Goal: Information Seeking & Learning: Learn about a topic

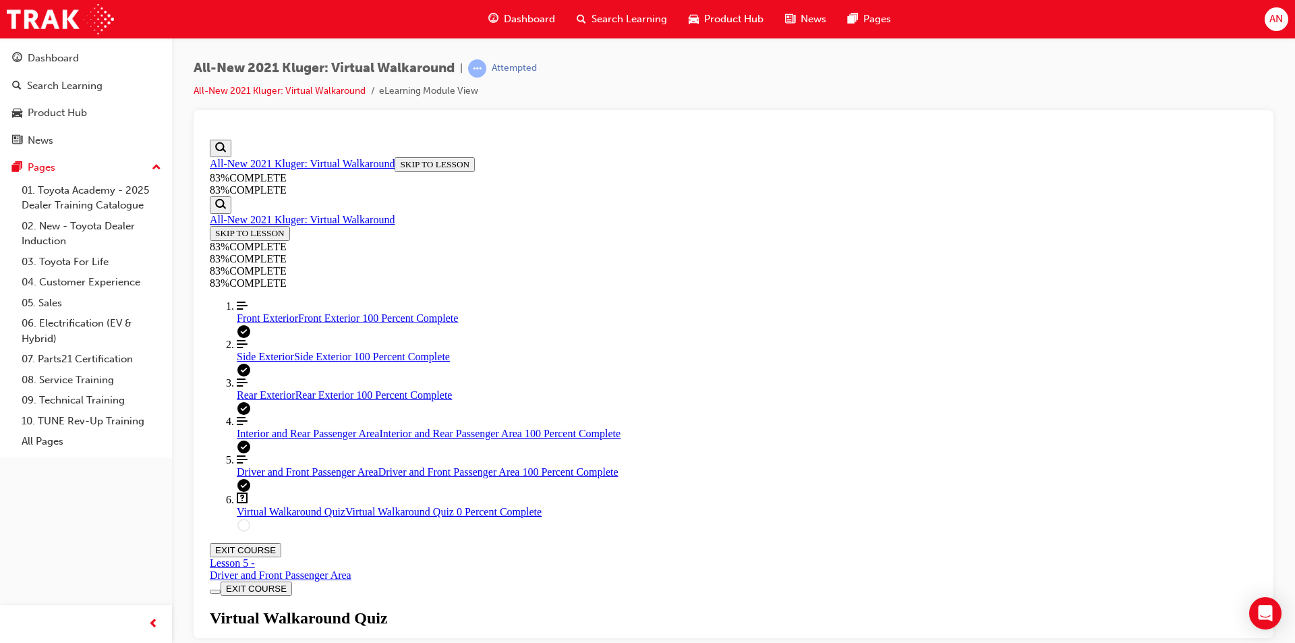
scroll to position [49, 0]
drag, startPoint x: 645, startPoint y: 461, endPoint x: 675, endPoint y: 441, distance: 36.5
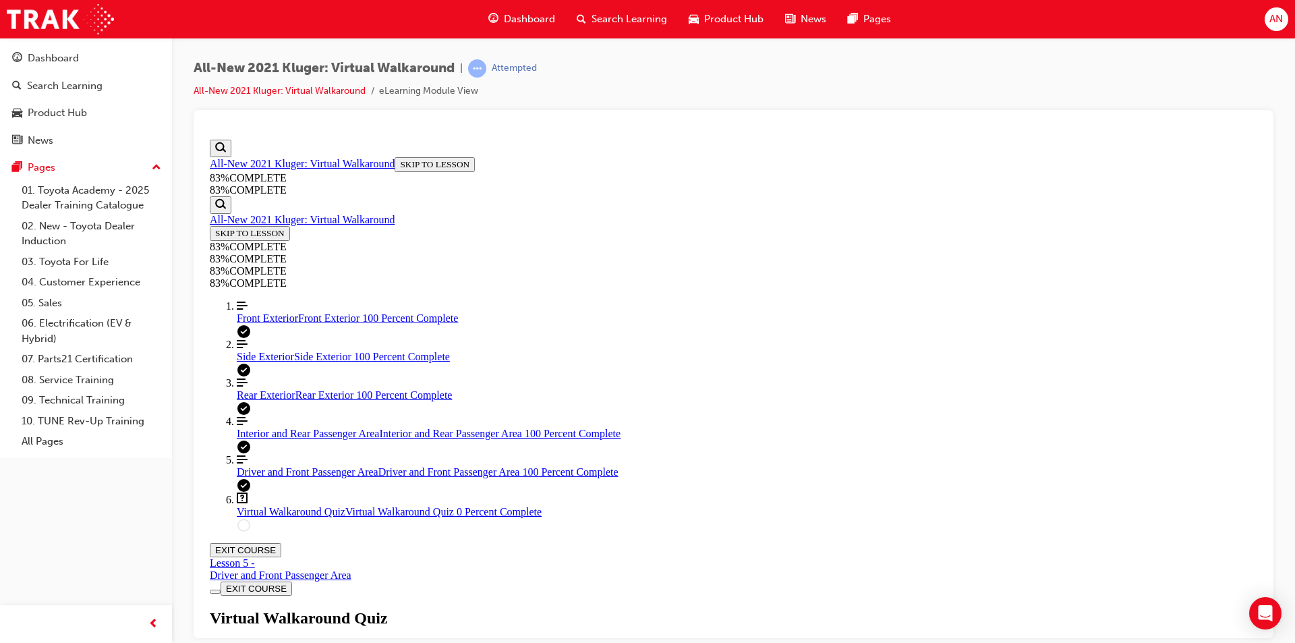
click at [1067, 608] on div "Virtual Walkaround Quiz Lesson 6 of 6 Now that you've explored the Kluger in mo…" at bounding box center [734, 654] width 1048 height 92
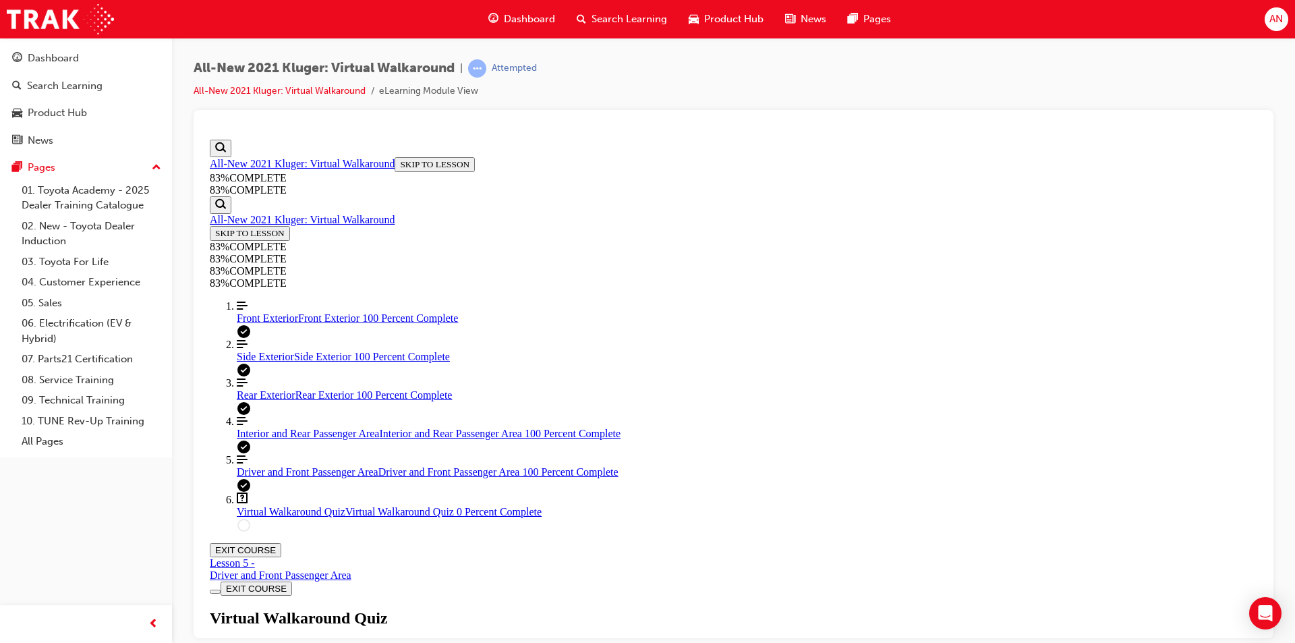
click at [635, 608] on div "Virtual Walkaround Quiz Lesson 6 of 6 Now that you've explored the Kluger in mo…" at bounding box center [734, 654] width 1048 height 92
click at [272, 324] on link "Align left Three vertical lines aligned to the left Front Exterior Front Exteri…" at bounding box center [747, 312] width 1021 height 24
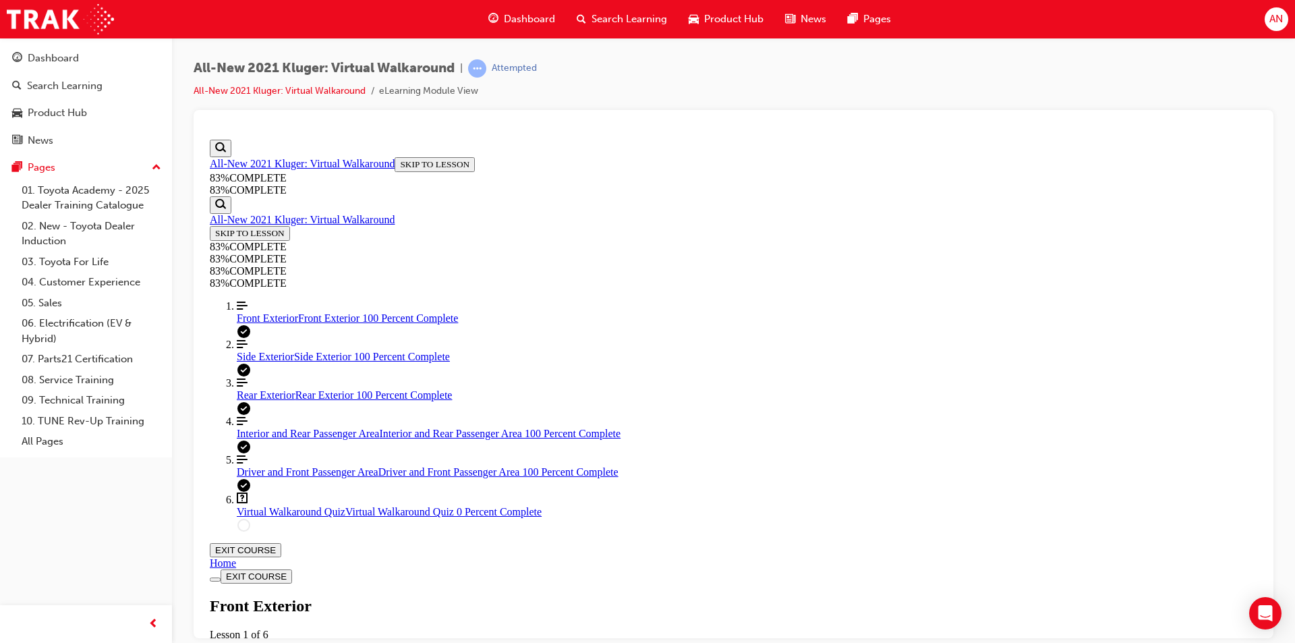
scroll to position [763, 0]
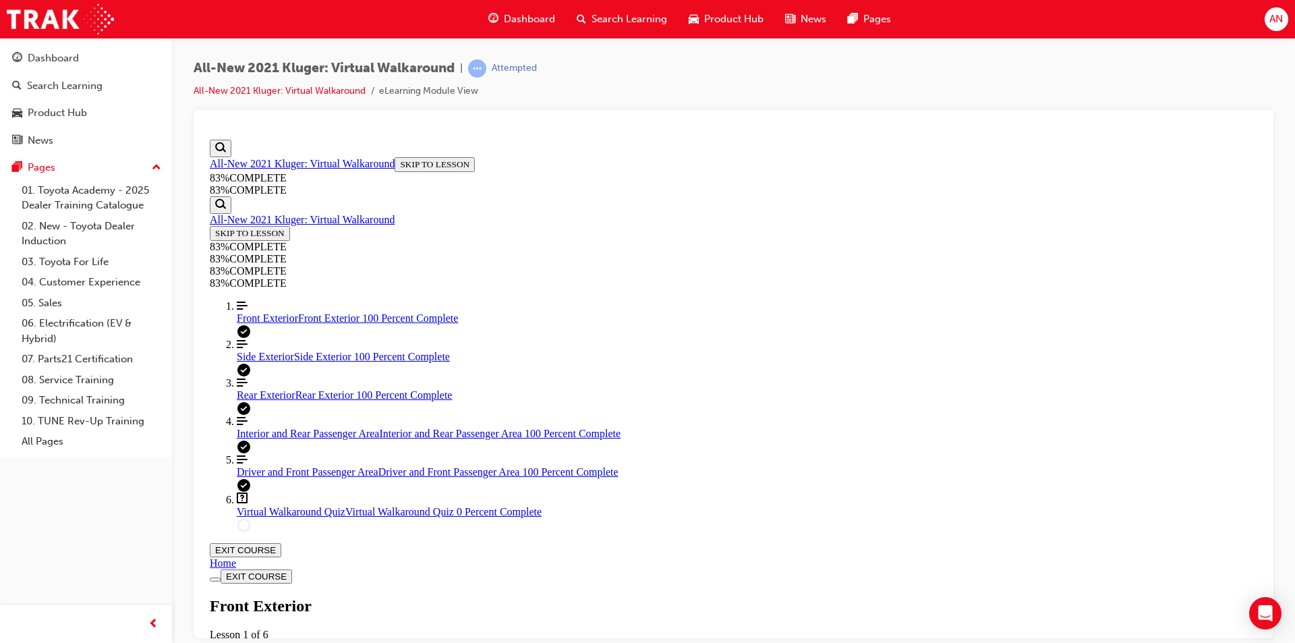
scroll to position [830, 0]
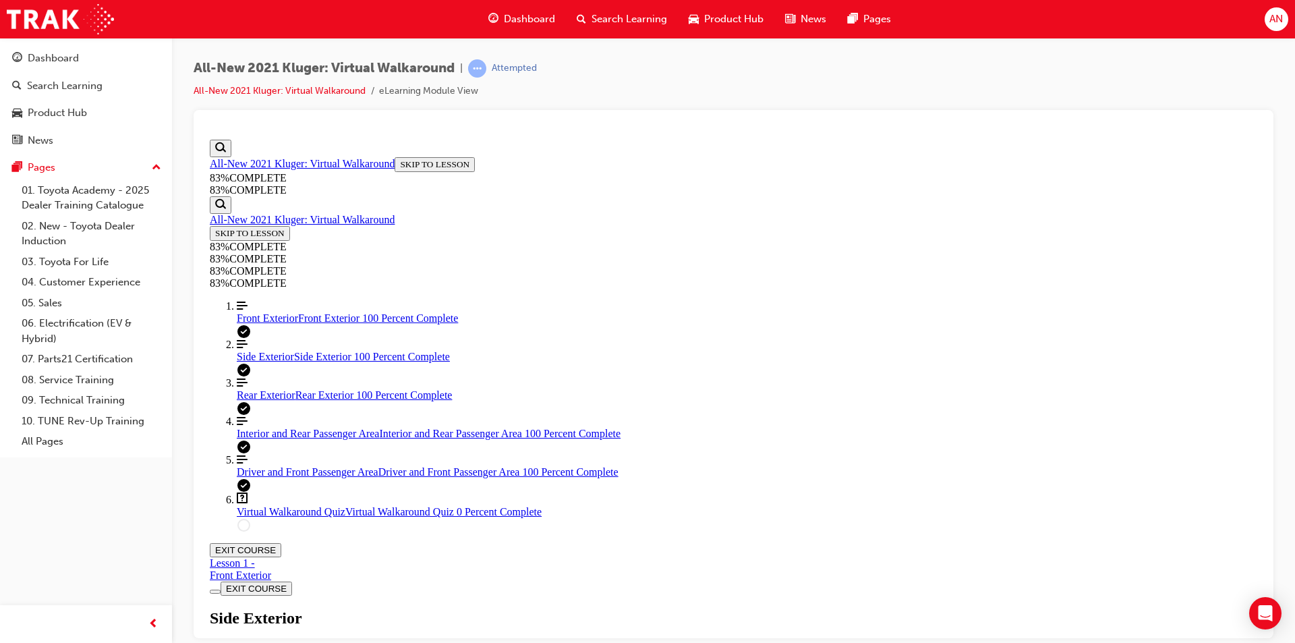
scroll to position [181, 0]
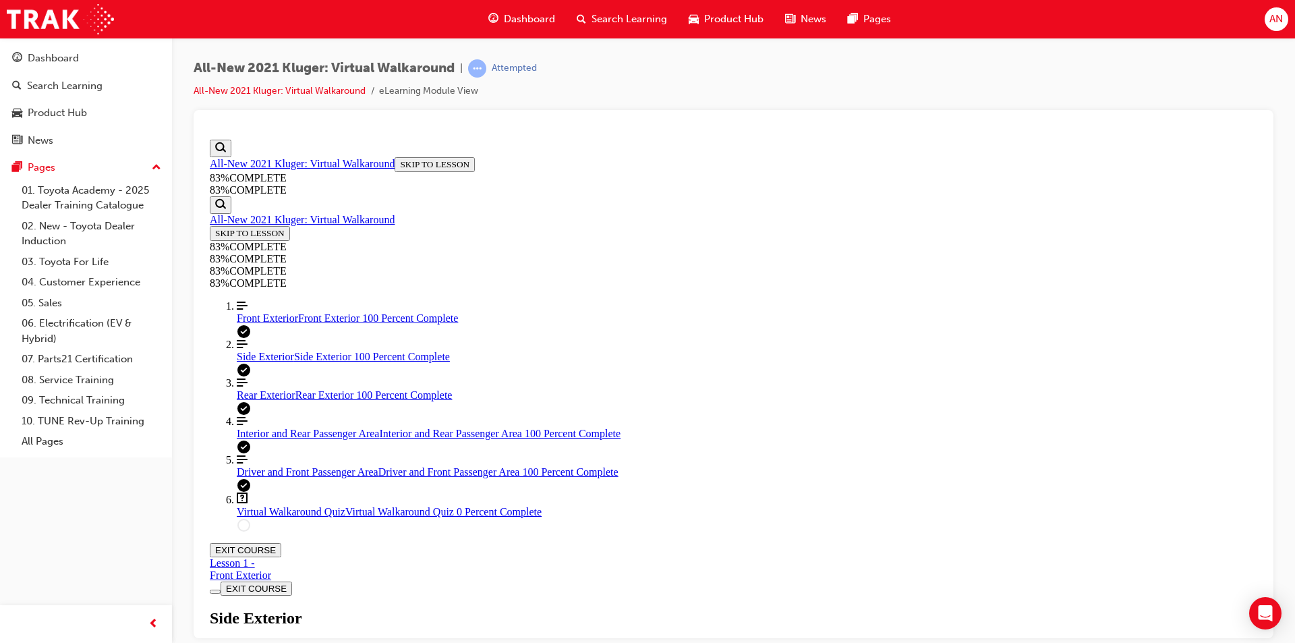
scroll to position [83, 0]
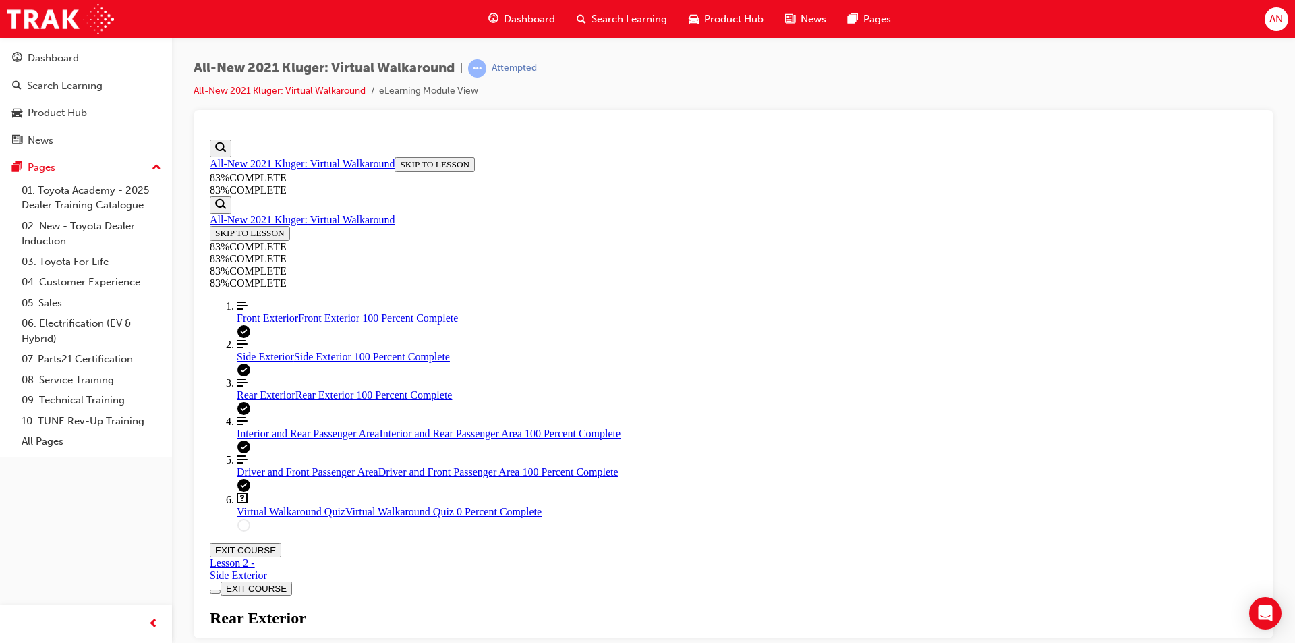
scroll to position [316, 0]
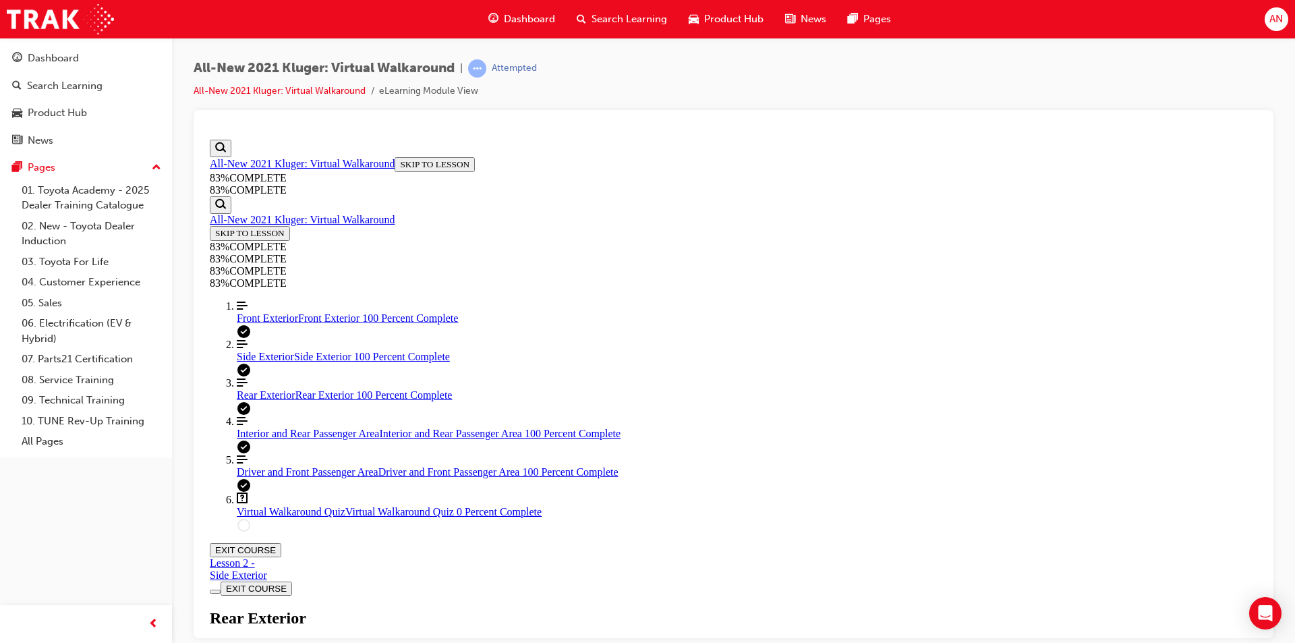
scroll to position [249, 0]
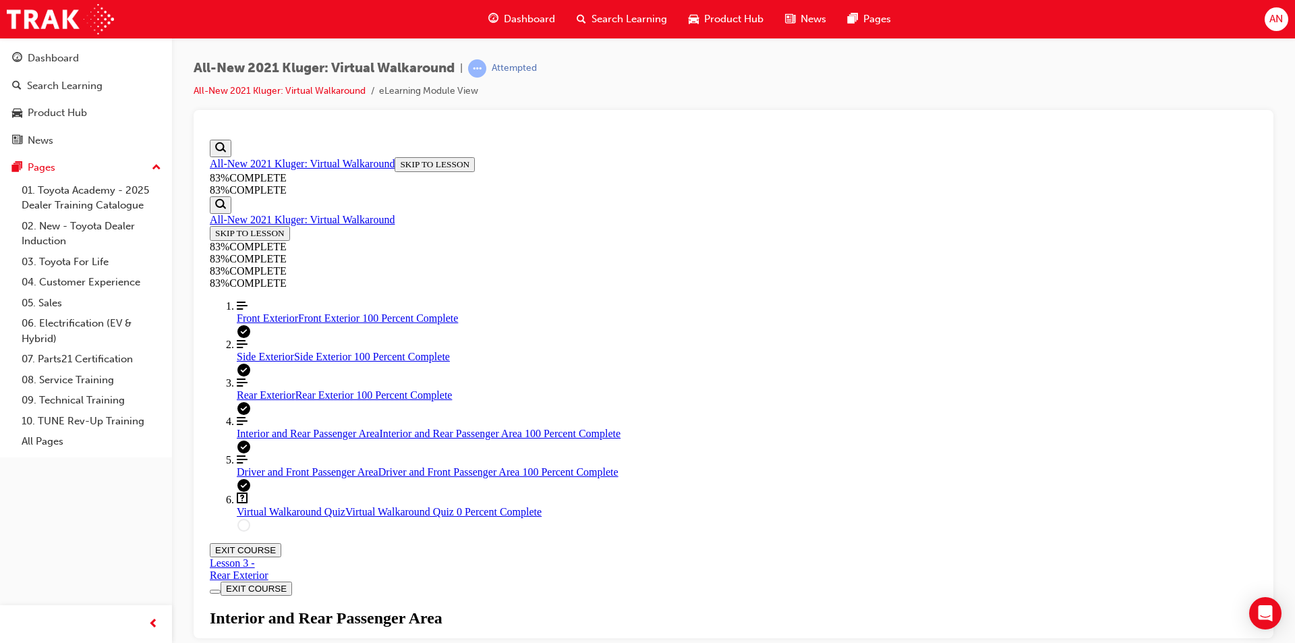
scroll to position [156, 0]
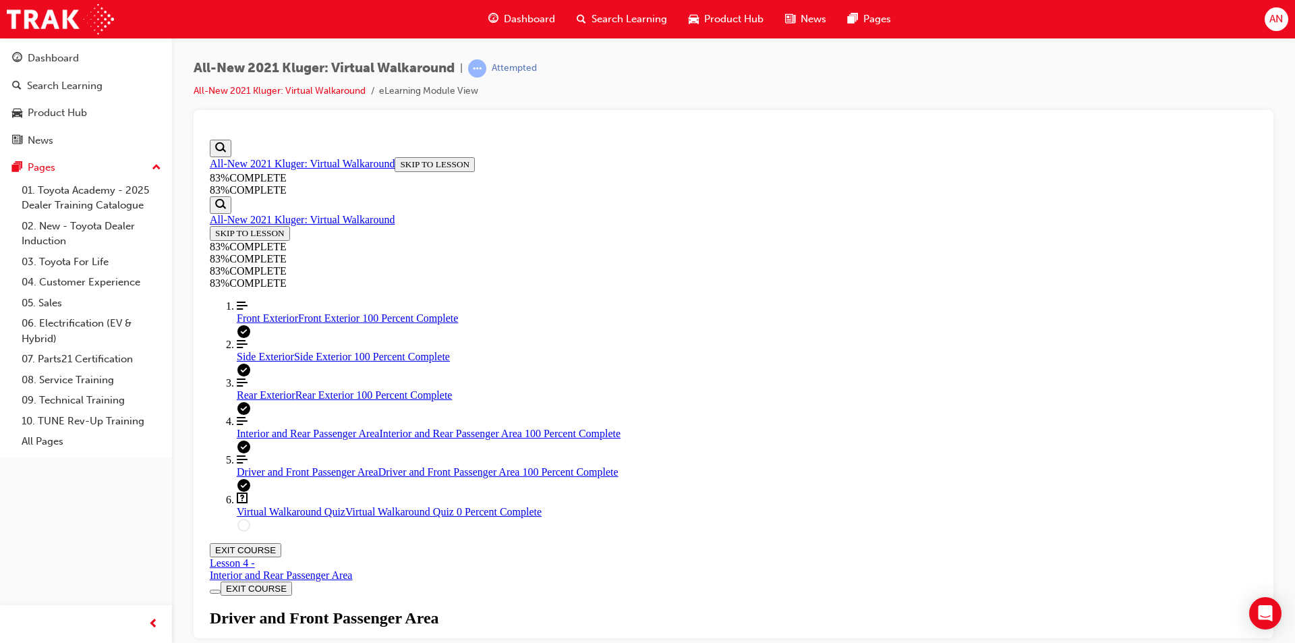
scroll to position [316, 0]
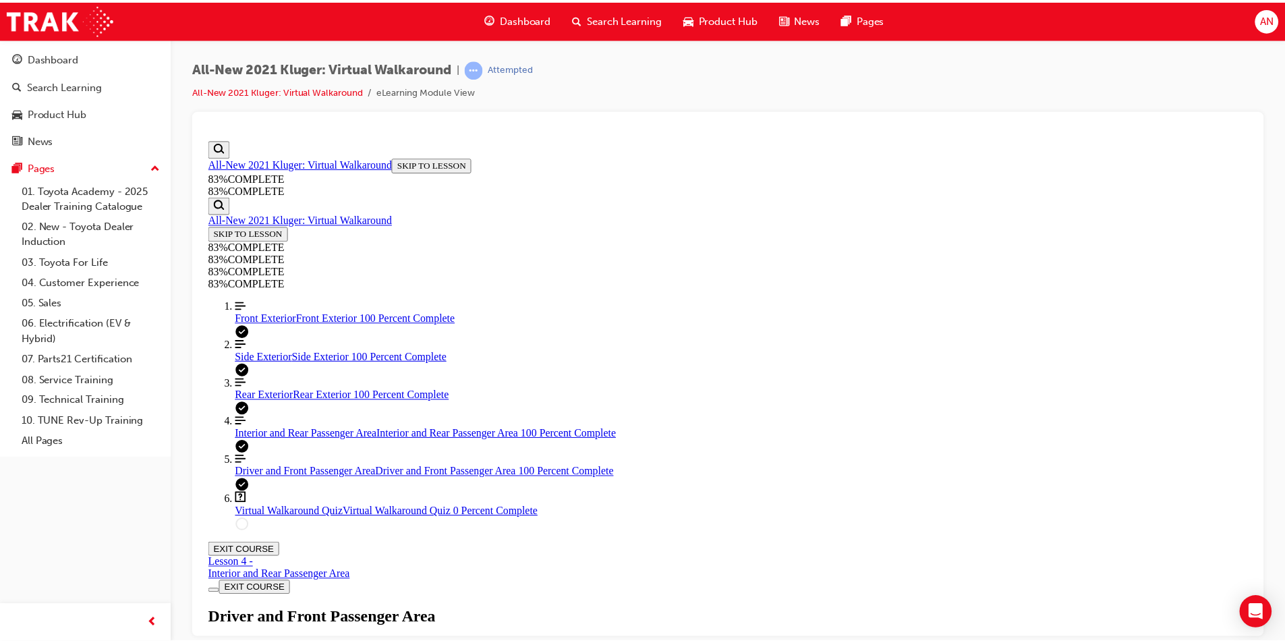
scroll to position [102, 0]
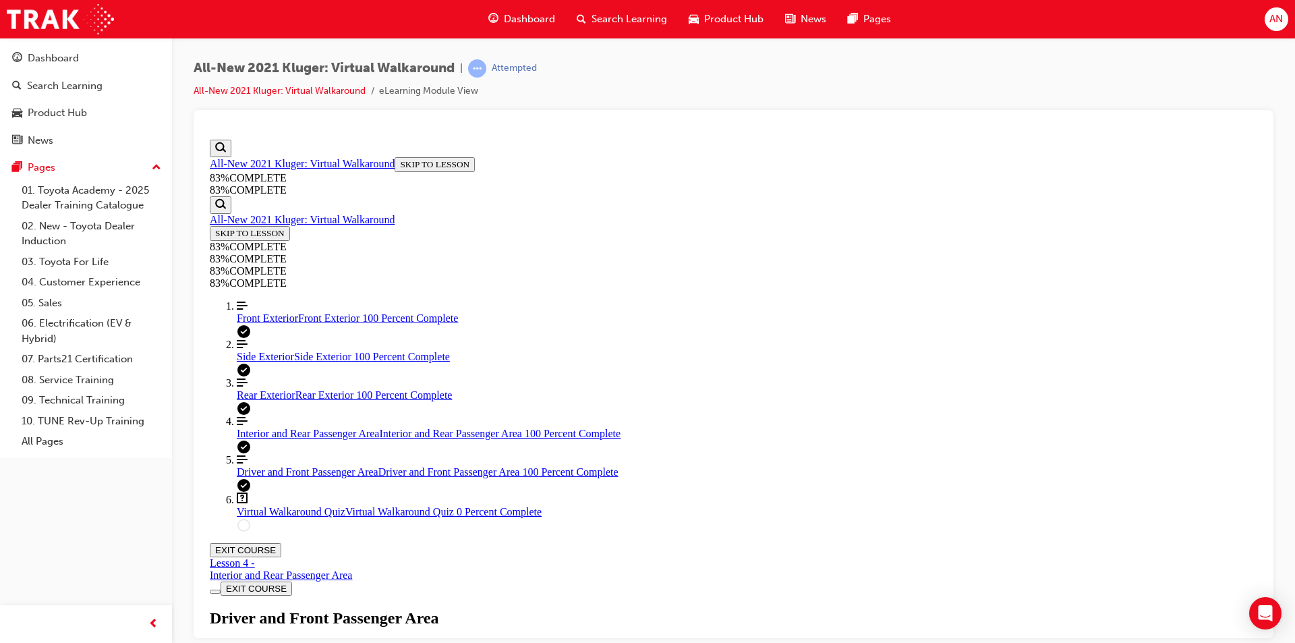
click at [528, 26] on span "Dashboard" at bounding box center [529, 19] width 51 height 16
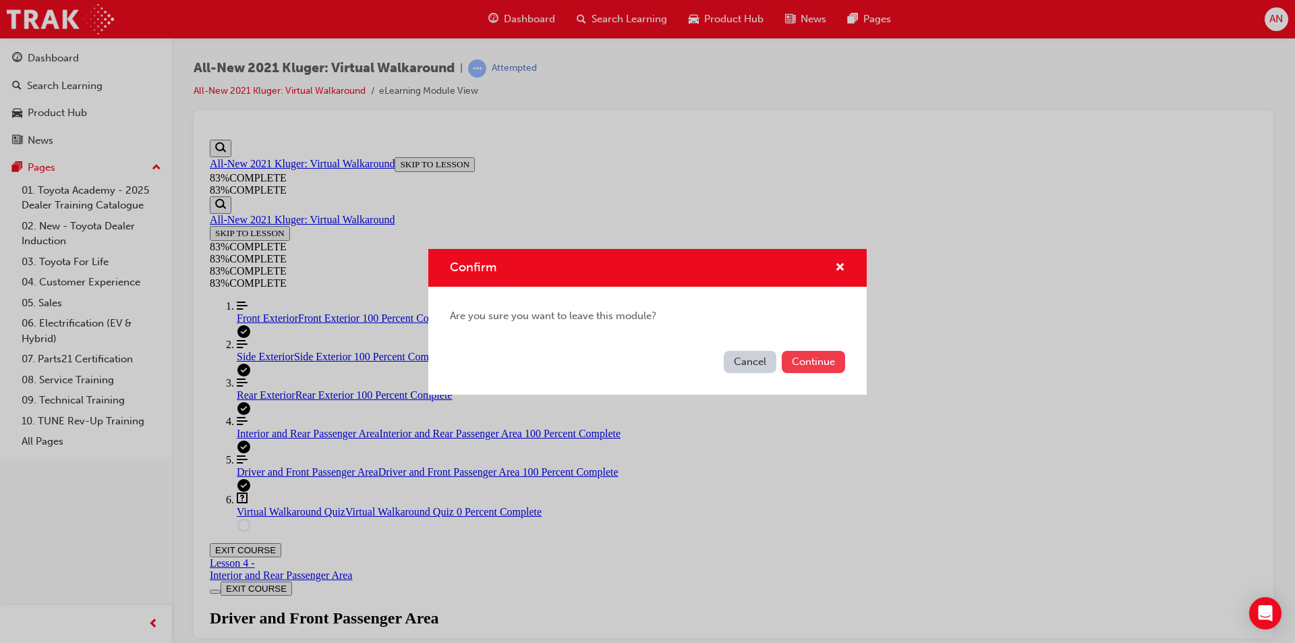
click at [820, 360] on button "Continue" at bounding box center [813, 362] width 63 height 22
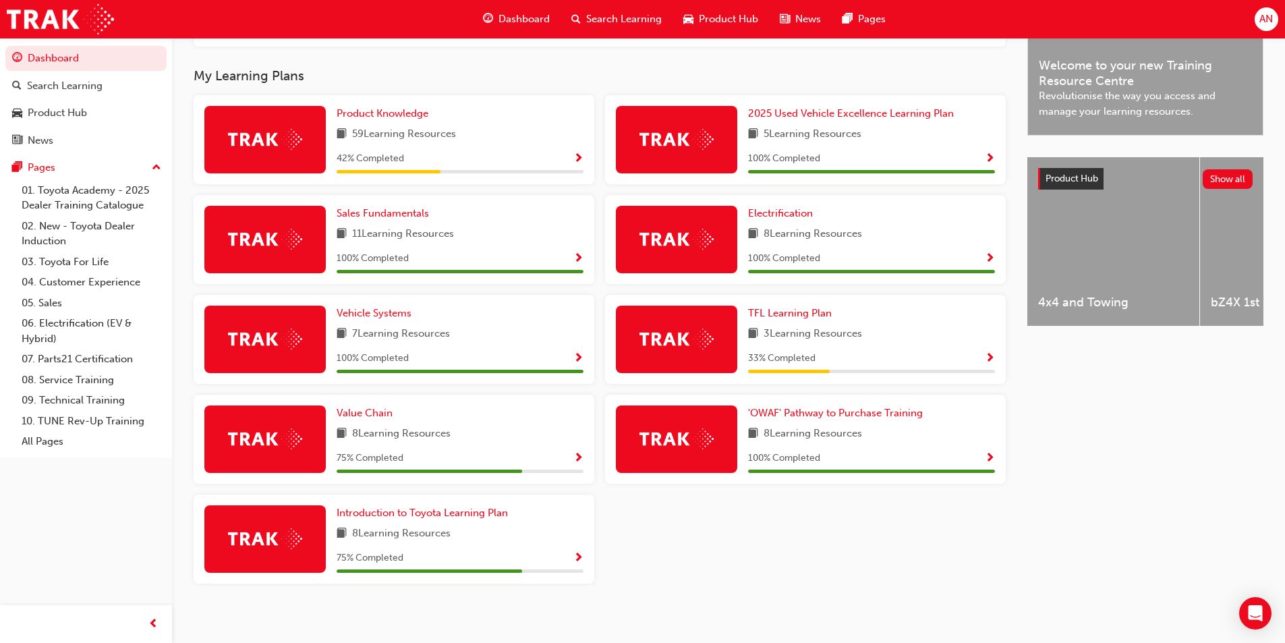
scroll to position [424, 0]
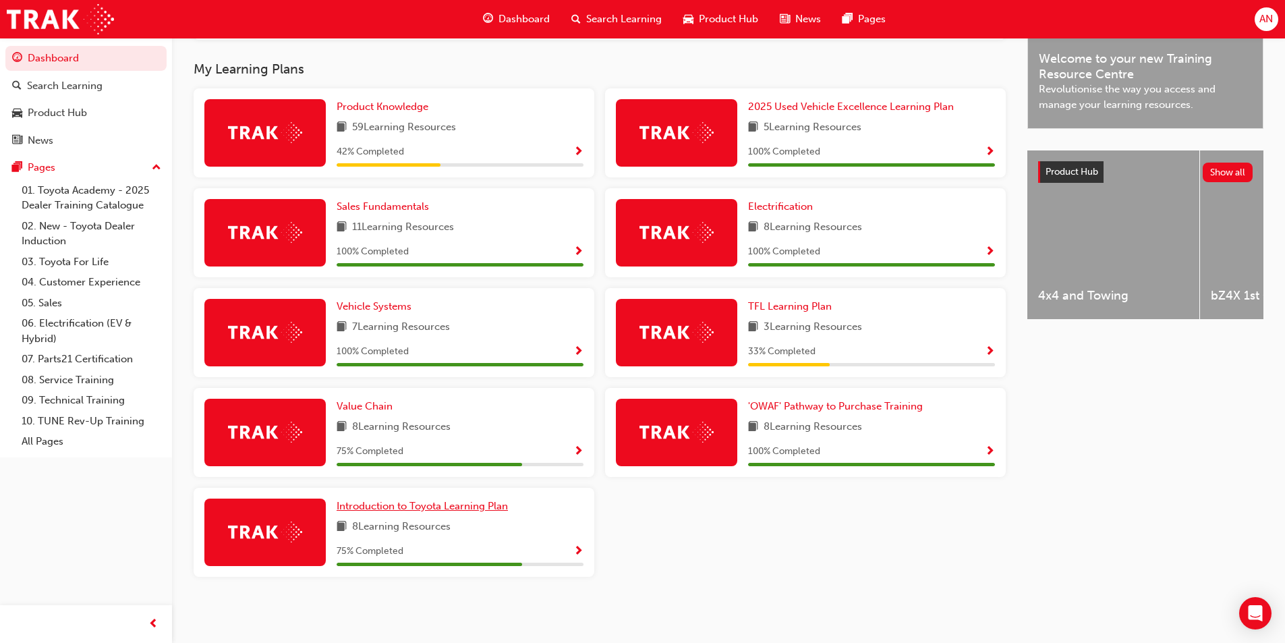
click at [460, 507] on span "Introduction to Toyota Learning Plan" at bounding box center [422, 506] width 171 height 12
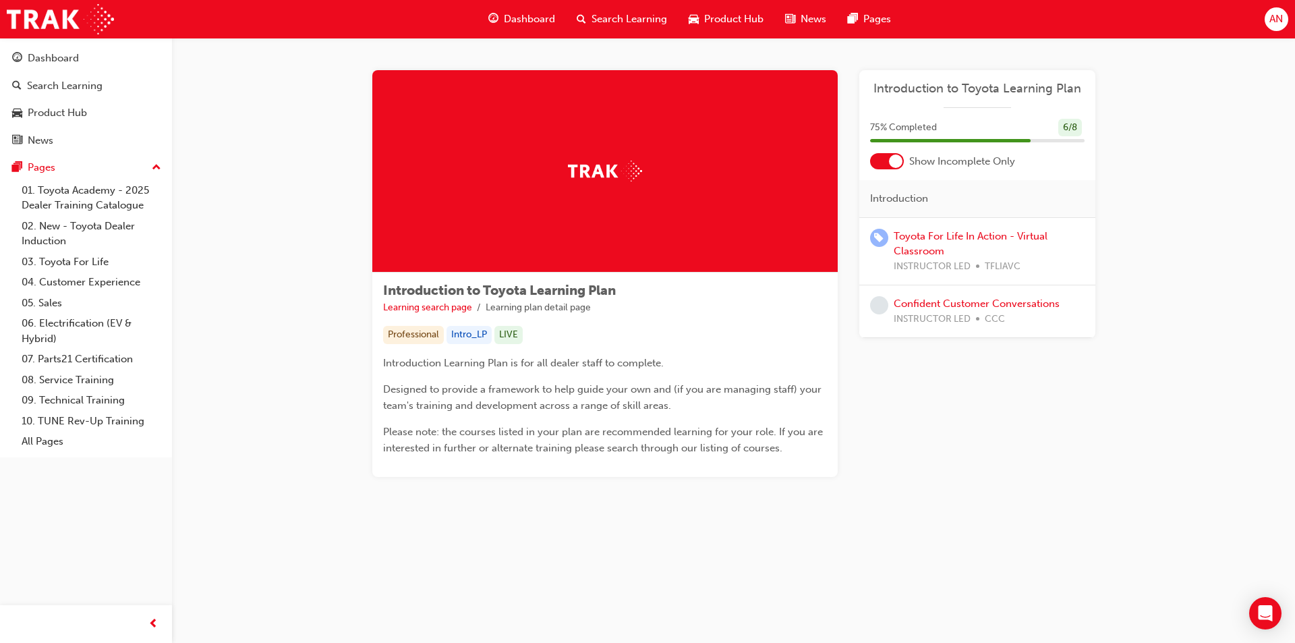
click at [524, 22] on span "Dashboard" at bounding box center [529, 19] width 51 height 16
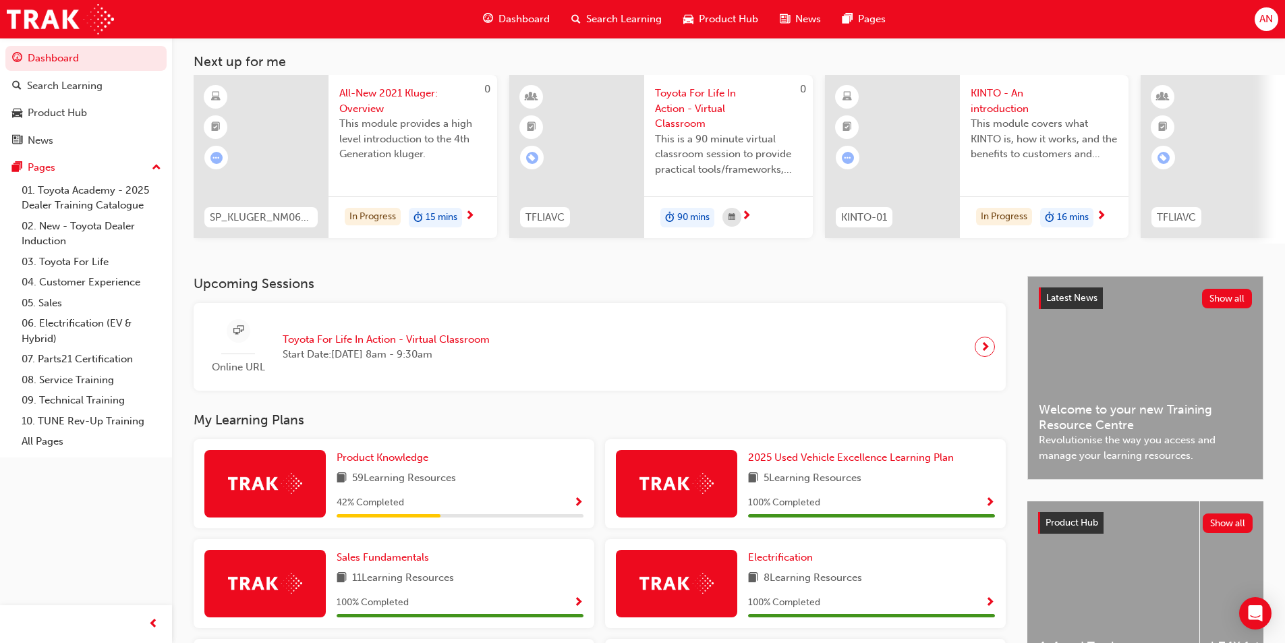
click at [394, 88] on span "All-New 2021 Kluger: Overview" at bounding box center [412, 101] width 147 height 30
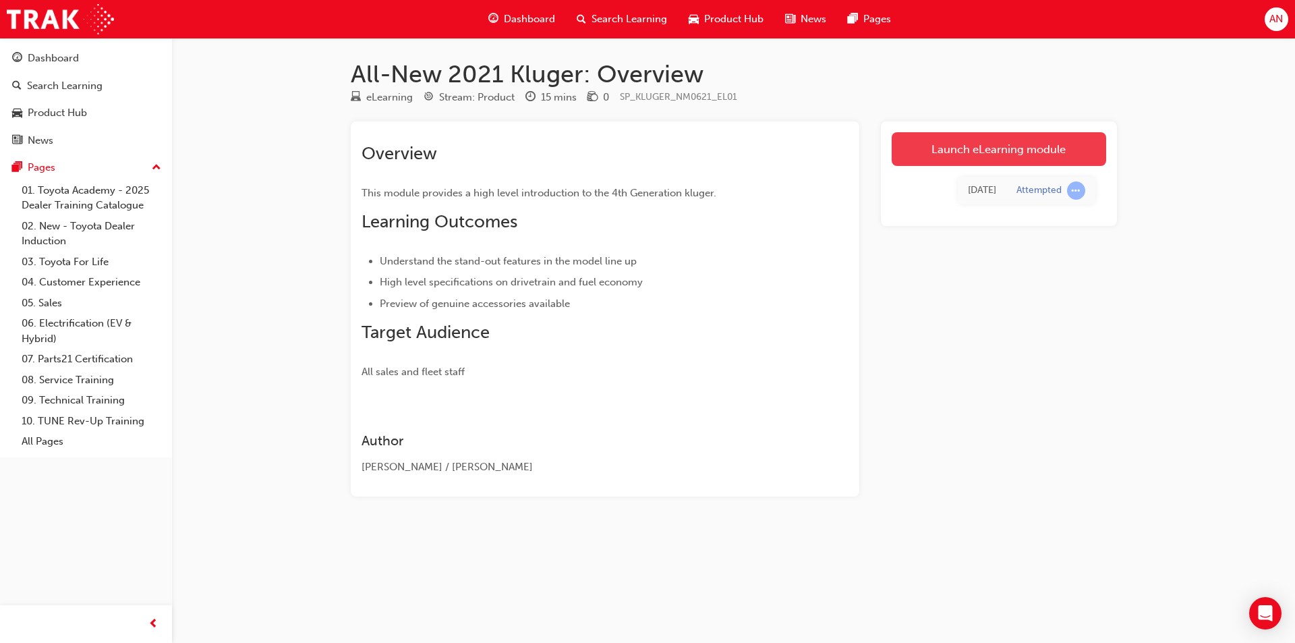
click at [1027, 136] on link "Launch eLearning module" at bounding box center [999, 149] width 215 height 34
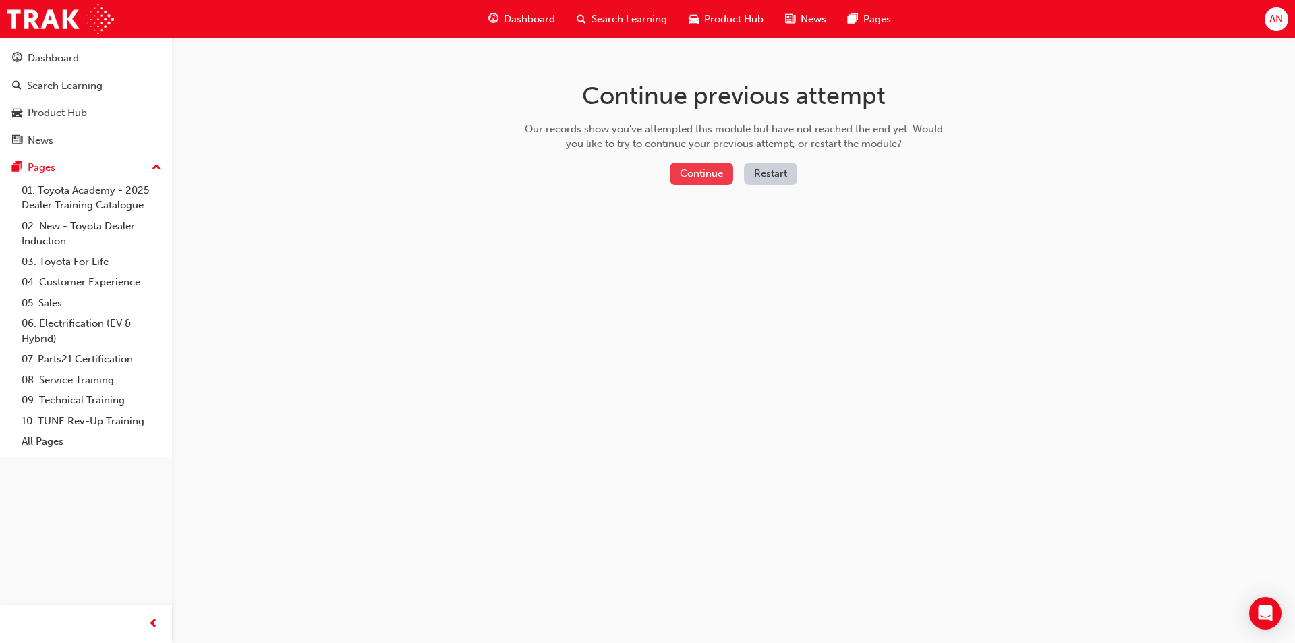
click at [720, 169] on button "Continue" at bounding box center [701, 174] width 63 height 22
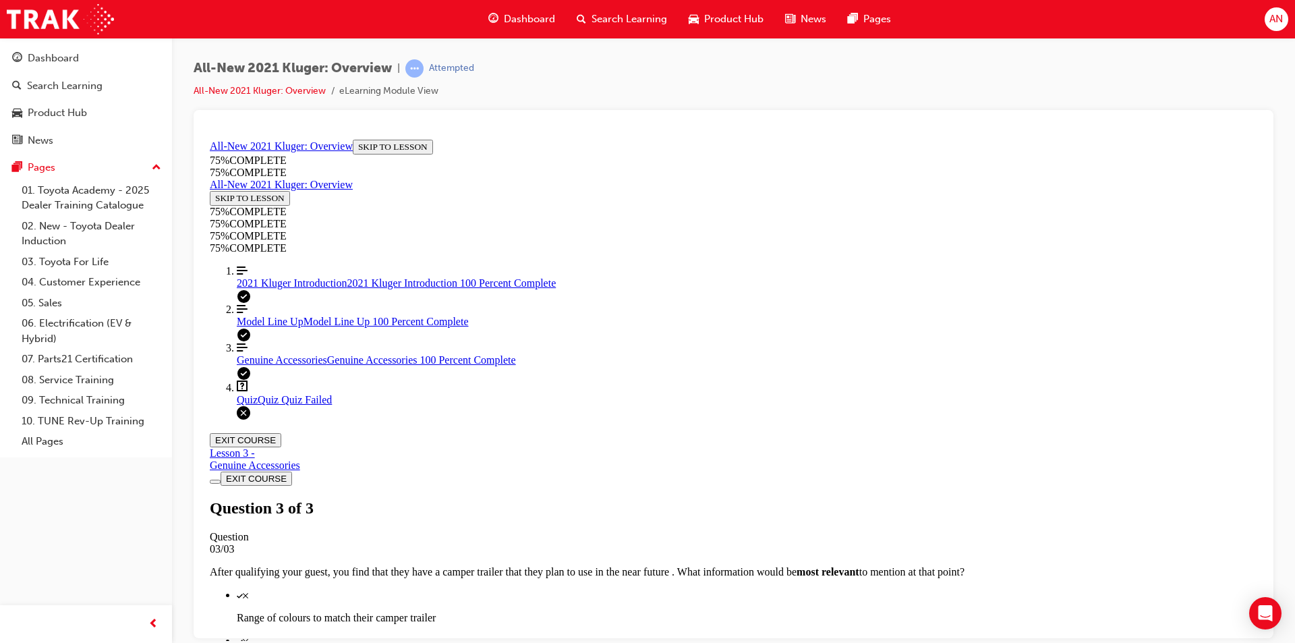
scroll to position [191, 0]
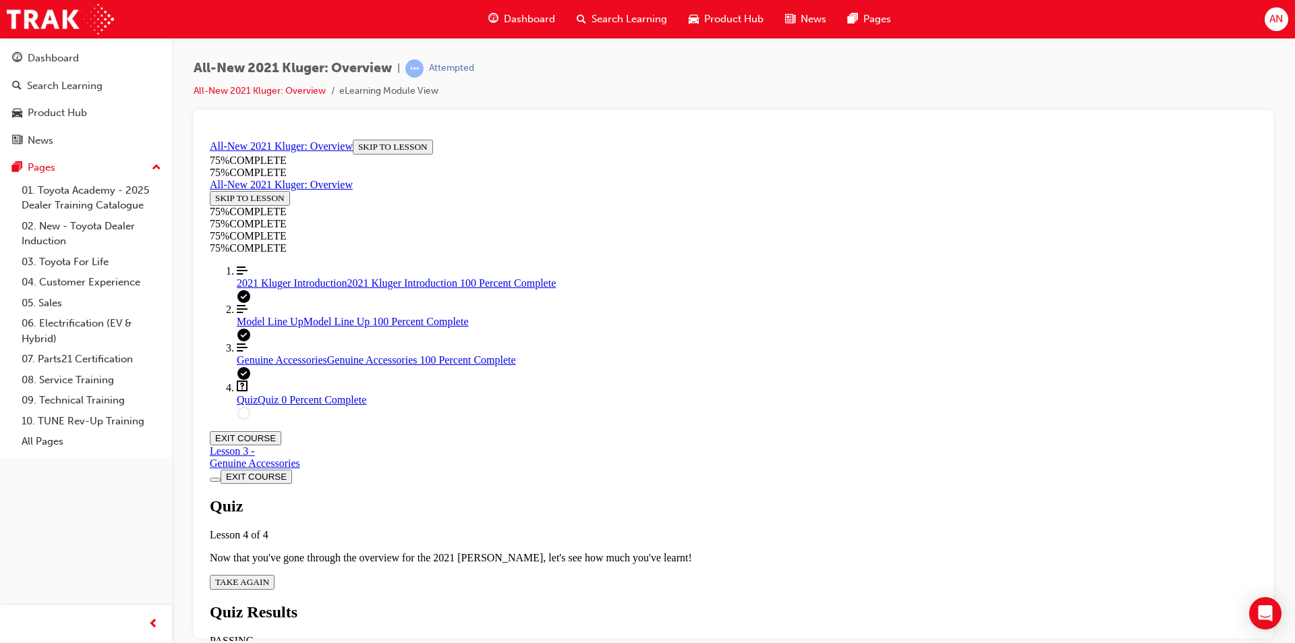
scroll to position [49, 0]
click at [269, 576] on span "TAKE AGAIN" at bounding box center [242, 581] width 54 height 10
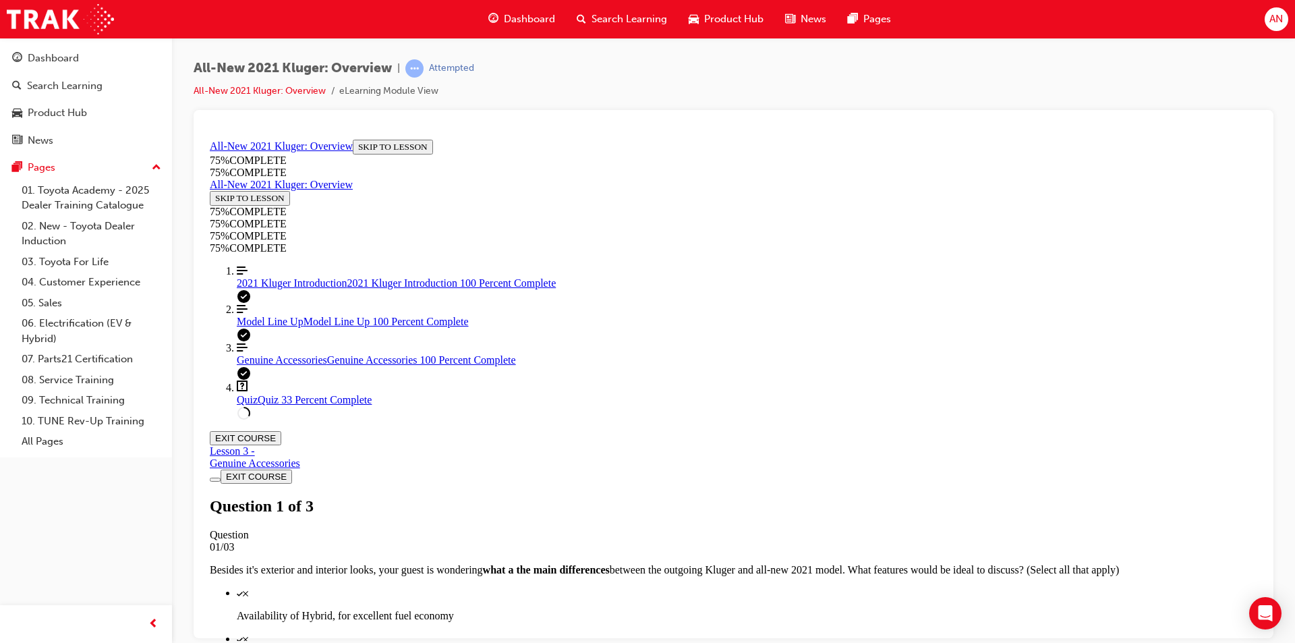
scroll to position [198, 0]
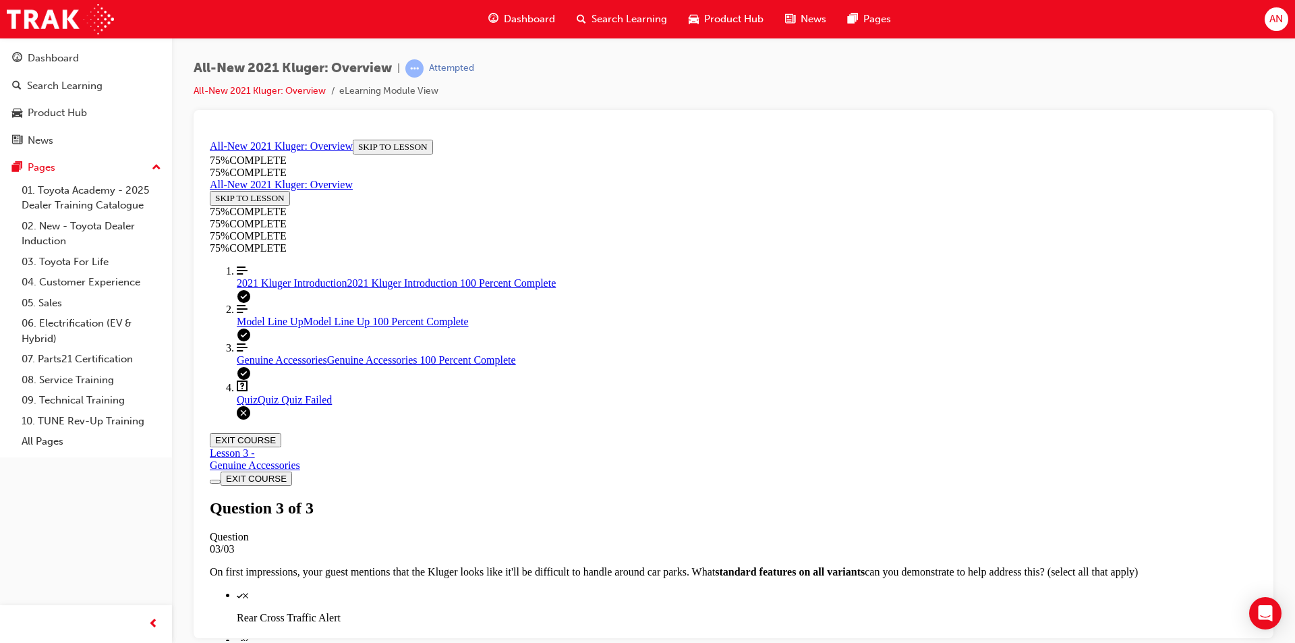
scroll to position [191, 0]
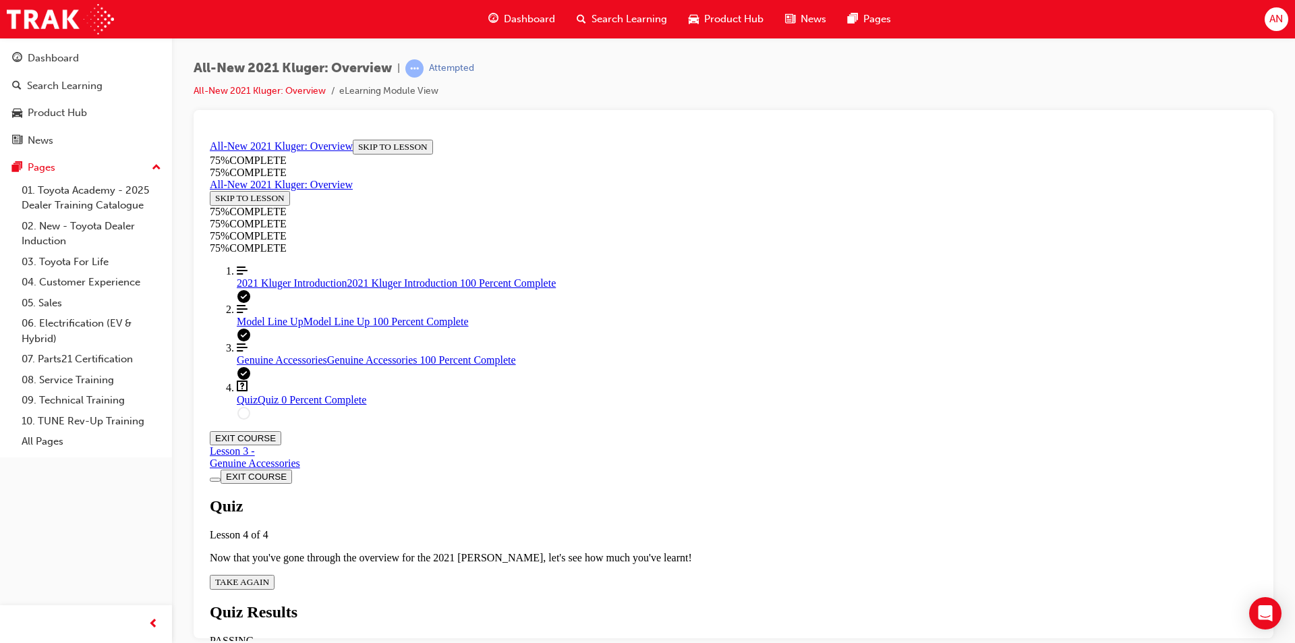
scroll to position [49, 0]
click at [616, 497] on div "Quiz Lesson 4 of 4 Now that you've gone through the overview for the 2021 [PERS…" at bounding box center [734, 543] width 1048 height 92
click at [275, 574] on button "TAKE AGAIN" at bounding box center [242, 581] width 65 height 15
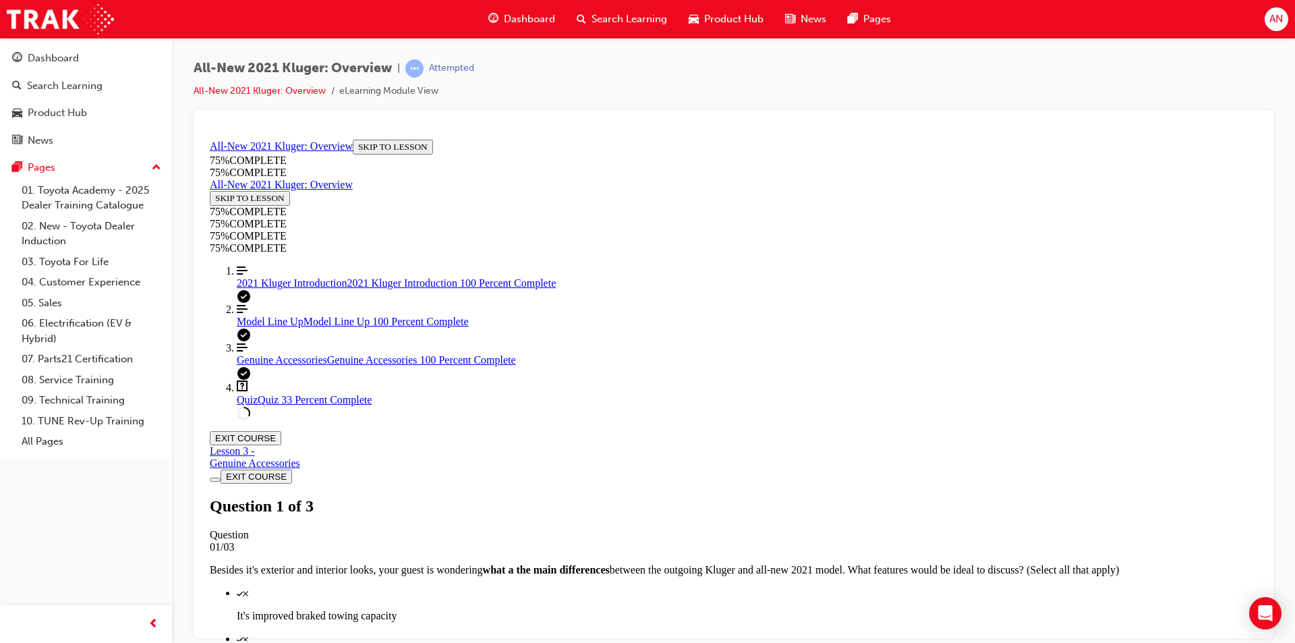
scroll to position [117, 0]
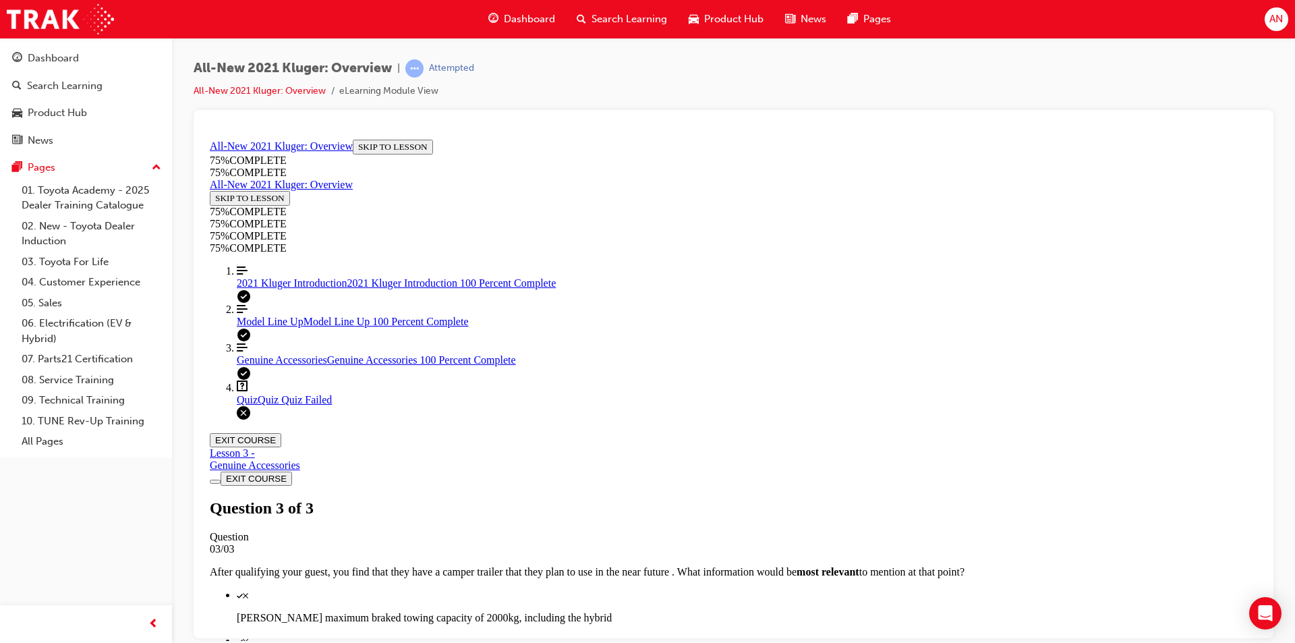
scroll to position [191, 0]
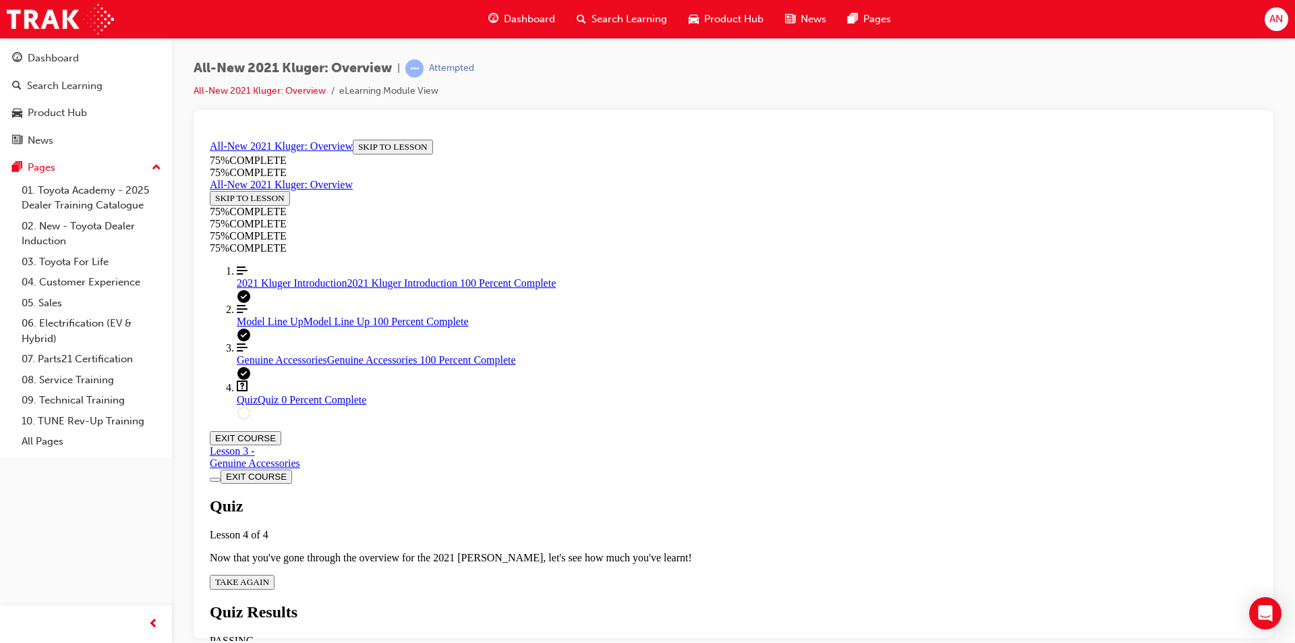
scroll to position [49, 0]
click at [594, 497] on div "Quiz Lesson 4 of 4 Now that you've gone through the overview for the 2021 [PERS…" at bounding box center [734, 543] width 1048 height 92
click at [269, 576] on span "TAKE AGAIN" at bounding box center [242, 581] width 54 height 10
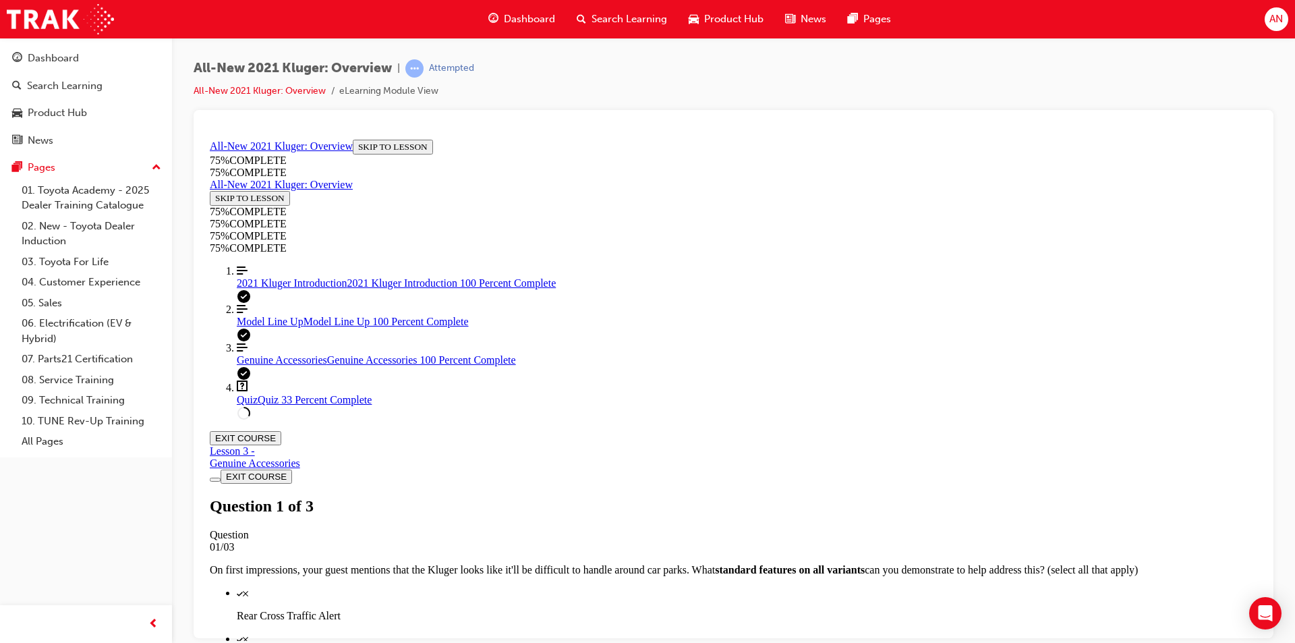
scroll to position [184, 0]
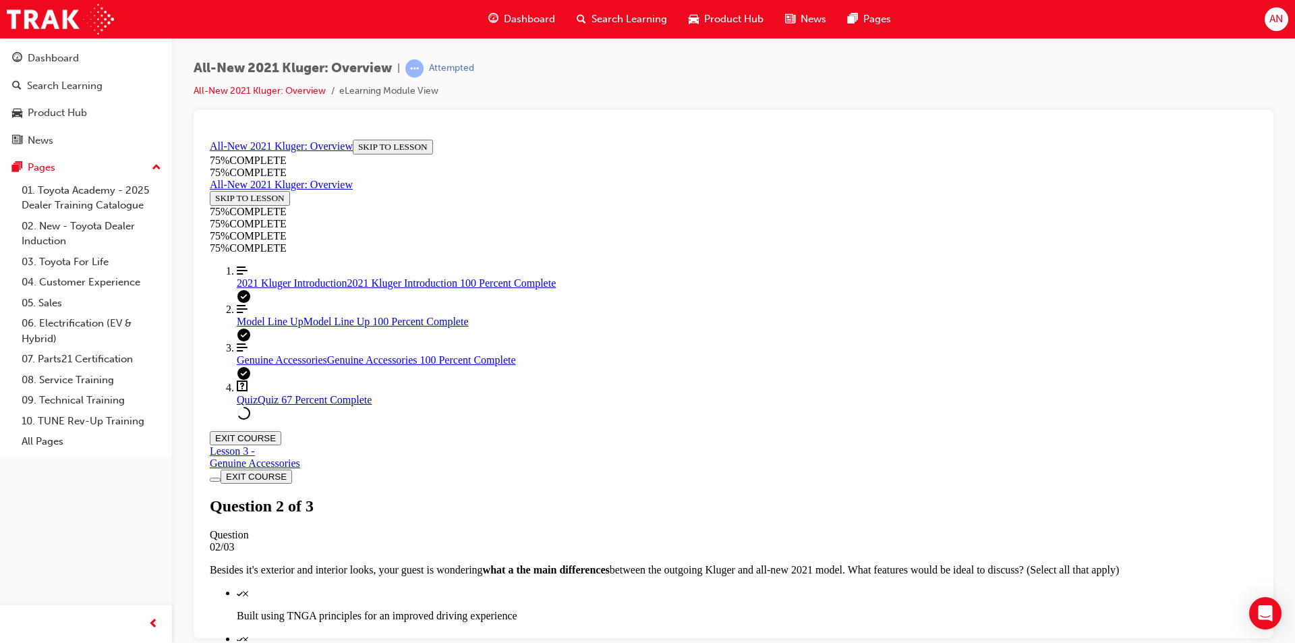
scroll to position [117, 0]
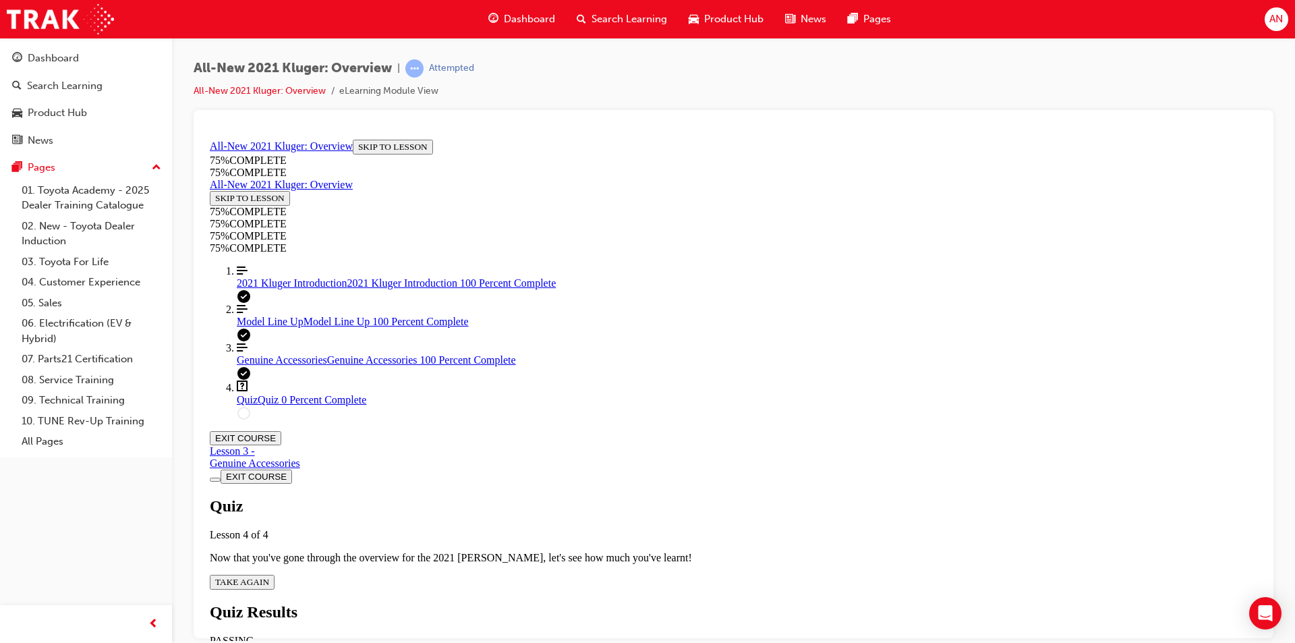
scroll to position [49, 0]
click at [332, 288] on span "2021 Kluger Introduction" at bounding box center [292, 282] width 111 height 11
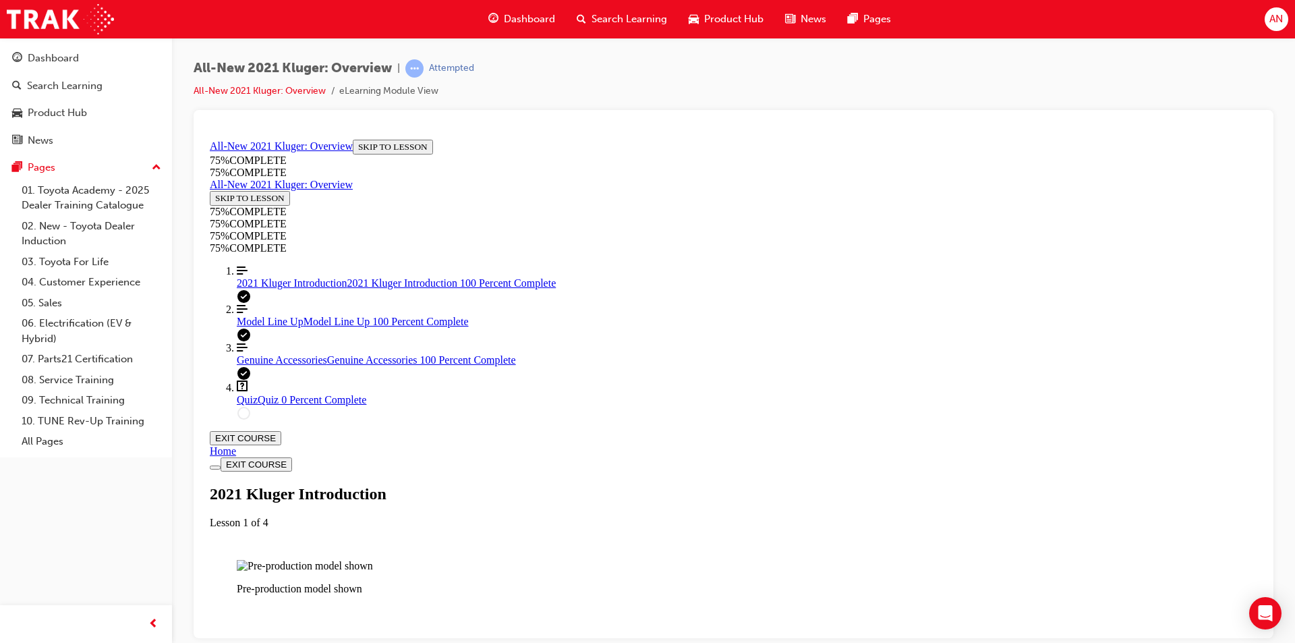
scroll to position [1058, 0]
drag, startPoint x: 715, startPoint y: 576, endPoint x: 425, endPoint y: 566, distance: 290.3
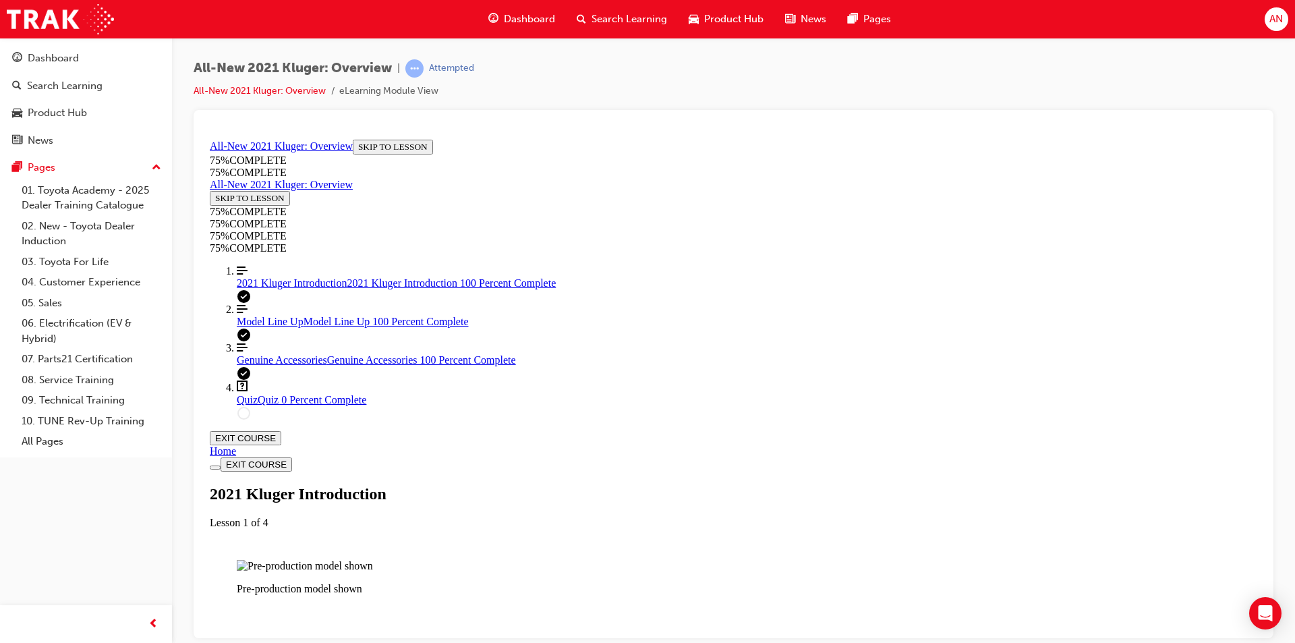
drag, startPoint x: 696, startPoint y: 449, endPoint x: 667, endPoint y: 446, distance: 29.2
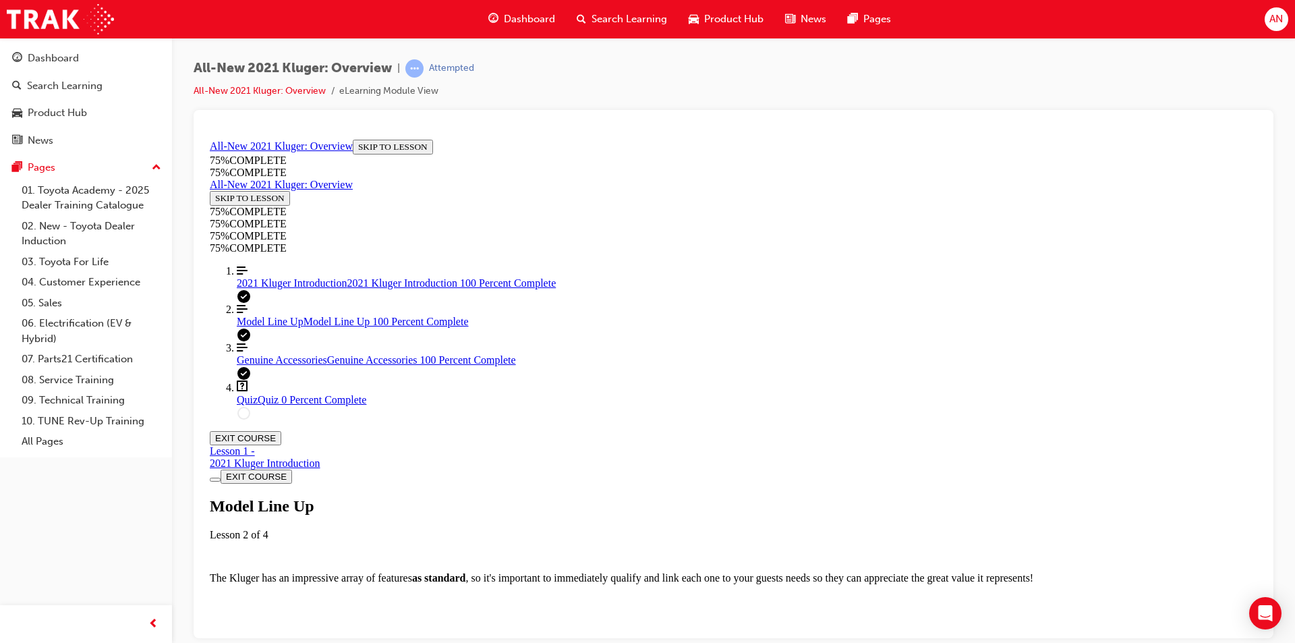
scroll to position [1733, 0]
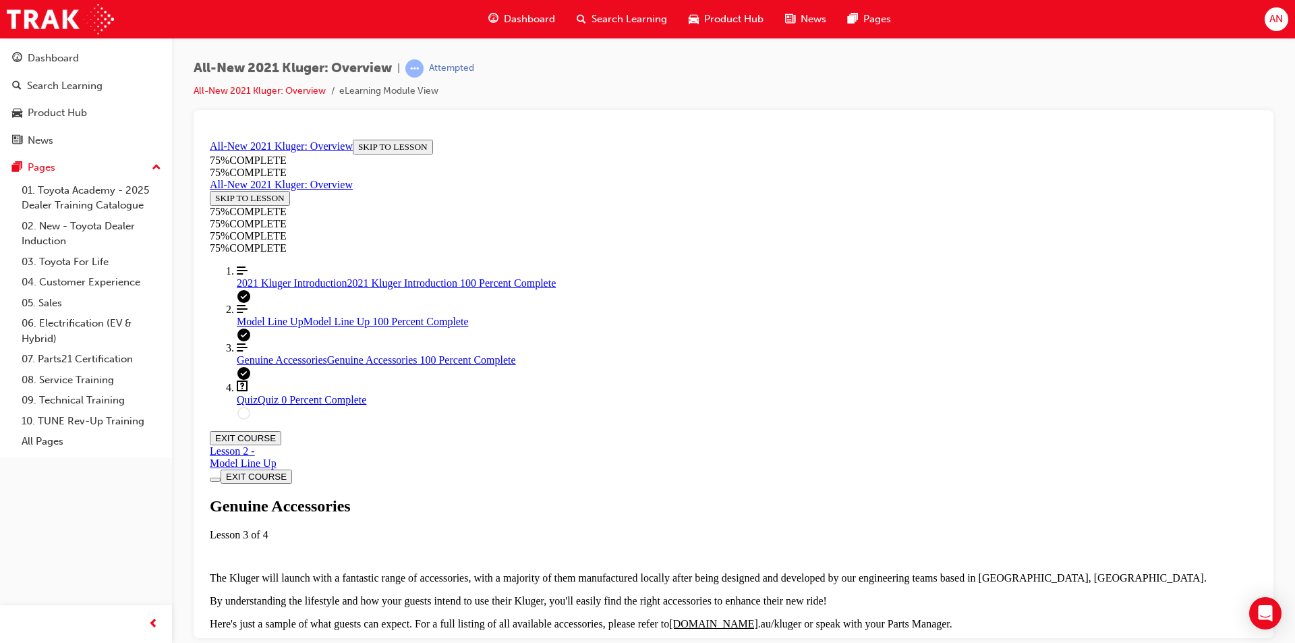
scroll to position [451, 0]
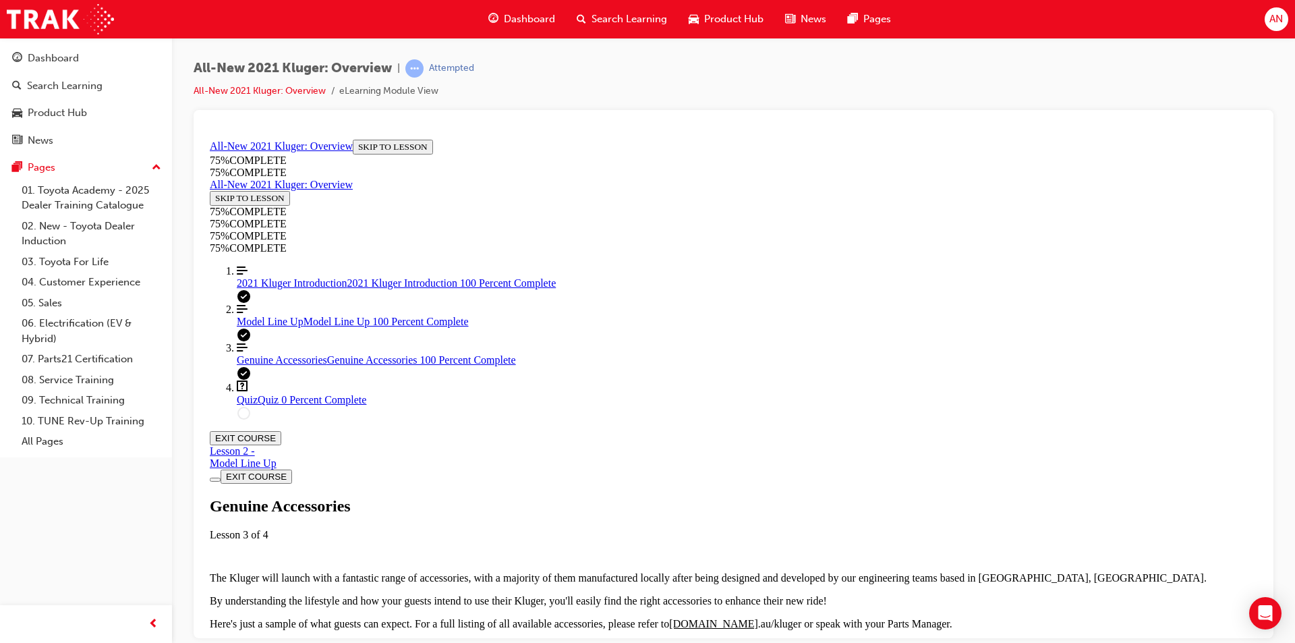
scroll to position [519, 0]
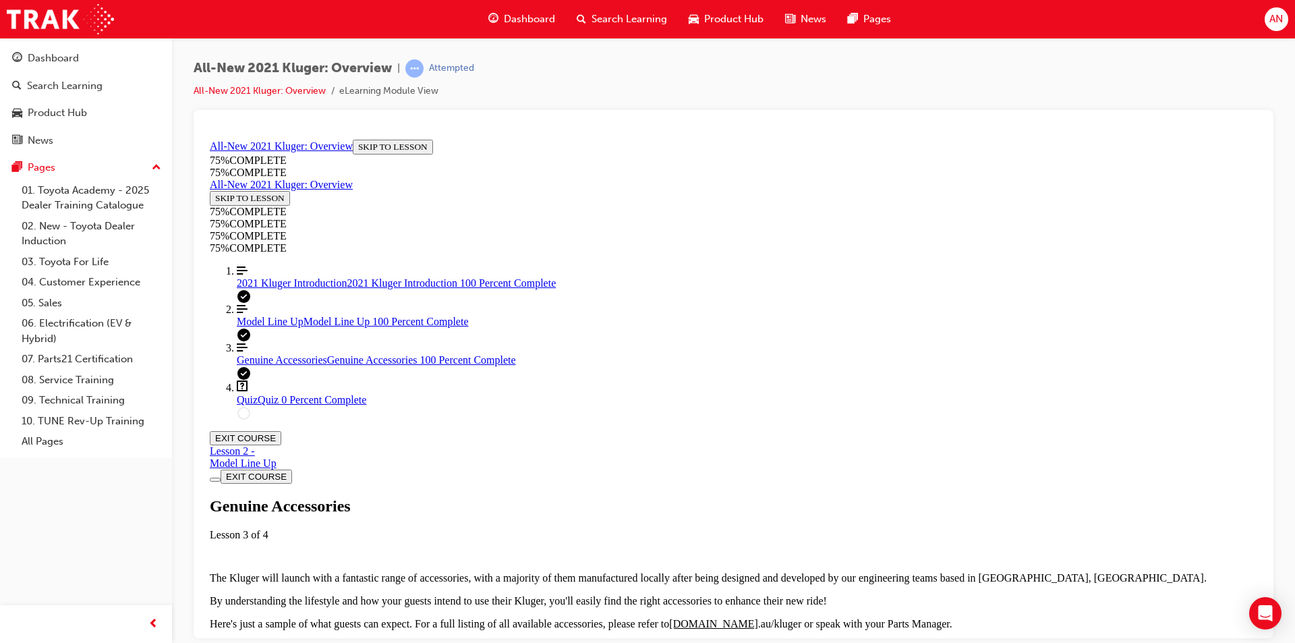
scroll to position [135, 0]
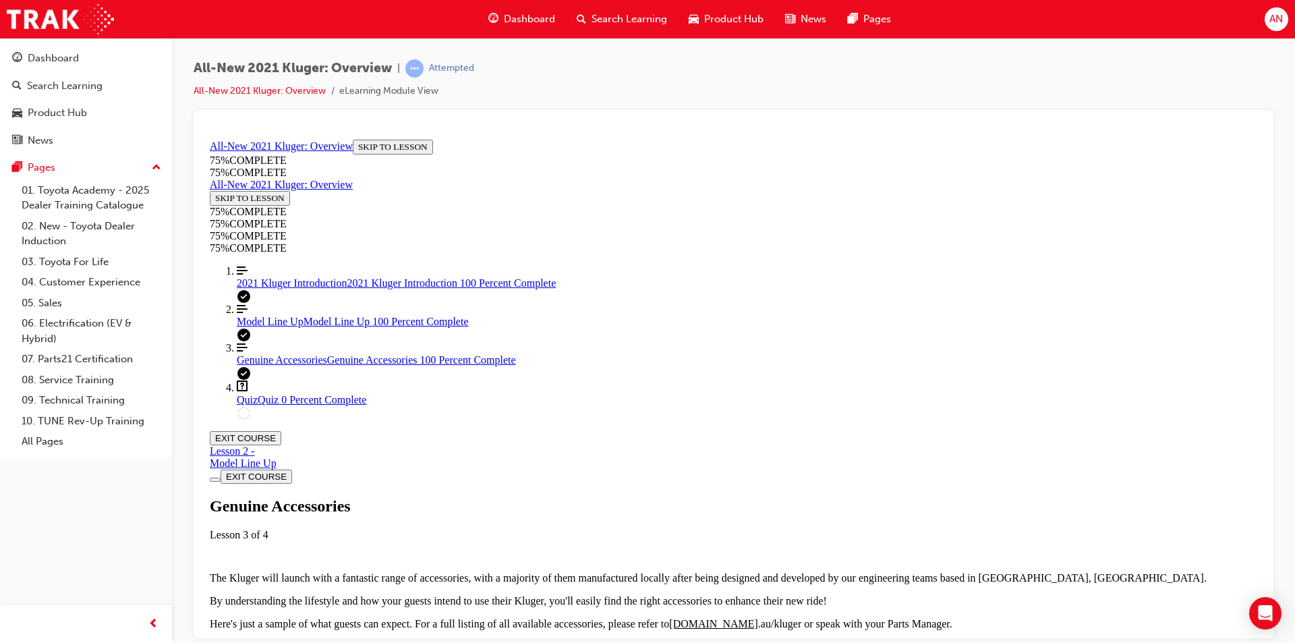
scroll to position [1461, 0]
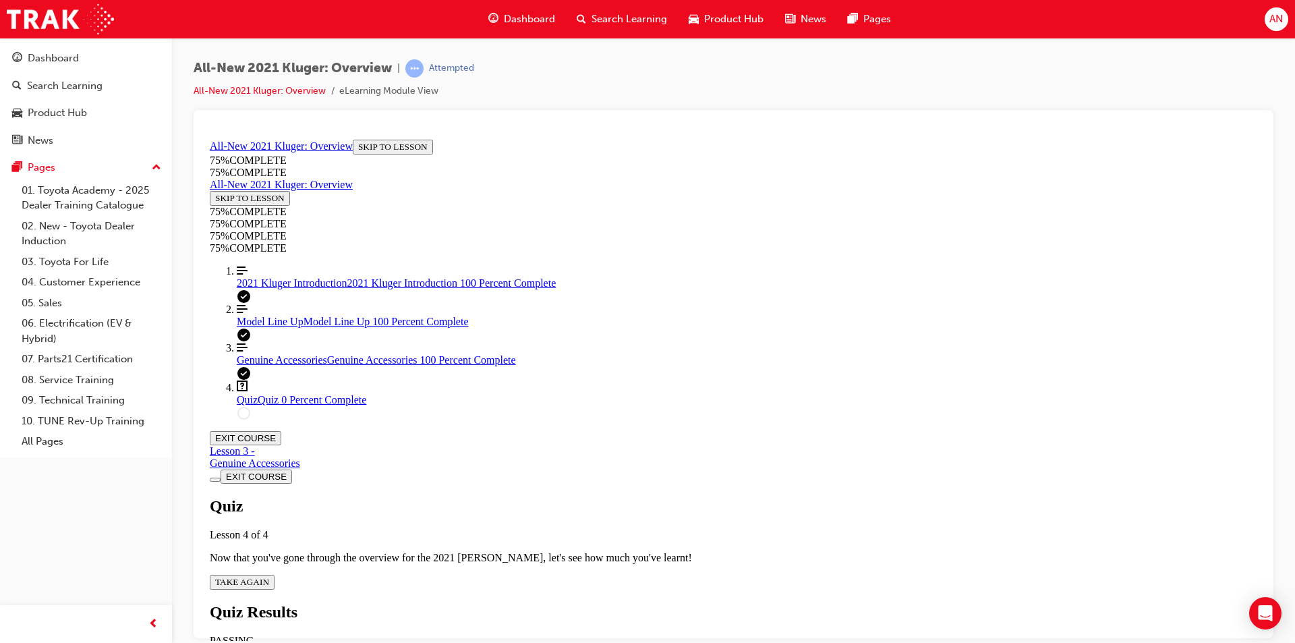
scroll to position [47, 0]
click at [269, 576] on span "TAKE AGAIN" at bounding box center [242, 581] width 54 height 10
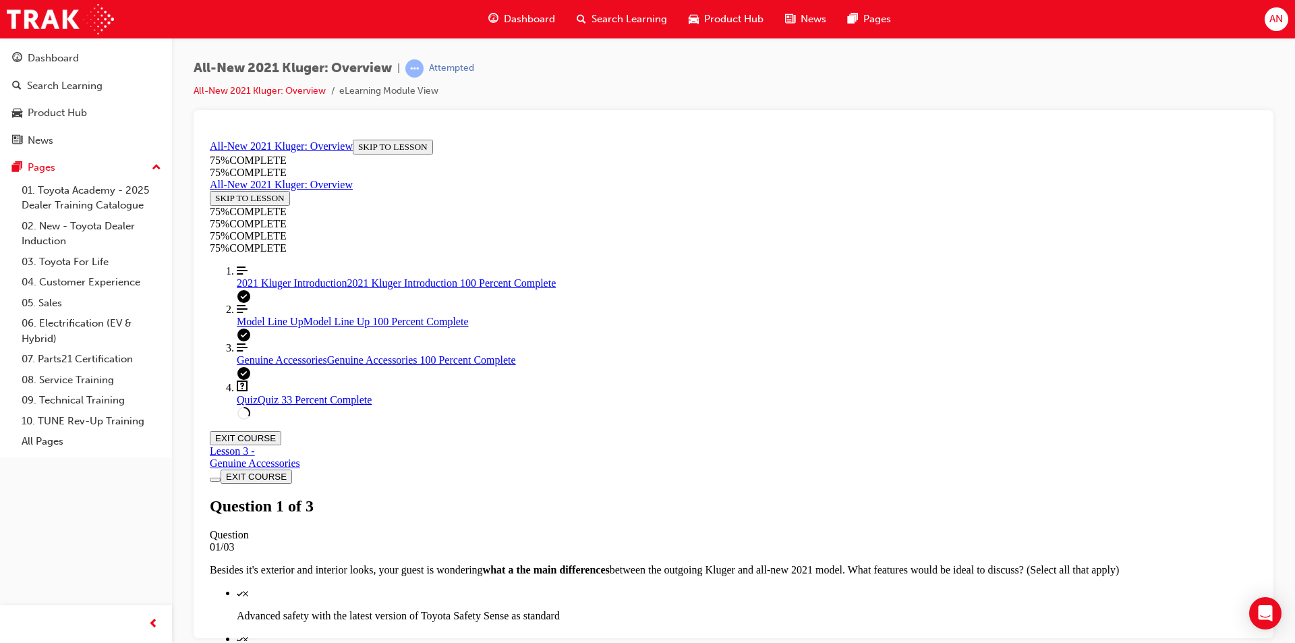
scroll to position [184, 0]
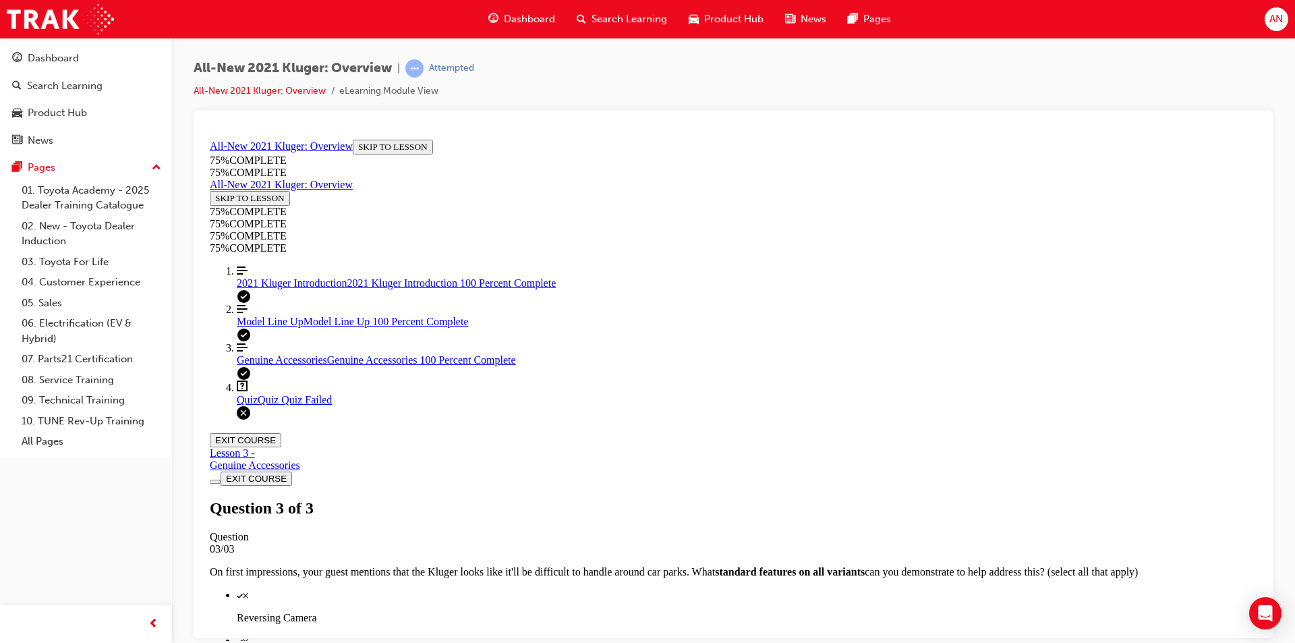
scroll to position [191, 0]
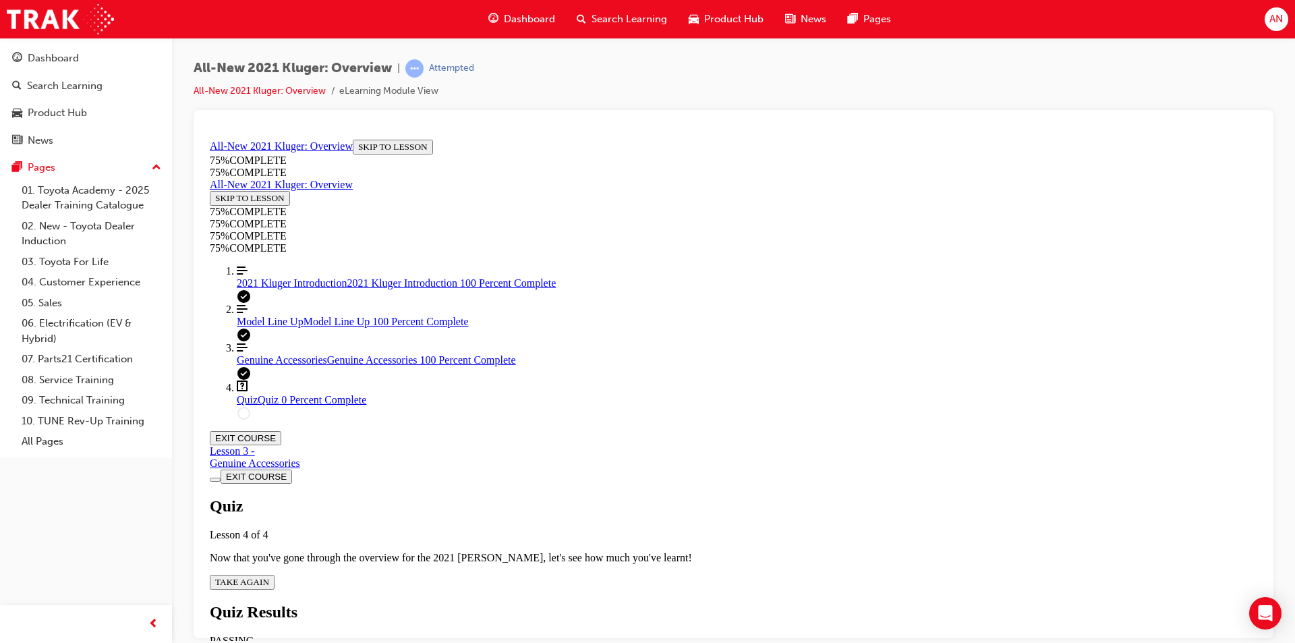
scroll to position [49, 0]
click at [269, 576] on span "TAKE AGAIN" at bounding box center [242, 581] width 54 height 10
click at [297, 289] on link "Align left Three vertical lines aligned to the left 2021 Kluger Introduction 20…" at bounding box center [747, 276] width 1021 height 24
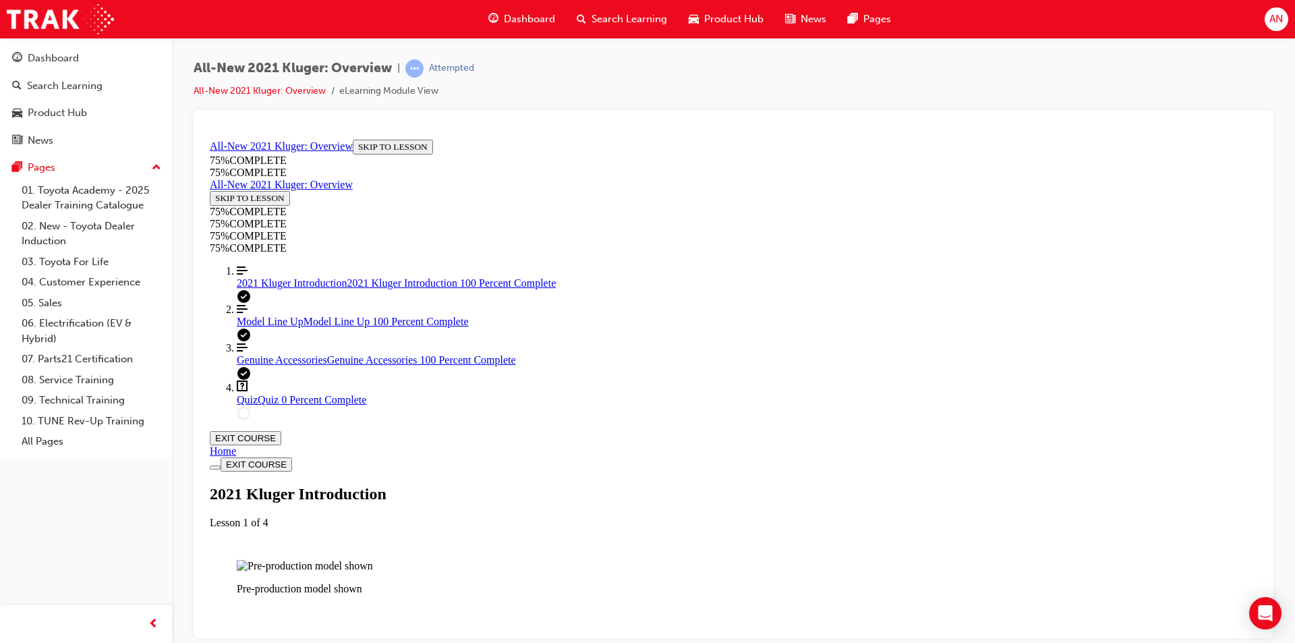
scroll to position [1598, 0]
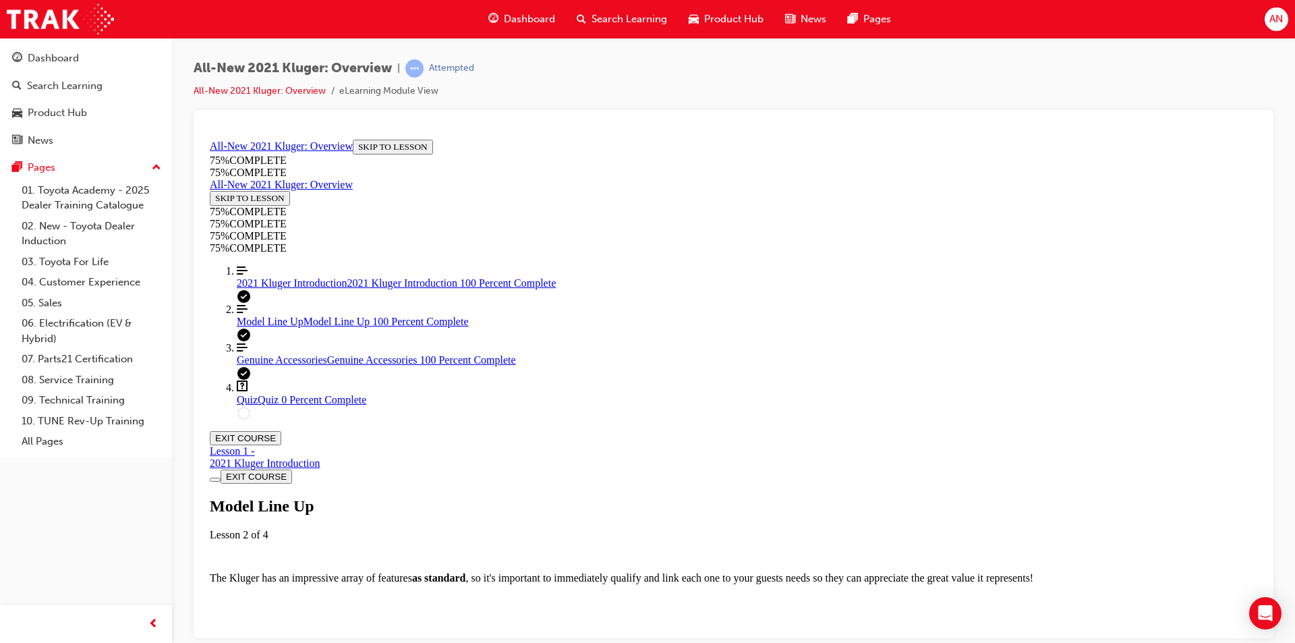
scroll to position [1935, 0]
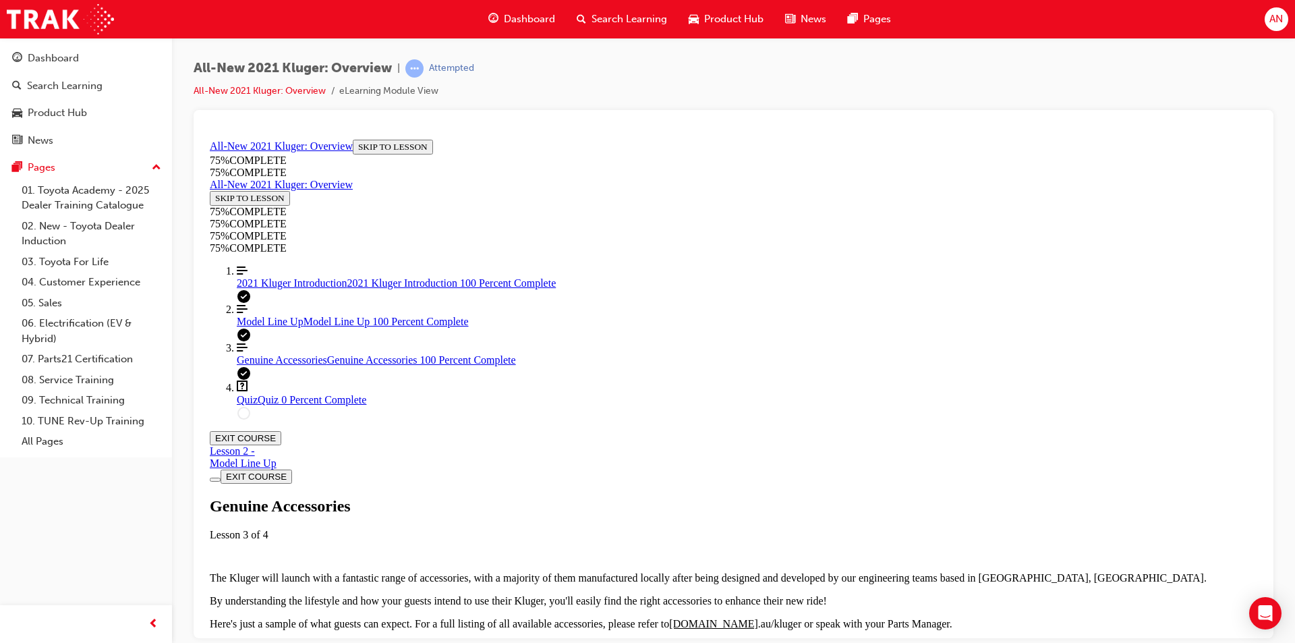
scroll to position [1641, 0]
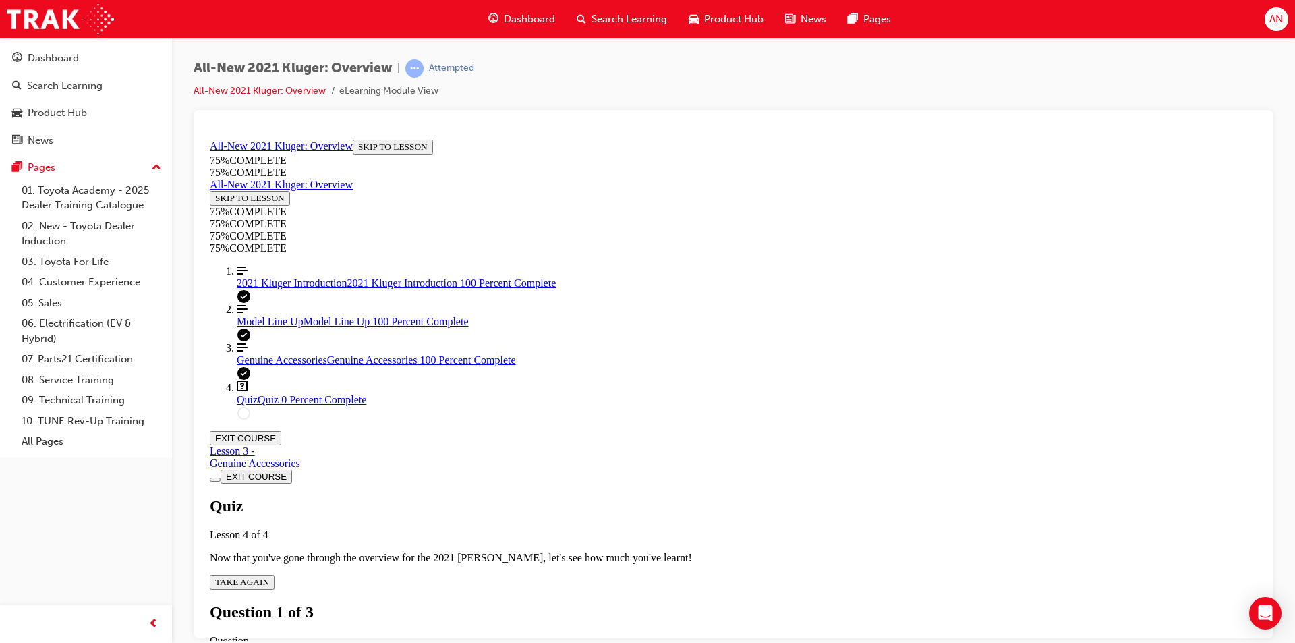
scroll to position [181, 0]
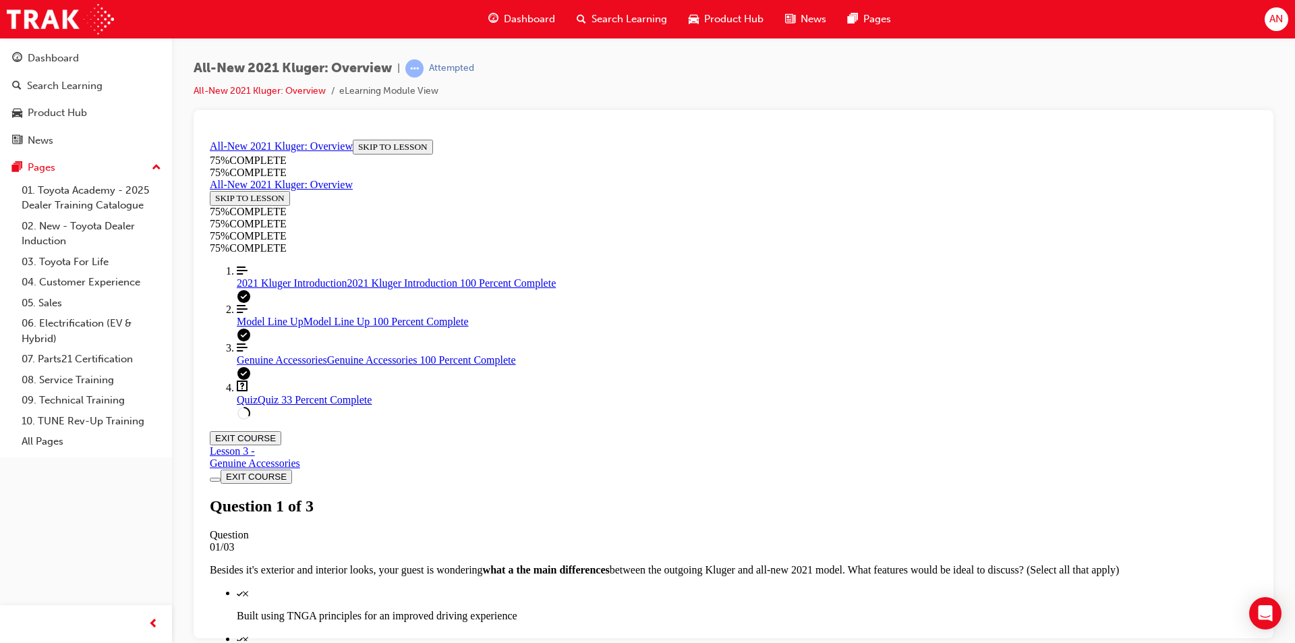
scroll to position [171, 0]
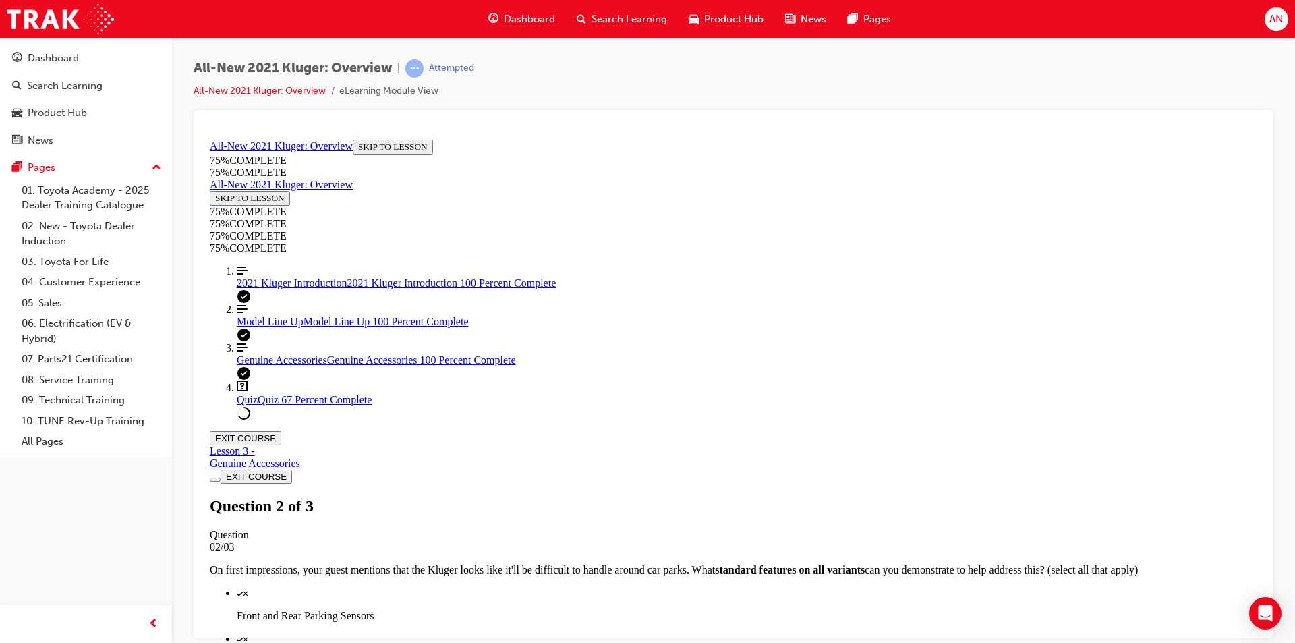
scroll to position [184, 0]
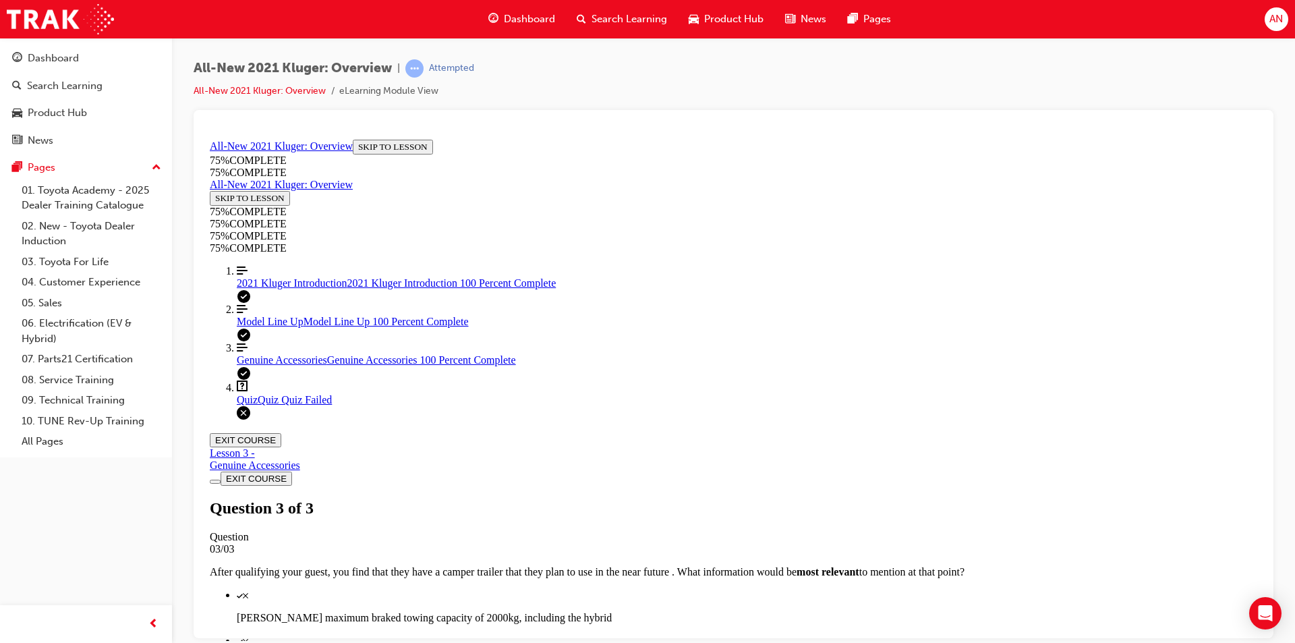
scroll to position [191, 0]
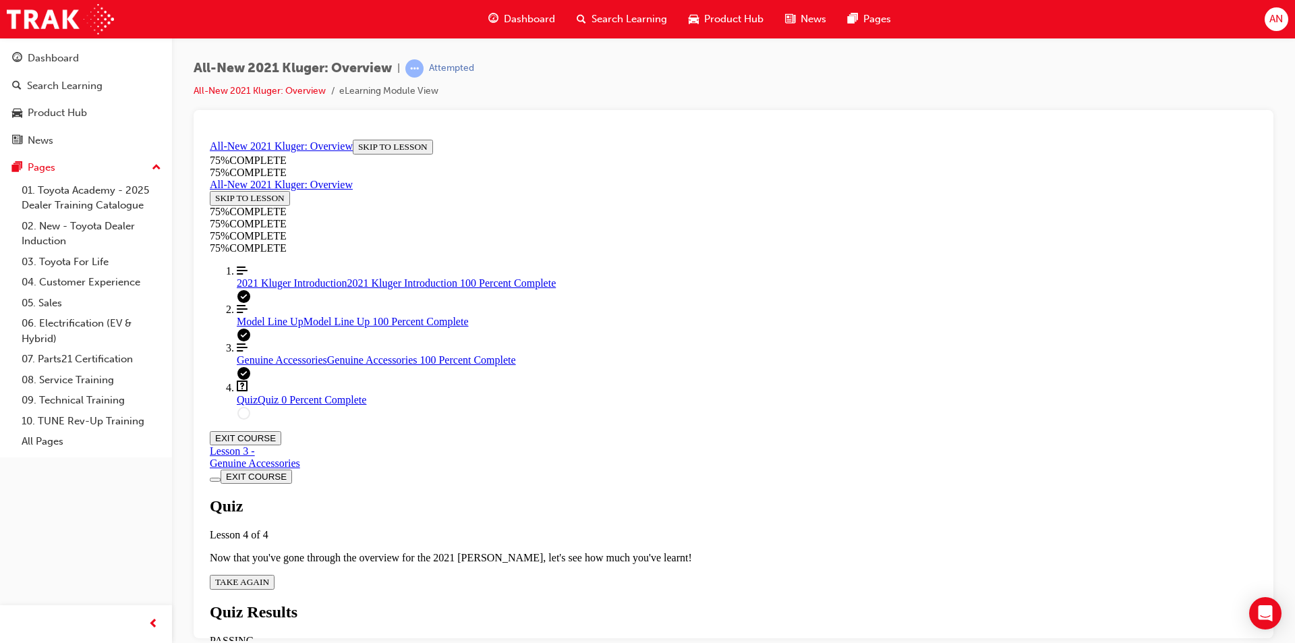
scroll to position [49, 0]
click at [275, 574] on button "TAKE AGAIN" at bounding box center [242, 581] width 65 height 15
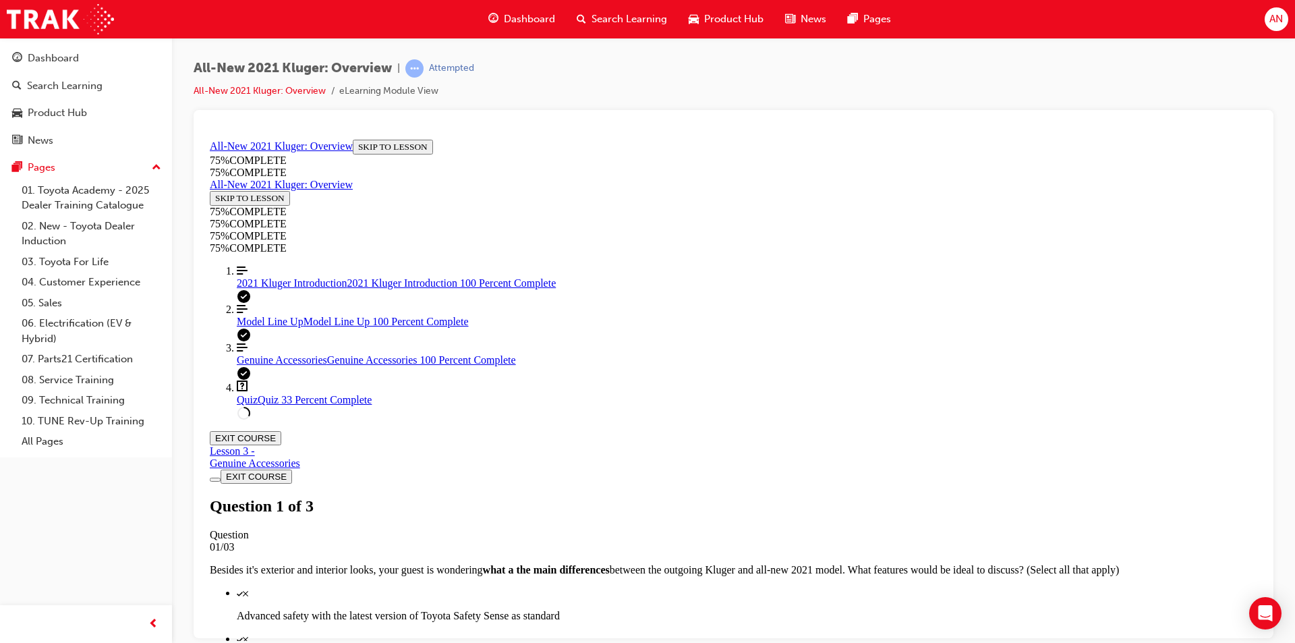
scroll to position [184, 0]
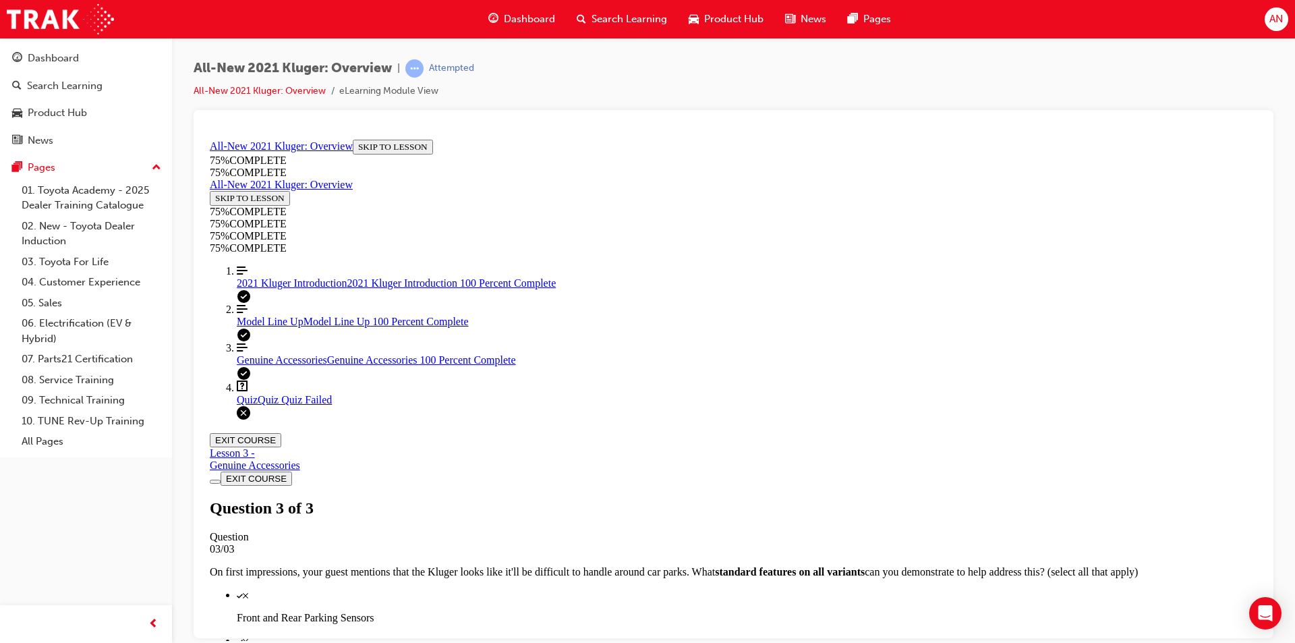
click at [302, 288] on span "2021 Kluger Introduction" at bounding box center [292, 282] width 111 height 11
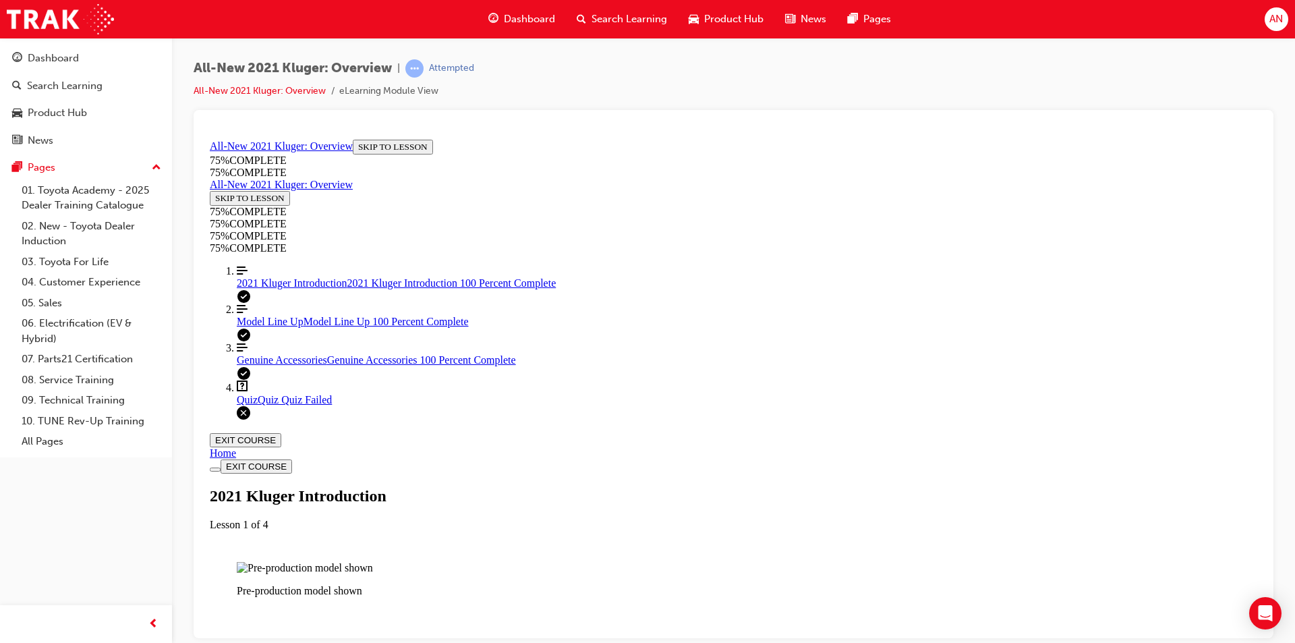
scroll to position [1463, 0]
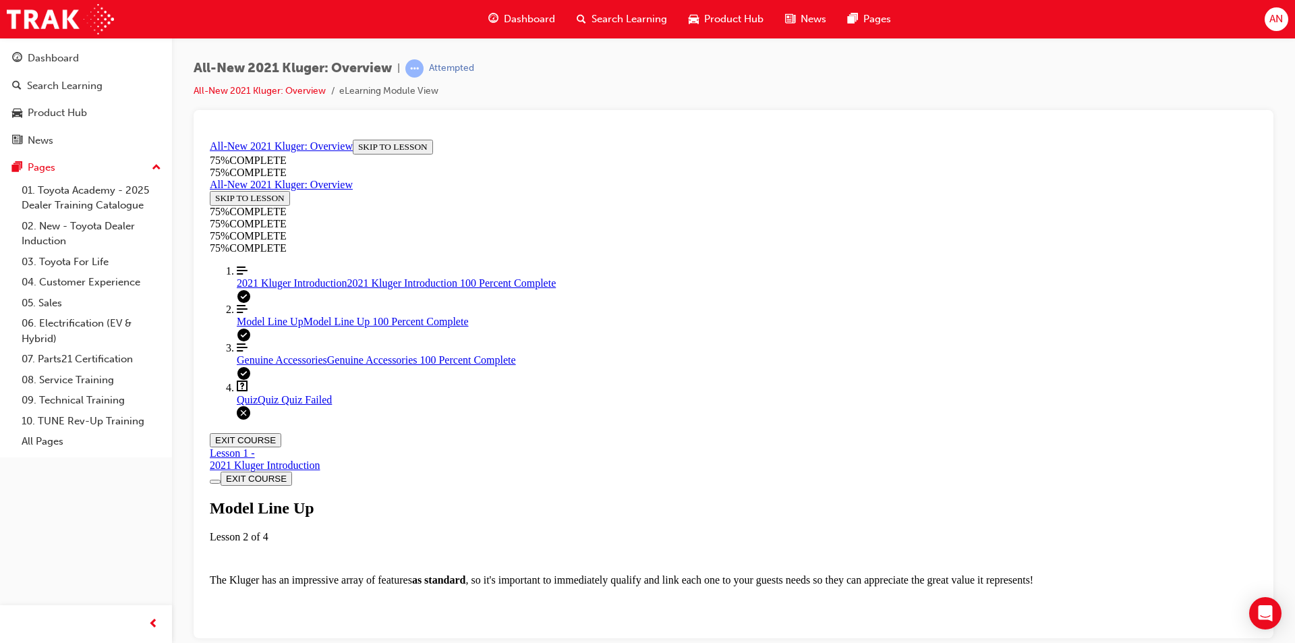
scroll to position [3925, 0]
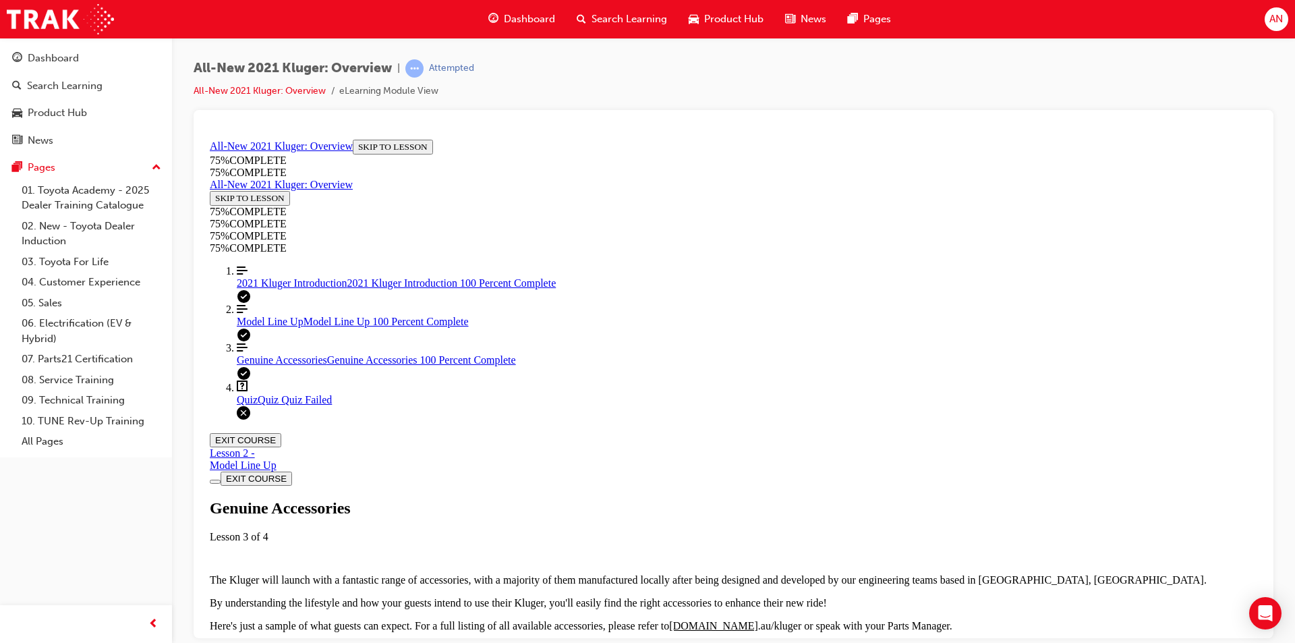
scroll to position [1641, 0]
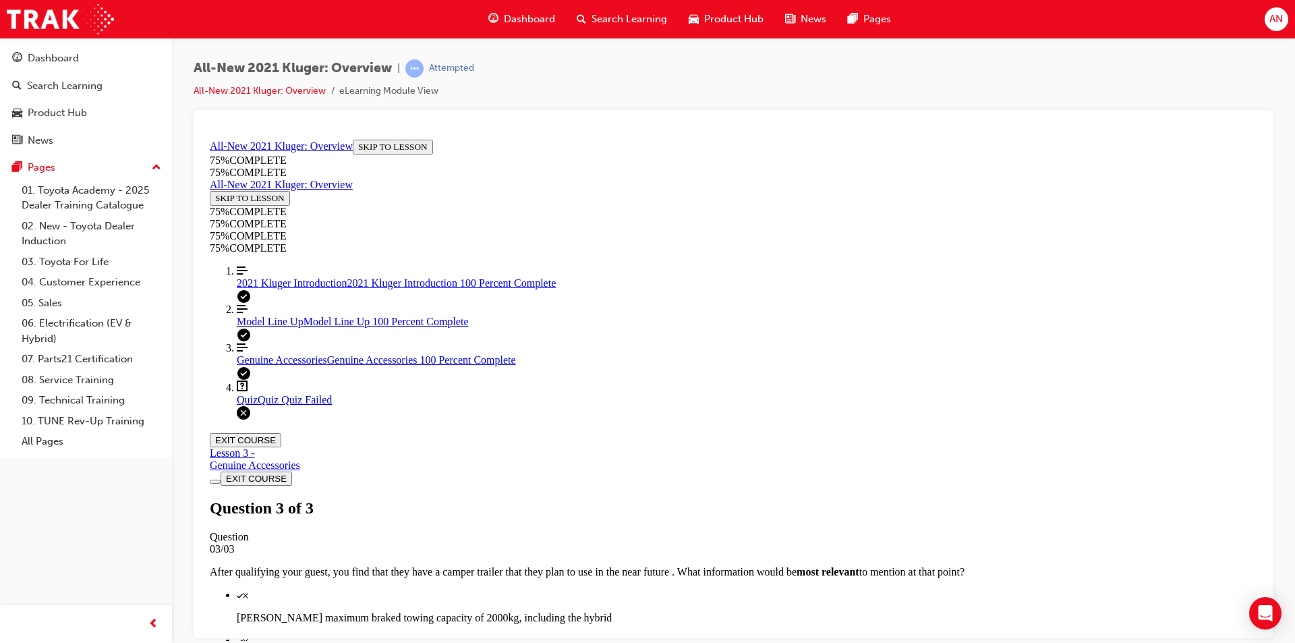
scroll to position [191, 0]
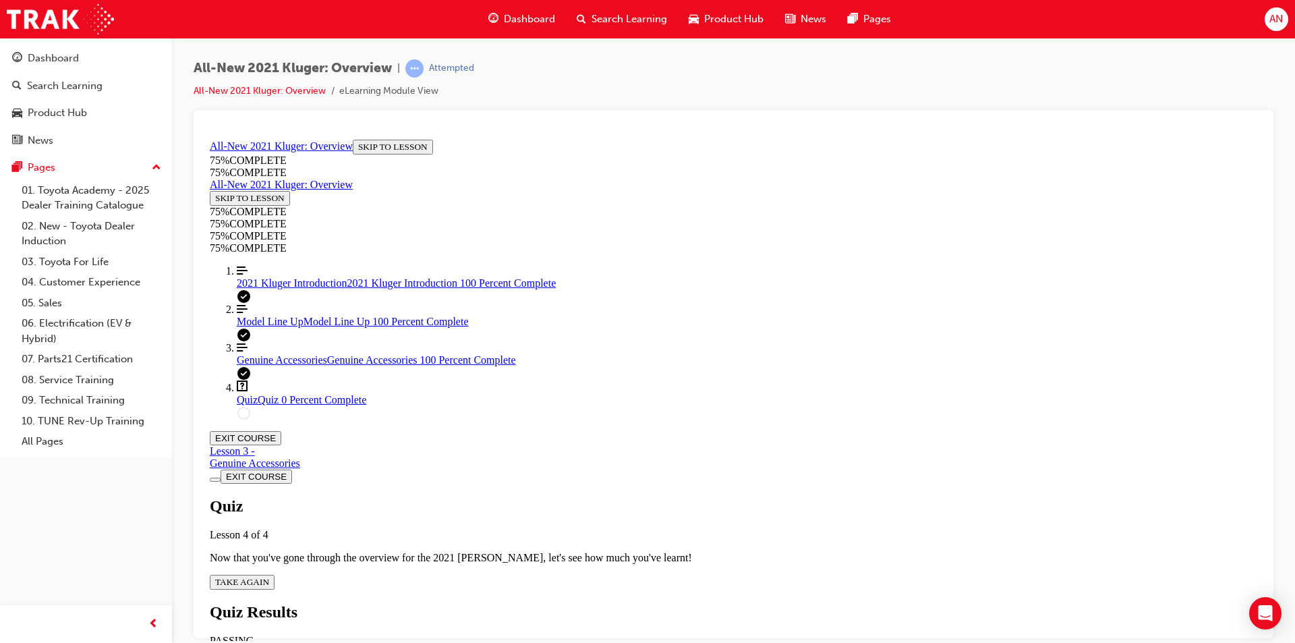
click at [617, 497] on div "Quiz Lesson 4 of 4 Now that you've gone through the overview for the 2021 [PERS…" at bounding box center [734, 543] width 1048 height 92
click at [747, 551] on p "Now that you've gone through the overview for the 2021 [PERSON_NAME], let's see…" at bounding box center [734, 557] width 1048 height 12
drag, startPoint x: 924, startPoint y: 338, endPoint x: 938, endPoint y: 345, distance: 15.4
click at [936, 497] on div "Quiz Lesson 4 of 4" at bounding box center [734, 519] width 1048 height 44
click at [652, 497] on div "Quiz Lesson 4 of 4 Now that you've gone through the overview for the 2021 [PERS…" at bounding box center [734, 543] width 1048 height 92
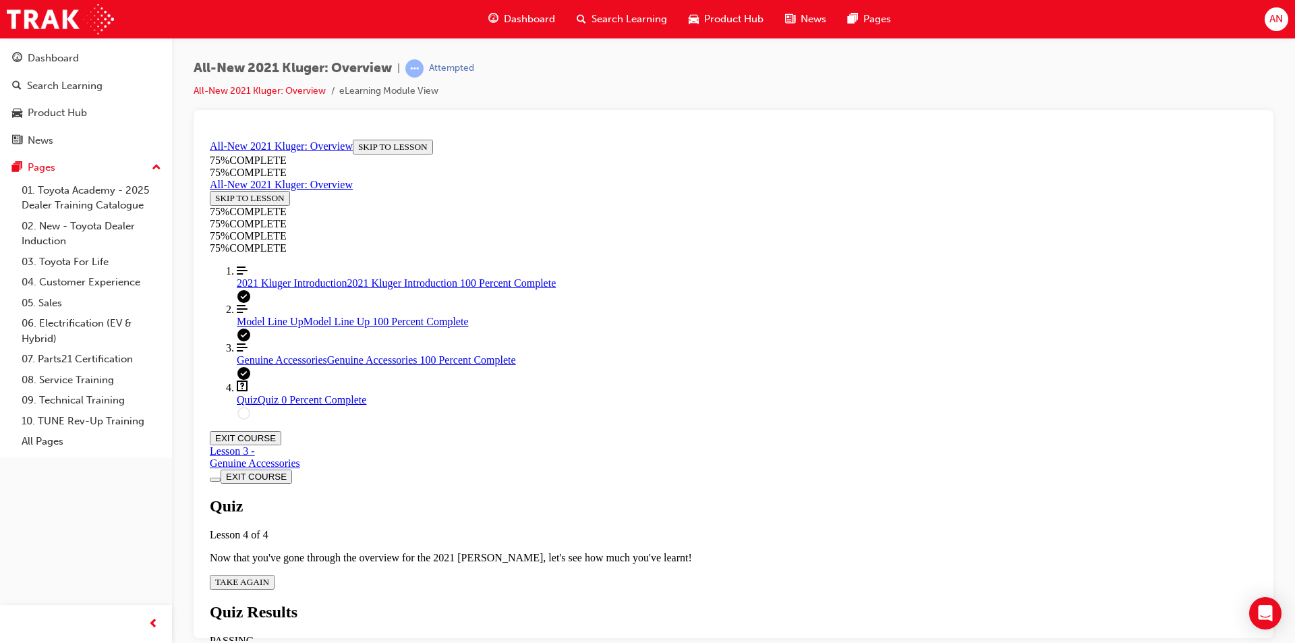
click at [275, 574] on button "TAKE AGAIN" at bounding box center [242, 581] width 65 height 15
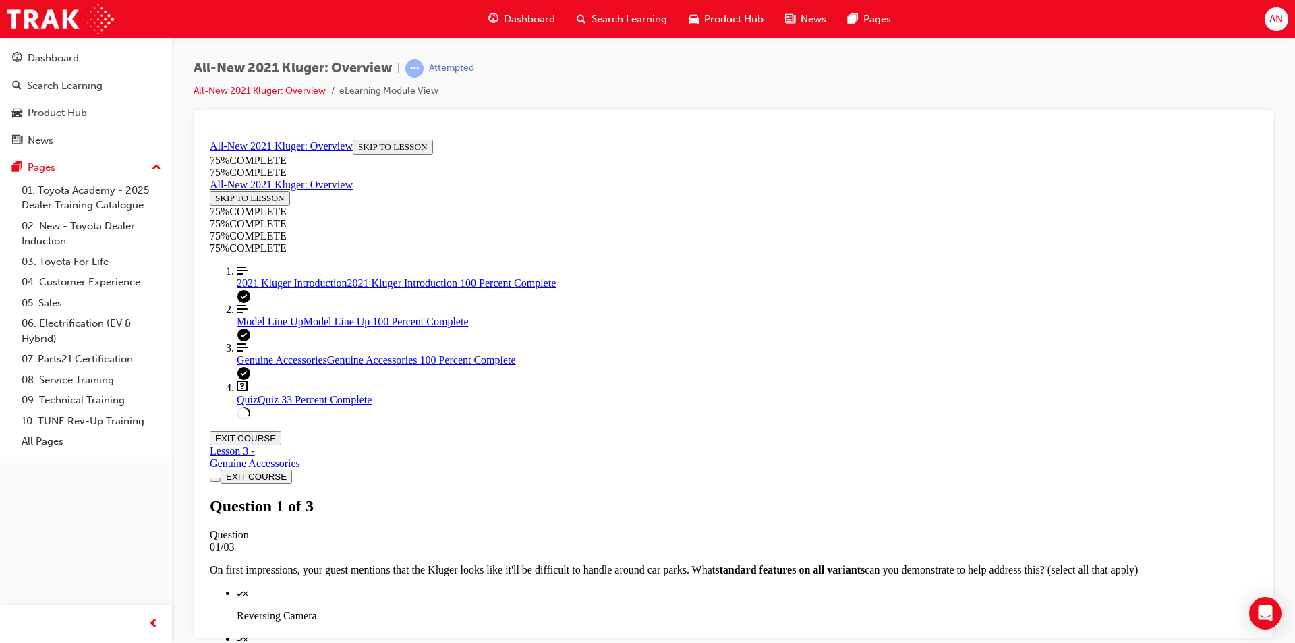
scroll to position [198, 0]
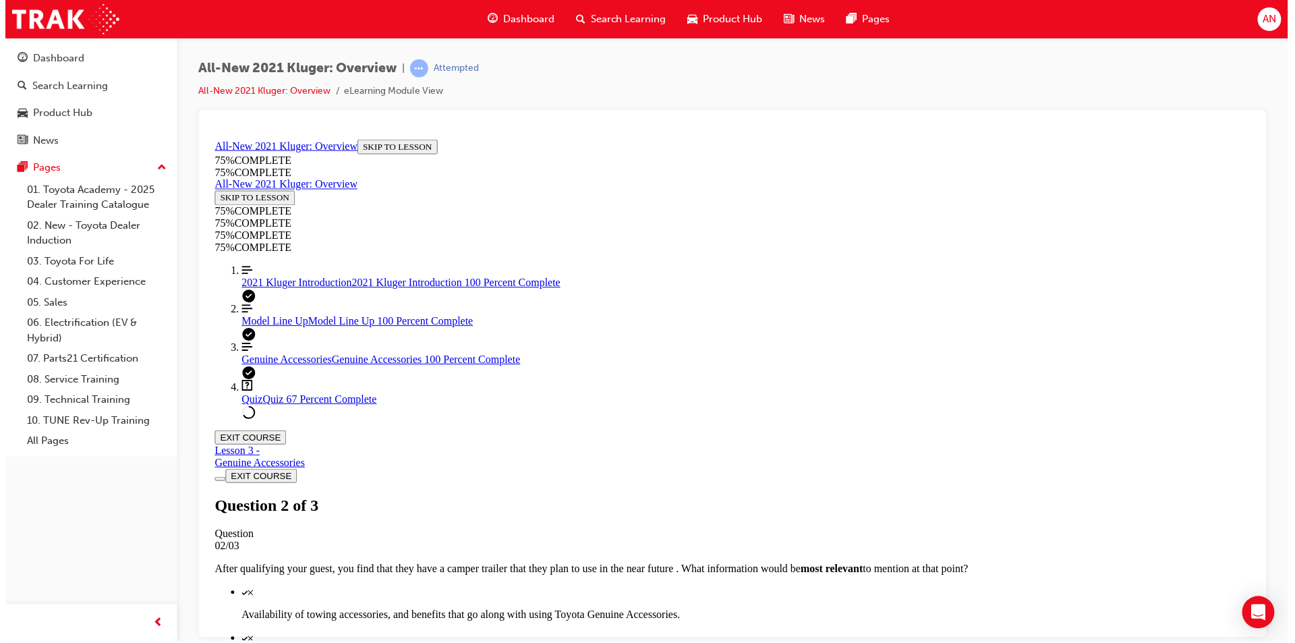
scroll to position [49, 0]
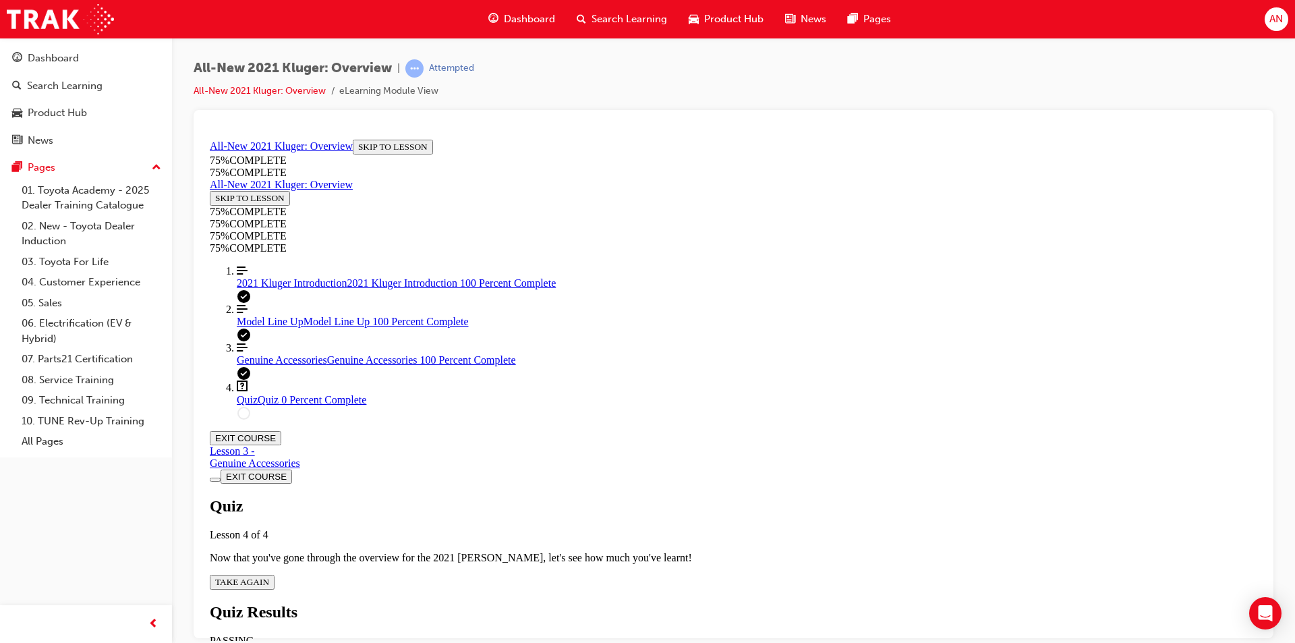
click at [269, 576] on span "TAKE AGAIN" at bounding box center [242, 581] width 54 height 10
click at [268, 288] on span "2021 Kluger Introduction" at bounding box center [292, 282] width 111 height 11
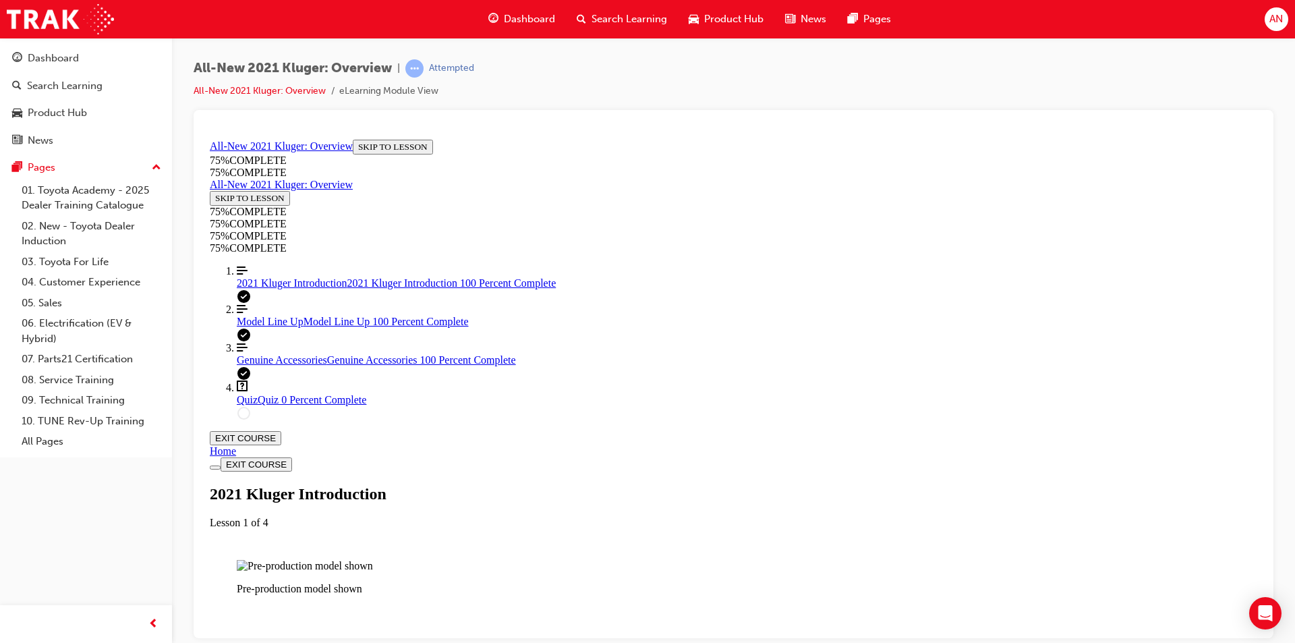
scroll to position [2282, 0]
drag, startPoint x: 768, startPoint y: 634, endPoint x: 783, endPoint y: 617, distance: 23.0
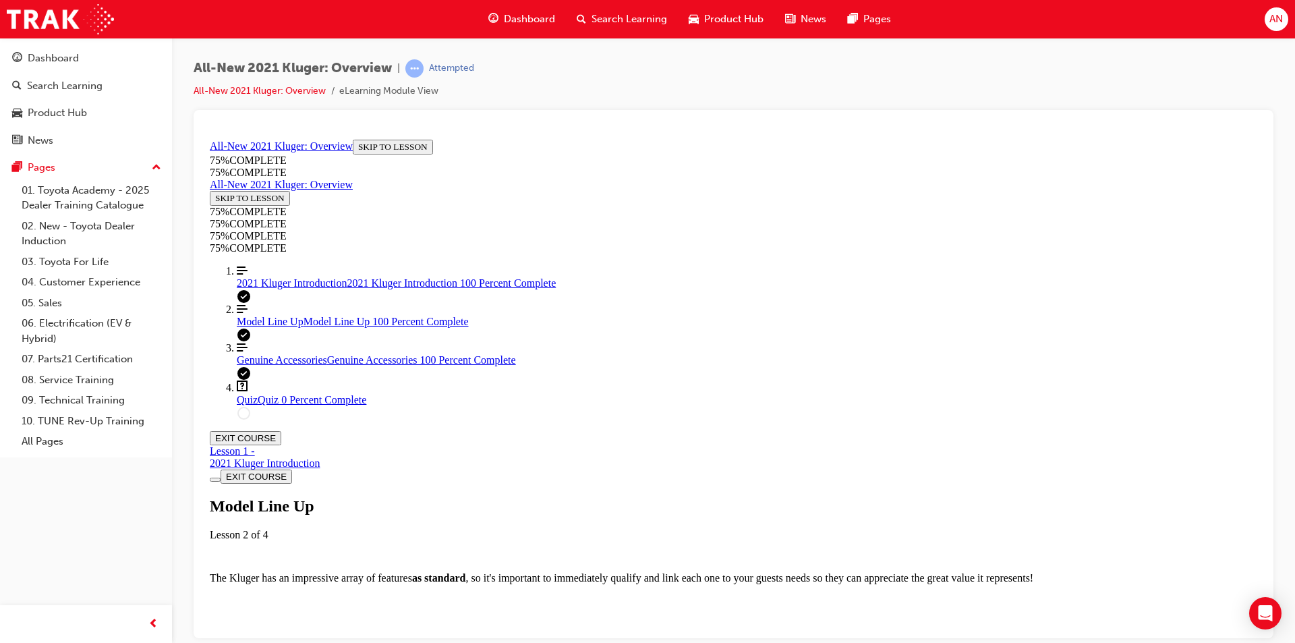
scroll to position [0, 0]
click at [919, 445] on div "Lesson 1 - 2021 Kluger Introduction" at bounding box center [734, 457] width 1048 height 24
click at [320, 457] on div "2021 Kluger Introduction" at bounding box center [265, 463] width 111 height 12
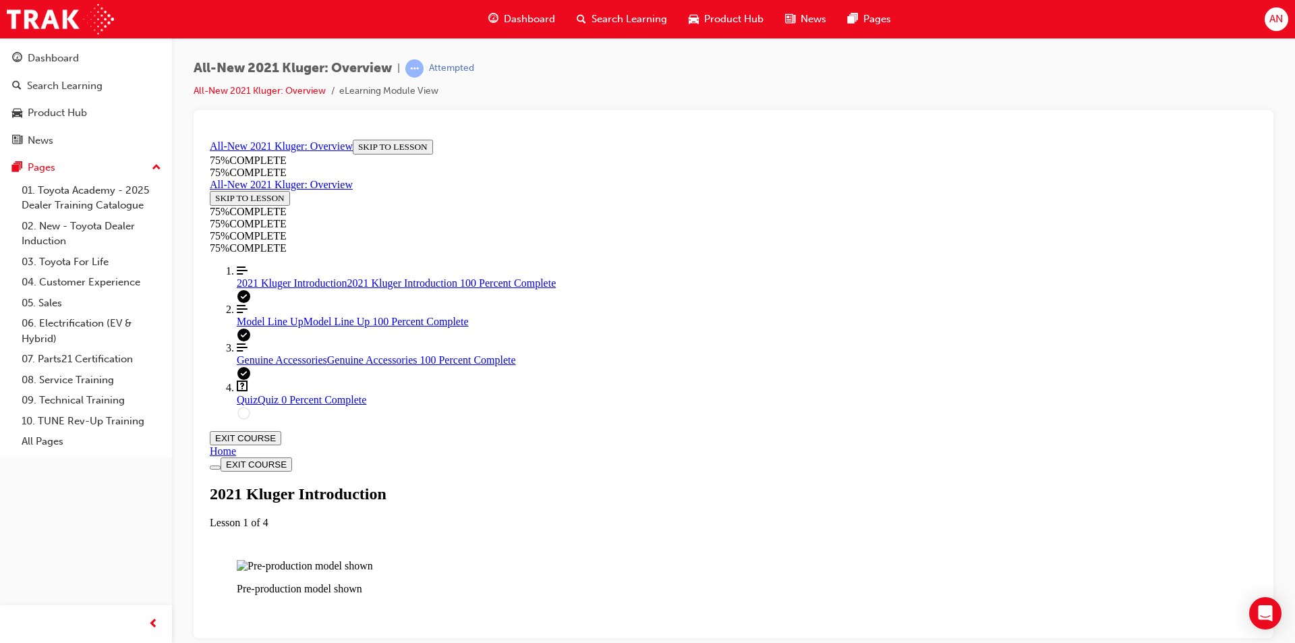
scroll to position [1126, 0]
drag, startPoint x: 797, startPoint y: 526, endPoint x: 720, endPoint y: 530, distance: 77.0
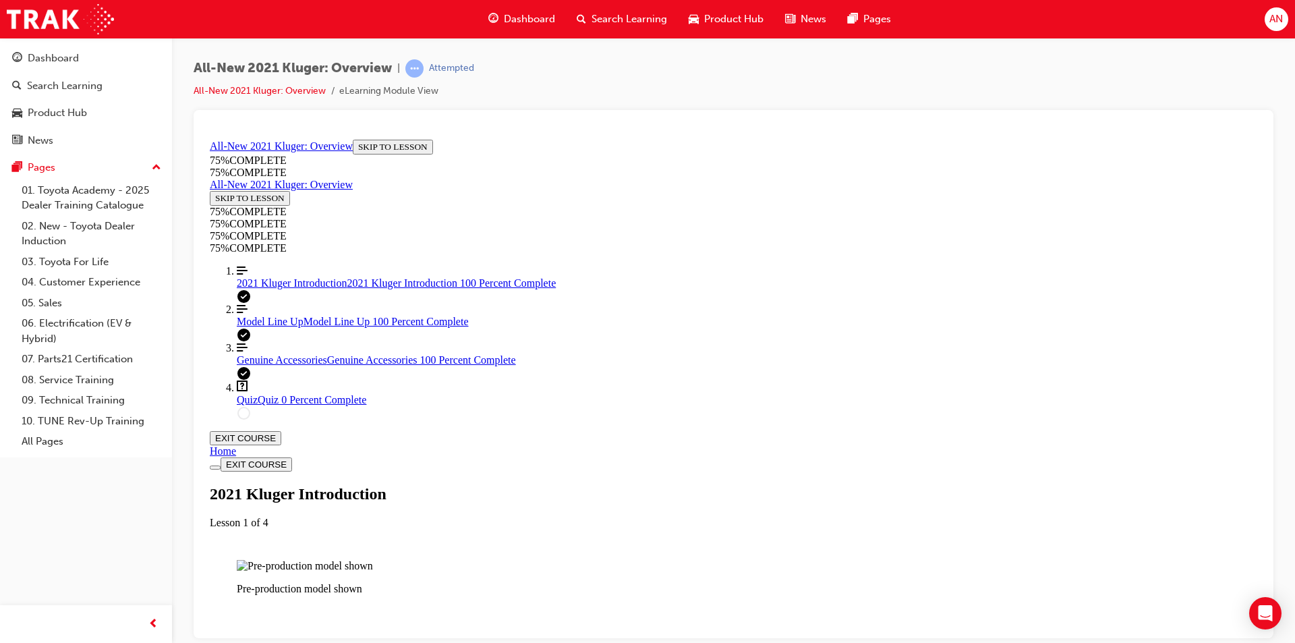
drag, startPoint x: 735, startPoint y: 524, endPoint x: 491, endPoint y: 534, distance: 243.7
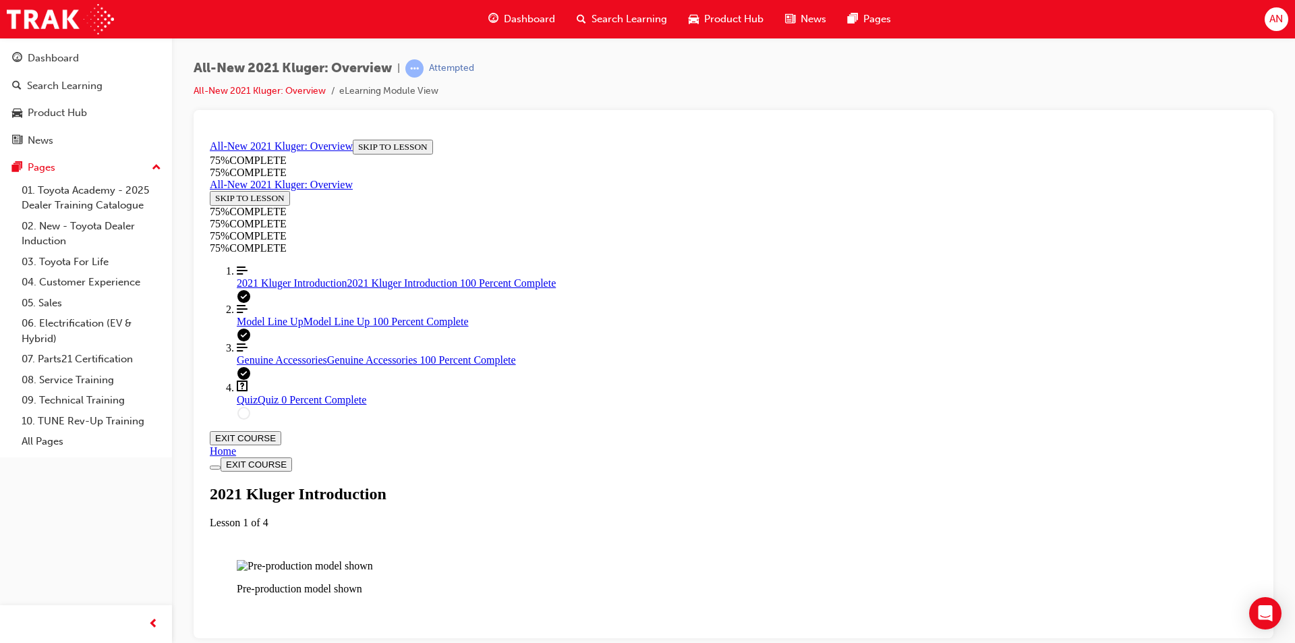
click at [505, 11] on span "Dashboard" at bounding box center [529, 19] width 51 height 16
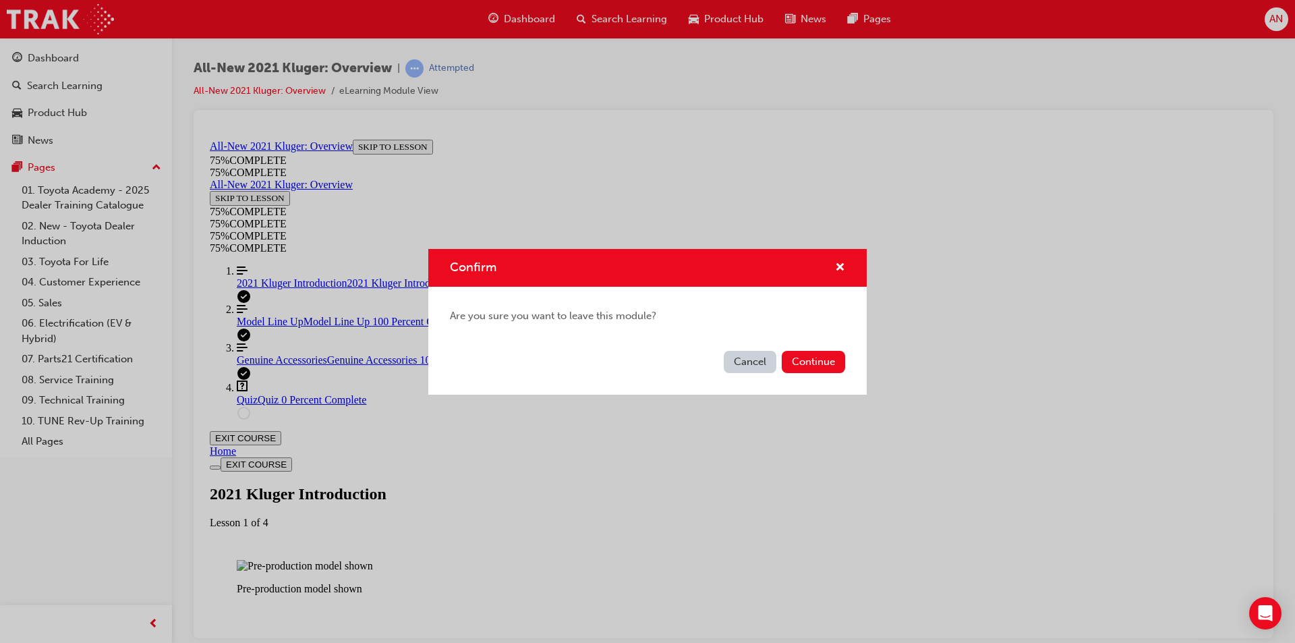
click at [766, 366] on button "Cancel" at bounding box center [750, 362] width 53 height 22
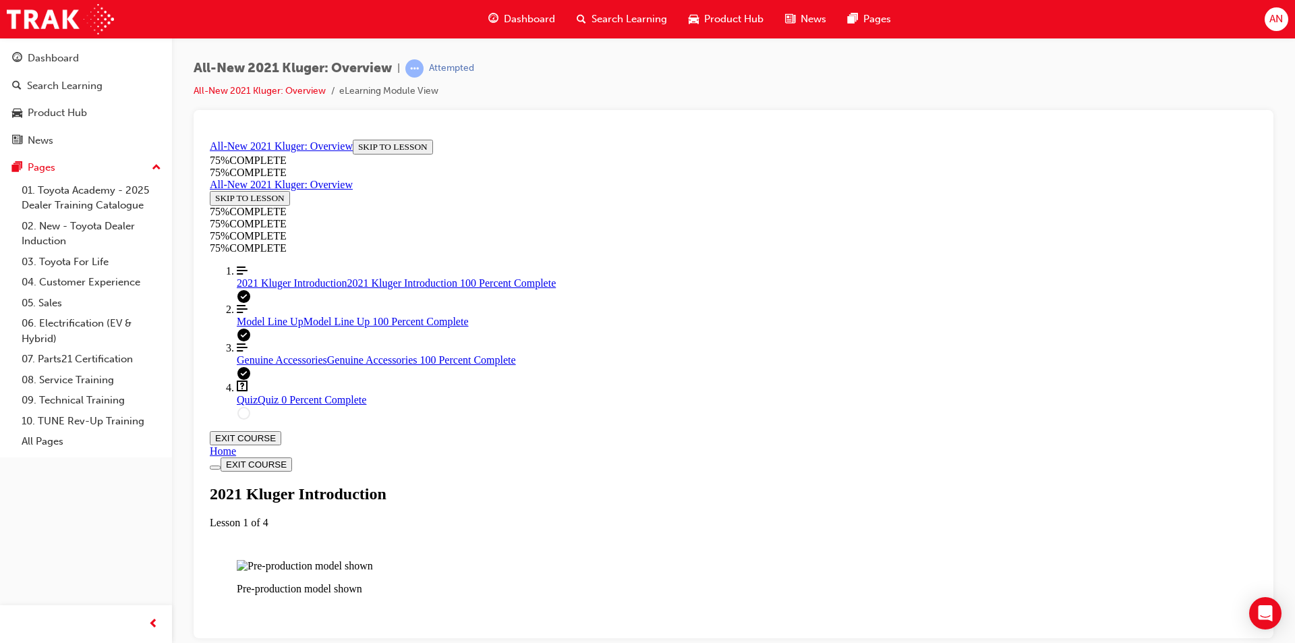
click at [541, 12] on span "Dashboard" at bounding box center [529, 19] width 51 height 16
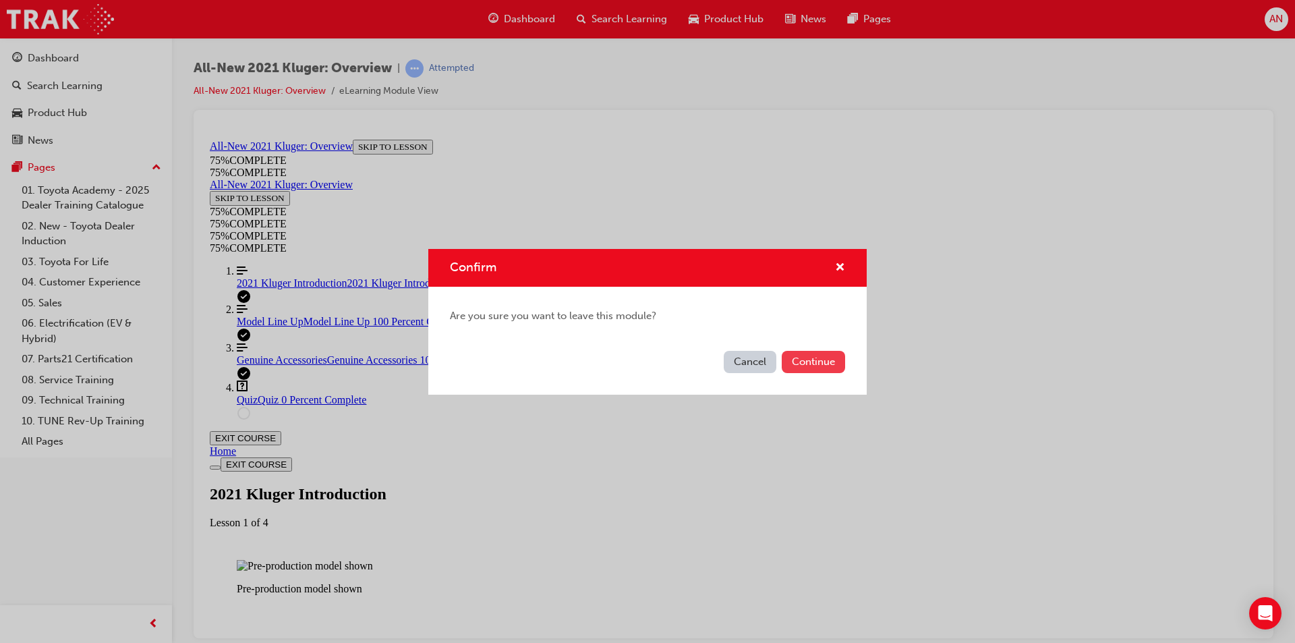
click at [810, 360] on button "Continue" at bounding box center [813, 362] width 63 height 22
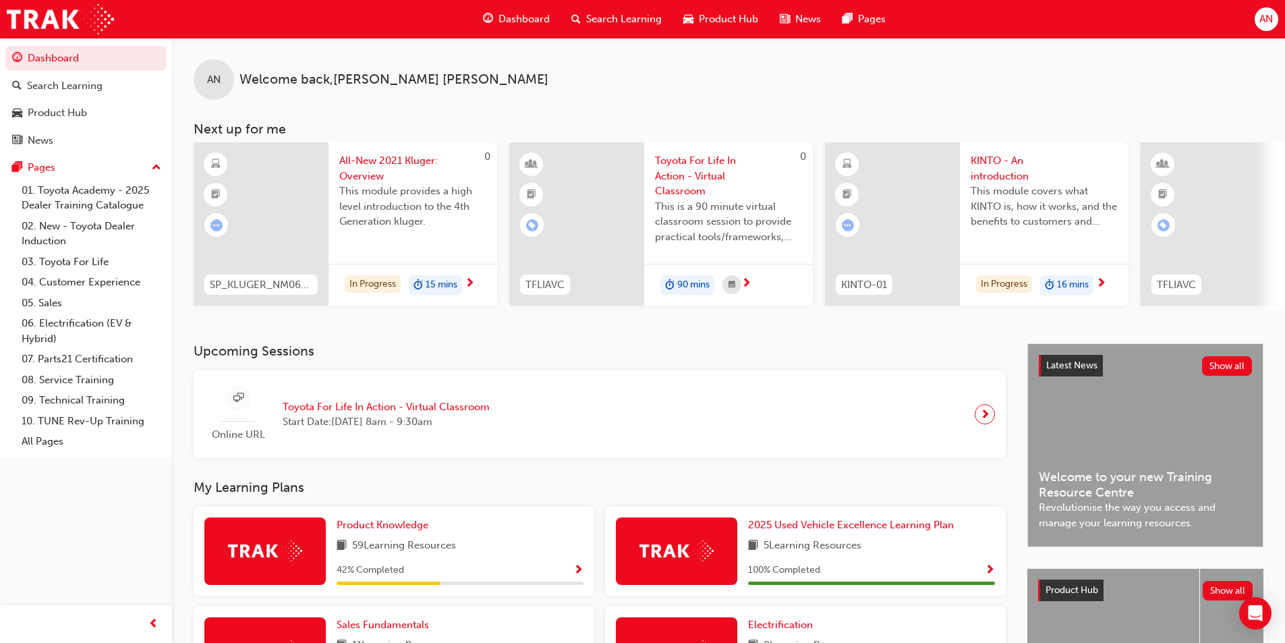
click at [988, 190] on span "This module covers what KINTO is, how it works, and the benefits to customers a…" at bounding box center [1044, 206] width 147 height 46
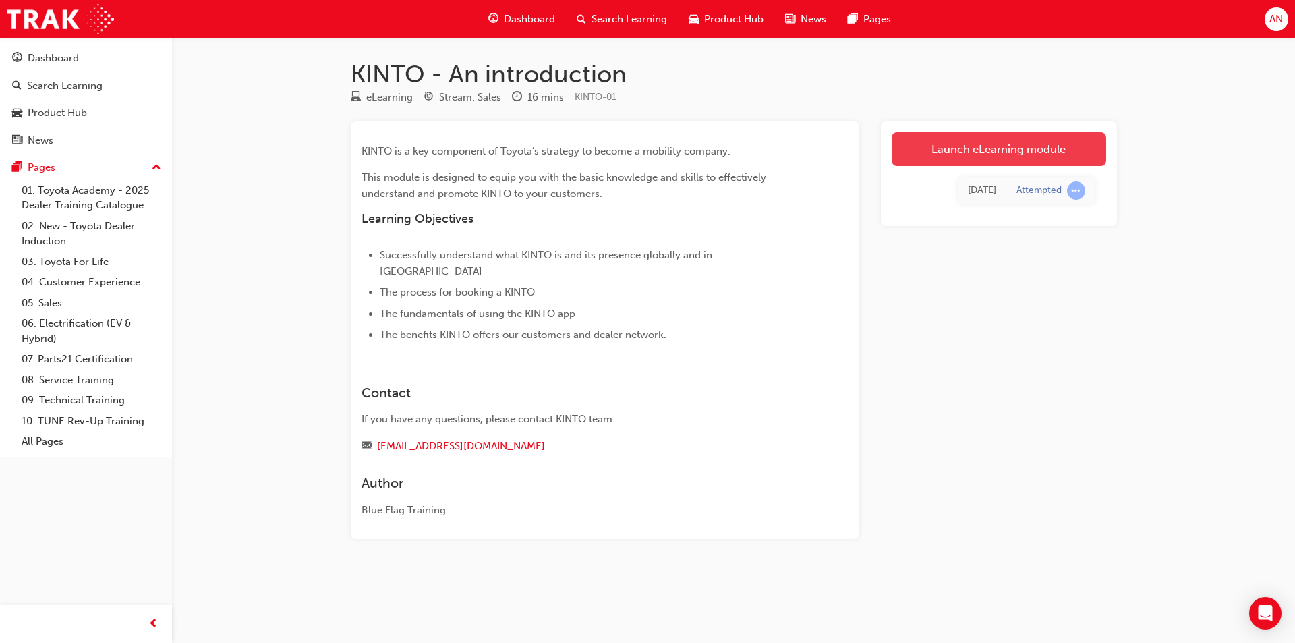
click at [1009, 142] on link "Launch eLearning module" at bounding box center [999, 149] width 215 height 34
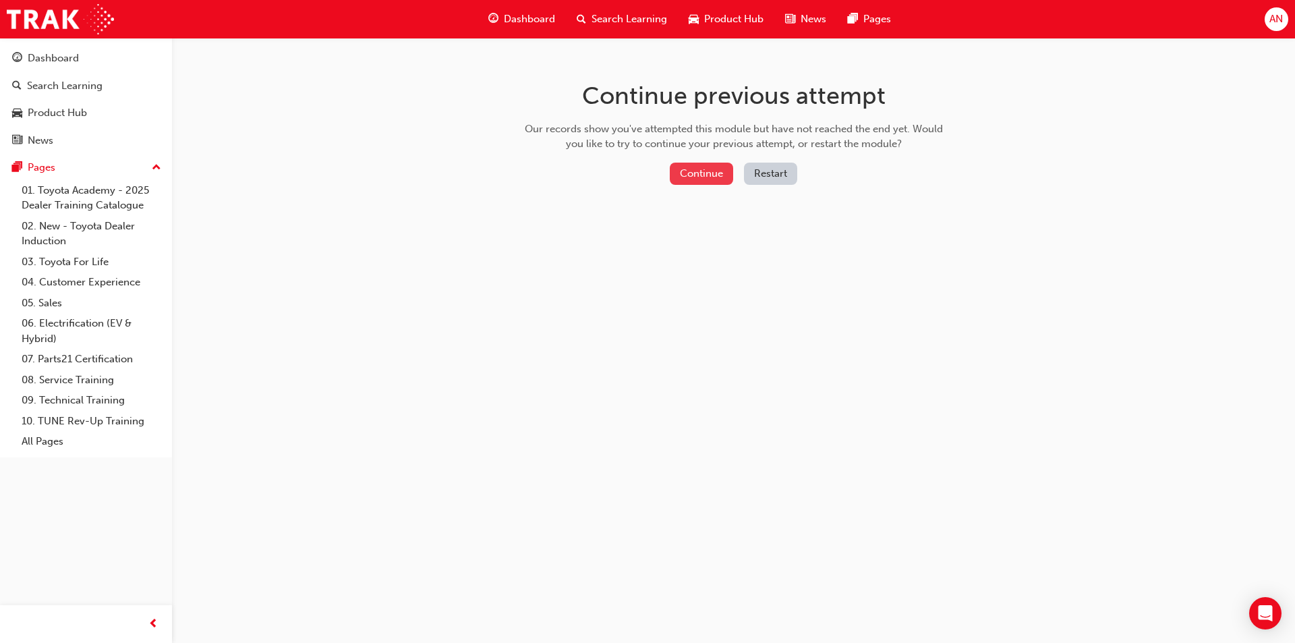
click at [718, 173] on button "Continue" at bounding box center [701, 174] width 63 height 22
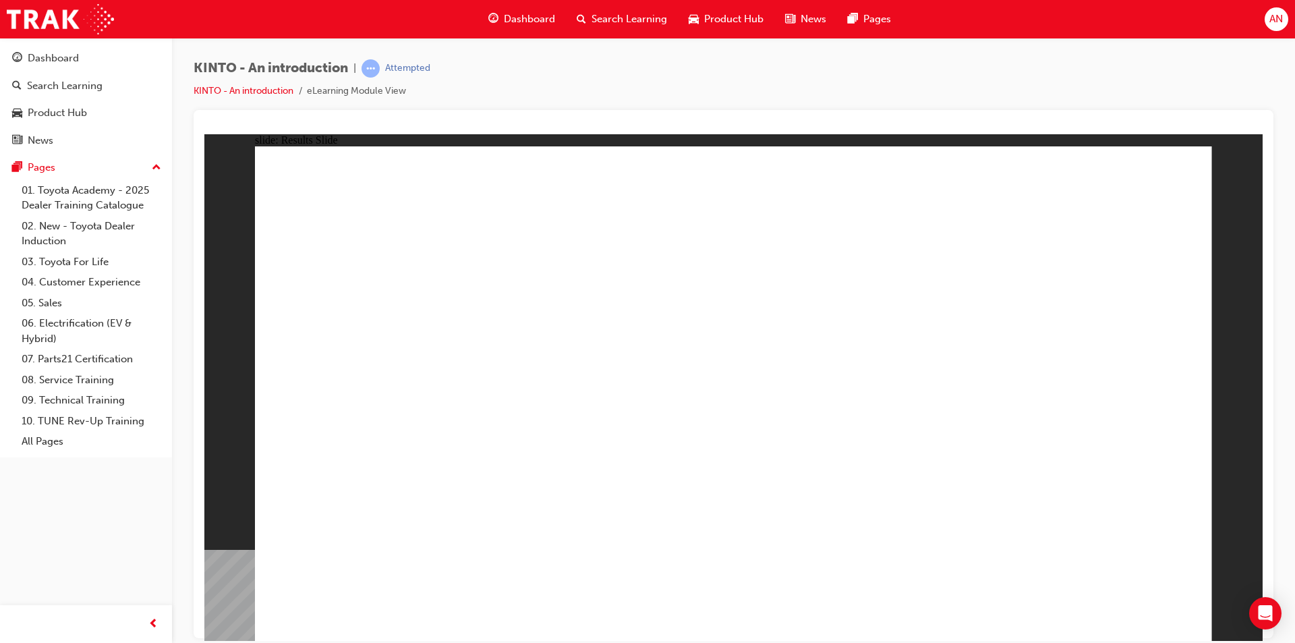
radio input "true"
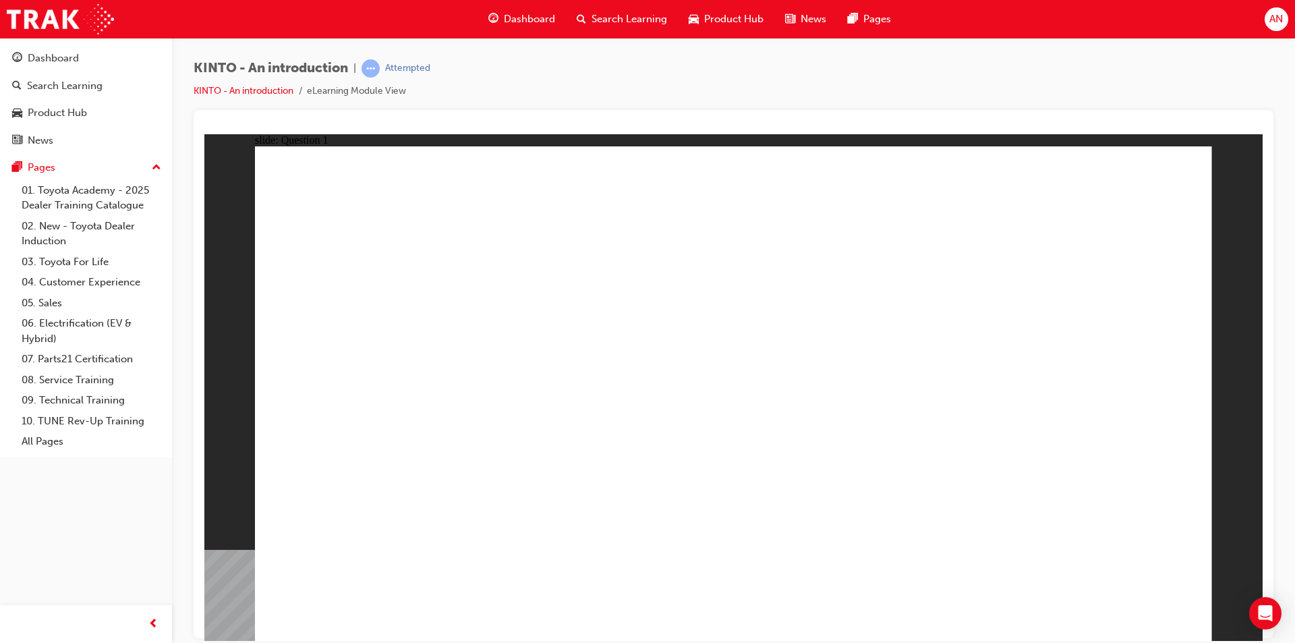
checkbox input "true"
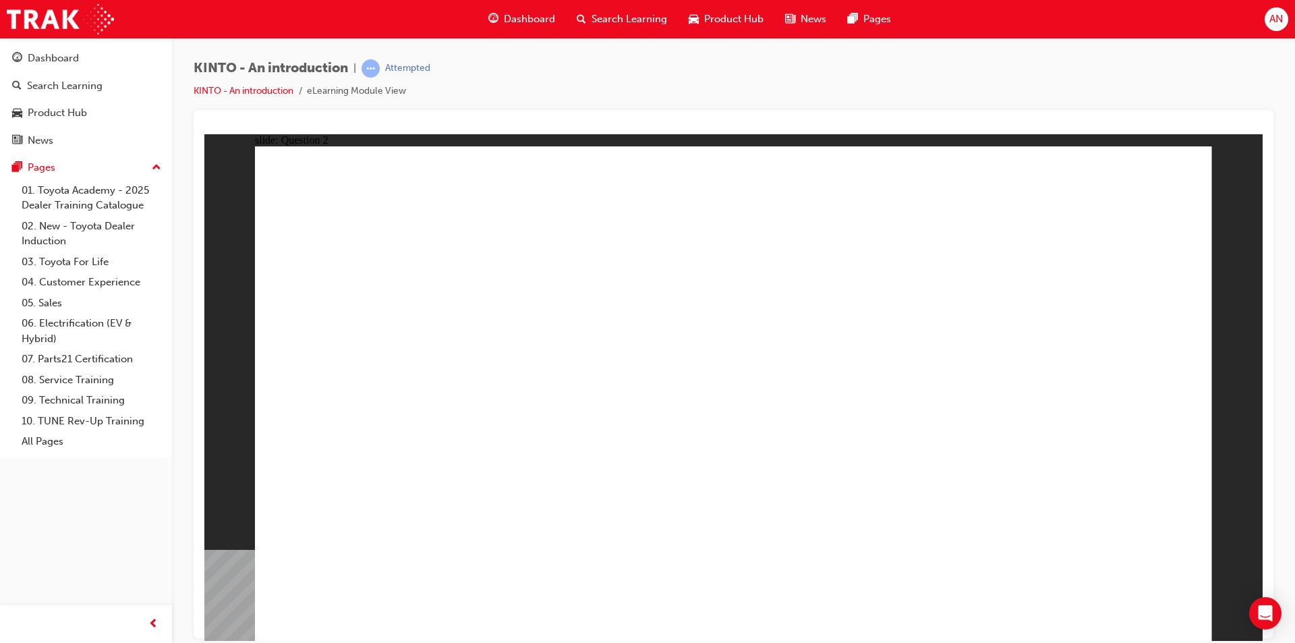
checkbox input "true"
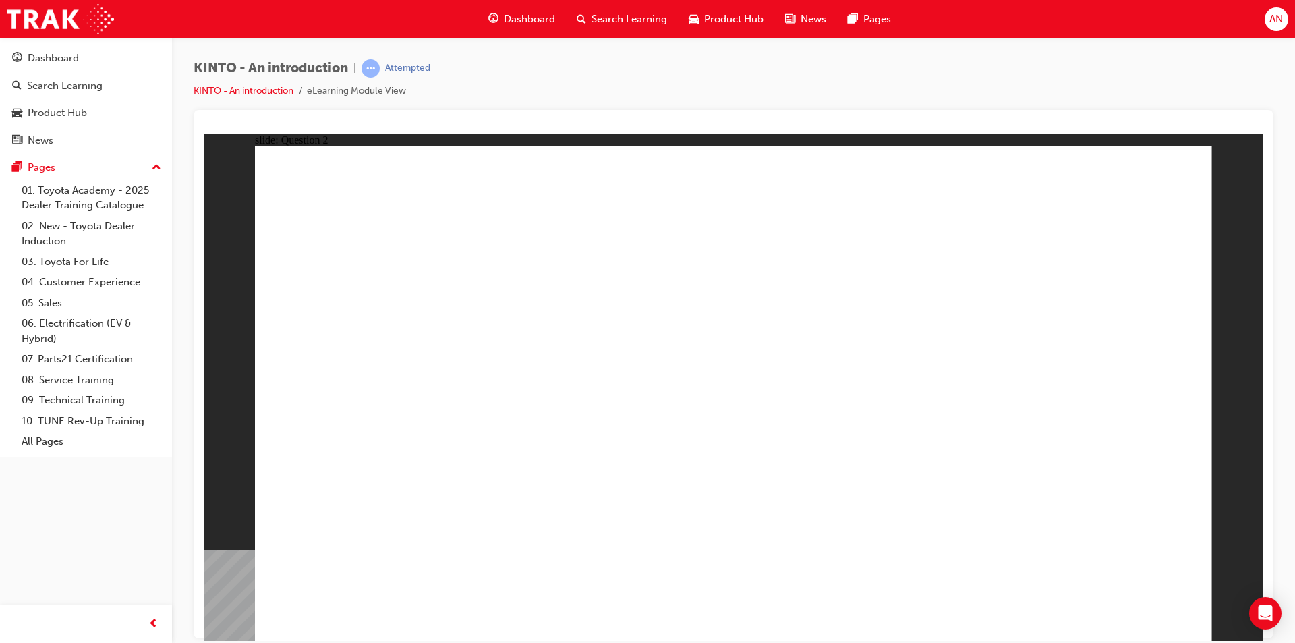
radio input "false"
radio input "true"
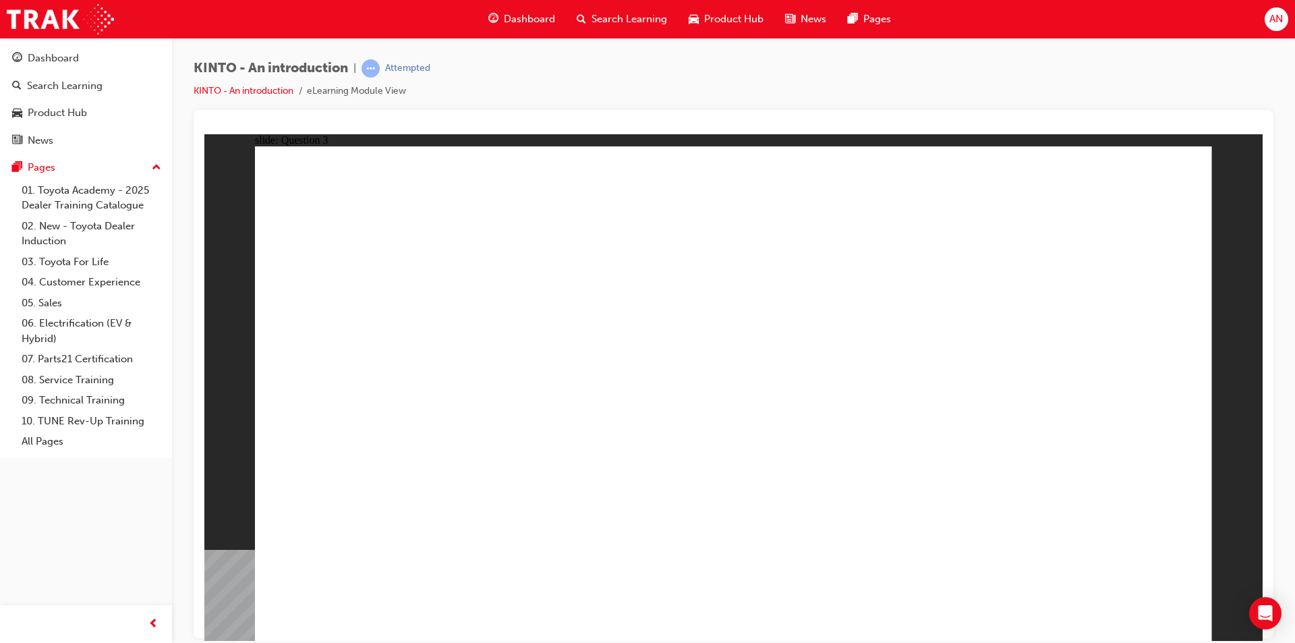
radio input "true"
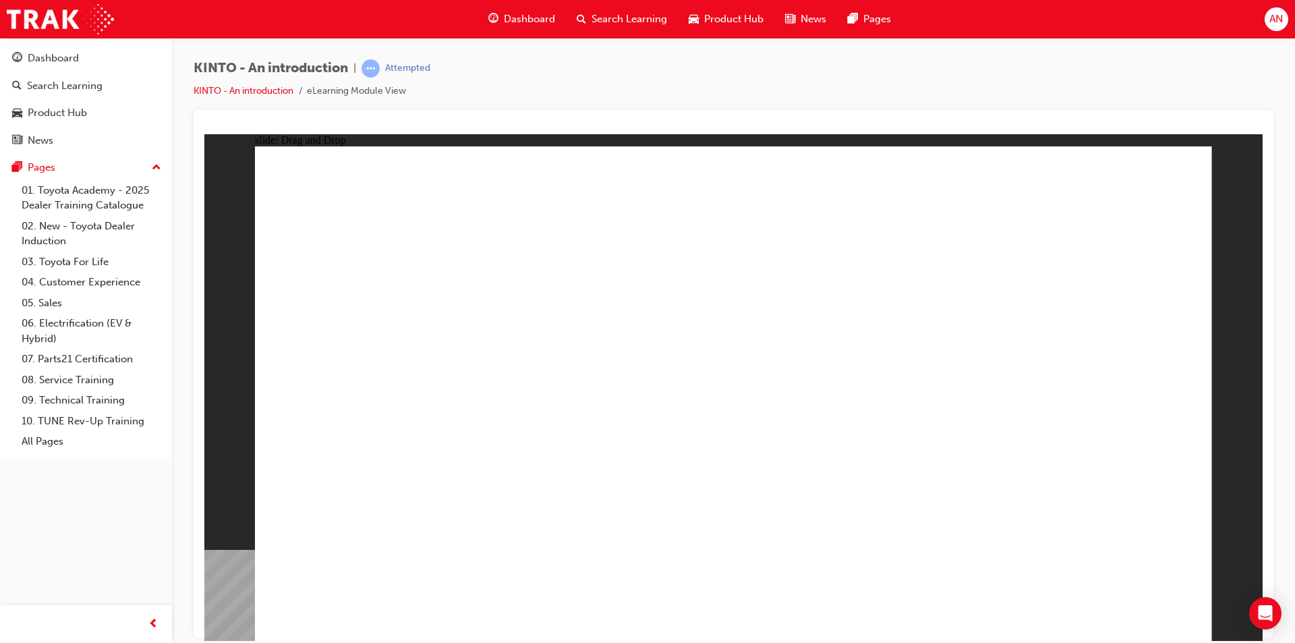
drag, startPoint x: 934, startPoint y: 425, endPoint x: 402, endPoint y: 540, distance: 544.6
drag, startPoint x: 757, startPoint y: 407, endPoint x: 590, endPoint y: 515, distance: 198.9
drag, startPoint x: 378, startPoint y: 416, endPoint x: 735, endPoint y: 530, distance: 374.0
drag, startPoint x: 635, startPoint y: 426, endPoint x: 662, endPoint y: 429, distance: 27.9
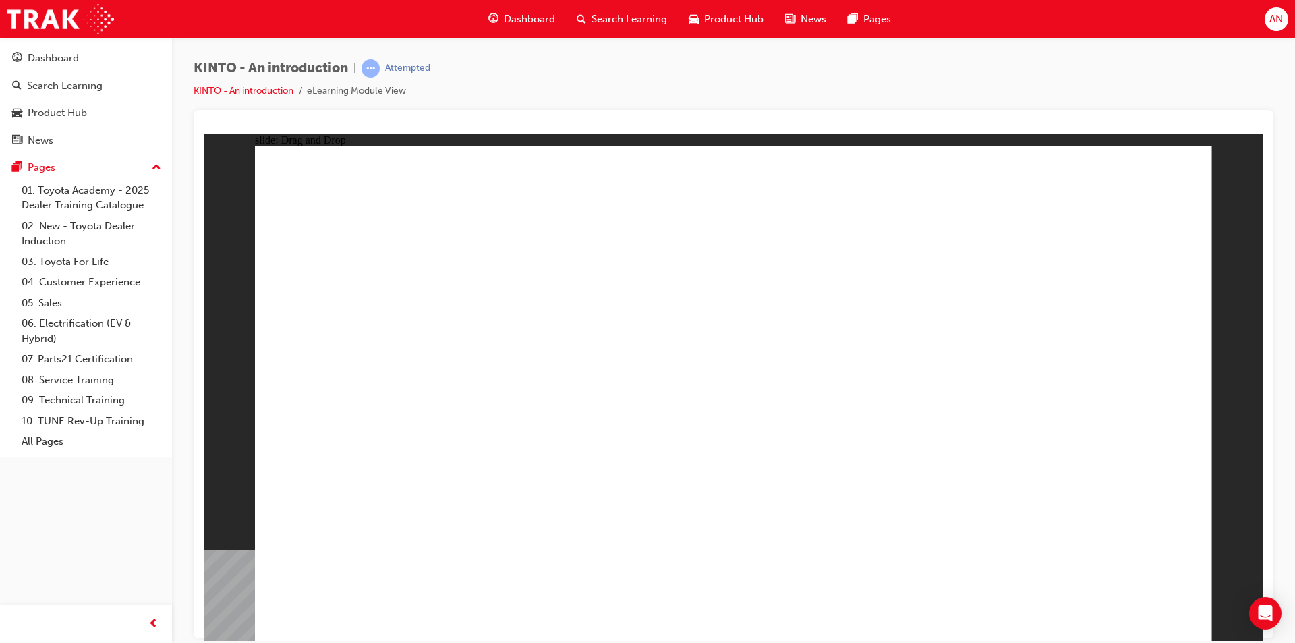
drag, startPoint x: 1108, startPoint y: 412, endPoint x: 933, endPoint y: 527, distance: 209.0
drag, startPoint x: 624, startPoint y: 430, endPoint x: 1078, endPoint y: 527, distance: 464.1
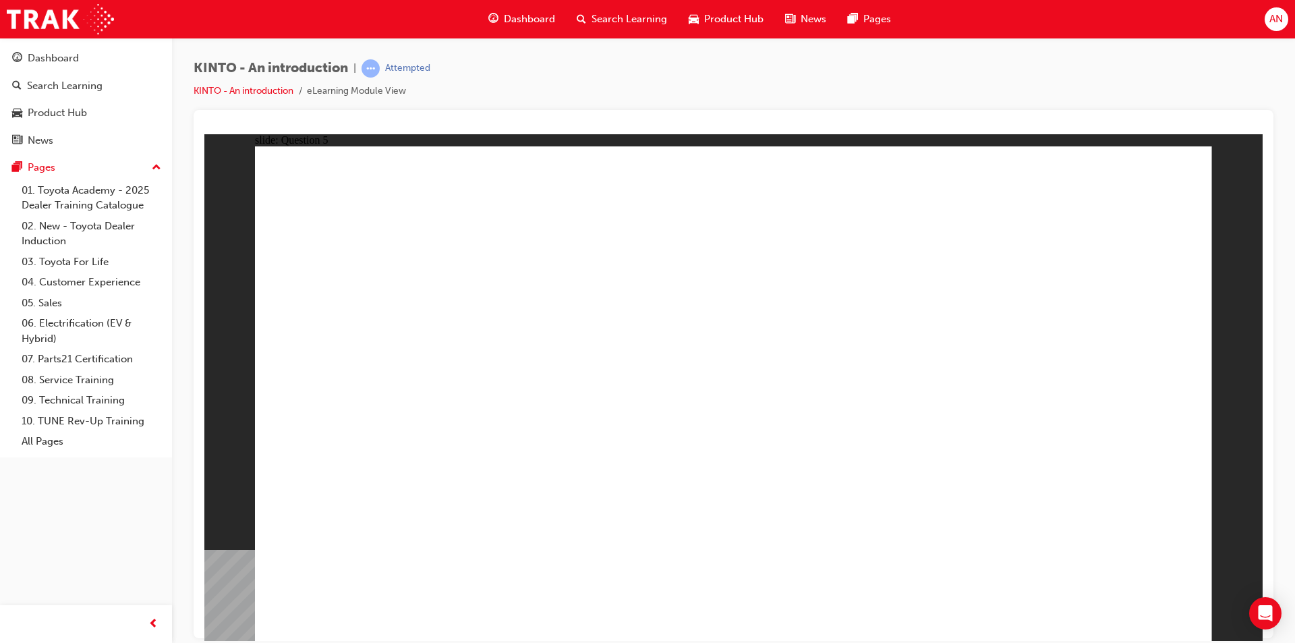
radio input "true"
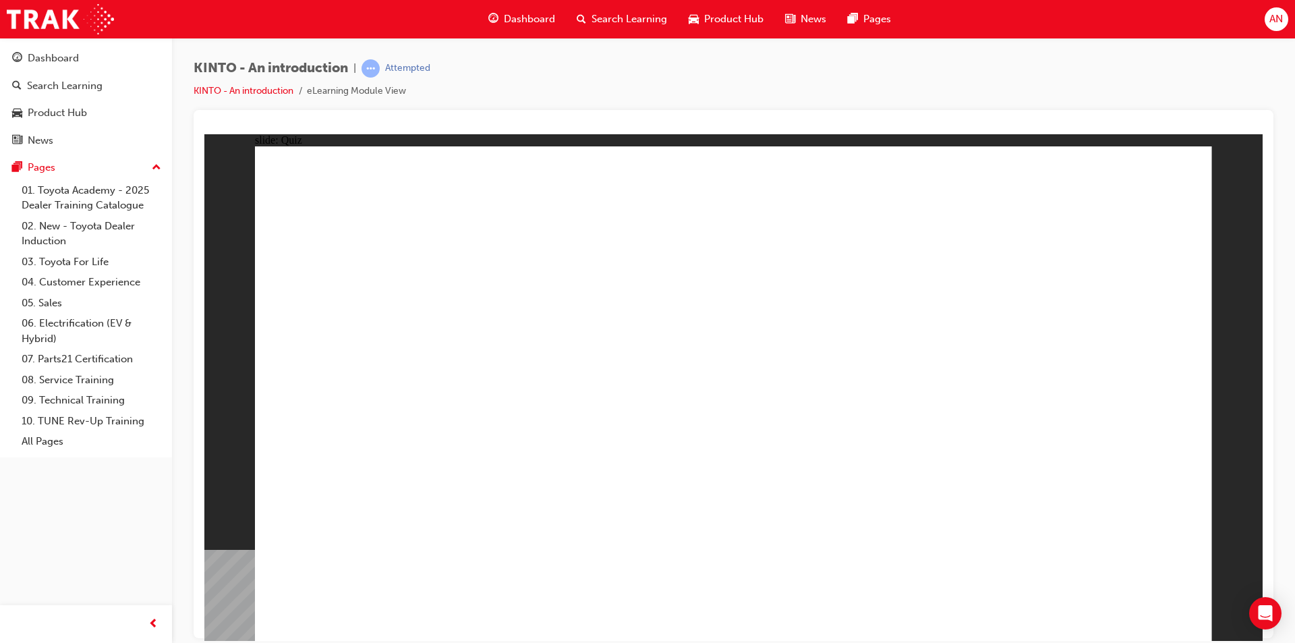
radio input "true"
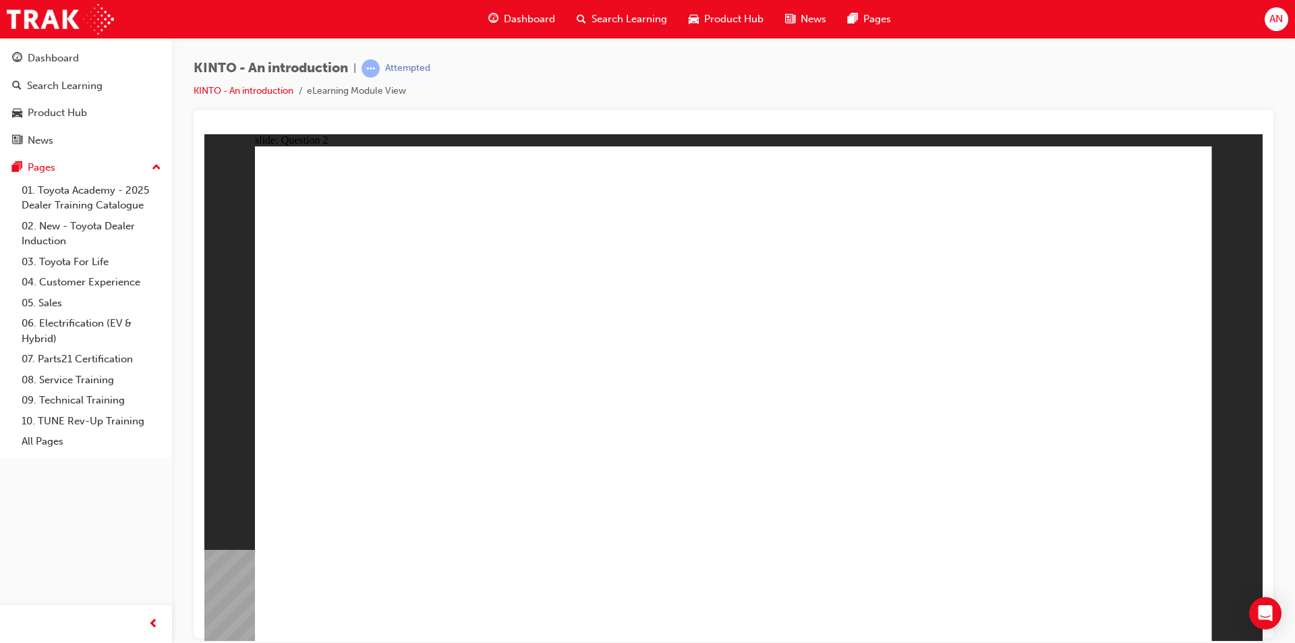
checkbox input "true"
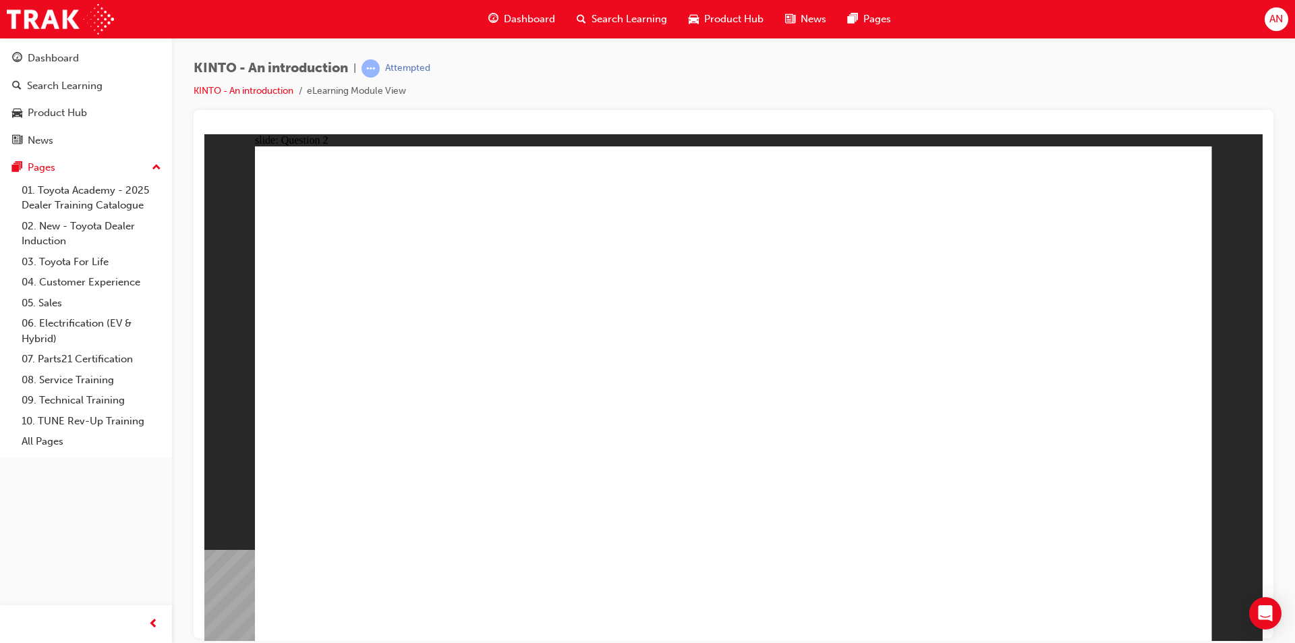
radio input "false"
radio input "true"
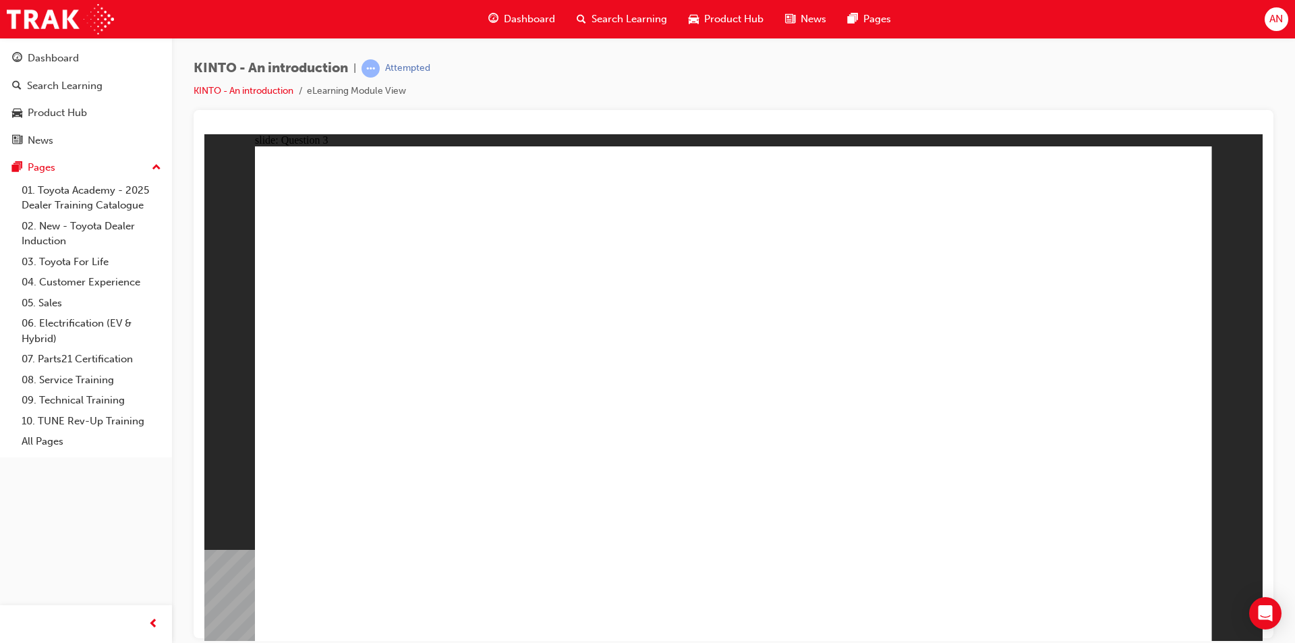
radio input "true"
drag, startPoint x: 938, startPoint y: 413, endPoint x: 438, endPoint y: 527, distance: 513.4
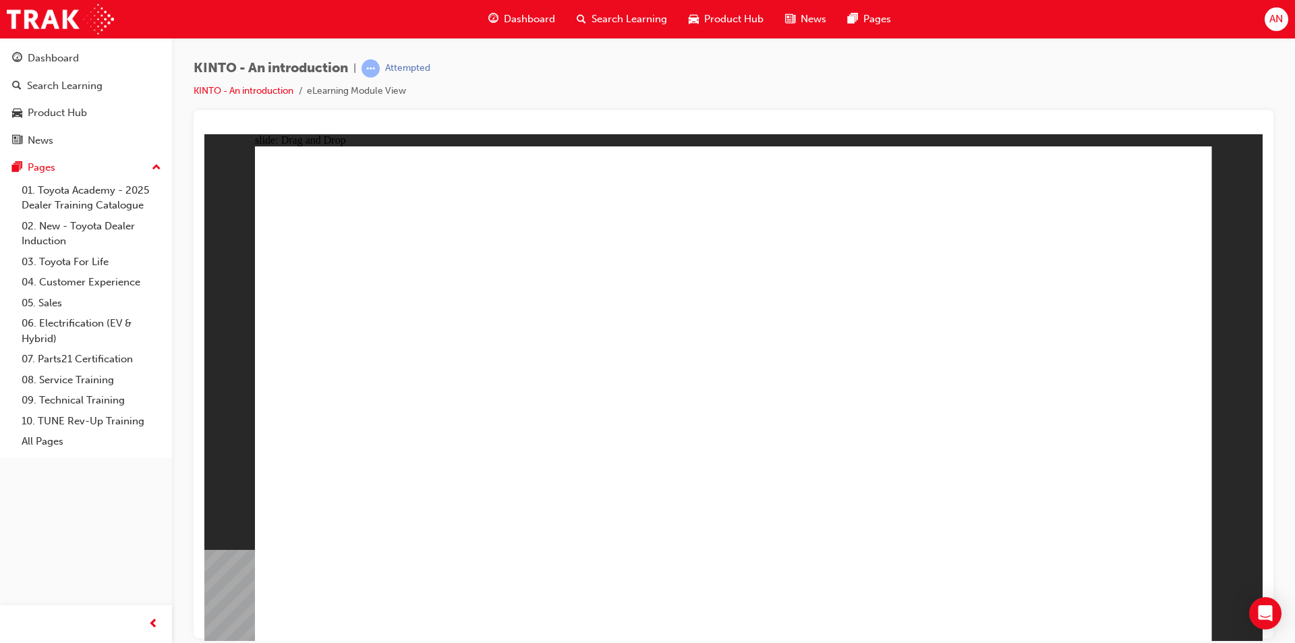
drag, startPoint x: 725, startPoint y: 421, endPoint x: 552, endPoint y: 526, distance: 202.5
drag, startPoint x: 419, startPoint y: 426, endPoint x: 770, endPoint y: 534, distance: 367.7
drag, startPoint x: 1140, startPoint y: 407, endPoint x: 943, endPoint y: 517, distance: 225.3
drag, startPoint x: 523, startPoint y: 393, endPoint x: 1058, endPoint y: 509, distance: 546.7
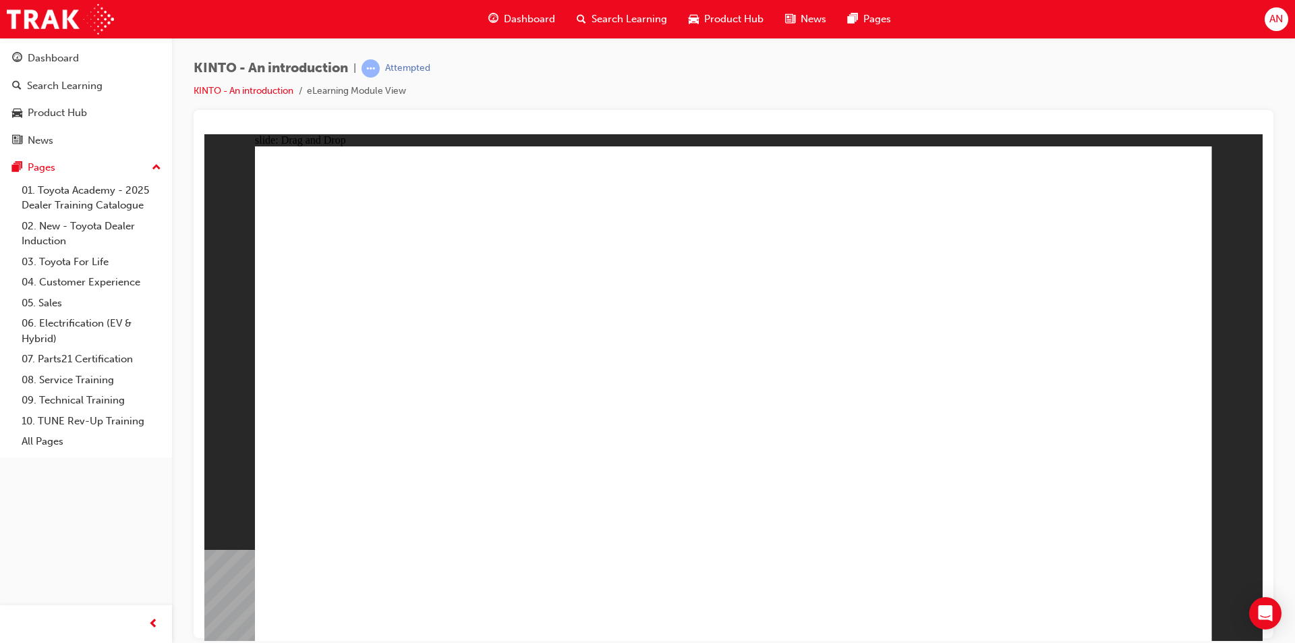
radio input "true"
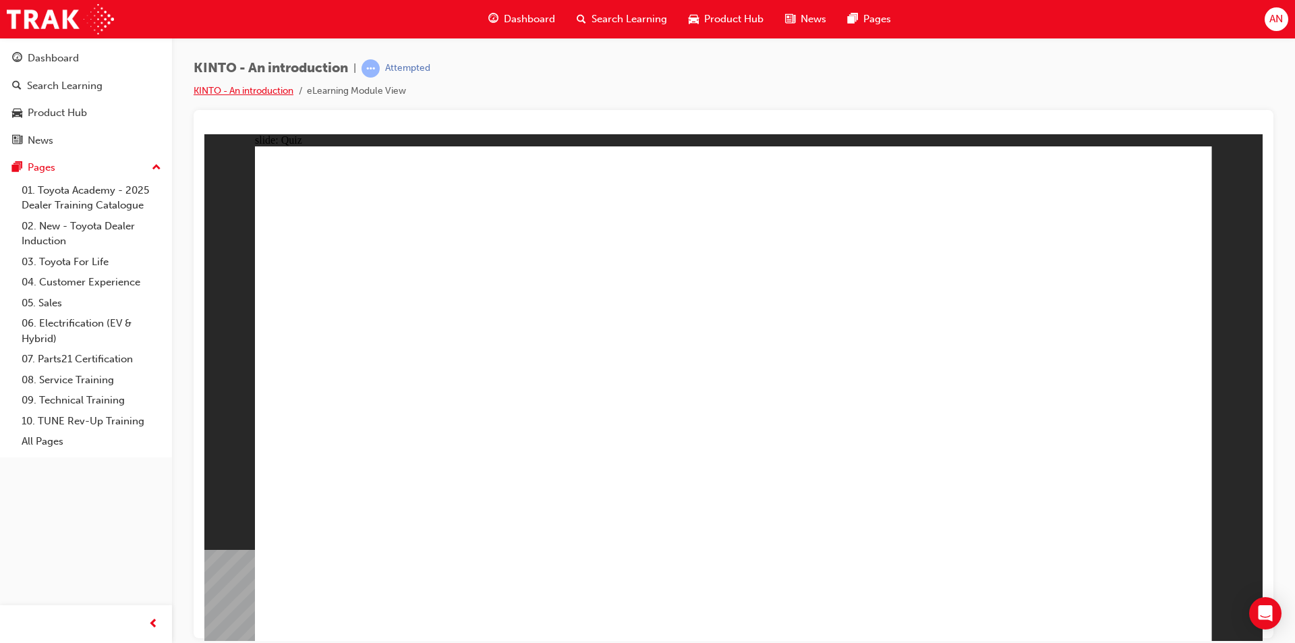
click at [262, 86] on link "KINTO - An introduction" at bounding box center [244, 90] width 100 height 11
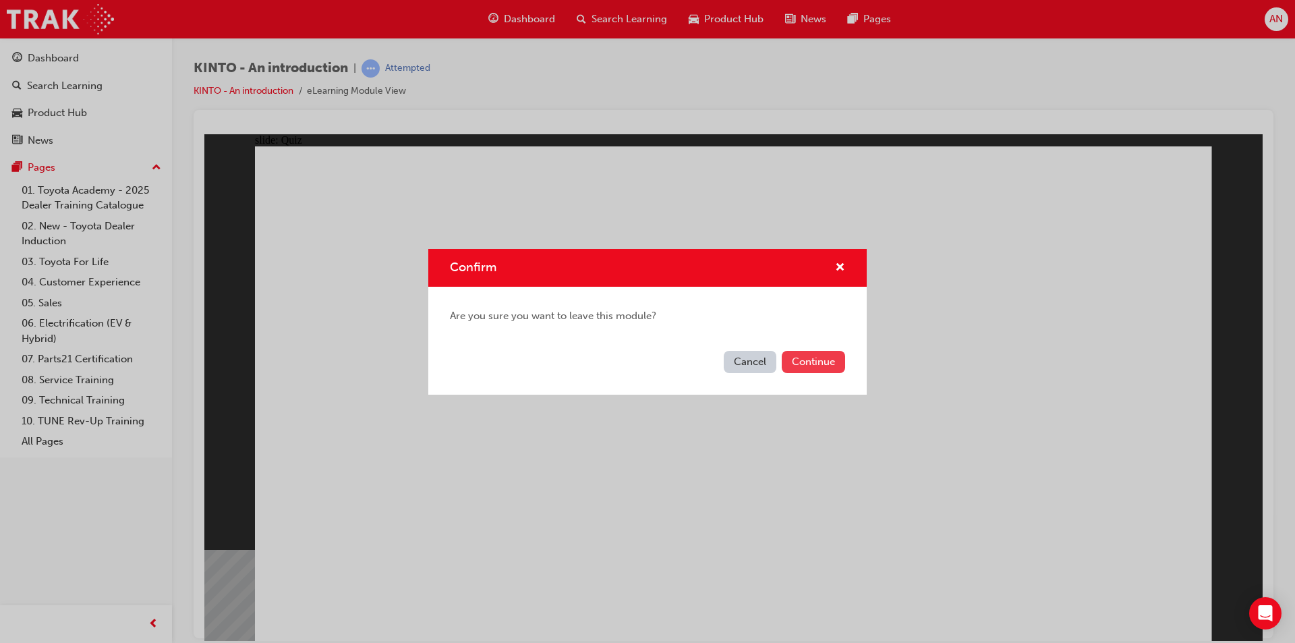
click at [824, 364] on button "Continue" at bounding box center [813, 362] width 63 height 22
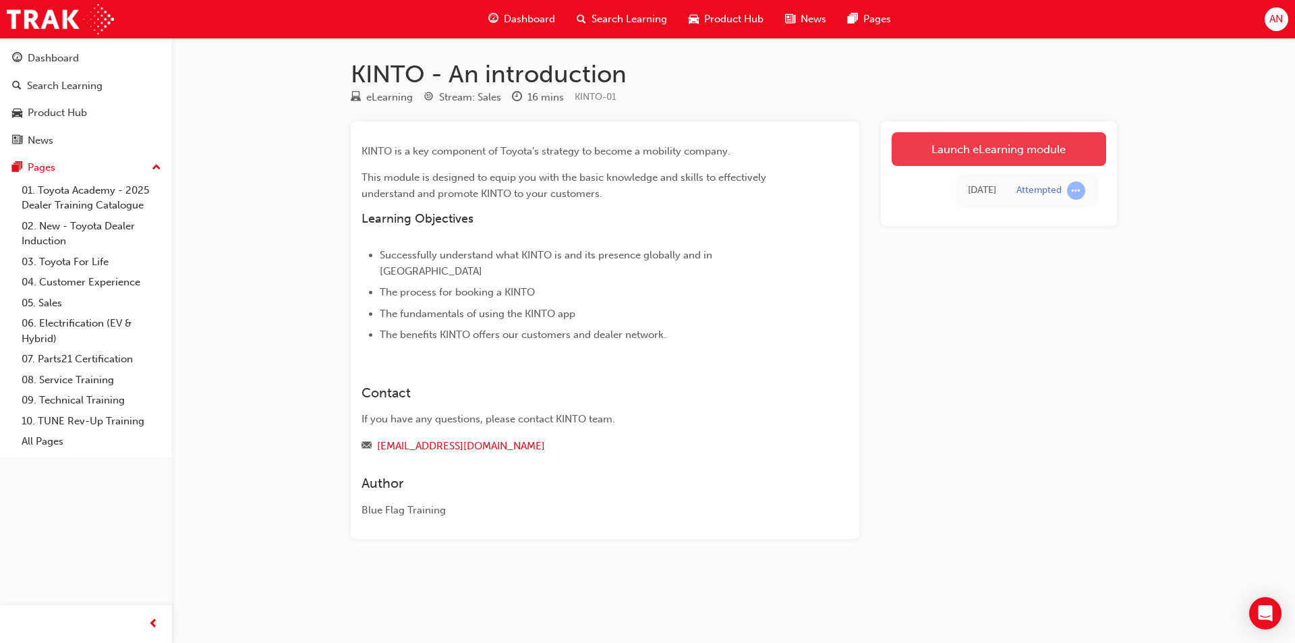
click at [1031, 153] on link "Launch eLearning module" at bounding box center [999, 149] width 215 height 34
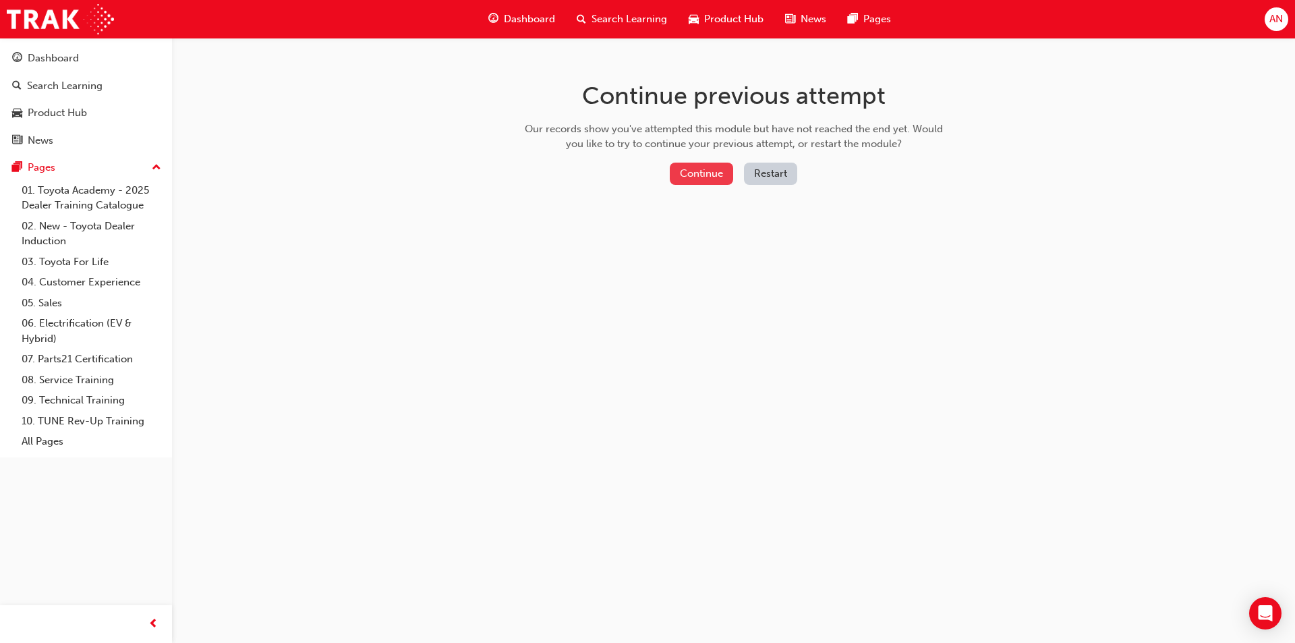
click at [709, 179] on button "Continue" at bounding box center [701, 174] width 63 height 22
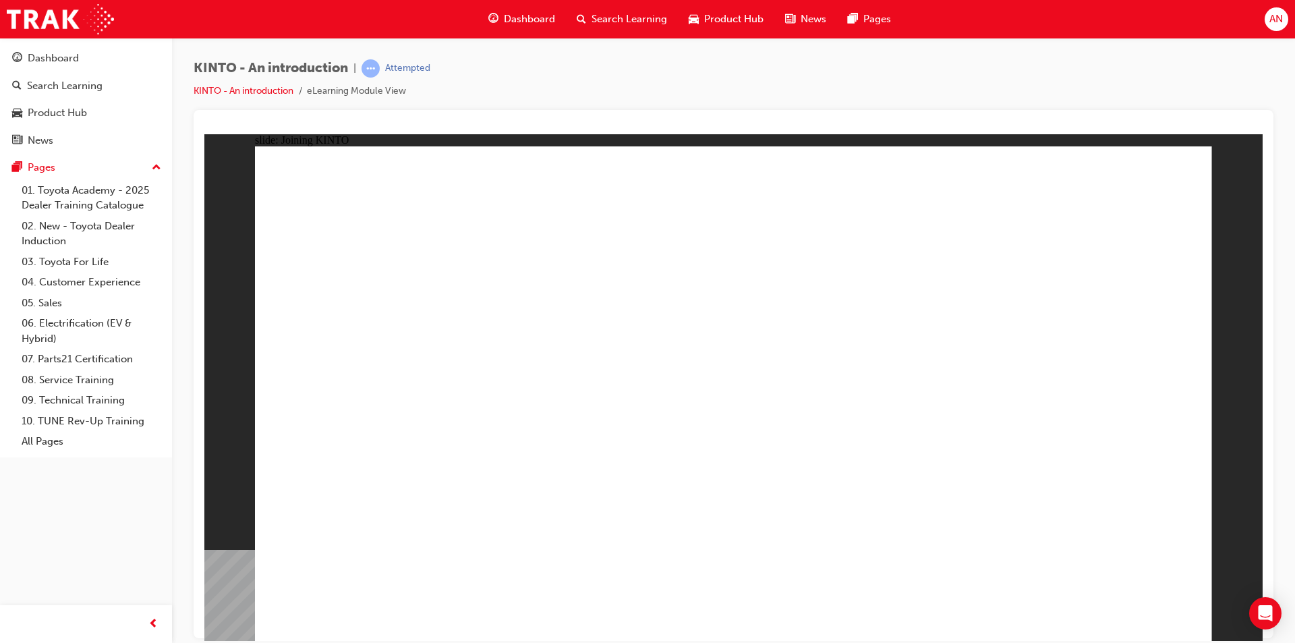
drag, startPoint x: 1027, startPoint y: 607, endPoint x: 1035, endPoint y: 606, distance: 8.1
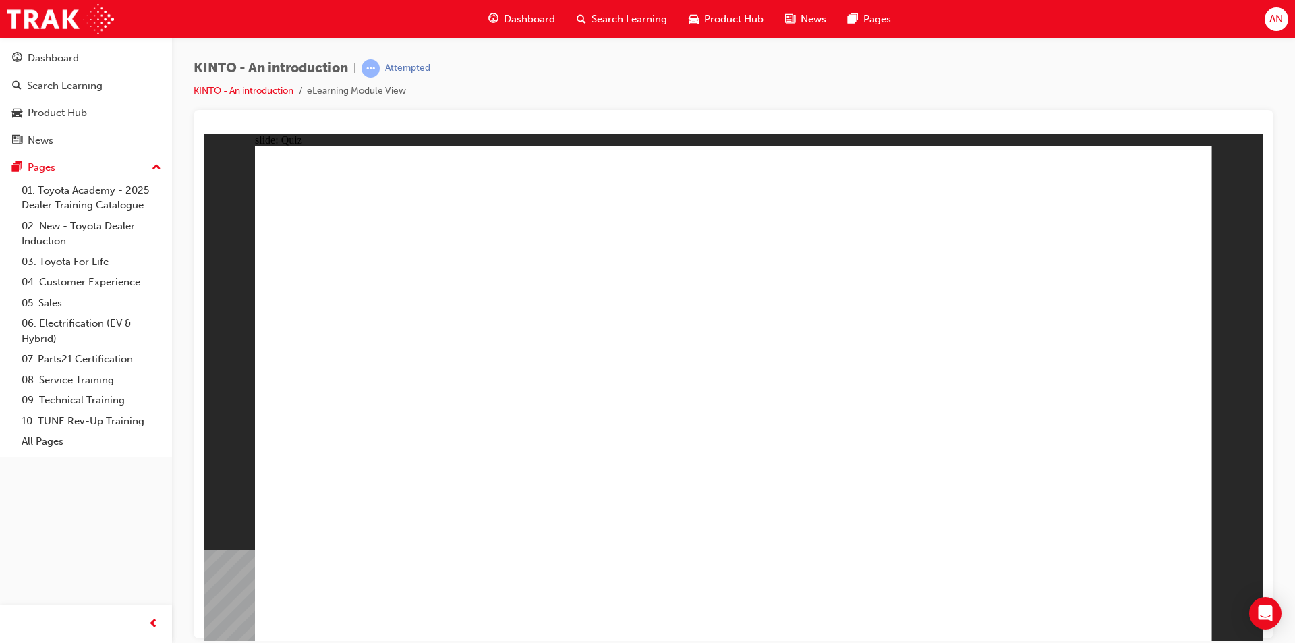
radio input "true"
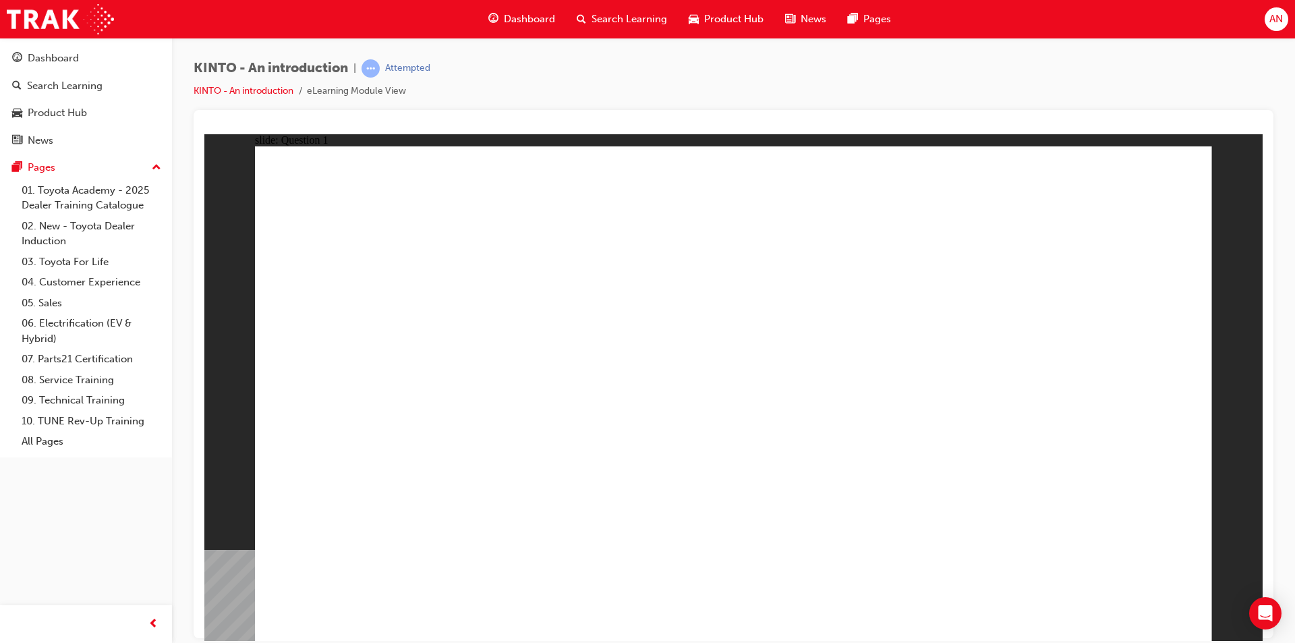
checkbox input "true"
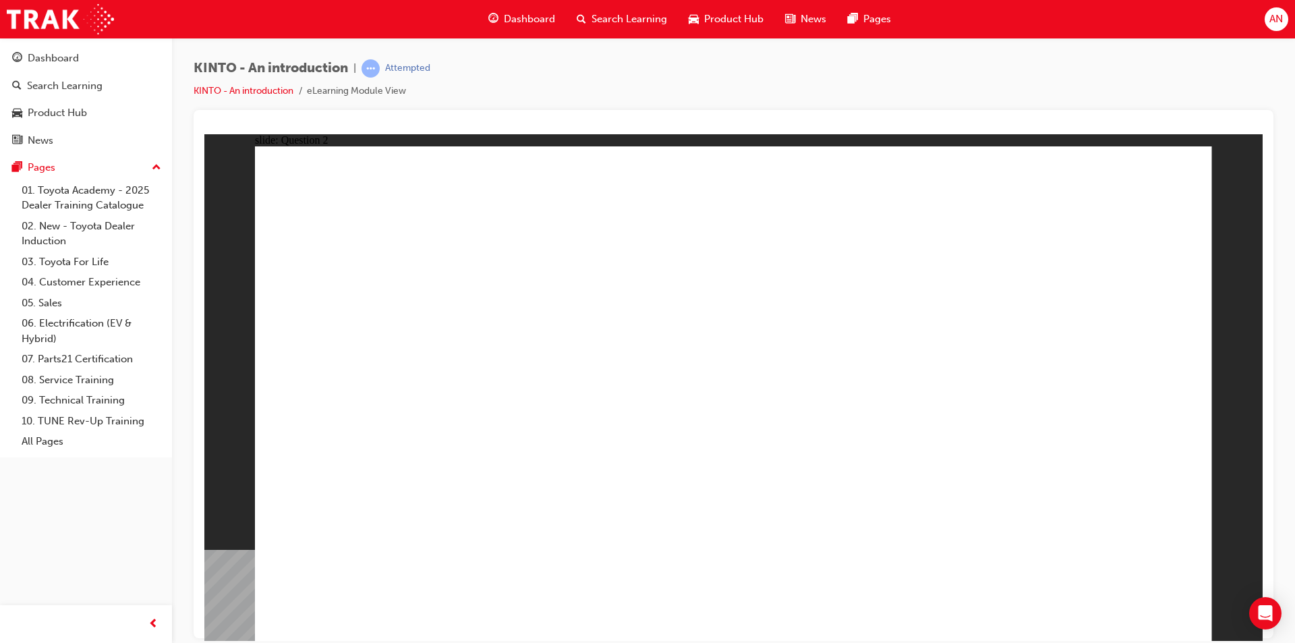
checkbox input "true"
radio input "true"
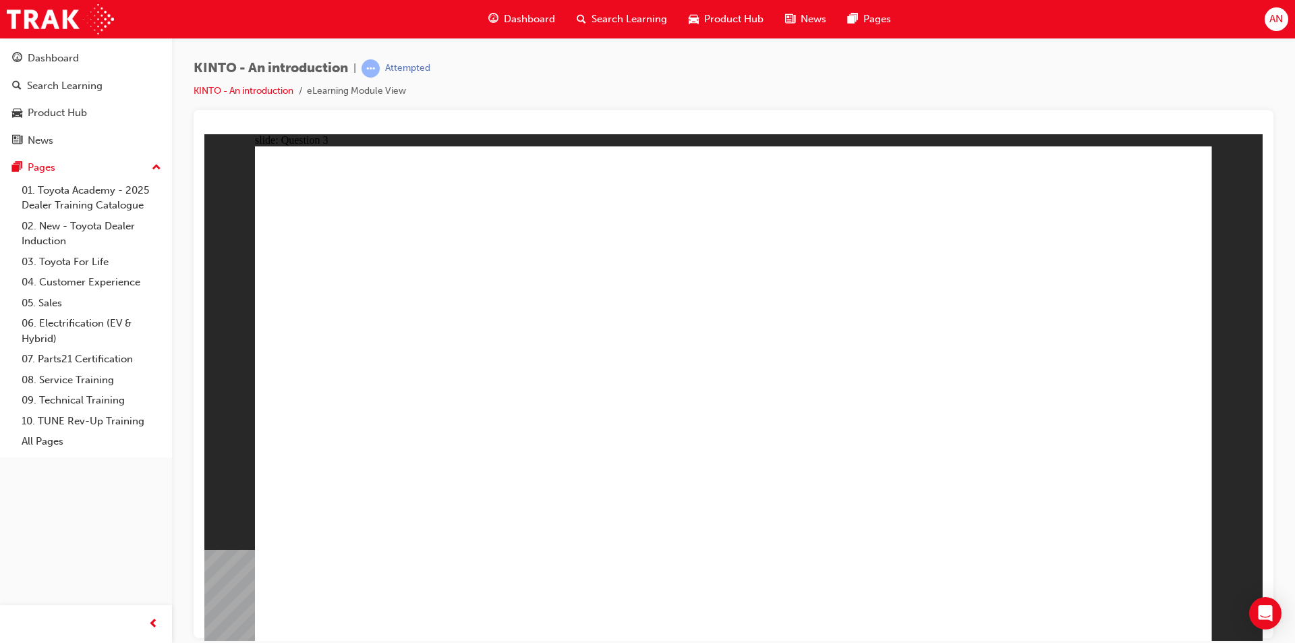
drag, startPoint x: 982, startPoint y: 412, endPoint x: 472, endPoint y: 503, distance: 518.7
drag, startPoint x: 785, startPoint y: 443, endPoint x: 619, endPoint y: 542, distance: 193.3
drag, startPoint x: 343, startPoint y: 426, endPoint x: 698, endPoint y: 542, distance: 373.5
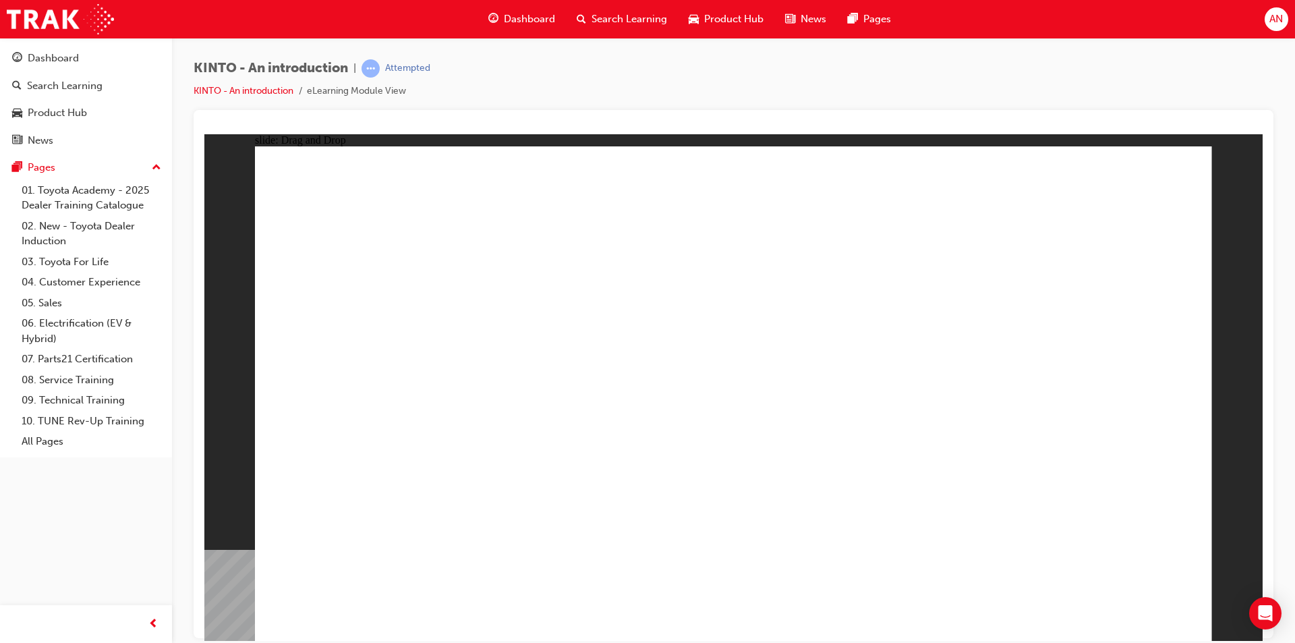
drag, startPoint x: 1096, startPoint y: 414, endPoint x: 919, endPoint y: 526, distance: 209.2
drag, startPoint x: 560, startPoint y: 410, endPoint x: 1090, endPoint y: 513, distance: 540.2
radio input "true"
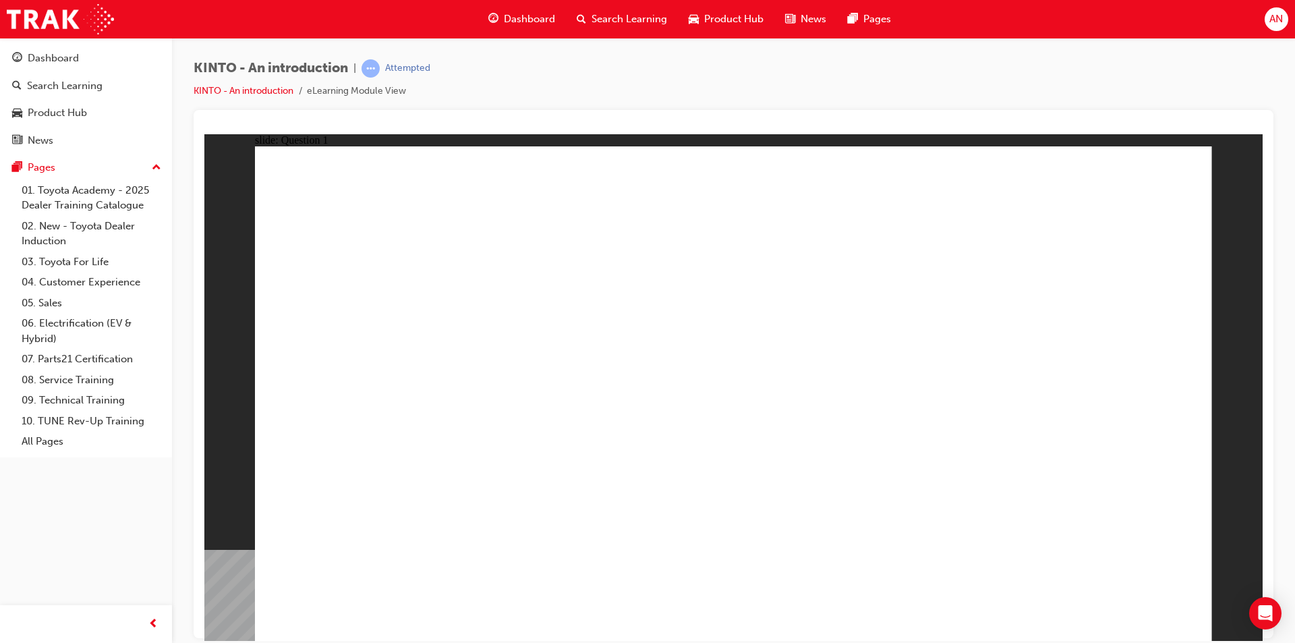
radio input "true"
checkbox input "true"
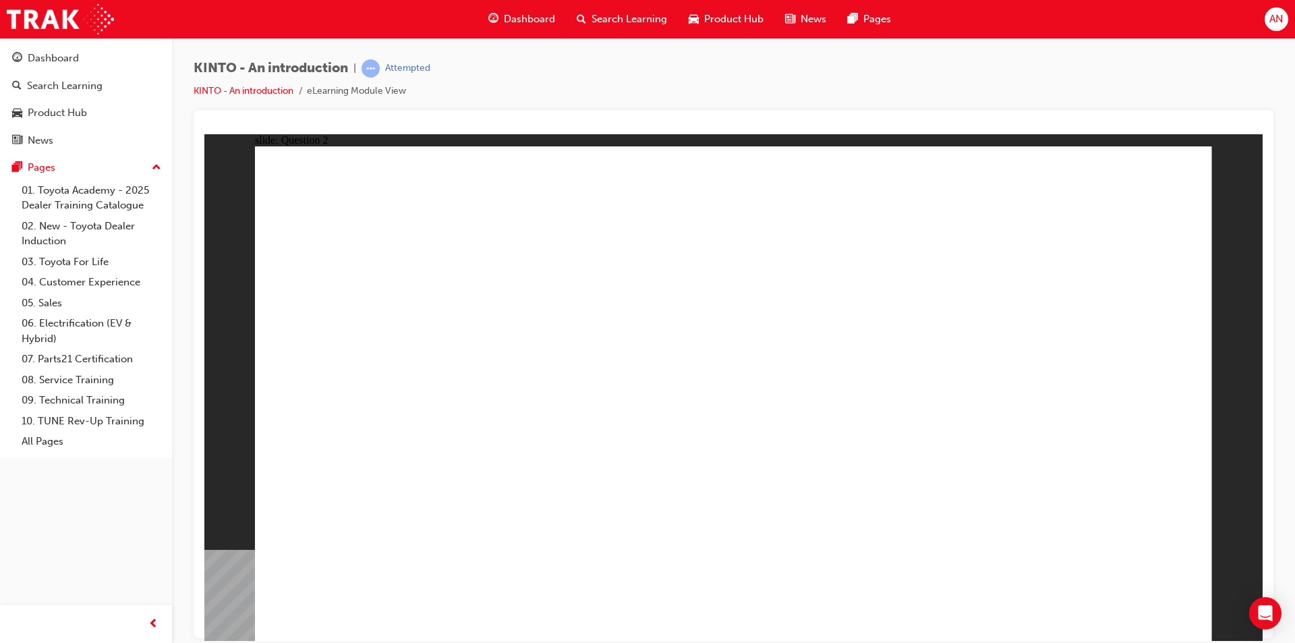
checkbox input "true"
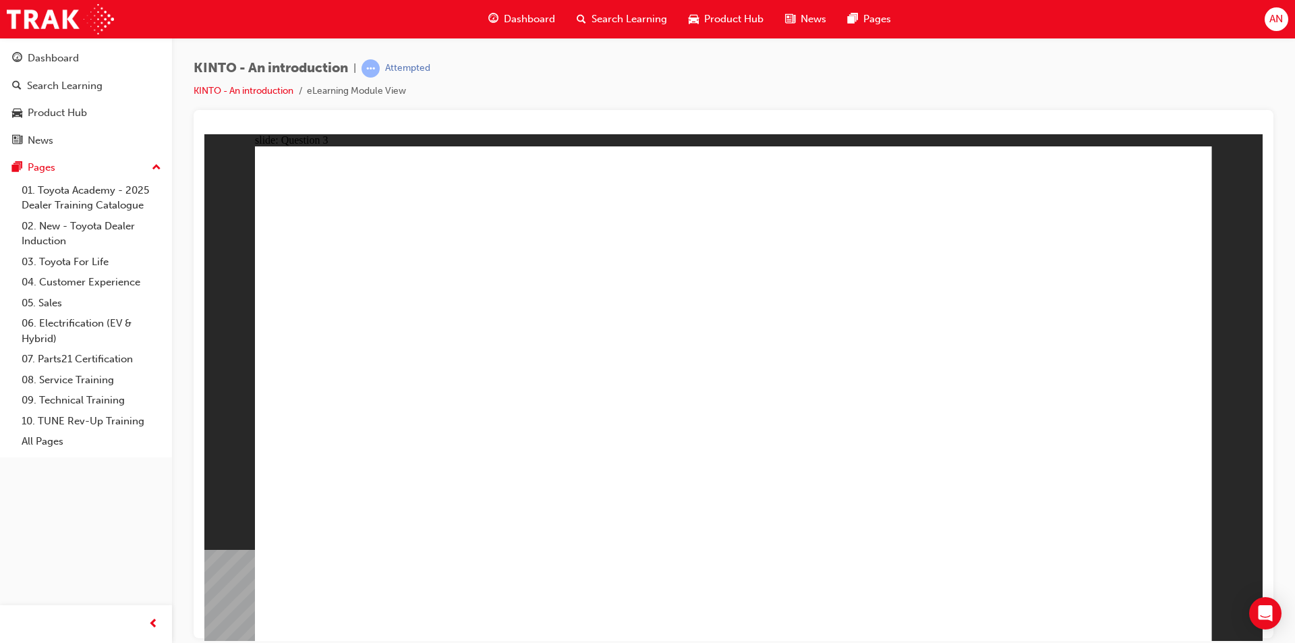
radio input "false"
radio input "true"
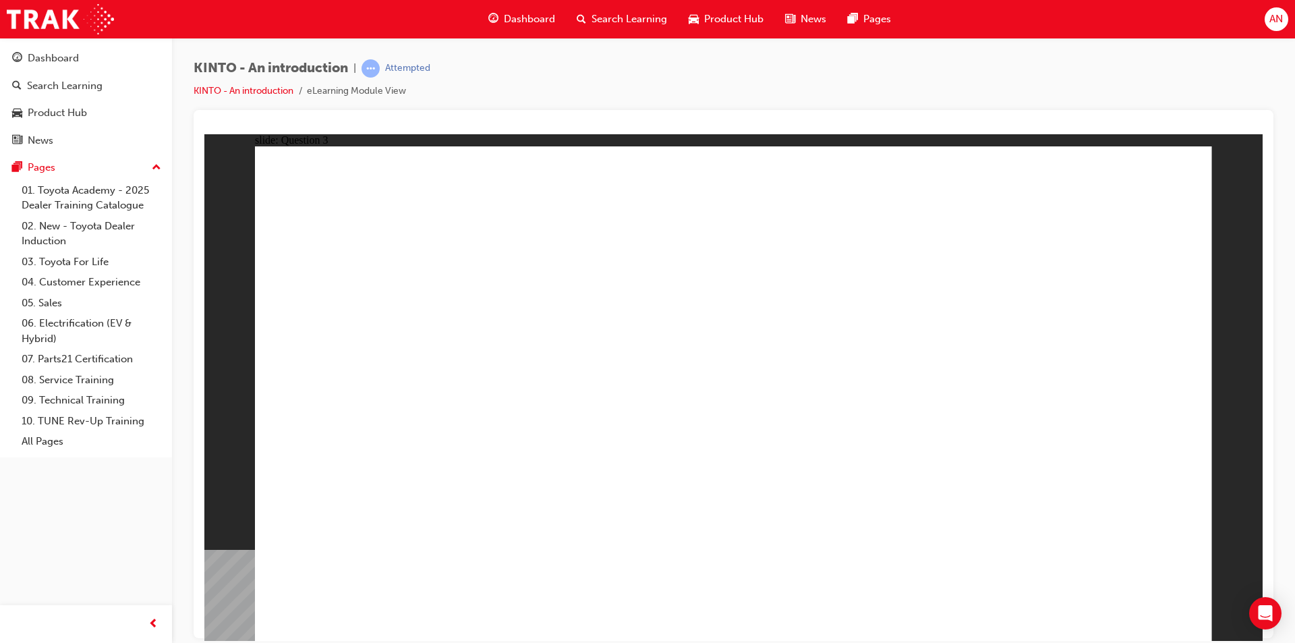
radio input "false"
radio input "true"
drag, startPoint x: 926, startPoint y: 441, endPoint x: 405, endPoint y: 543, distance: 531.5
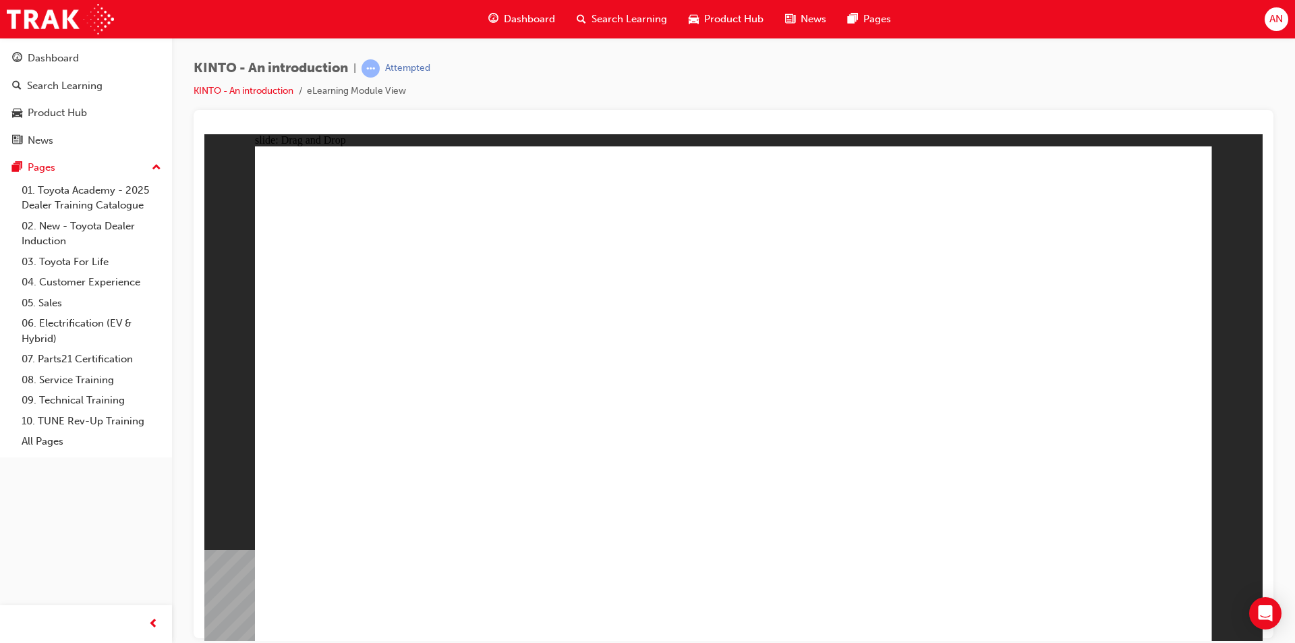
drag, startPoint x: 683, startPoint y: 426, endPoint x: 503, endPoint y: 537, distance: 211.2
drag, startPoint x: 362, startPoint y: 436, endPoint x: 682, endPoint y: 548, distance: 338.8
drag, startPoint x: 1127, startPoint y: 420, endPoint x: 967, endPoint y: 538, distance: 198.2
drag, startPoint x: 588, startPoint y: 420, endPoint x: 1134, endPoint y: 538, distance: 559.2
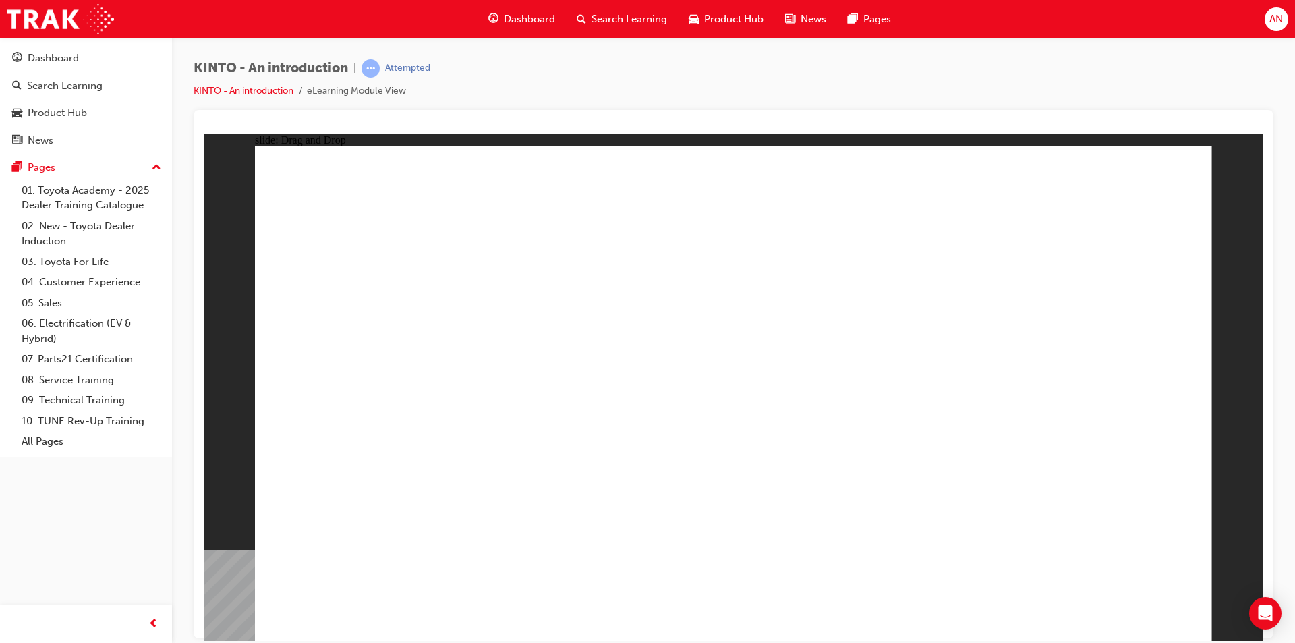
radio input "true"
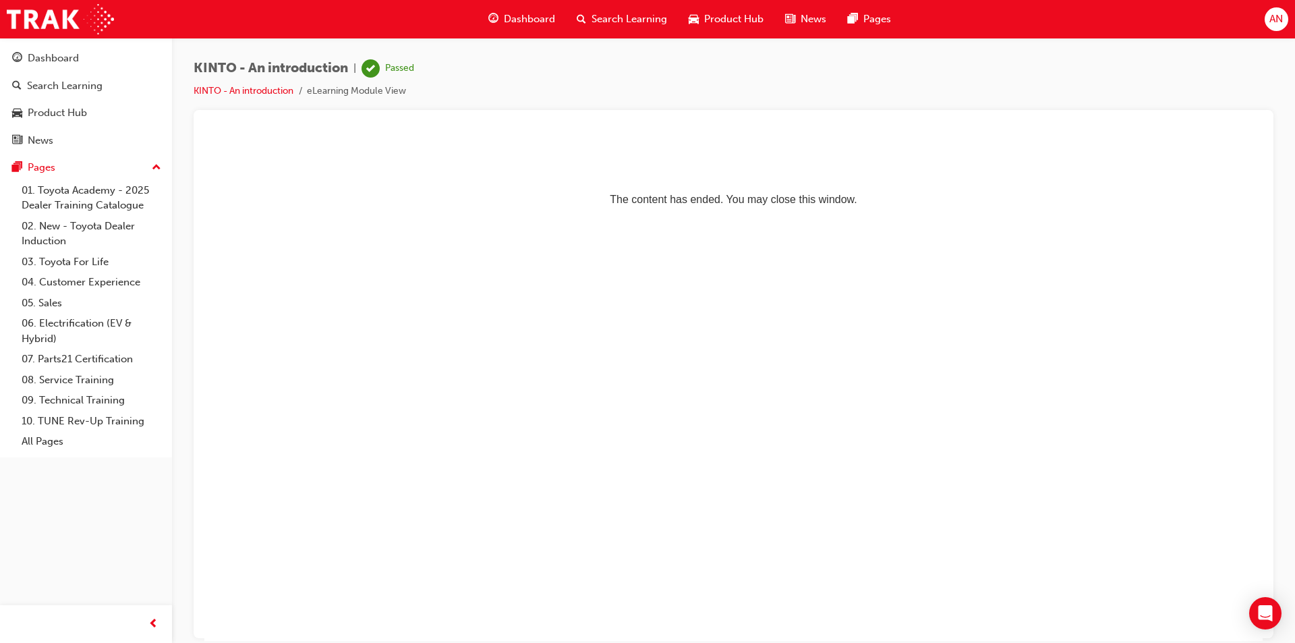
click at [521, 16] on span "Dashboard" at bounding box center [529, 19] width 51 height 16
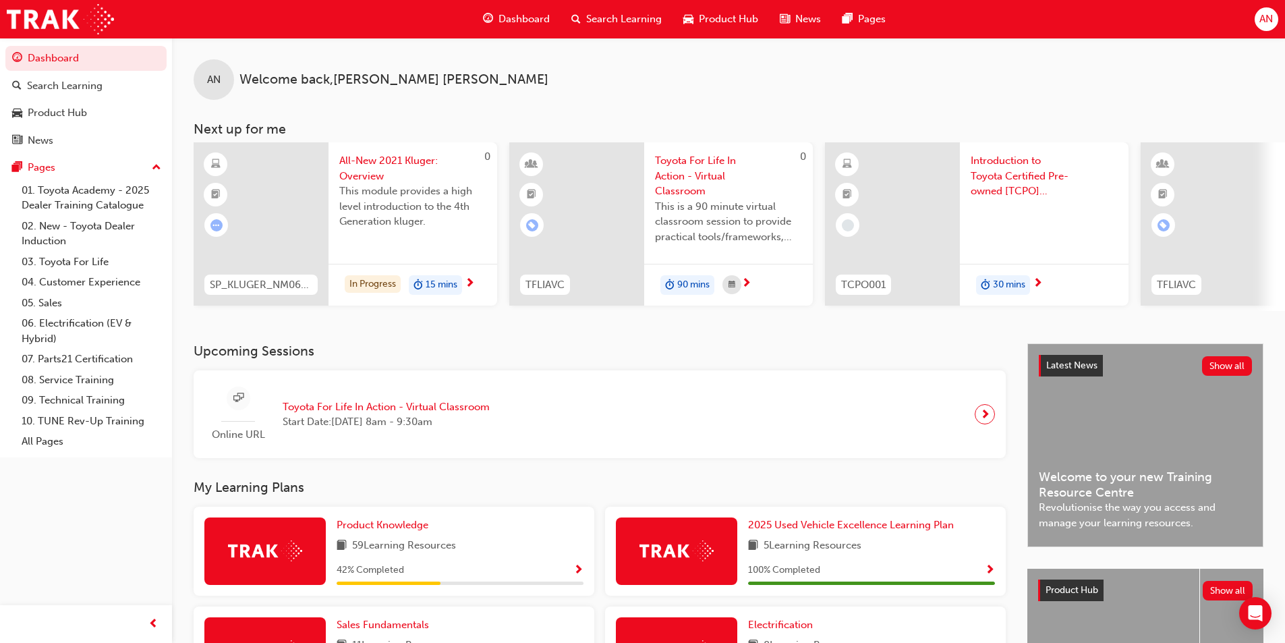
click at [1050, 173] on span "Introduction to Toyota Certified Pre-owned [TCPO] eLearning" at bounding box center [1044, 176] width 147 height 46
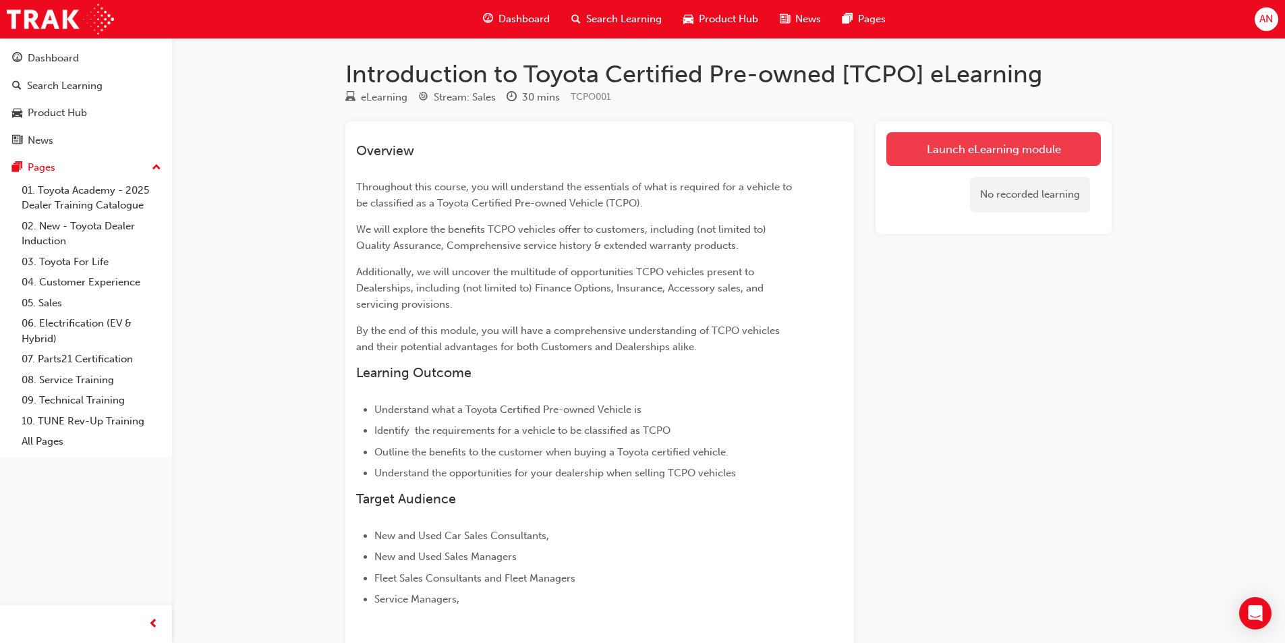
click at [1053, 145] on link "Launch eLearning module" at bounding box center [993, 149] width 215 height 34
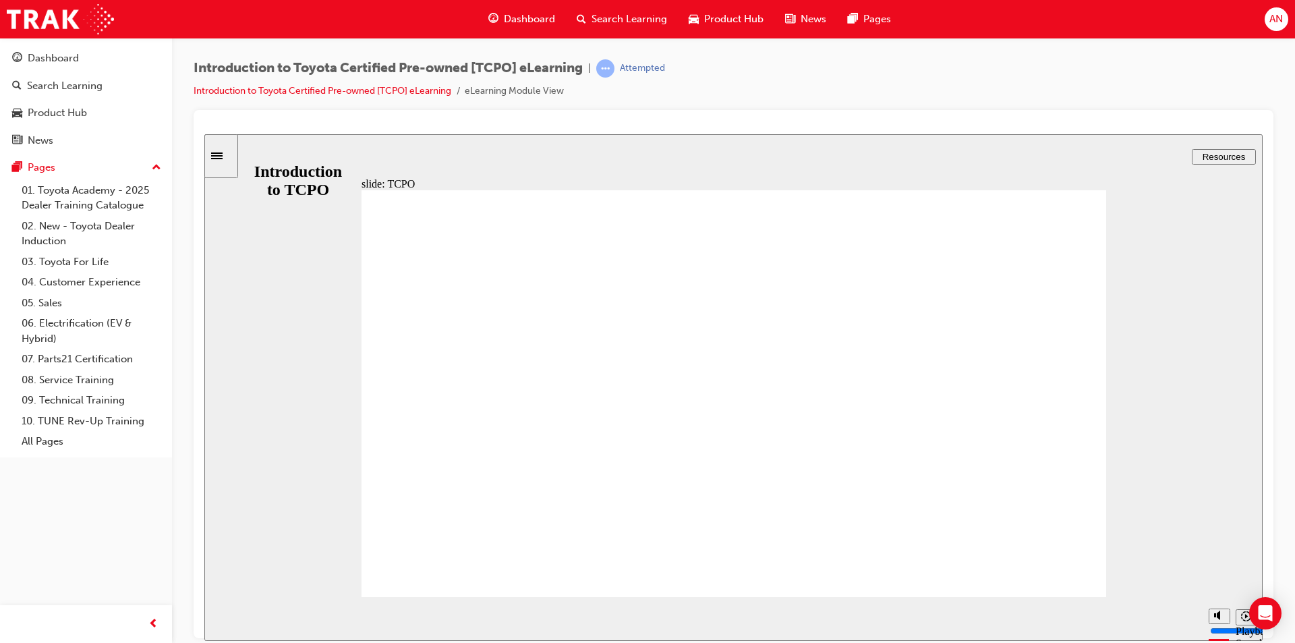
type input "12200"
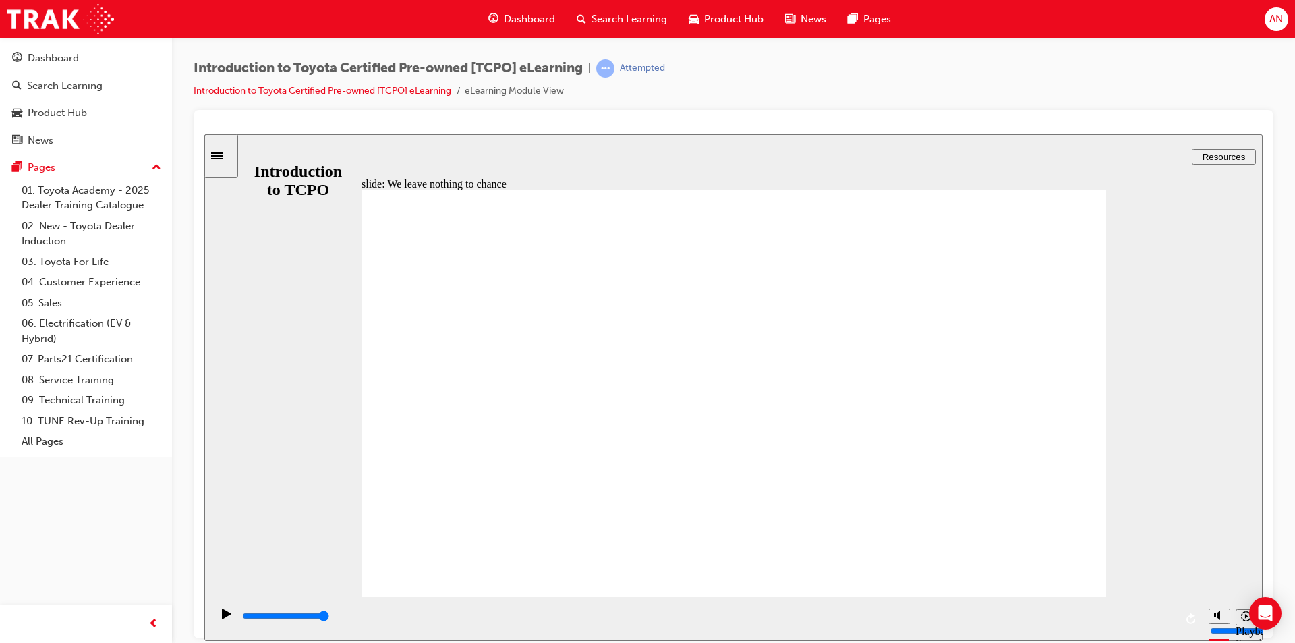
drag, startPoint x: 1044, startPoint y: 194, endPoint x: 1057, endPoint y: 222, distance: 30.8
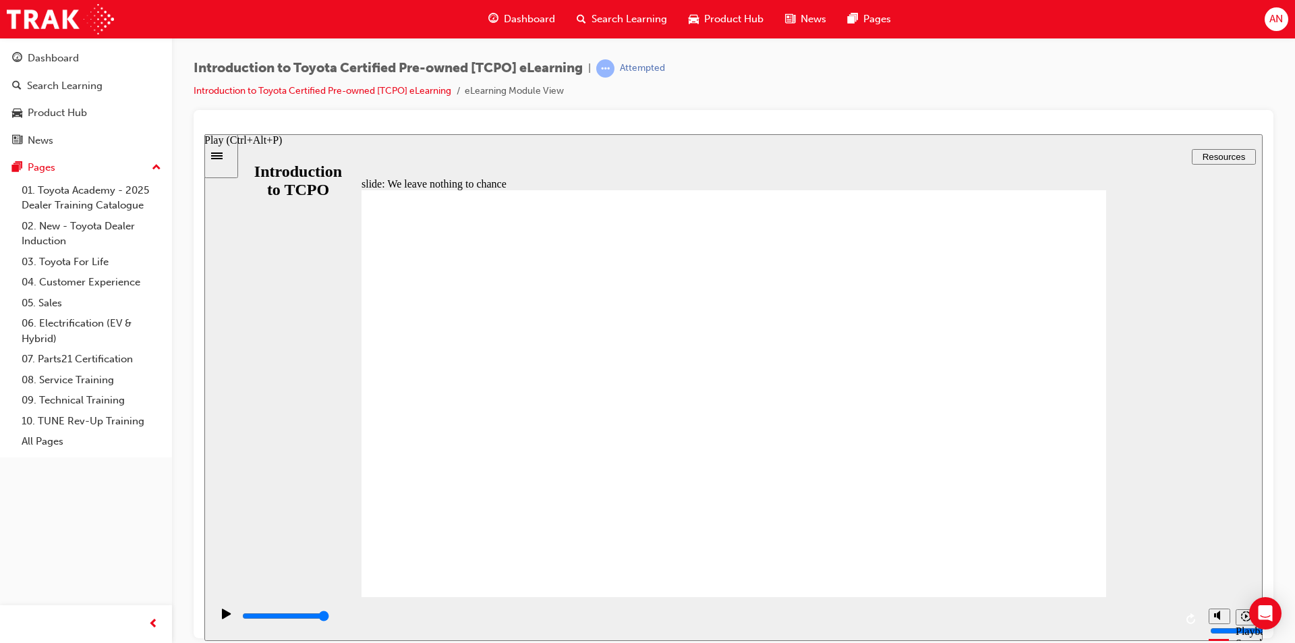
click at [223, 615] on icon "Play (Ctrl+Alt+P)" at bounding box center [226, 613] width 9 height 11
click at [222, 617] on icon "Play (Ctrl+Alt+P)" at bounding box center [226, 613] width 9 height 10
drag, startPoint x: 887, startPoint y: 391, endPoint x: 1499, endPoint y: 186, distance: 645.5
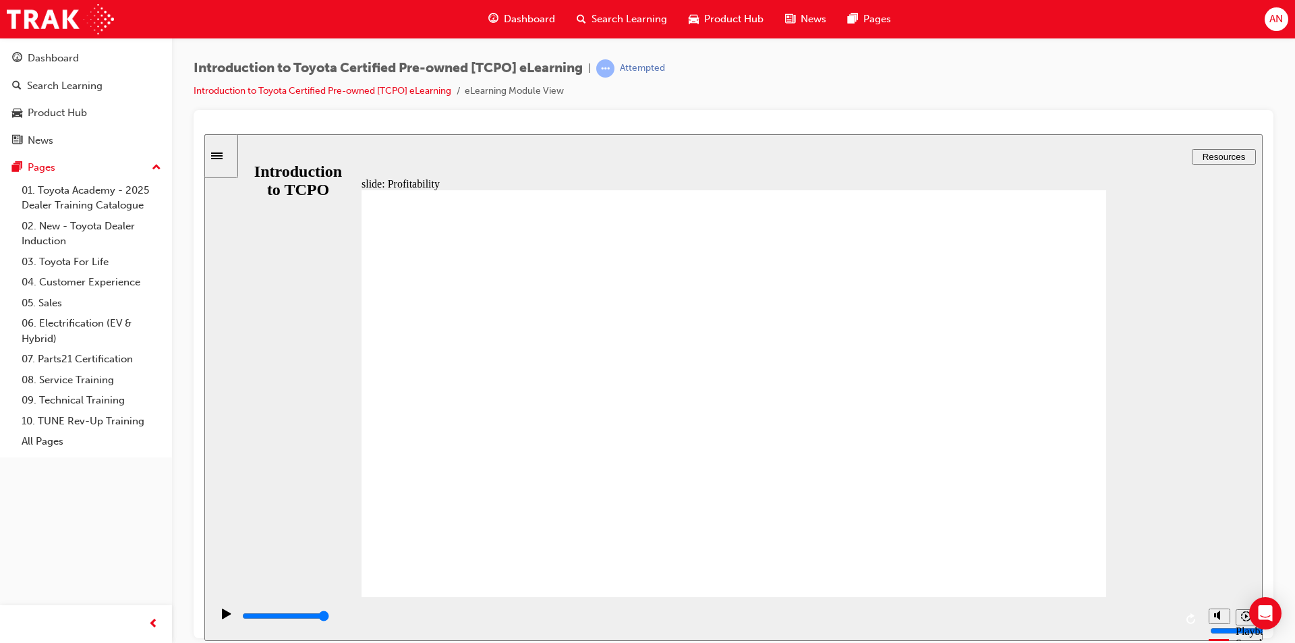
type input "7200"
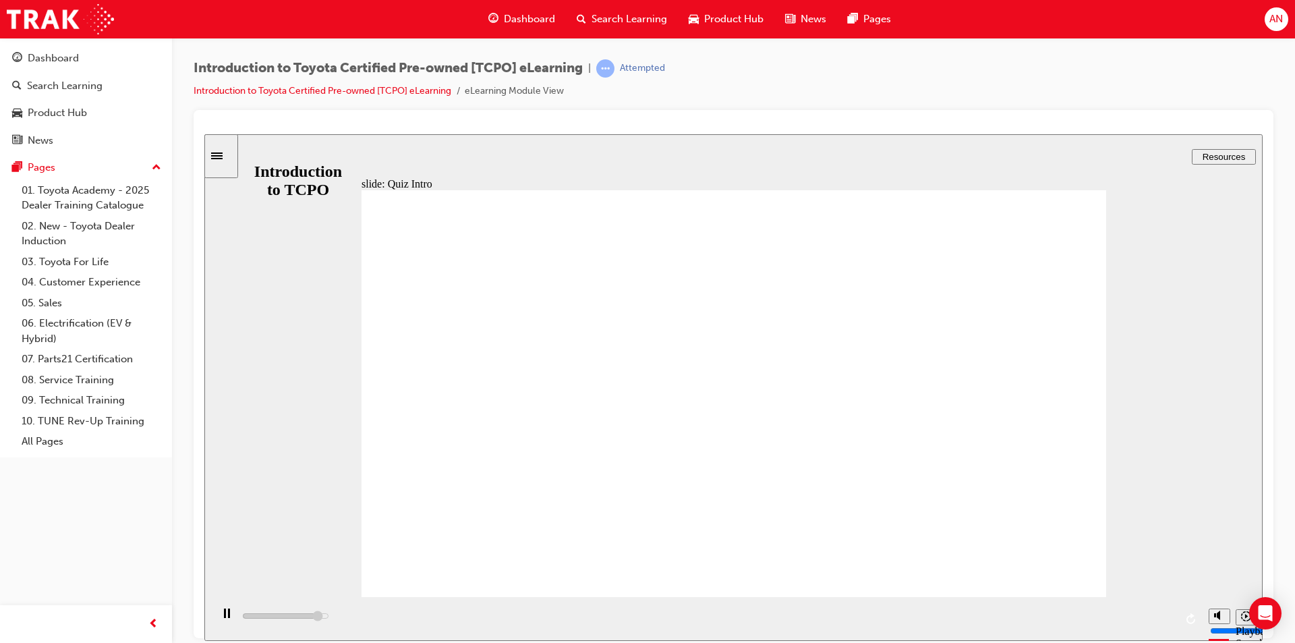
radio input "true"
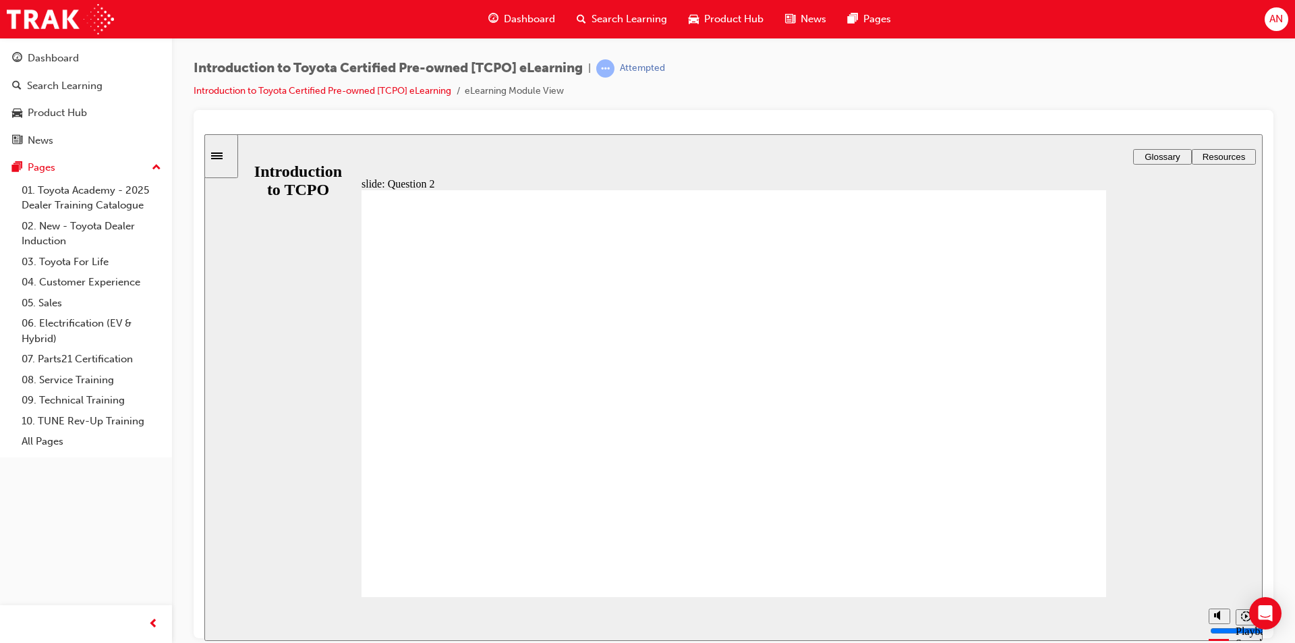
radio input "true"
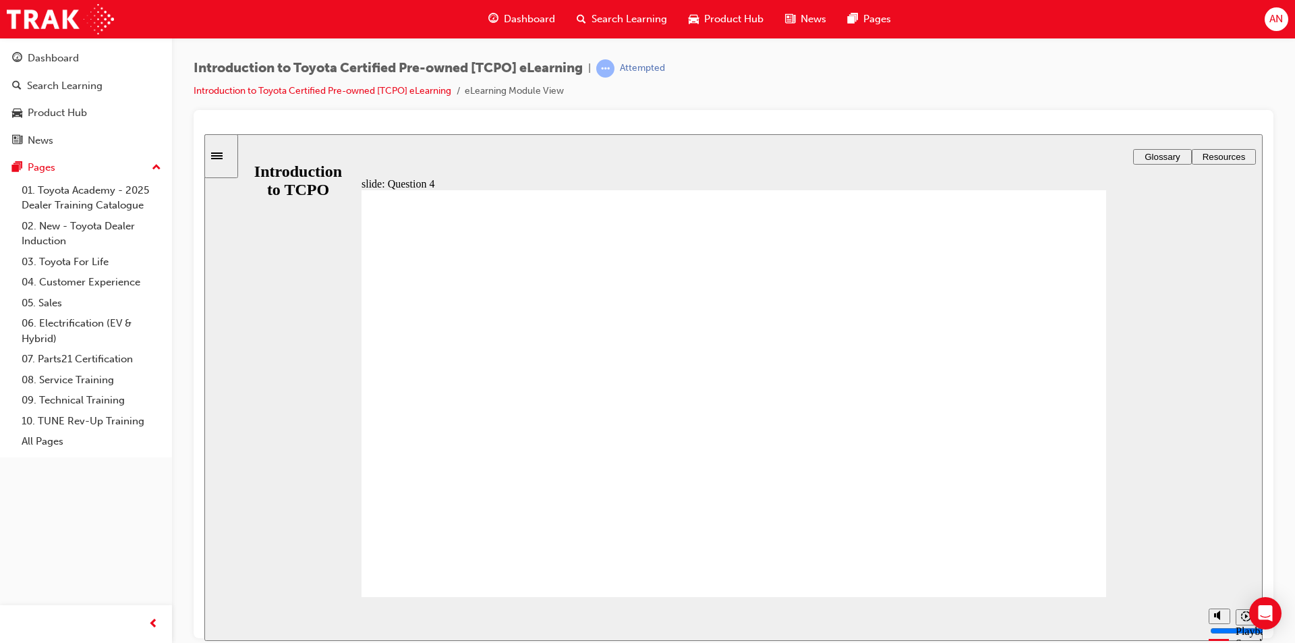
radio input "true"
type input "18400"
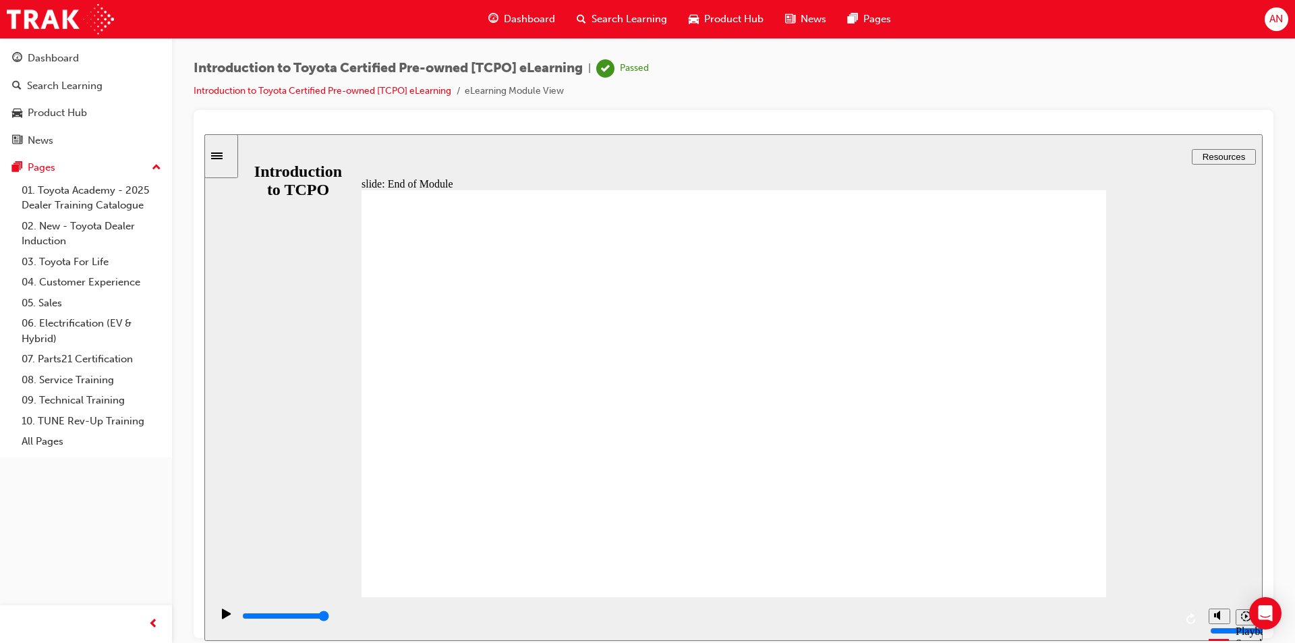
click at [531, 15] on span "Dashboard" at bounding box center [529, 19] width 51 height 16
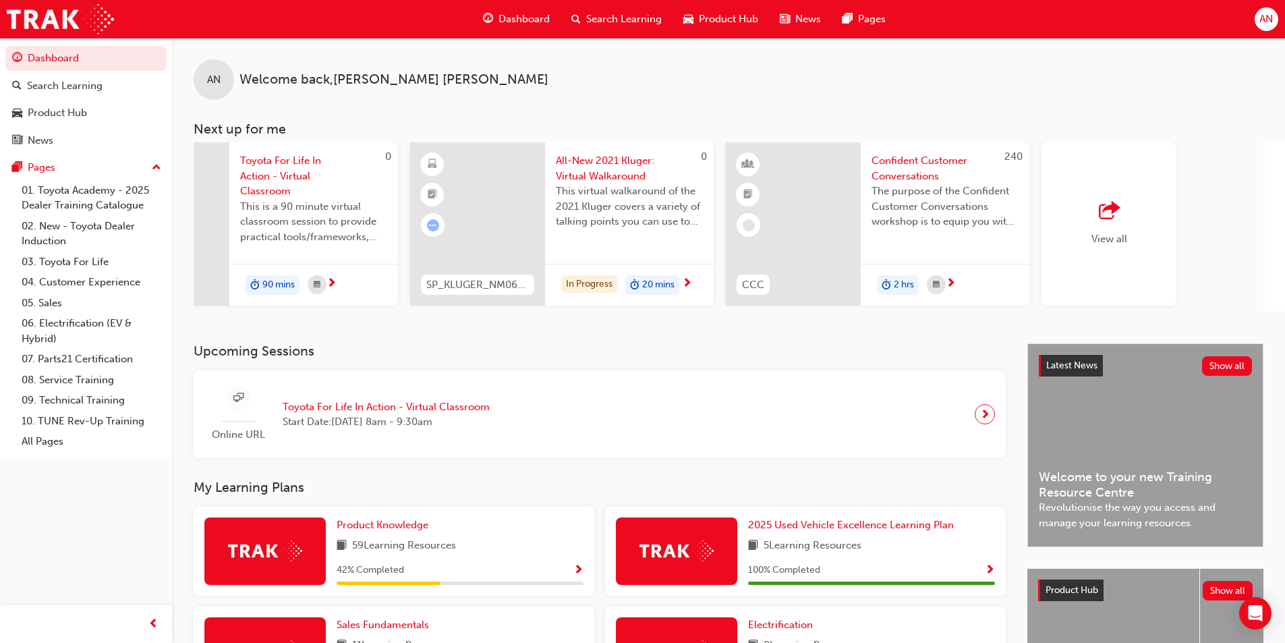
scroll to position [0, 801]
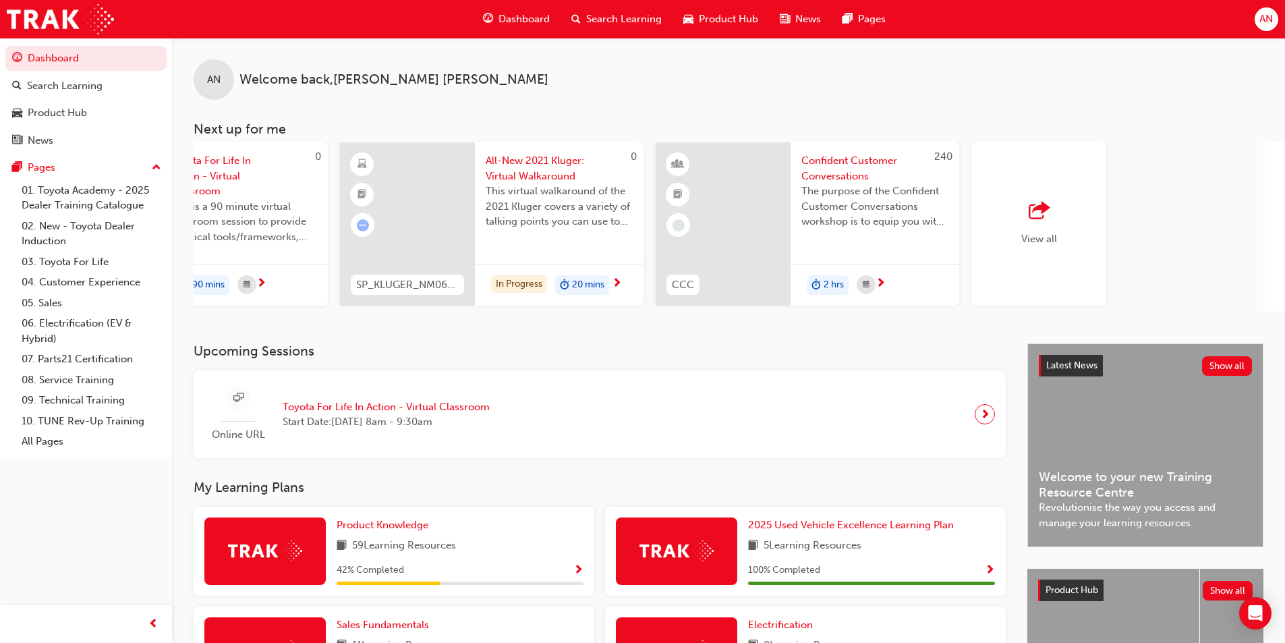
click at [835, 171] on span "Confident Customer Conversations" at bounding box center [874, 168] width 147 height 30
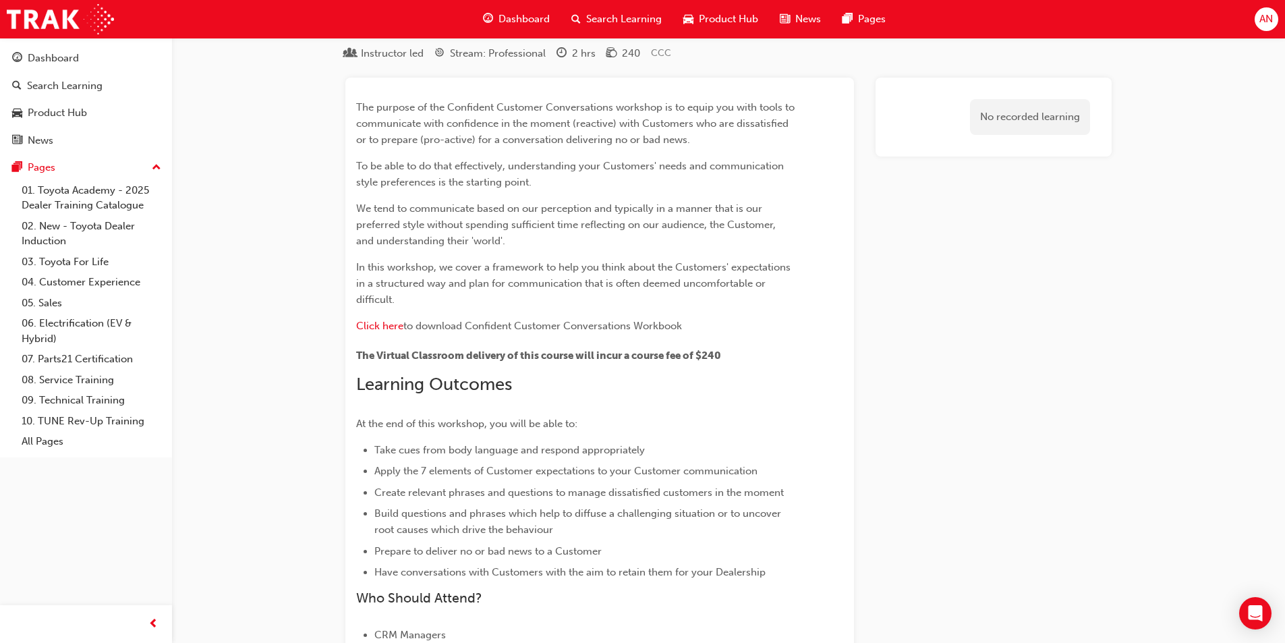
scroll to position [135, 0]
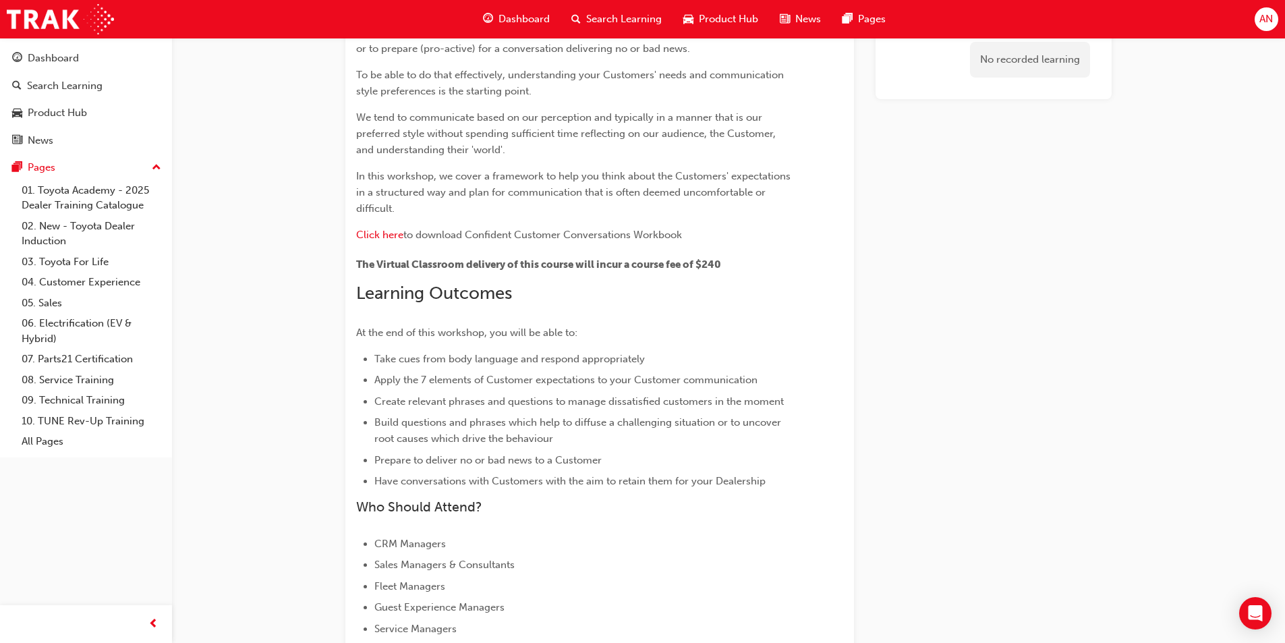
click at [538, 20] on span "Dashboard" at bounding box center [524, 19] width 51 height 16
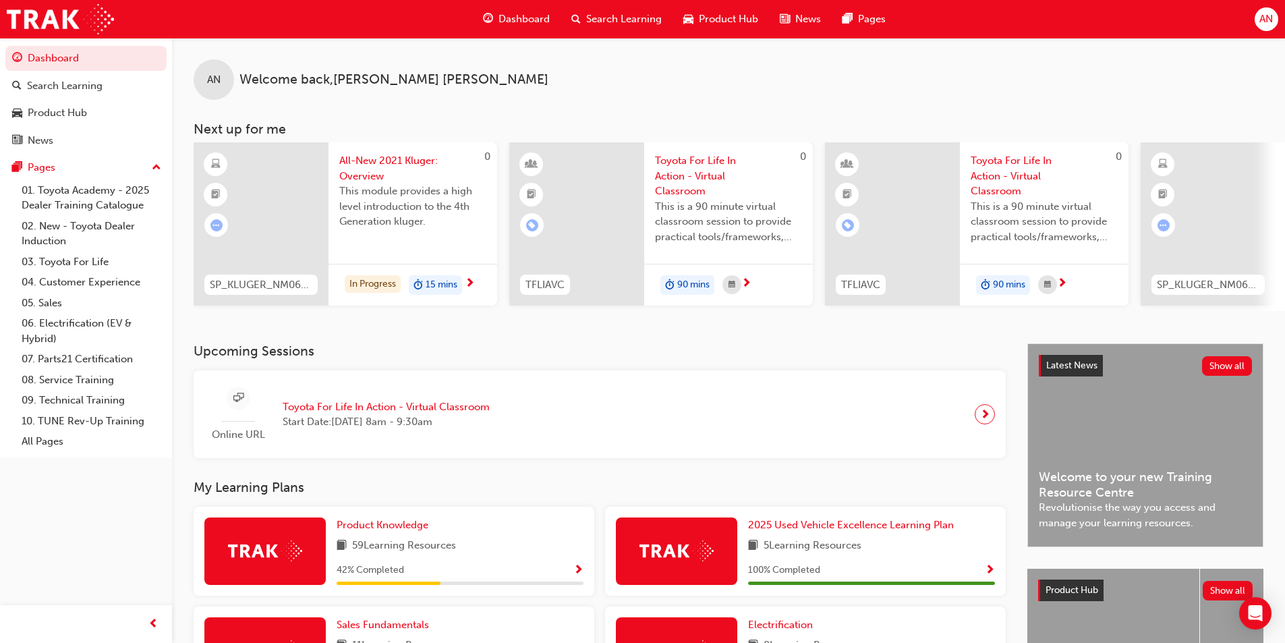
click at [391, 158] on span "All-New 2021 Kluger: Overview" at bounding box center [412, 168] width 147 height 30
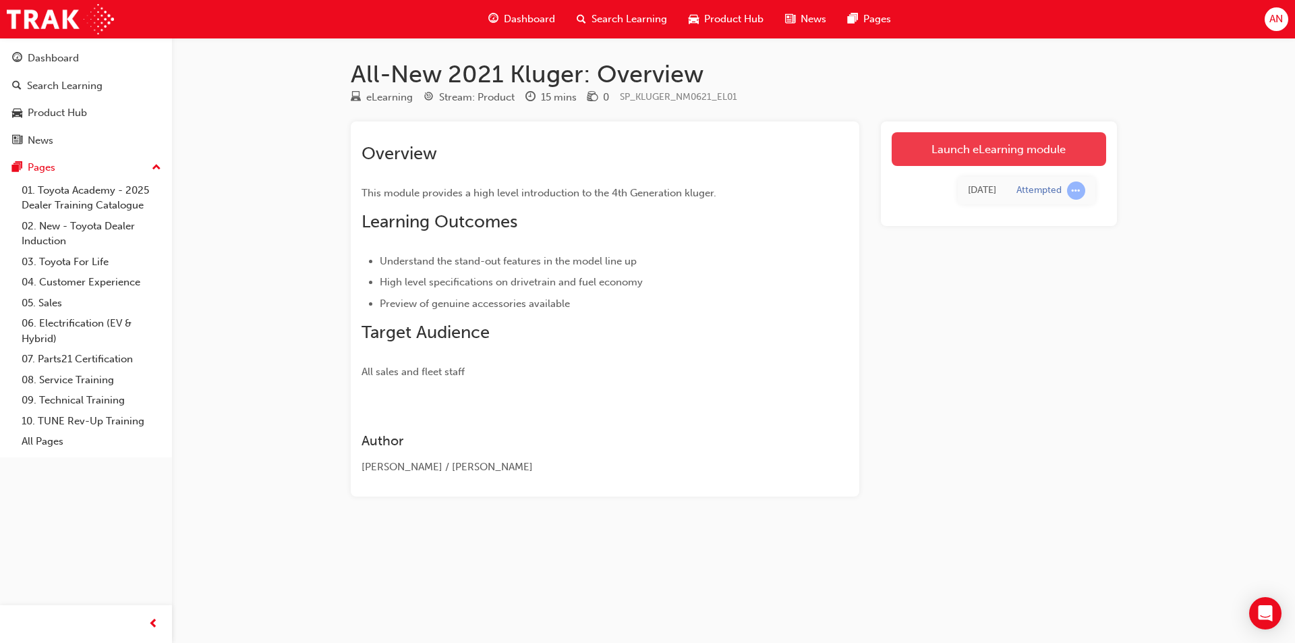
click at [987, 148] on link "Launch eLearning module" at bounding box center [999, 149] width 215 height 34
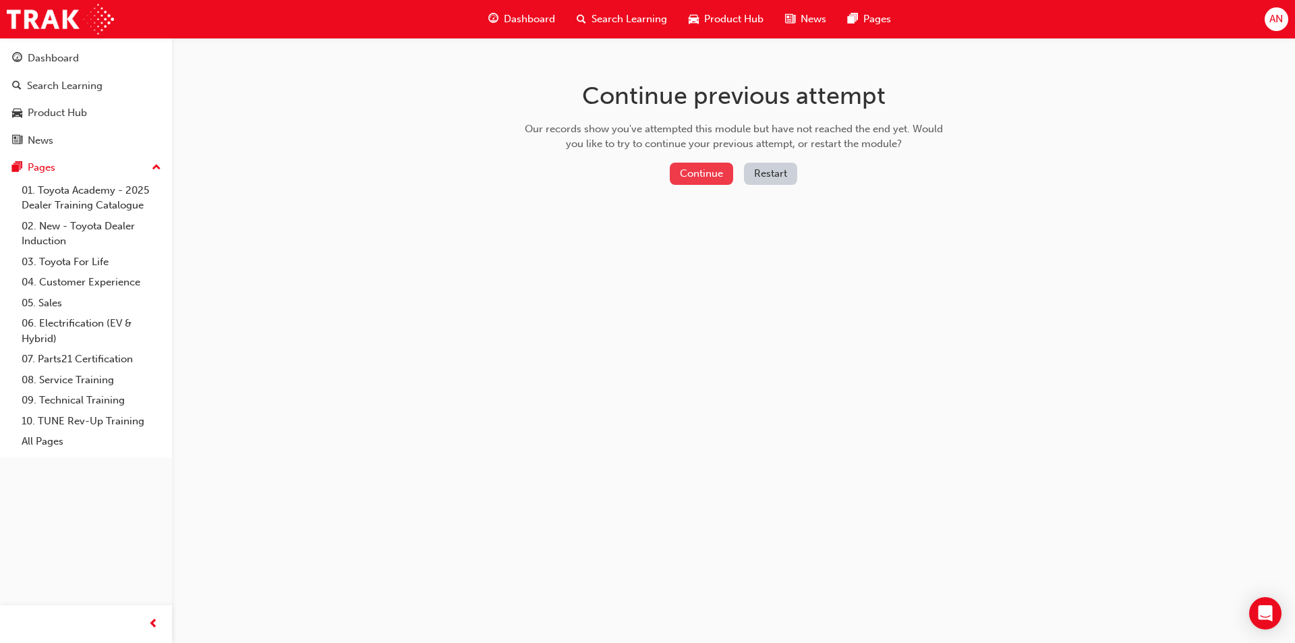
click at [679, 172] on button "Continue" at bounding box center [701, 174] width 63 height 22
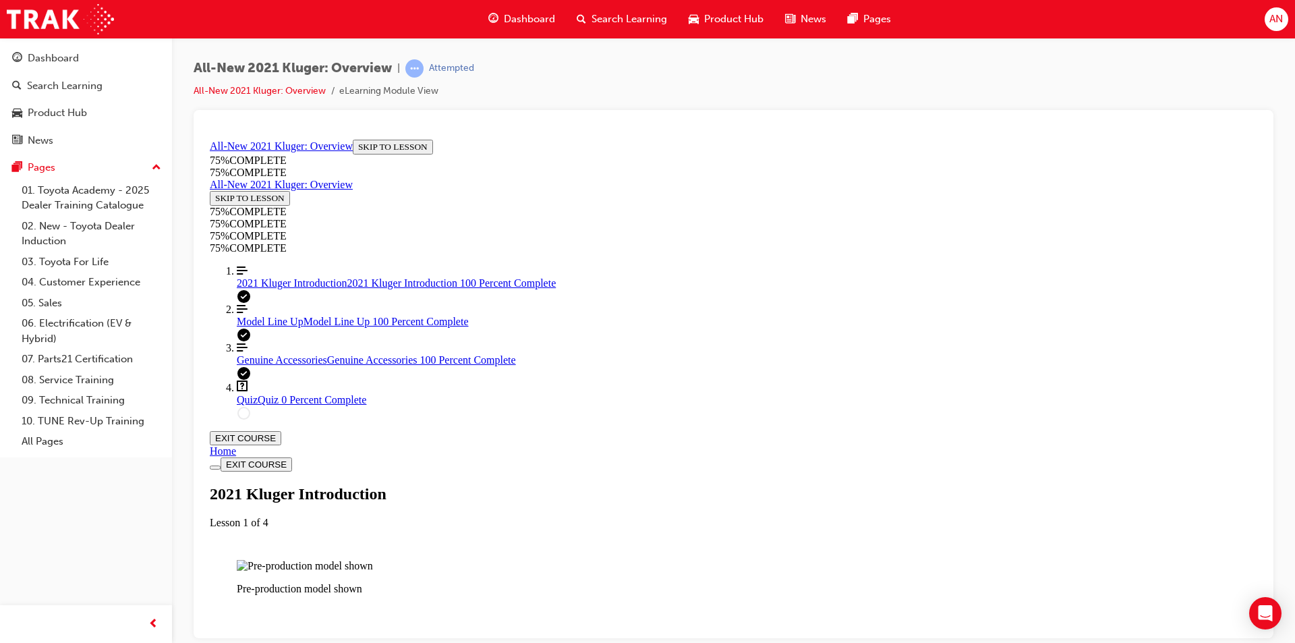
scroll to position [1058, 0]
drag, startPoint x: 925, startPoint y: 574, endPoint x: 346, endPoint y: 564, distance: 578.9
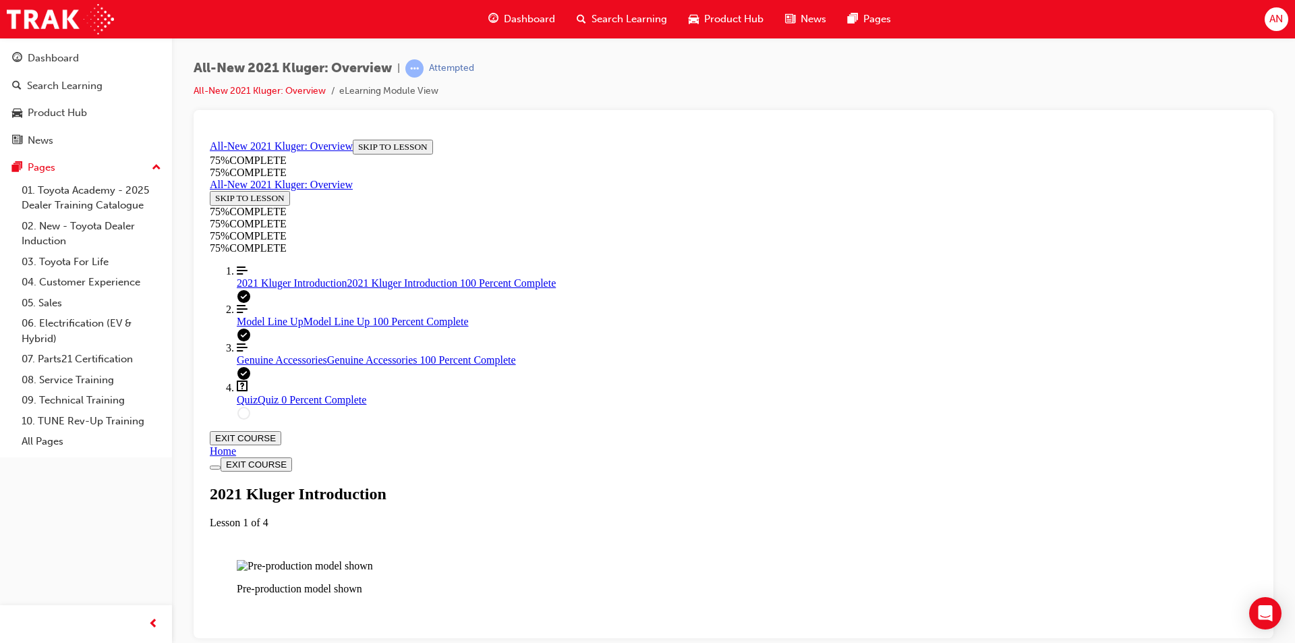
scroll to position [2205, 0]
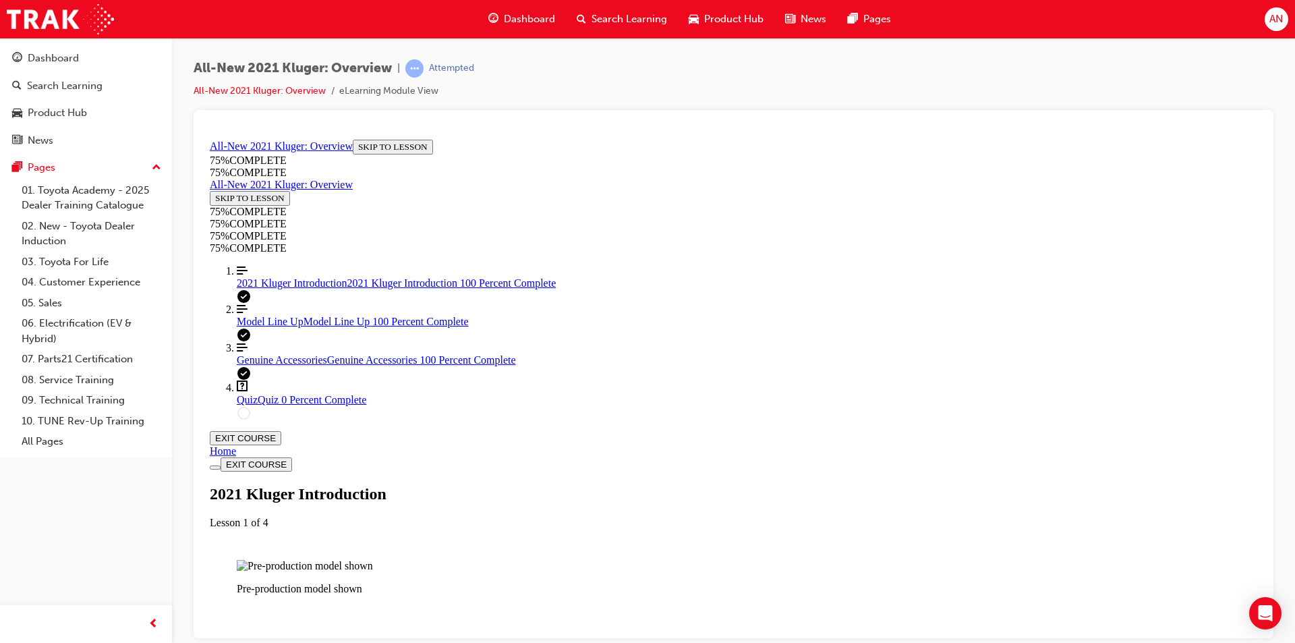
scroll to position [2282, 0]
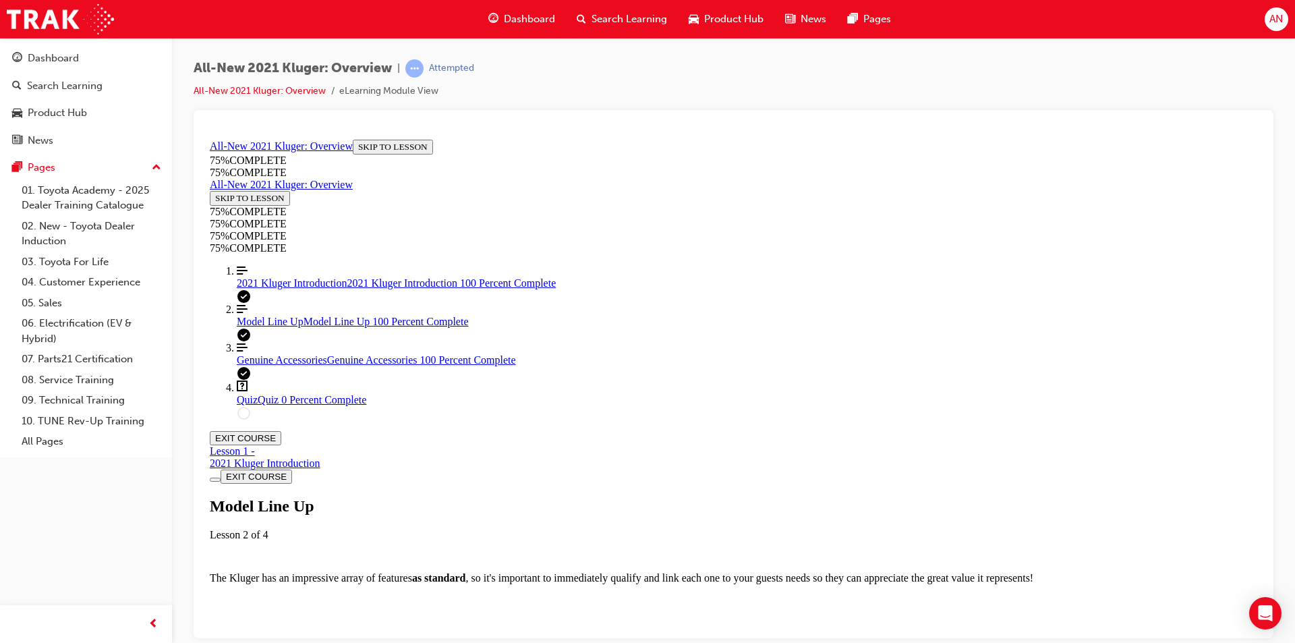
scroll to position [1733, 0]
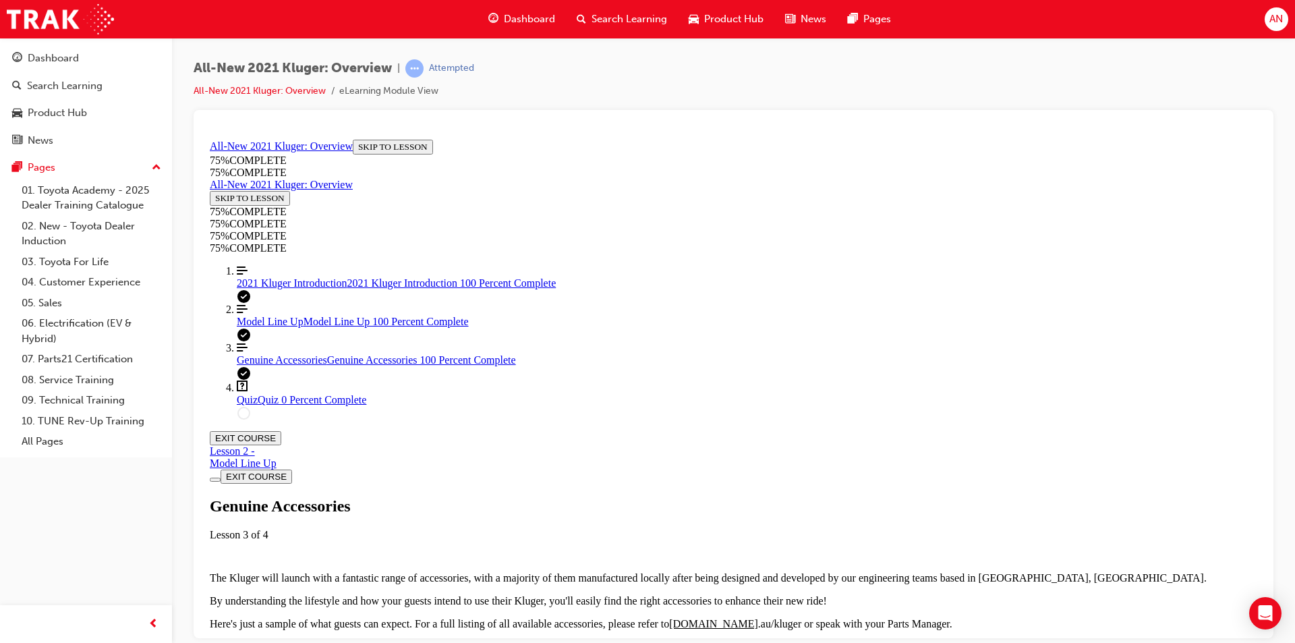
scroll to position [384, 0]
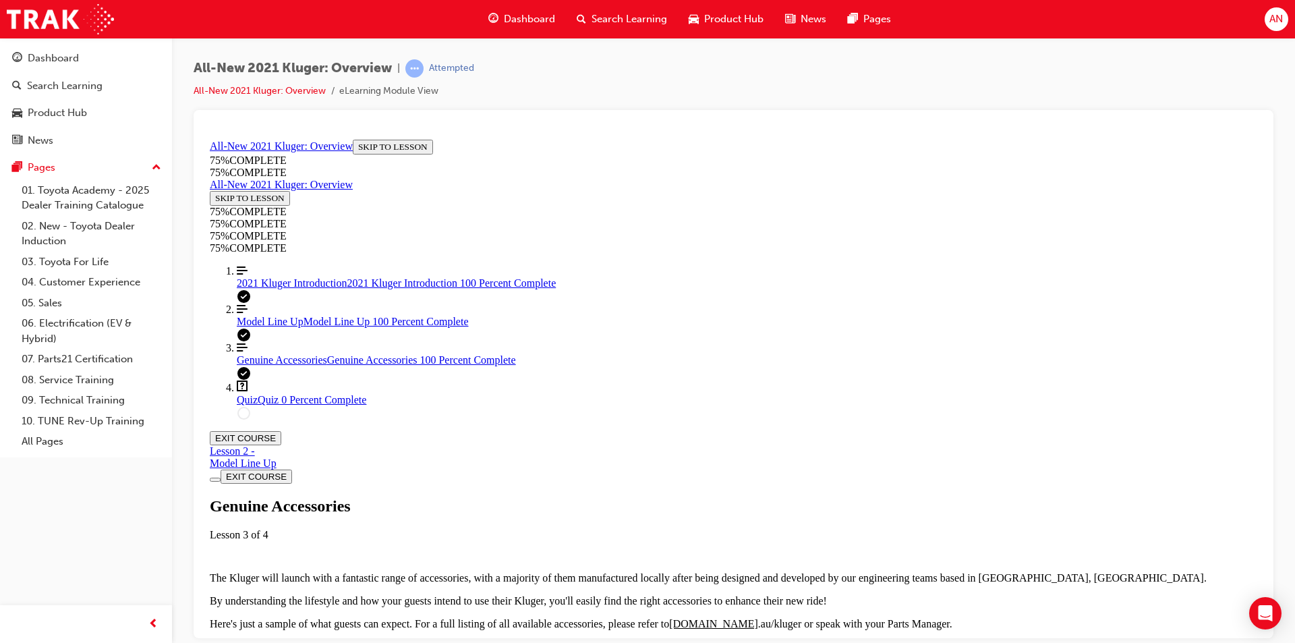
scroll to position [1463, 0]
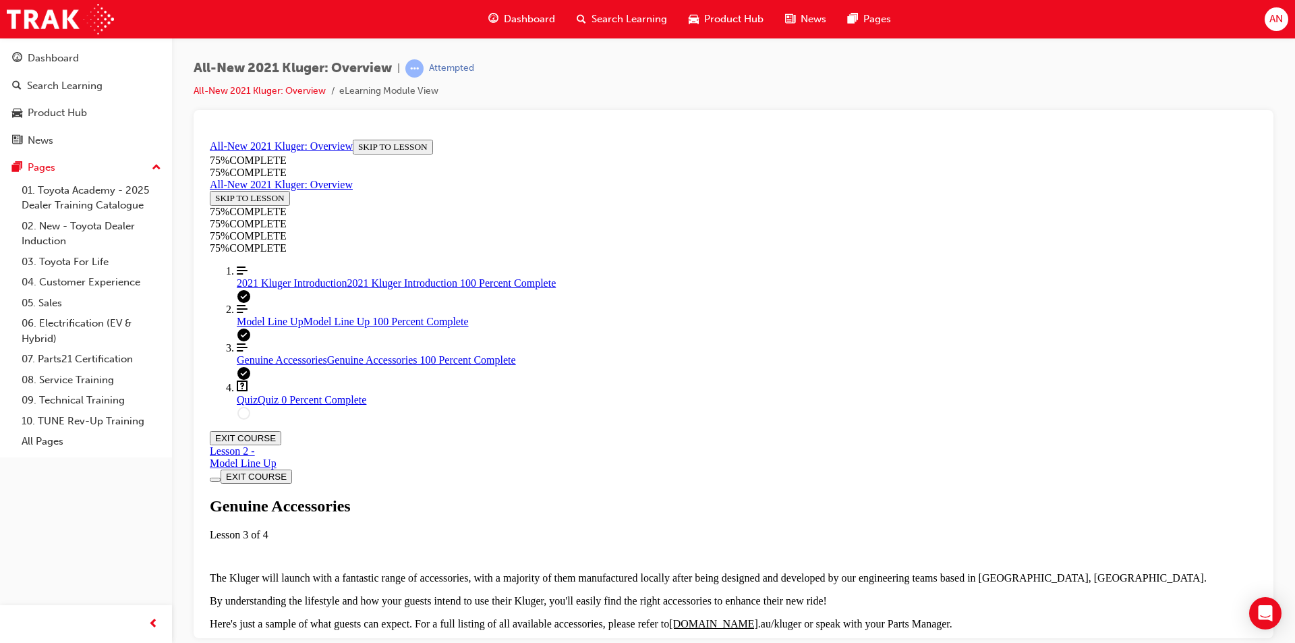
scroll to position [99, 0]
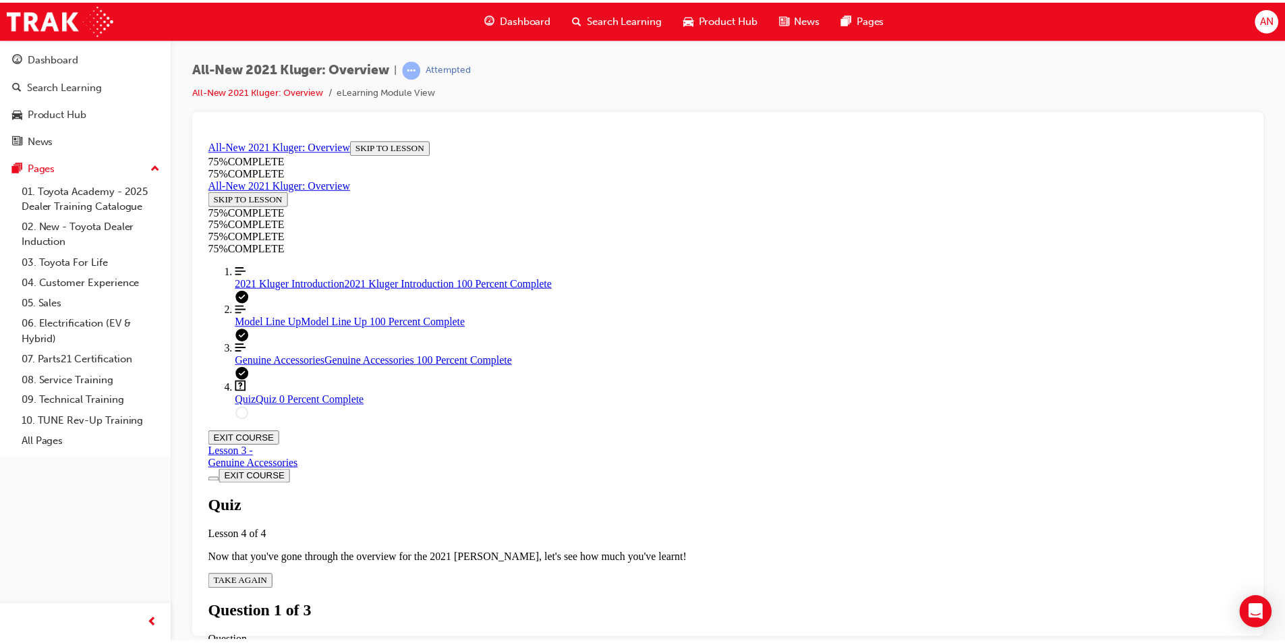
scroll to position [181, 0]
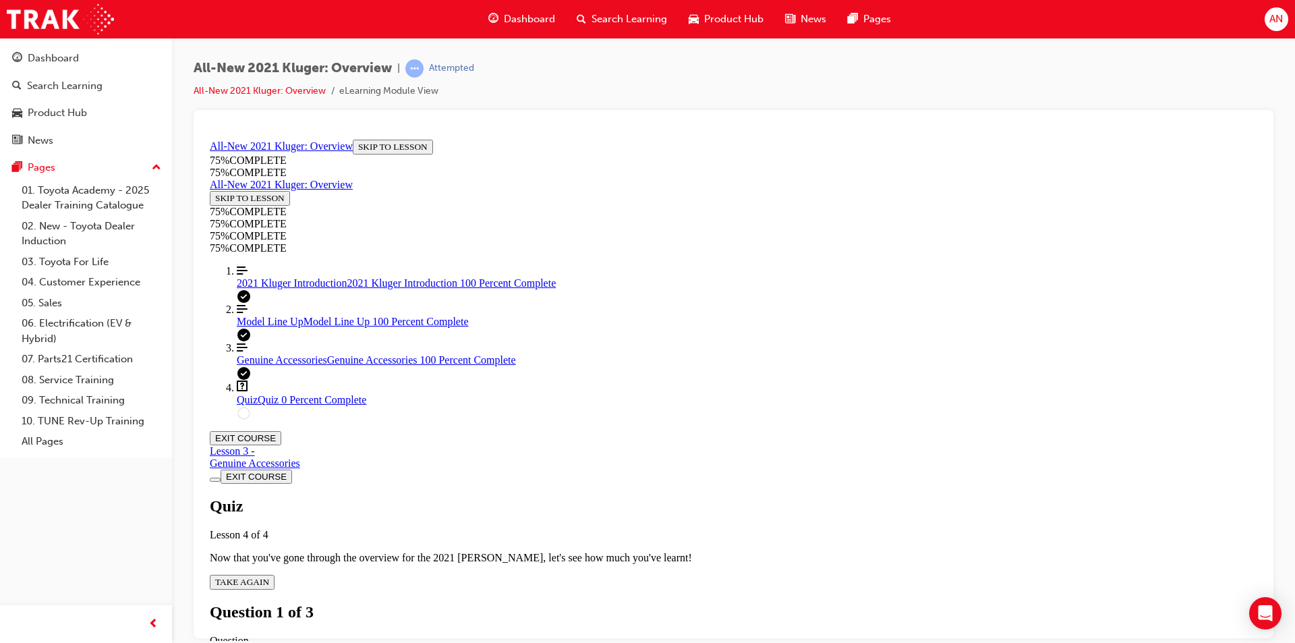
click at [524, 27] on div "Dashboard" at bounding box center [522, 19] width 88 height 28
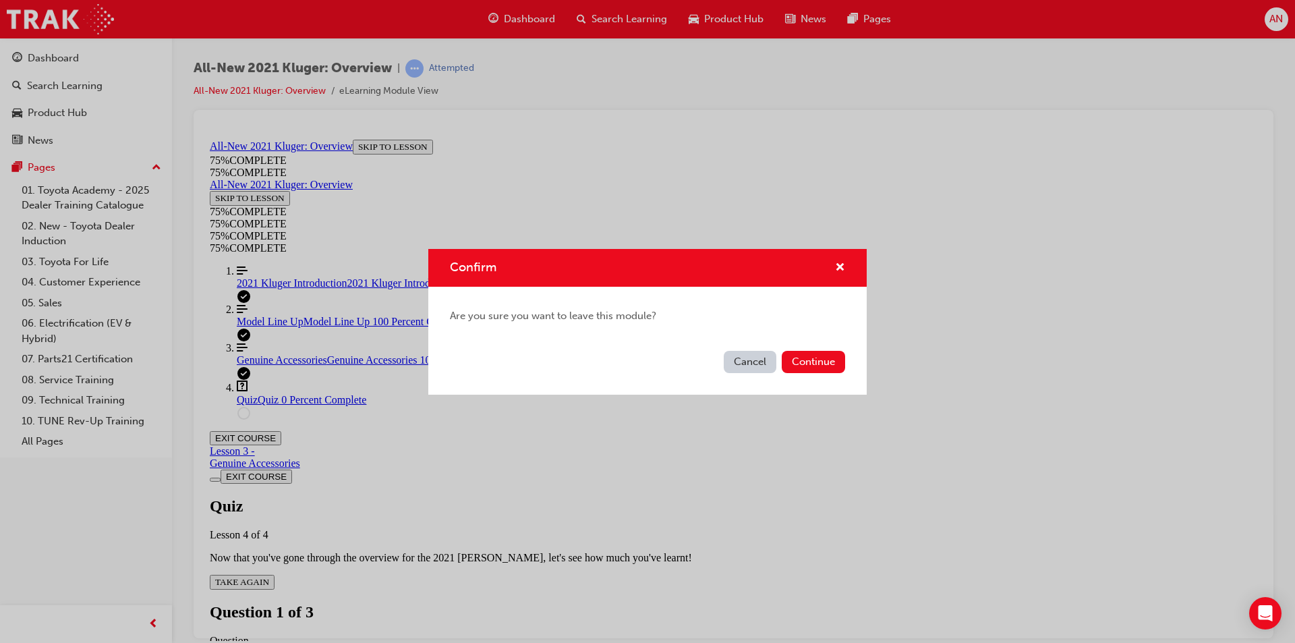
click at [785, 349] on div "Cancel Continue" at bounding box center [647, 369] width 438 height 49
click at [826, 358] on button "Continue" at bounding box center [813, 362] width 63 height 22
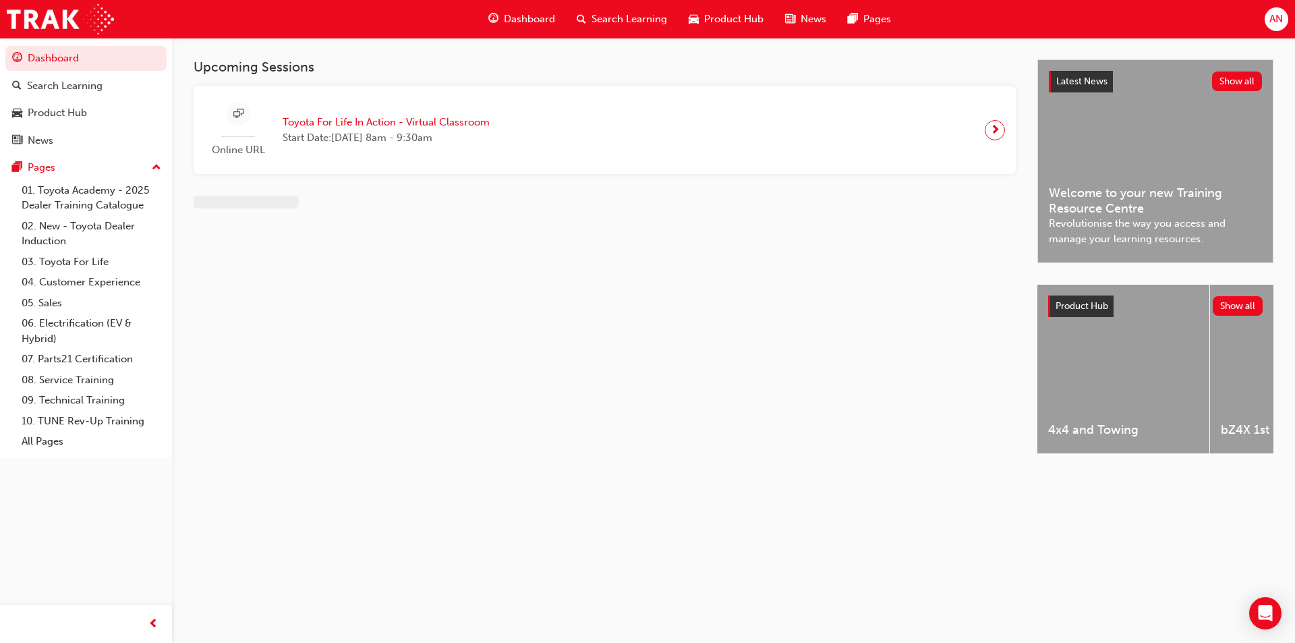
click at [510, 21] on span "Dashboard" at bounding box center [529, 19] width 51 height 16
click at [77, 19] on img at bounding box center [60, 19] width 107 height 30
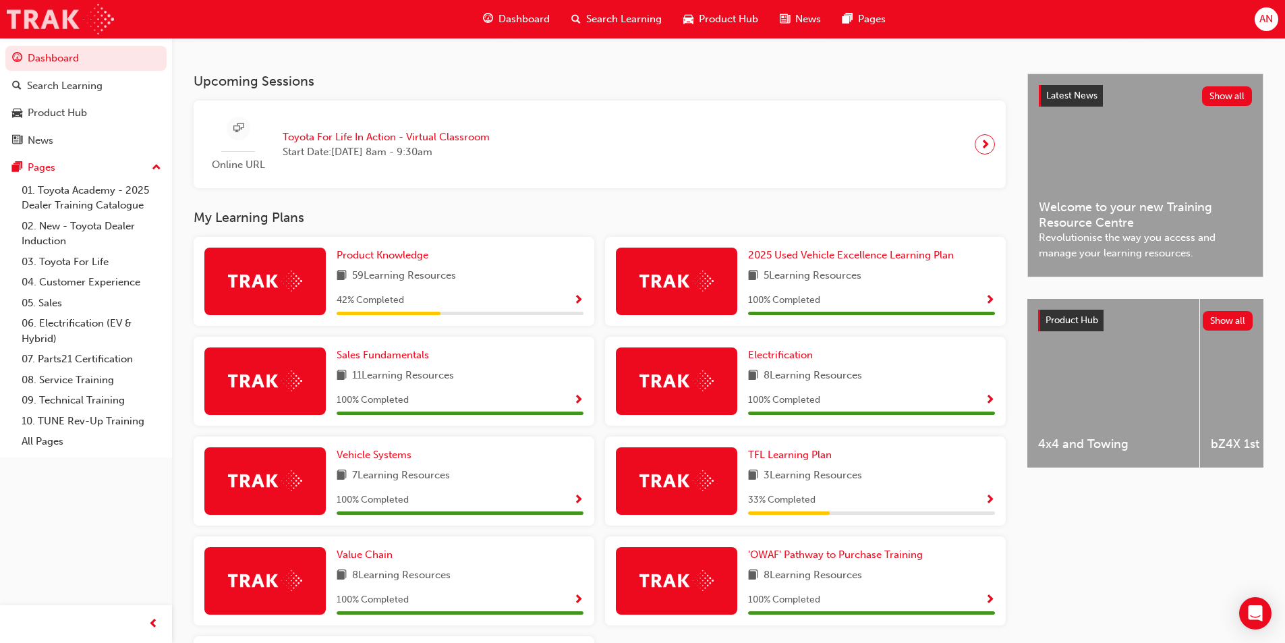
scroll to position [405, 0]
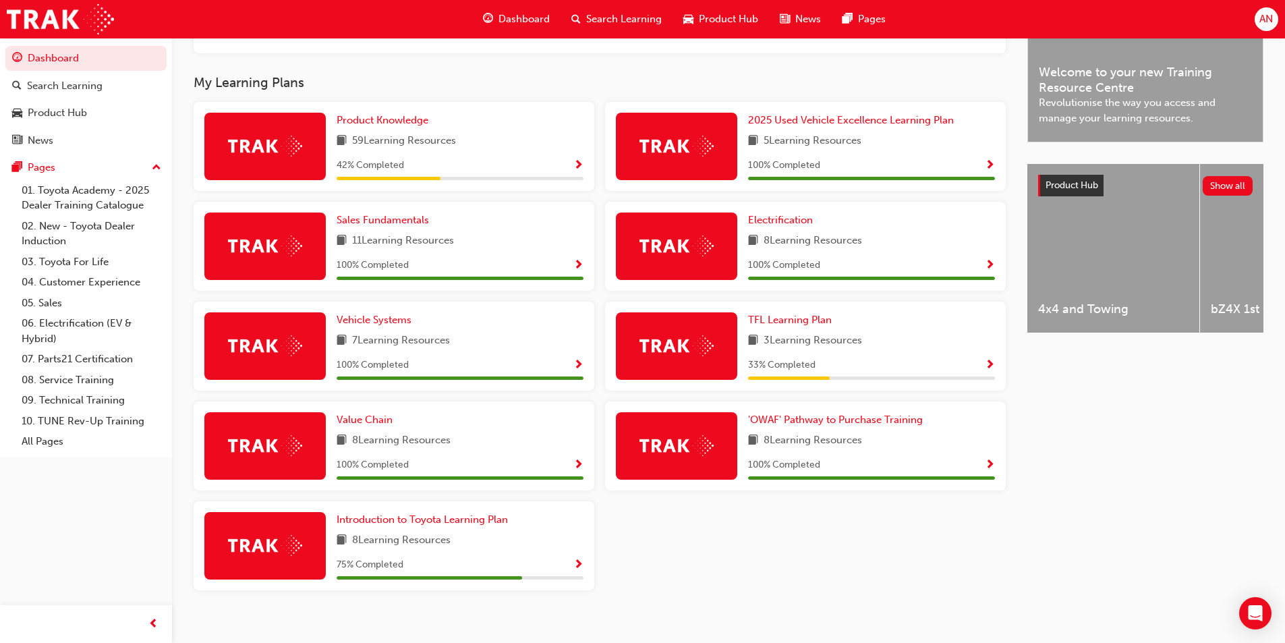
click at [947, 364] on div "33 % Completed" at bounding box center [871, 365] width 247 height 17
click at [818, 319] on span "TFL Learning Plan" at bounding box center [790, 320] width 84 height 12
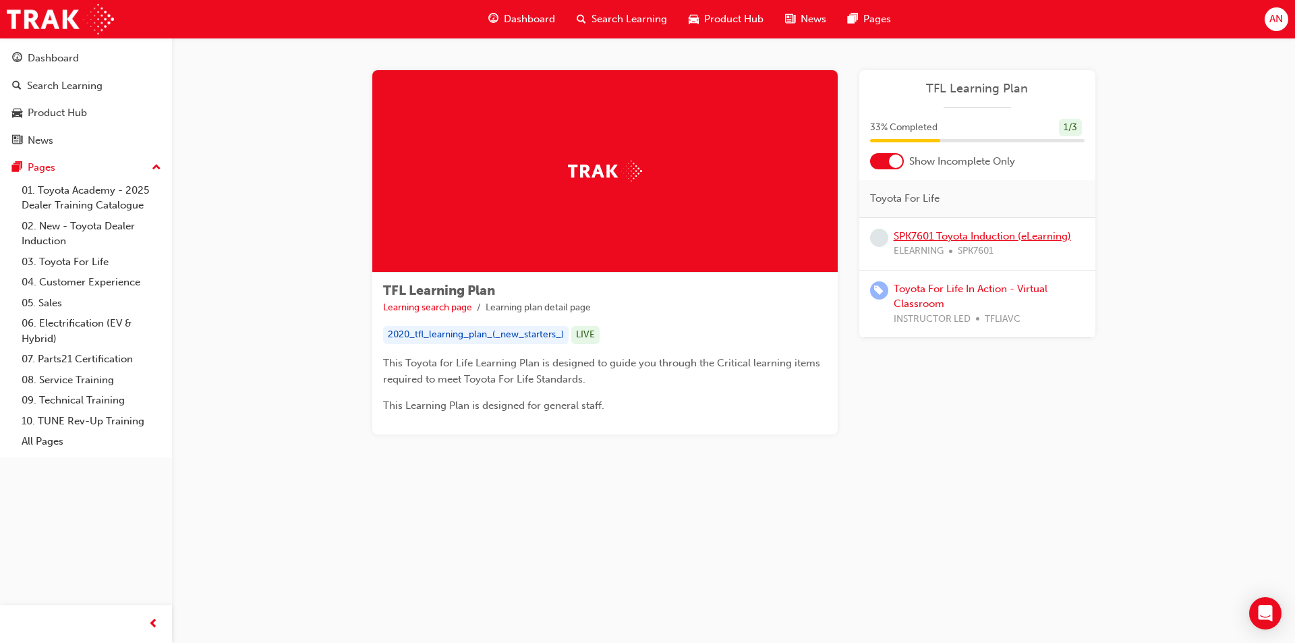
click at [965, 235] on link "SPK7601 Toyota Induction (eLearning)" at bounding box center [982, 236] width 177 height 12
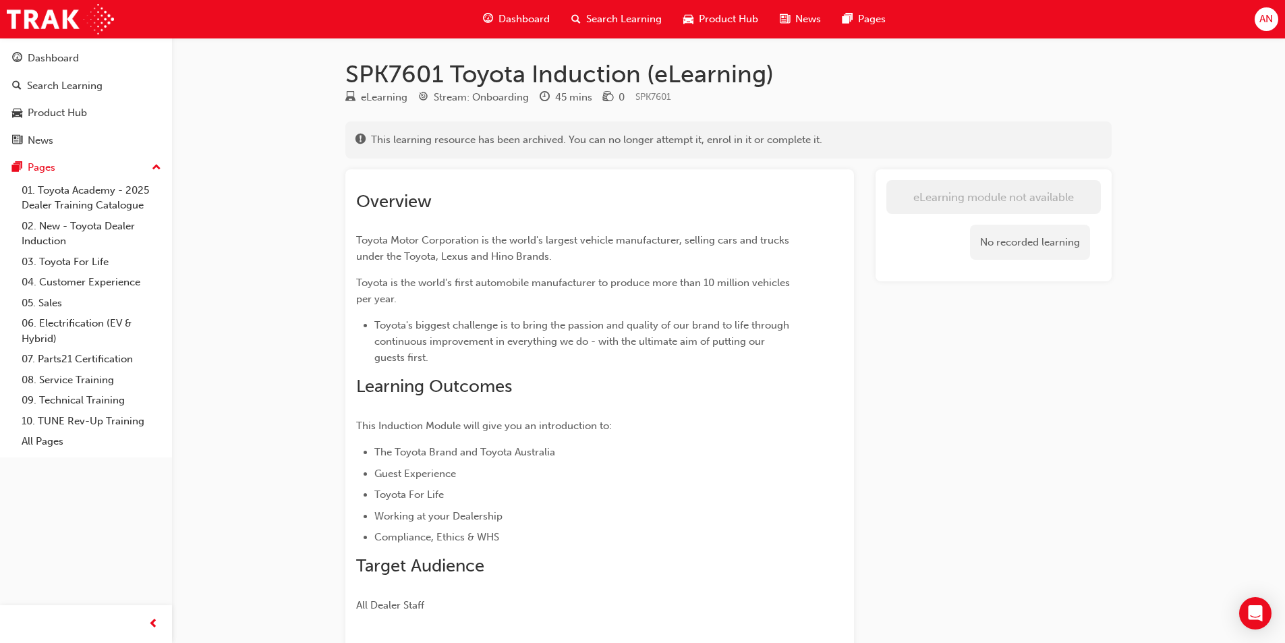
click at [694, 13] on div "Product Hub" at bounding box center [721, 19] width 96 height 28
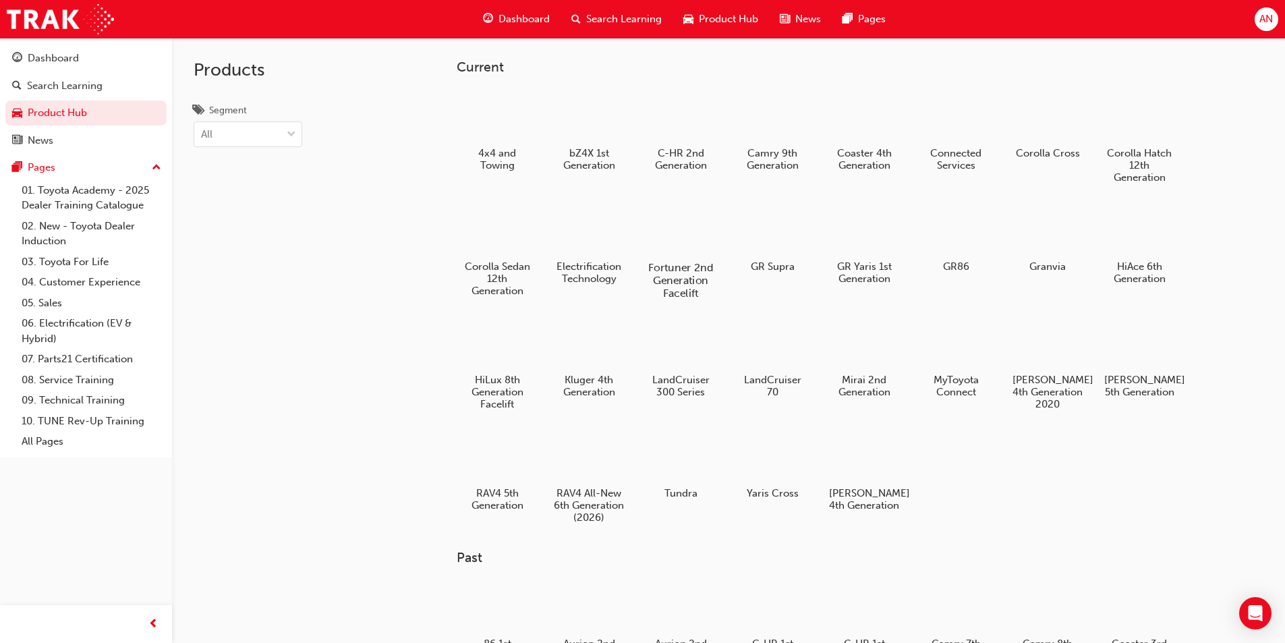
click at [696, 252] on div at bounding box center [680, 229] width 75 height 54
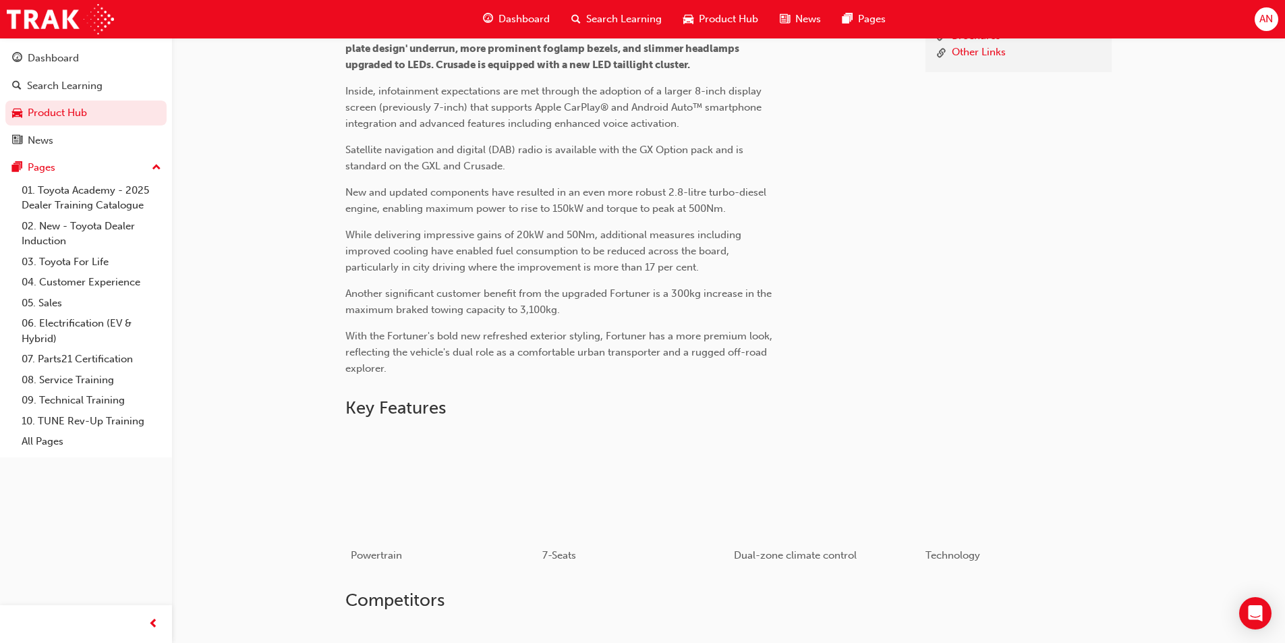
scroll to position [675, 0]
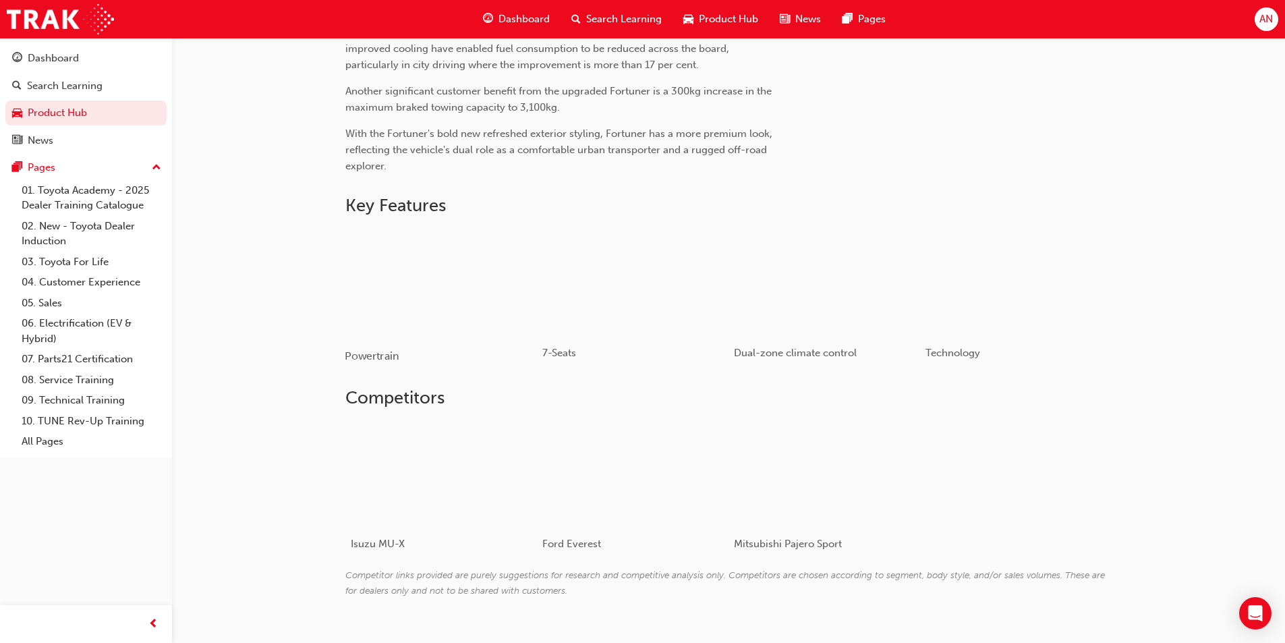
click at [403, 278] on div "button" at bounding box center [441, 282] width 192 height 108
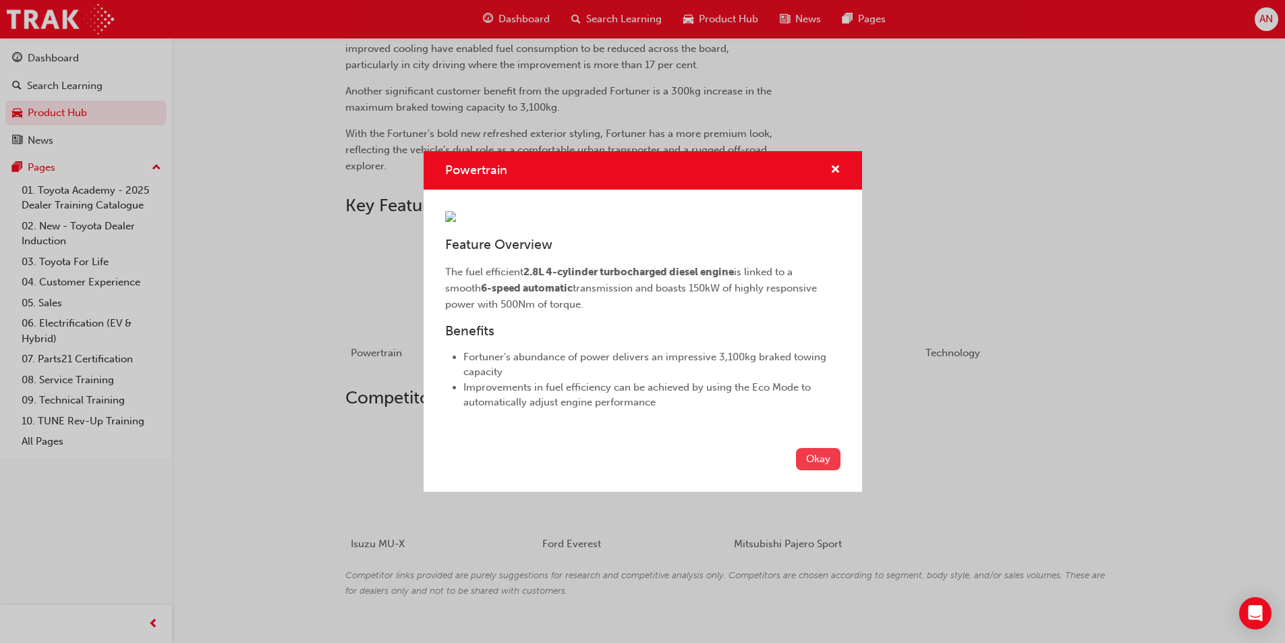
click at [826, 470] on button "Okay" at bounding box center [818, 459] width 45 height 22
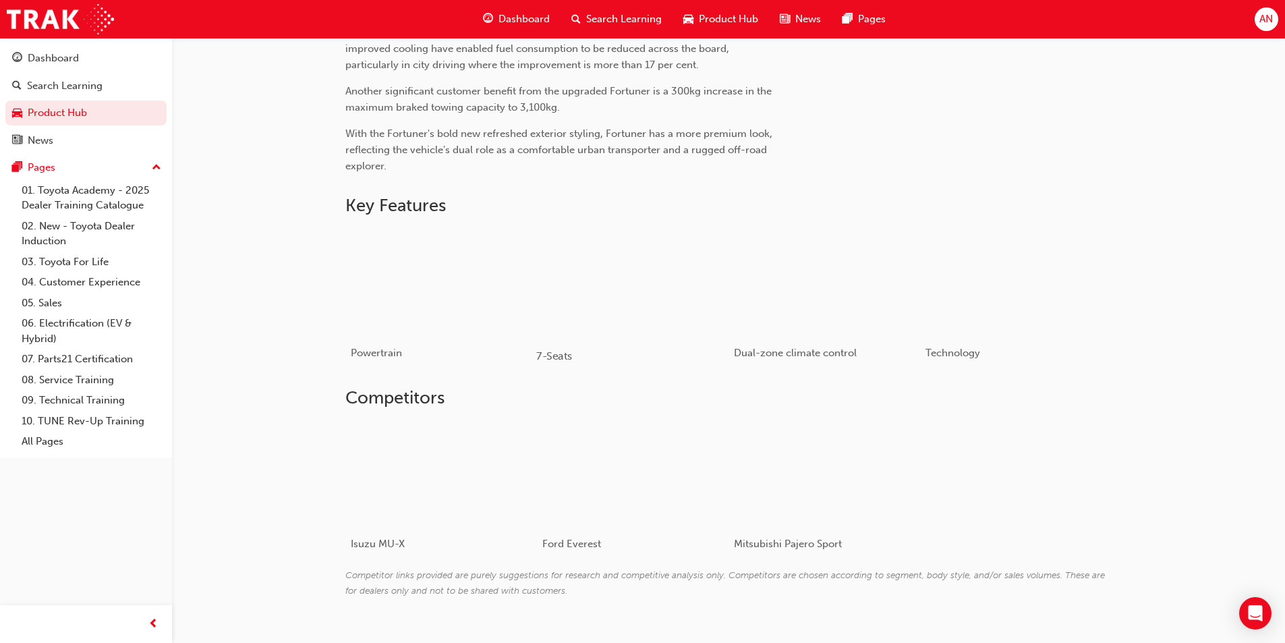
click at [655, 265] on div "button" at bounding box center [632, 282] width 192 height 108
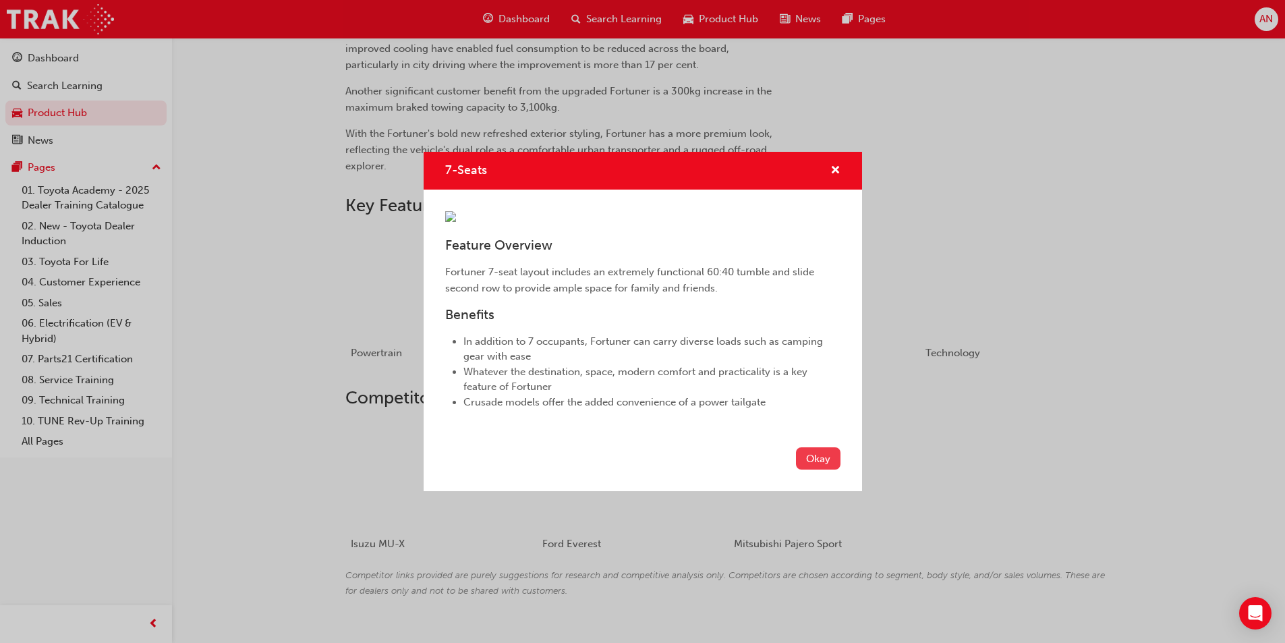
click at [823, 470] on button "Okay" at bounding box center [818, 458] width 45 height 22
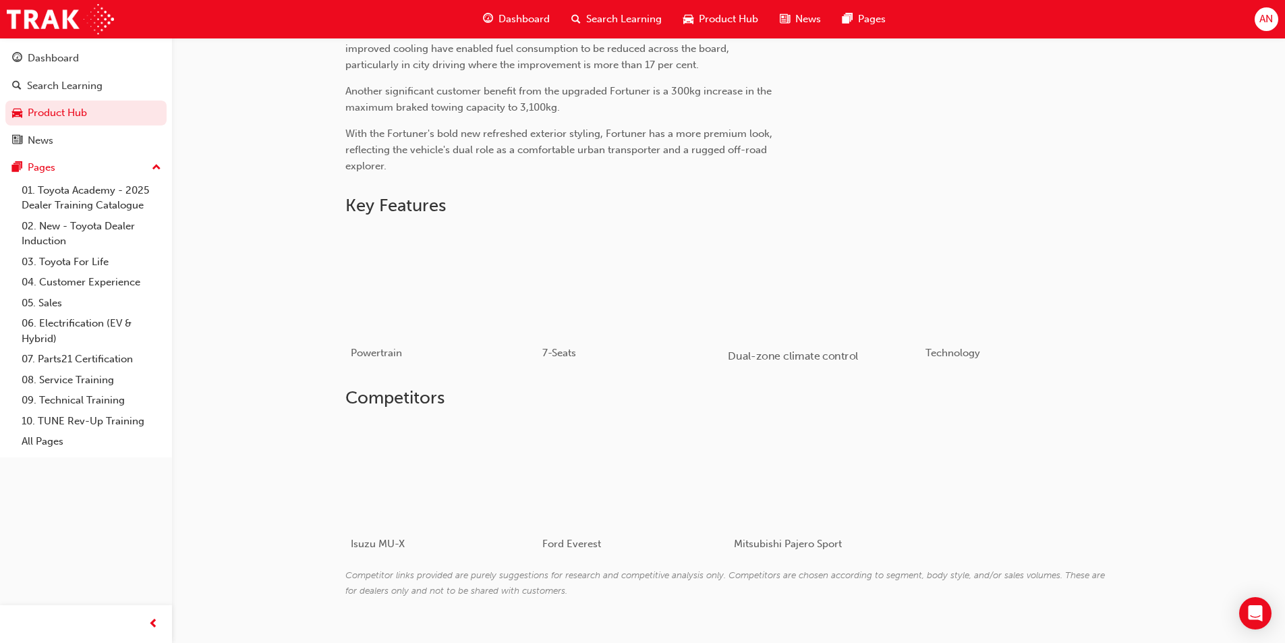
click at [833, 316] on div "button" at bounding box center [824, 282] width 192 height 108
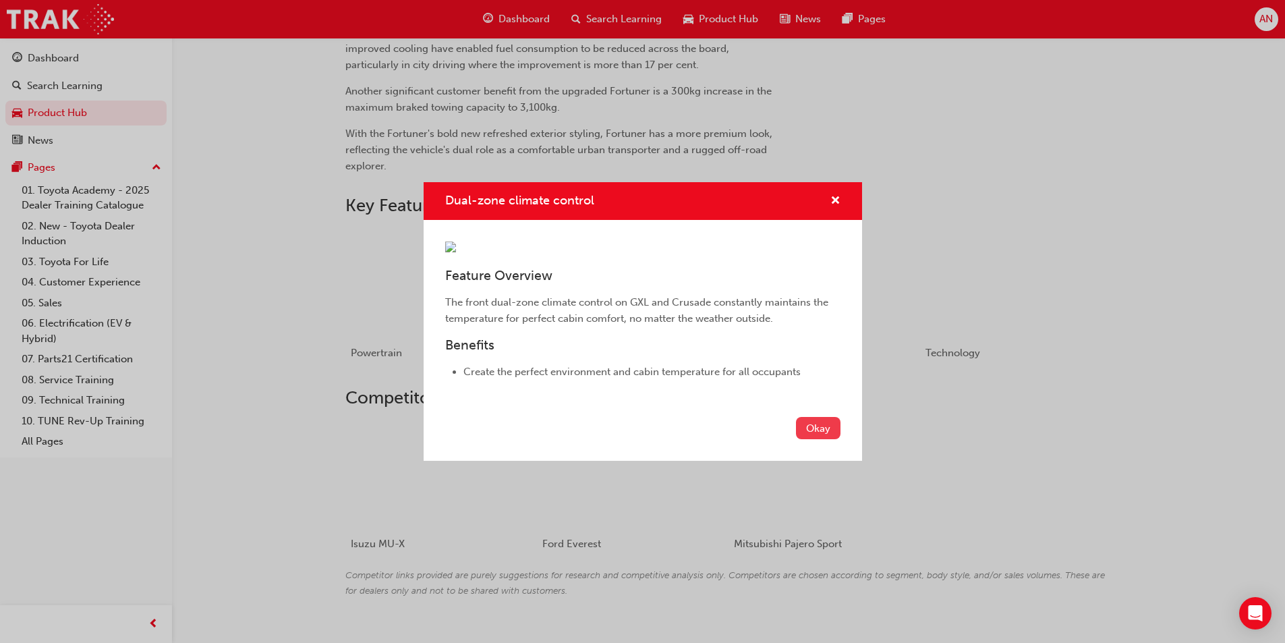
click at [814, 439] on button "Okay" at bounding box center [818, 428] width 45 height 22
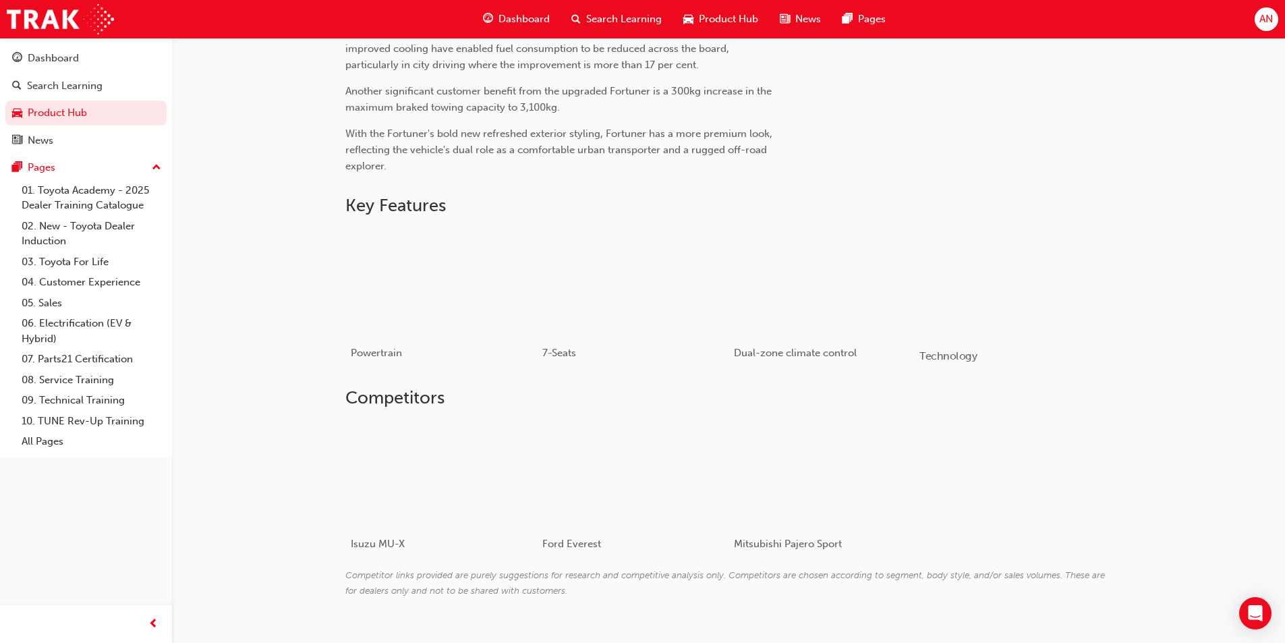
click at [1025, 237] on div "button" at bounding box center [1015, 282] width 192 height 108
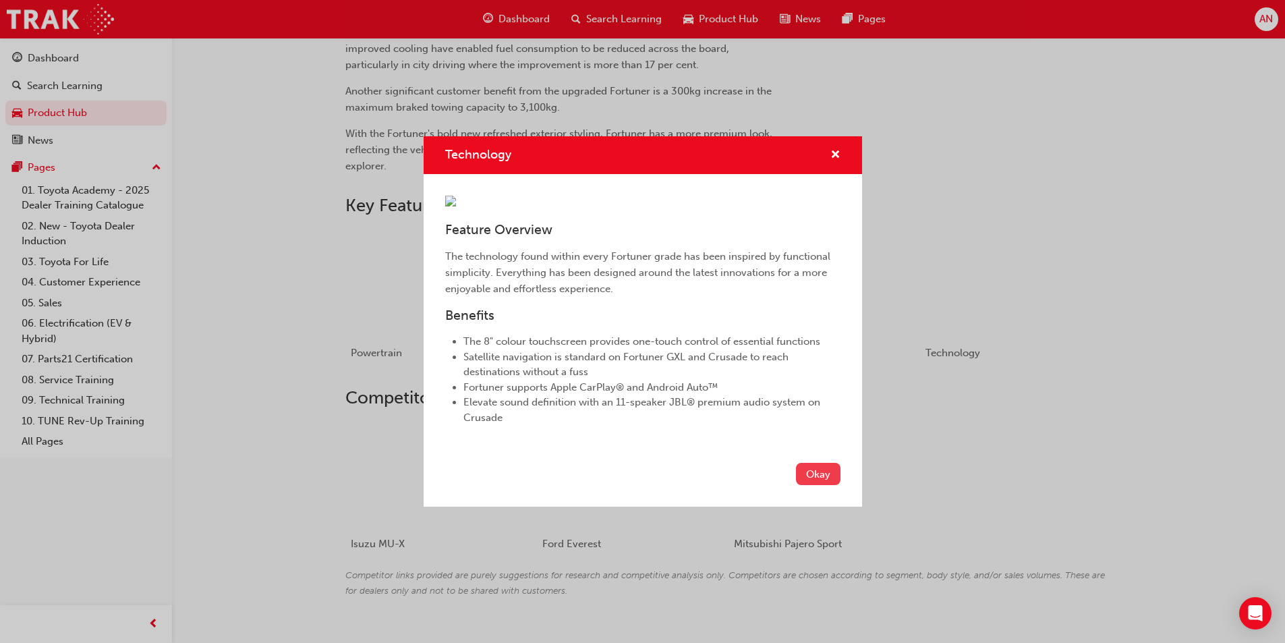
click at [822, 485] on button "Okay" at bounding box center [818, 474] width 45 height 22
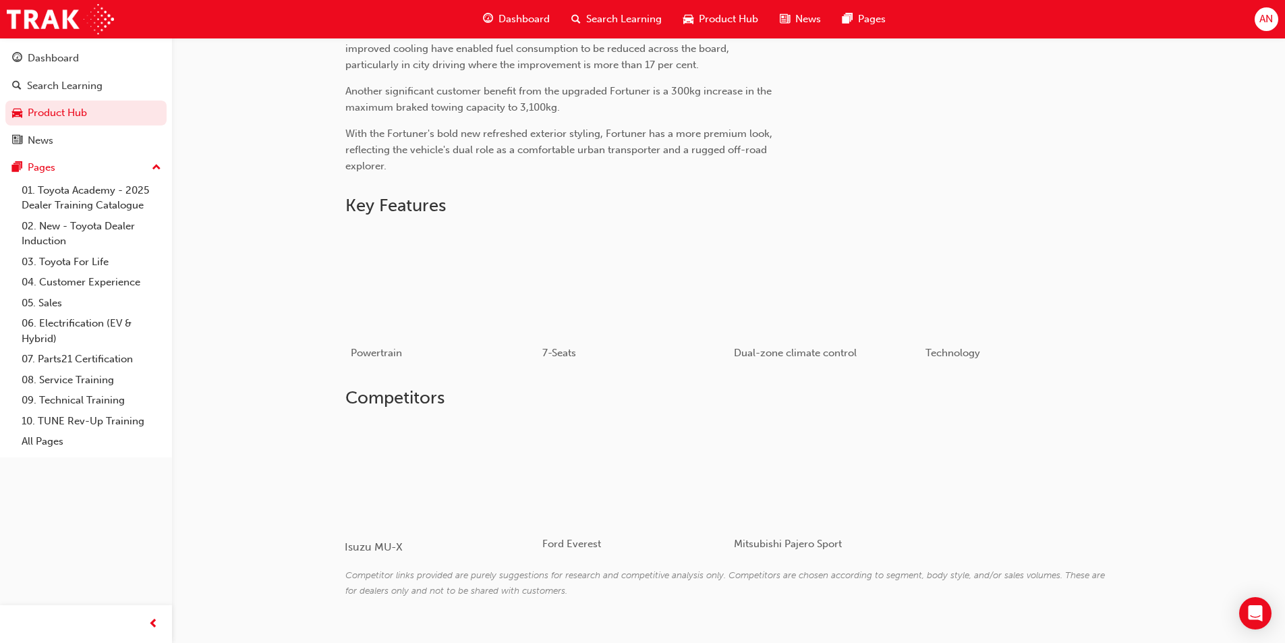
click at [492, 459] on div at bounding box center [425, 473] width 161 height 107
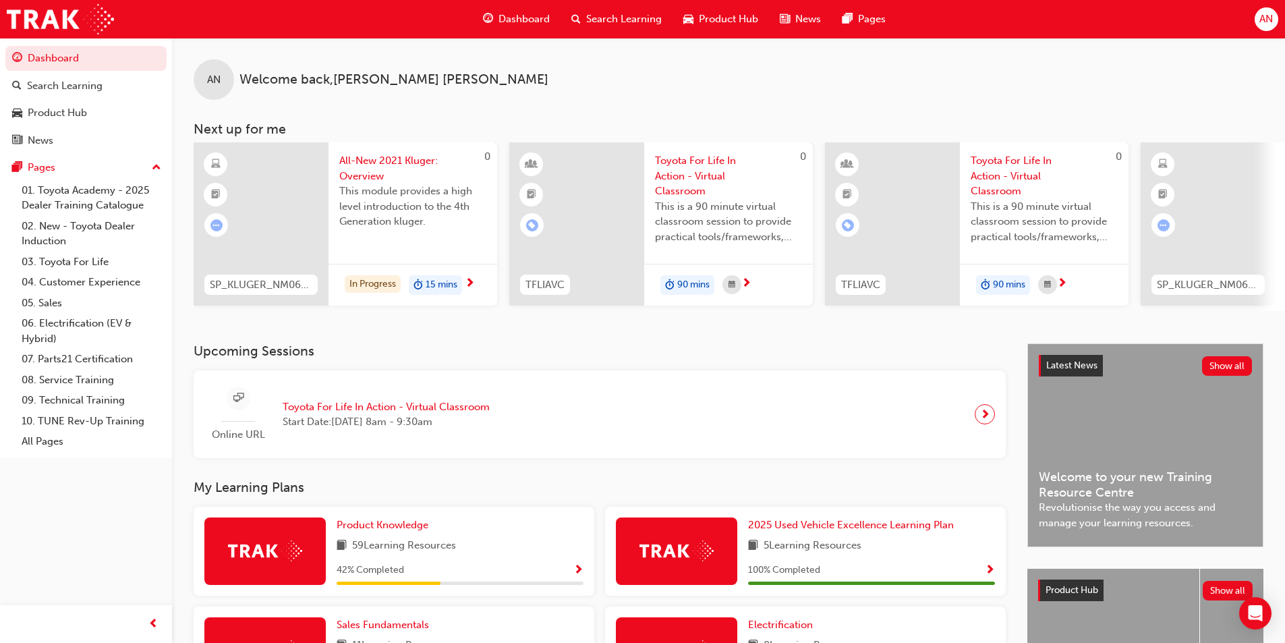
click at [743, 16] on span "Product Hub" at bounding box center [728, 19] width 59 height 16
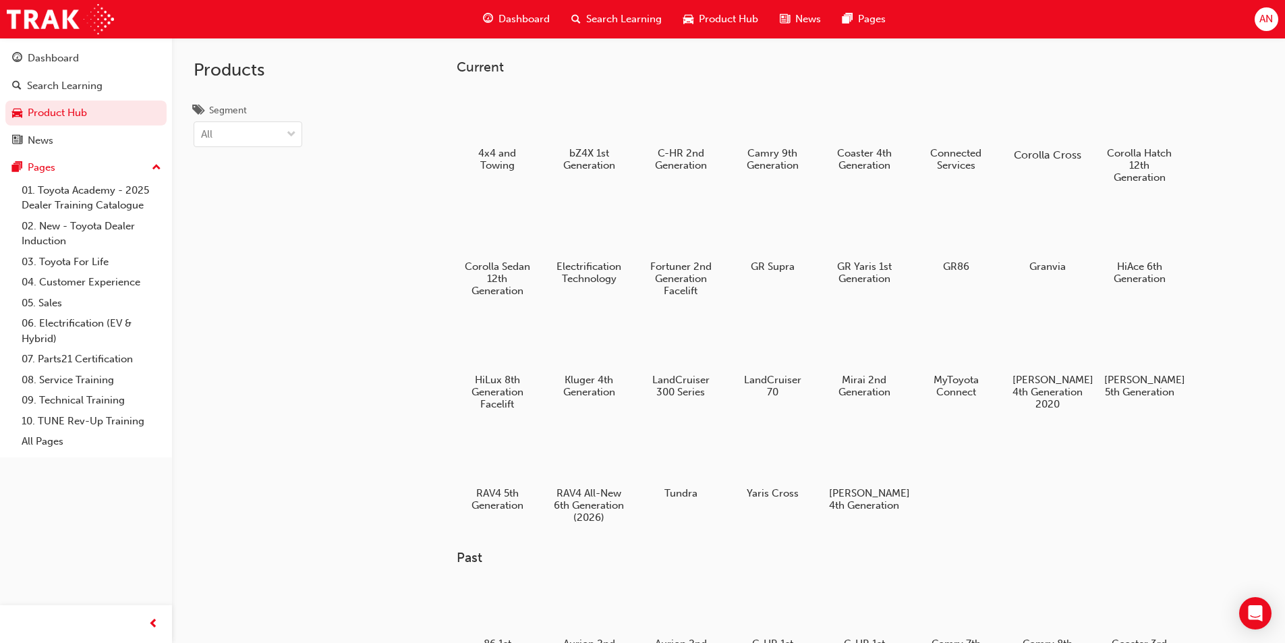
click at [1055, 107] on div at bounding box center [1047, 116] width 75 height 54
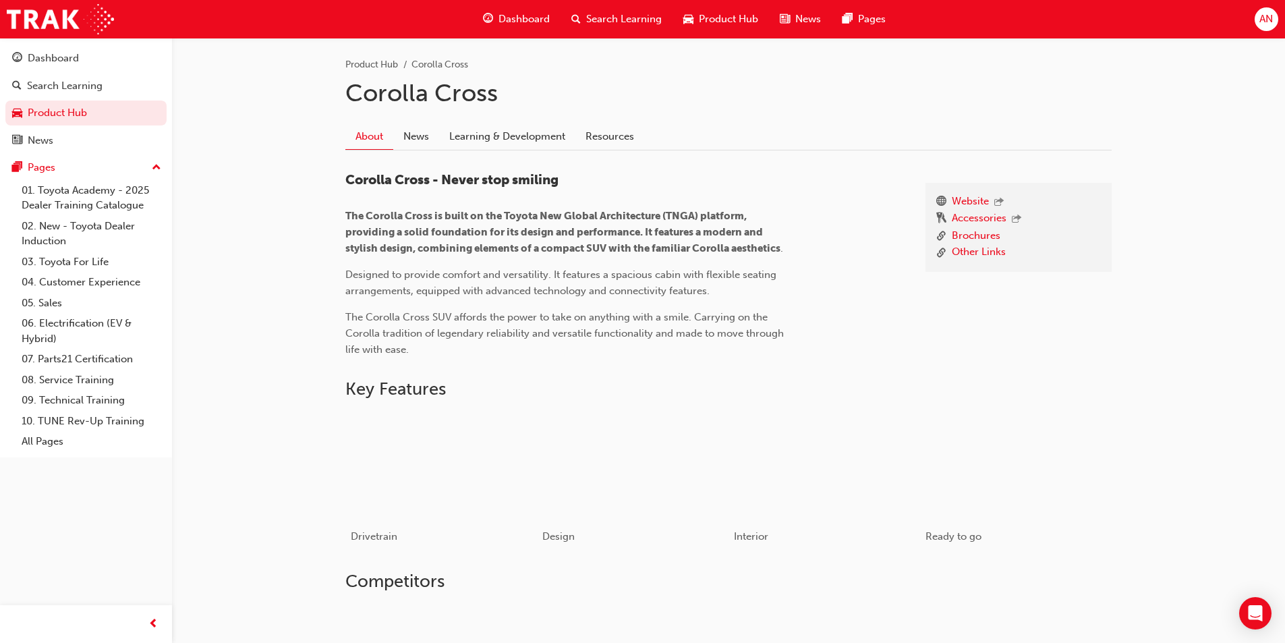
scroll to position [337, 0]
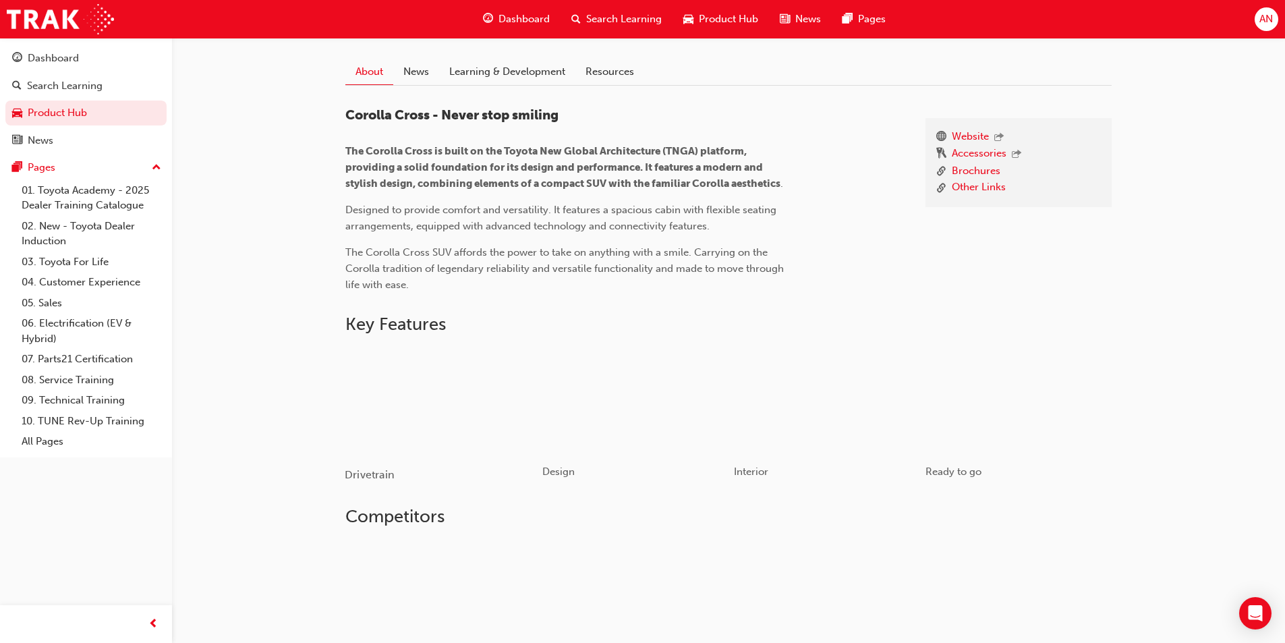
click at [407, 414] on div "button" at bounding box center [441, 401] width 192 height 108
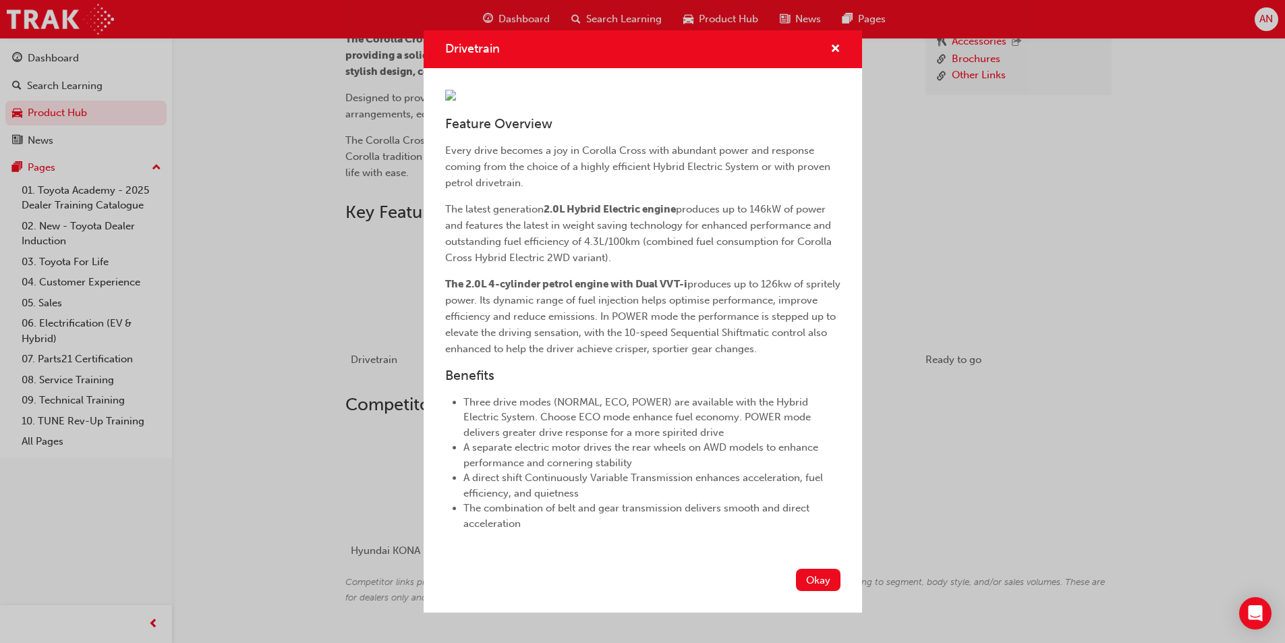
scroll to position [505, 0]
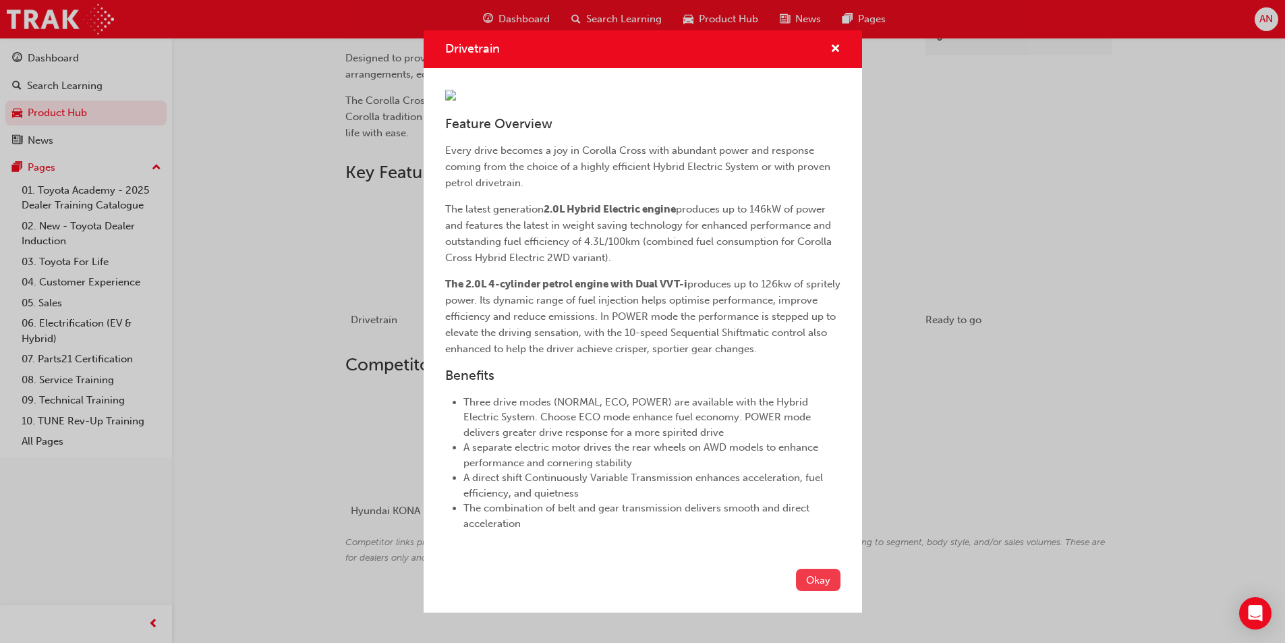
click at [796, 591] on button "Okay" at bounding box center [818, 580] width 45 height 22
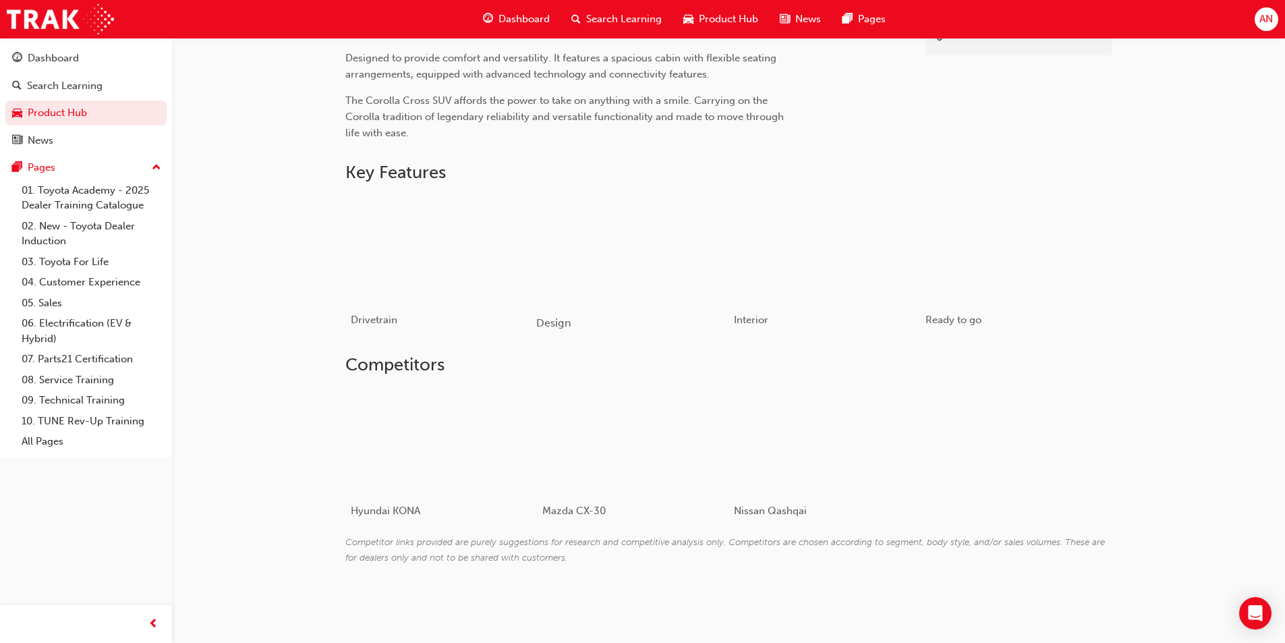
click at [667, 198] on div "button" at bounding box center [632, 249] width 192 height 108
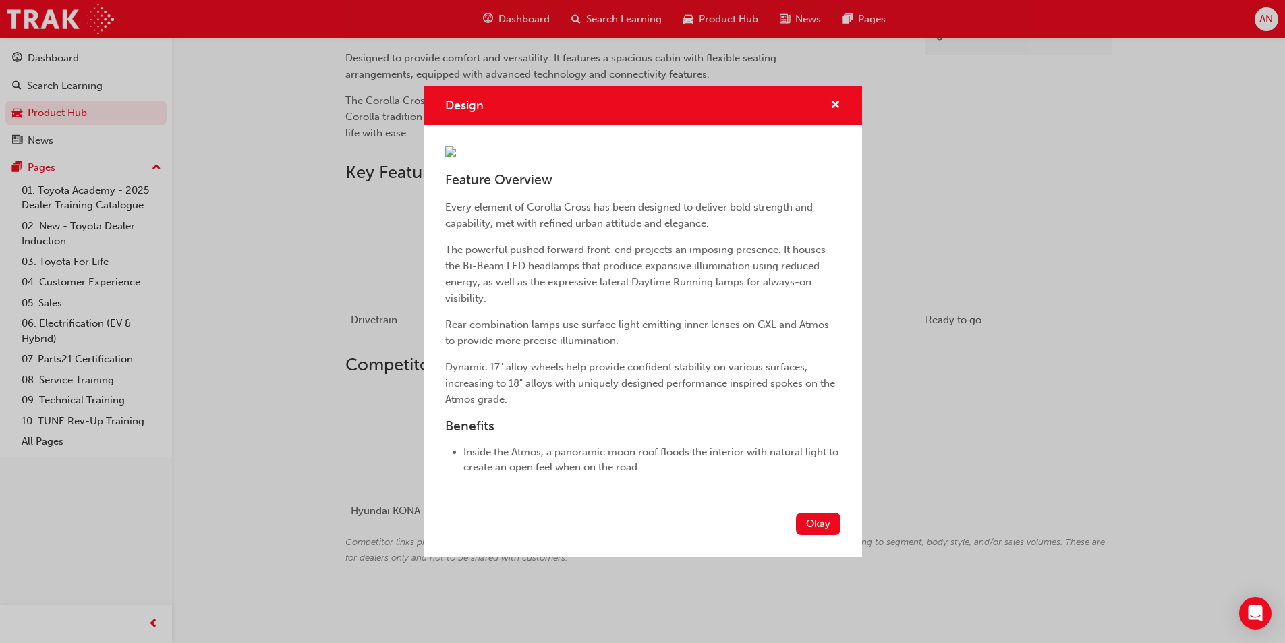
scroll to position [53, 0]
click at [805, 535] on button "Okay" at bounding box center [818, 524] width 45 height 22
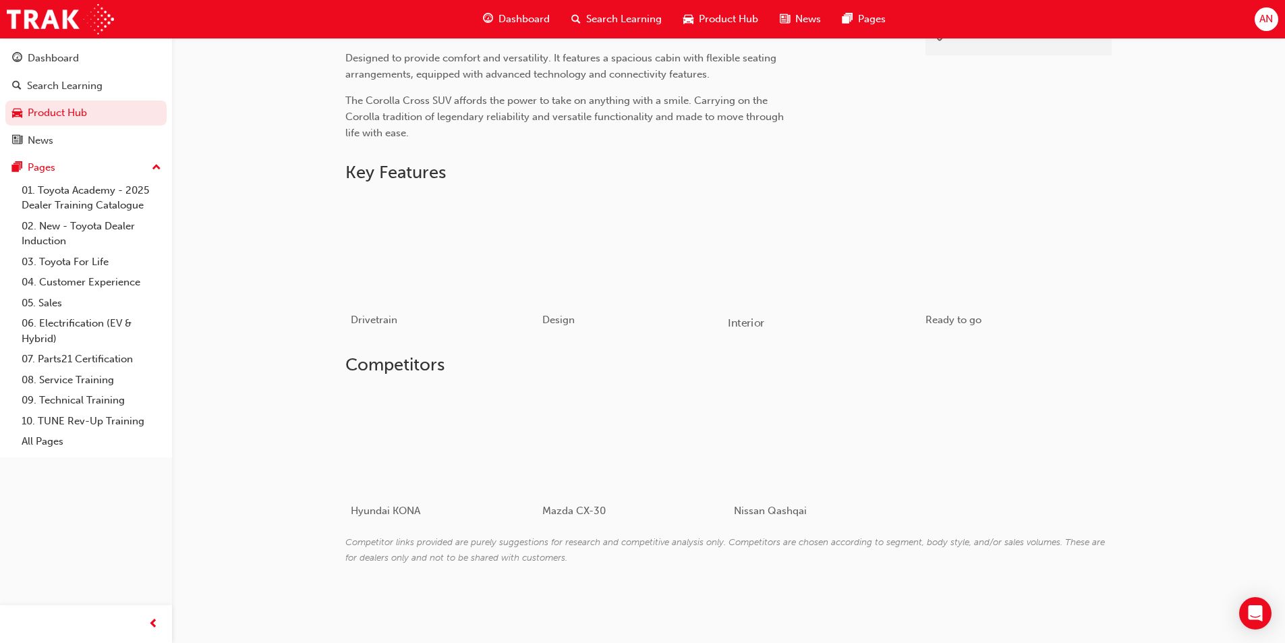
click at [834, 268] on div "button" at bounding box center [824, 249] width 192 height 108
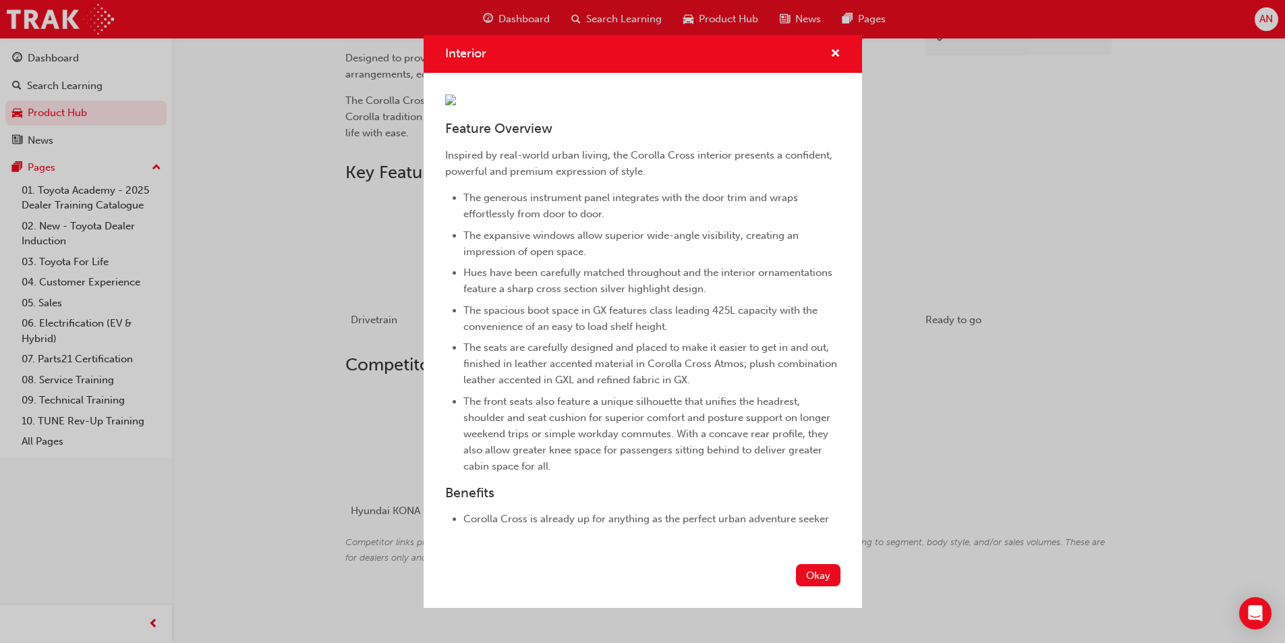
scroll to position [156, 0]
click at [816, 586] on button "Okay" at bounding box center [818, 575] width 45 height 22
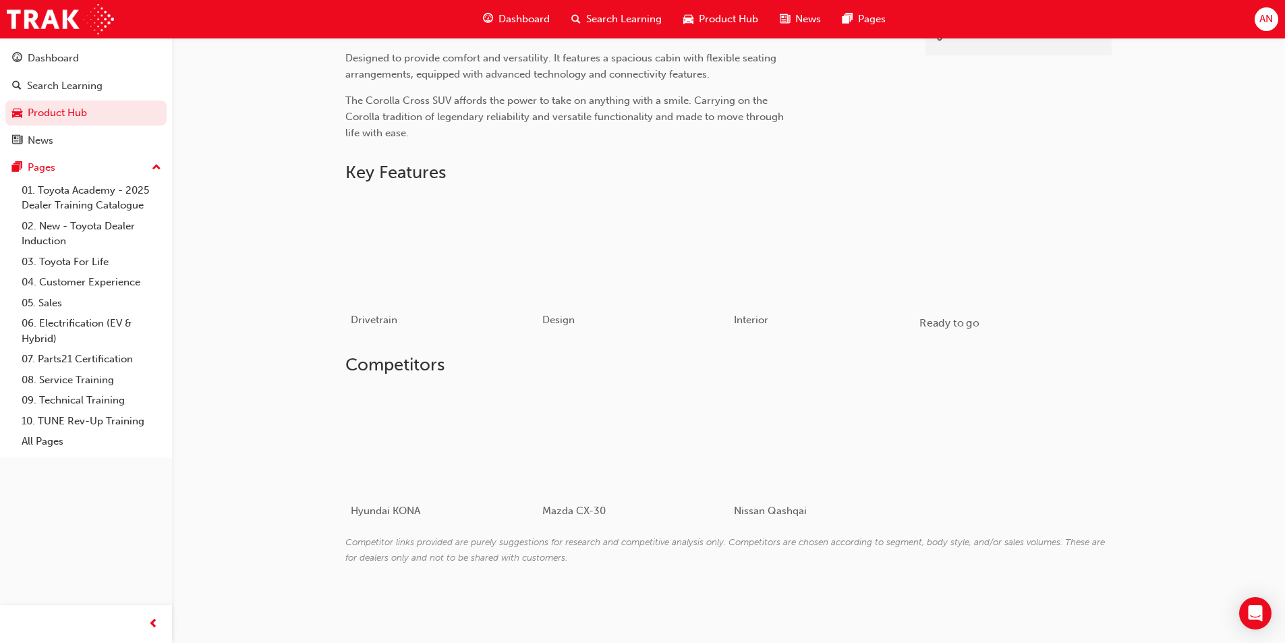
click at [1033, 244] on div "button" at bounding box center [1015, 249] width 192 height 108
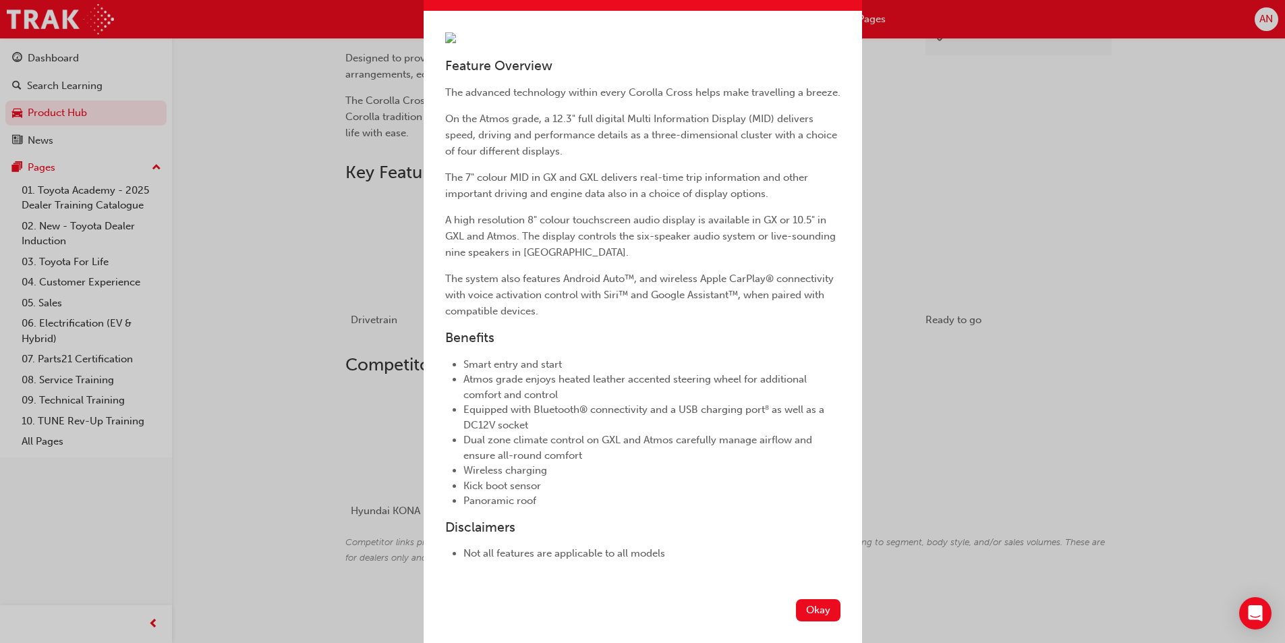
scroll to position [208, 0]
click at [822, 611] on button "Okay" at bounding box center [818, 610] width 45 height 22
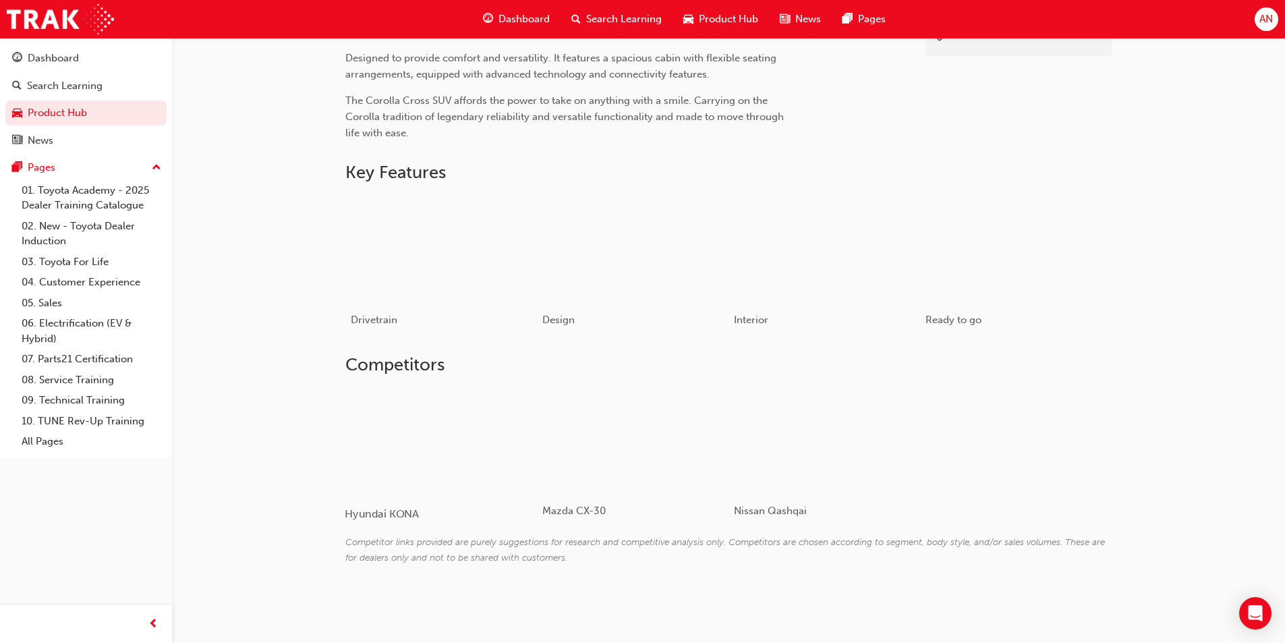
click at [439, 445] on div at bounding box center [425, 440] width 161 height 107
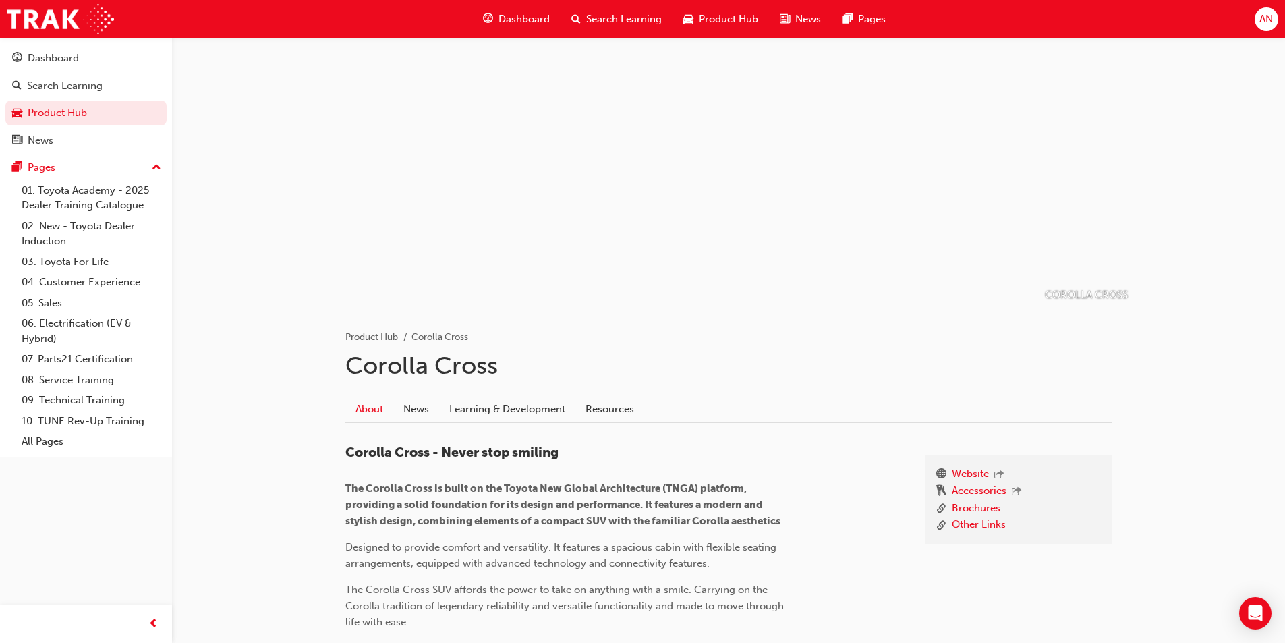
scroll to position [202, 0]
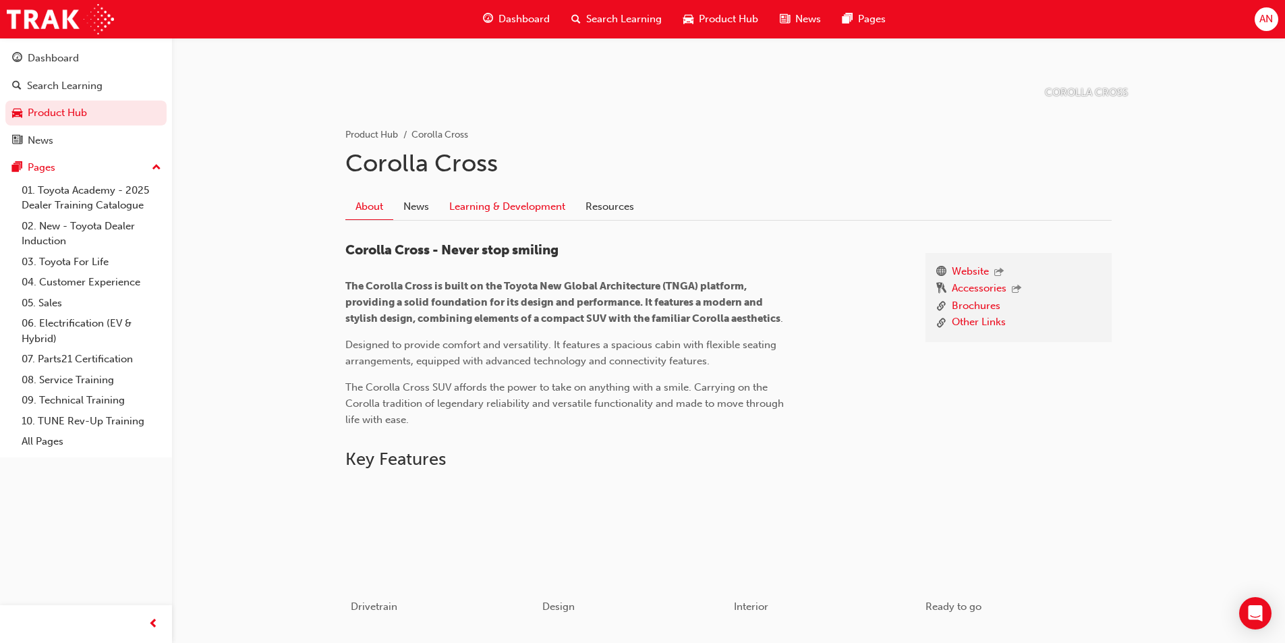
click at [475, 207] on link "Learning & Development" at bounding box center [507, 207] width 136 height 26
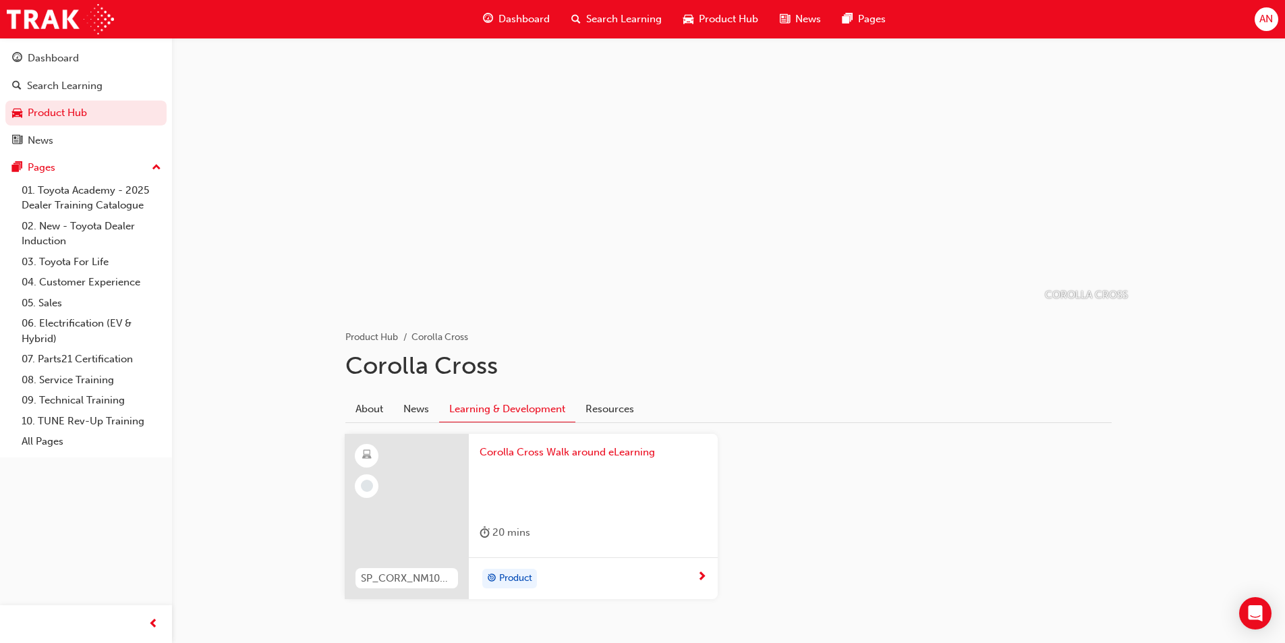
scroll to position [55, 0]
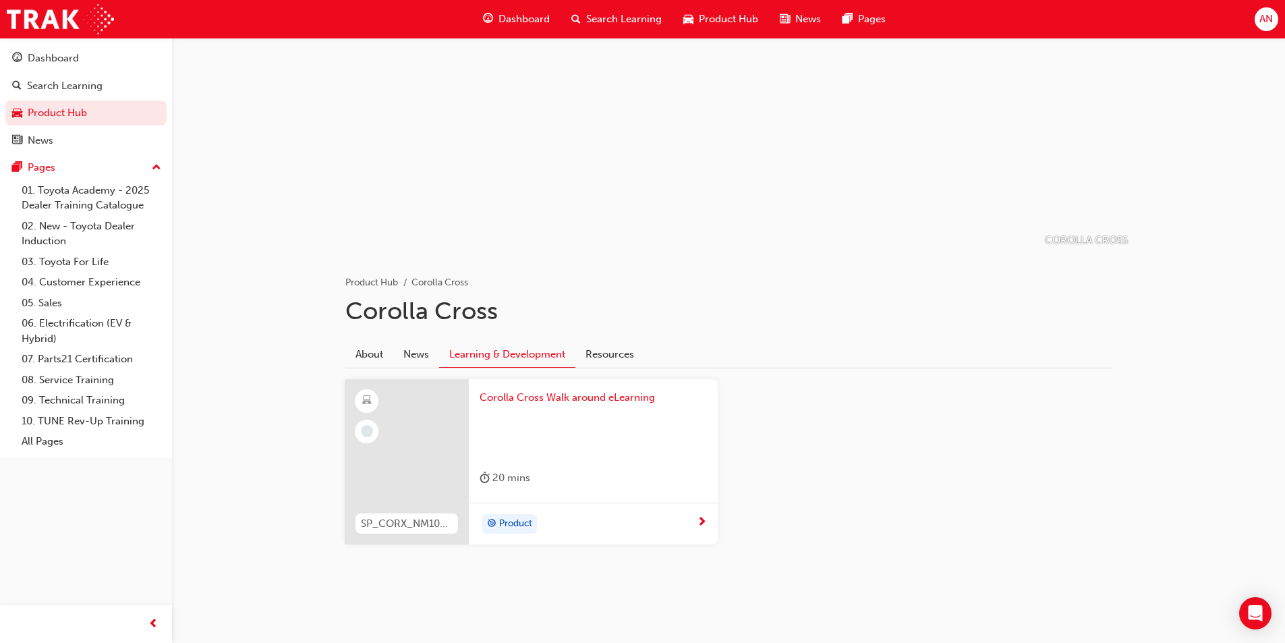
click at [613, 401] on span "Corolla Cross Walk around eLearning" at bounding box center [593, 398] width 227 height 16
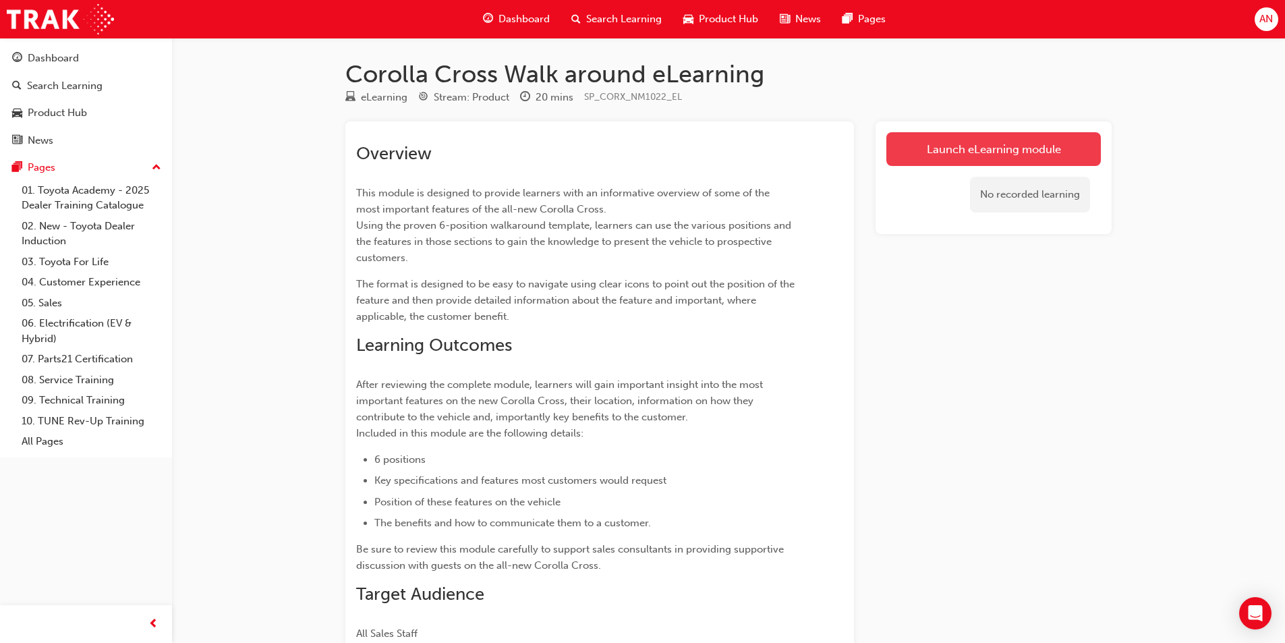
click at [921, 154] on link "Launch eLearning module" at bounding box center [993, 149] width 215 height 34
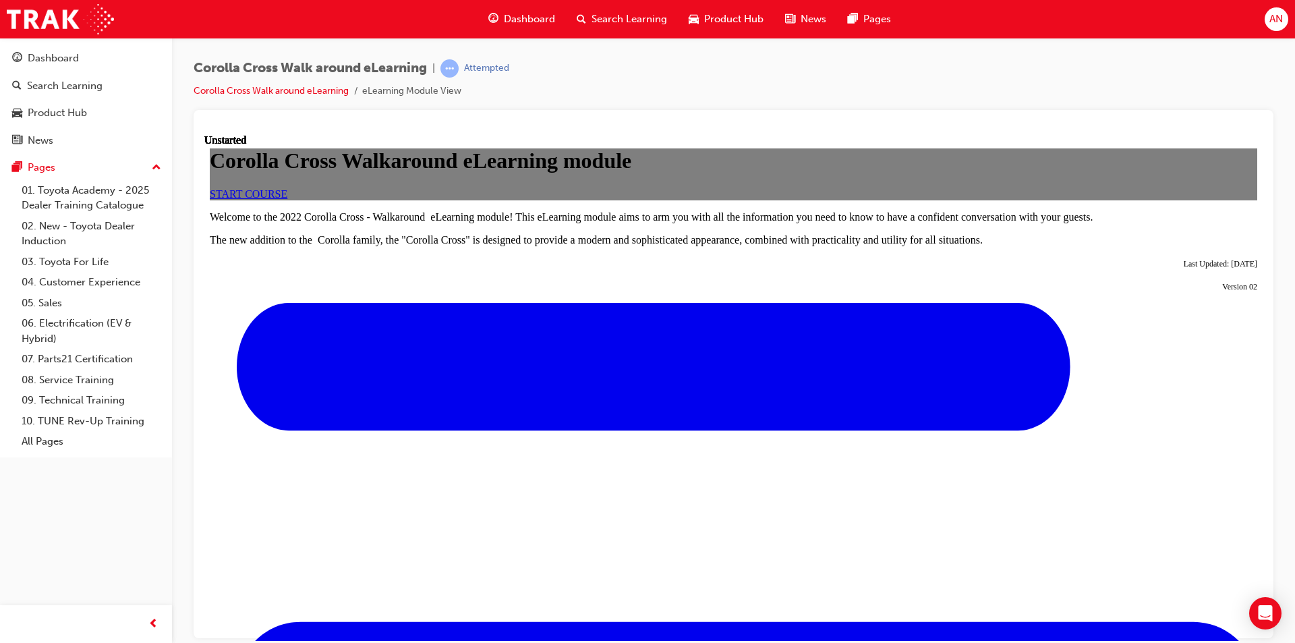
scroll to position [202, 0]
drag, startPoint x: 710, startPoint y: 256, endPoint x: 1499, endPoint y: 374, distance: 797.3
click at [287, 199] on link "START COURSE" at bounding box center [249, 193] width 78 height 11
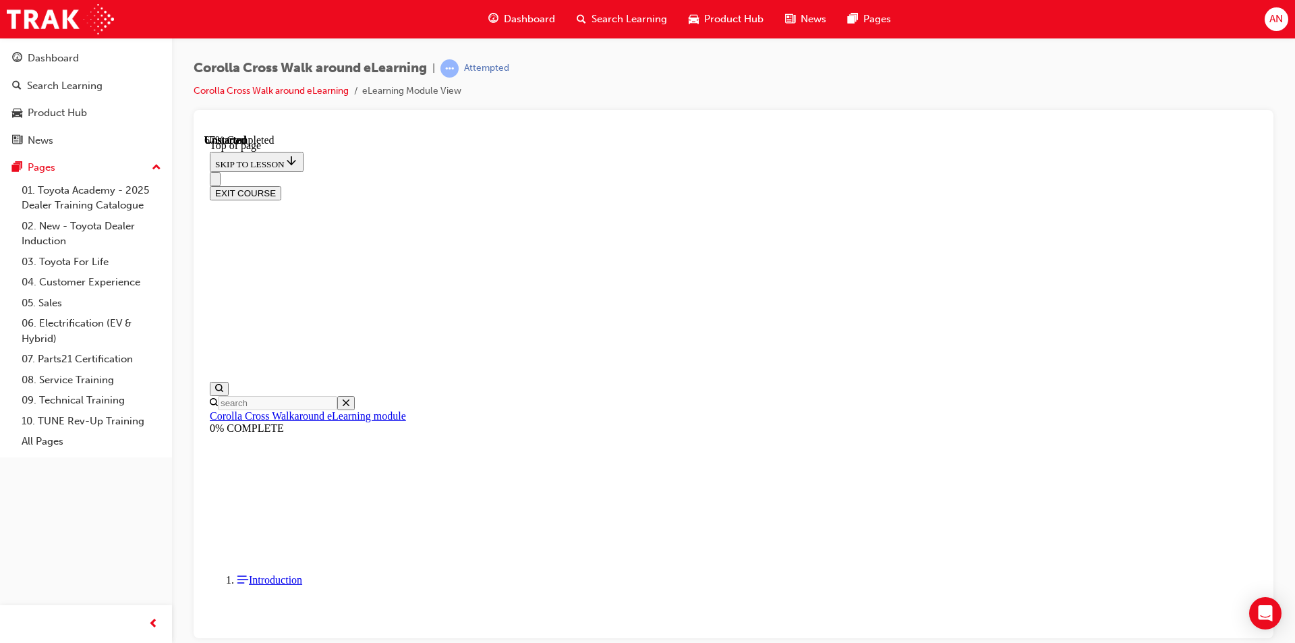
scroll to position [716, 0]
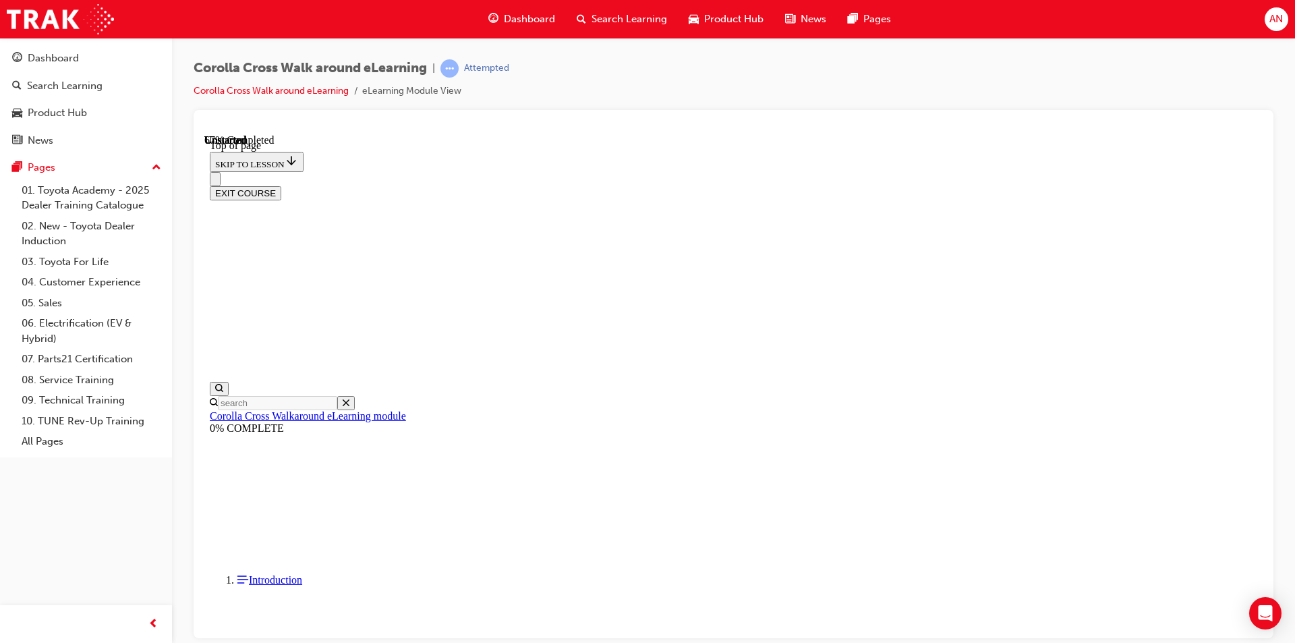
scroll to position [363, 0]
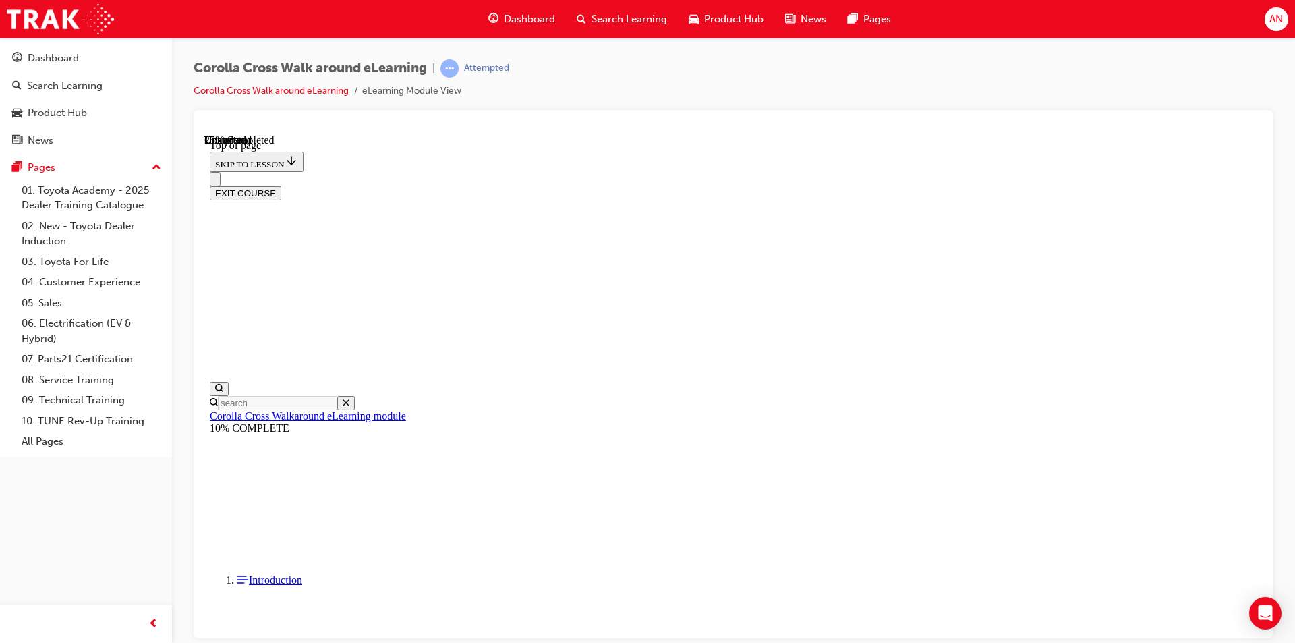
scroll to position [244, 0]
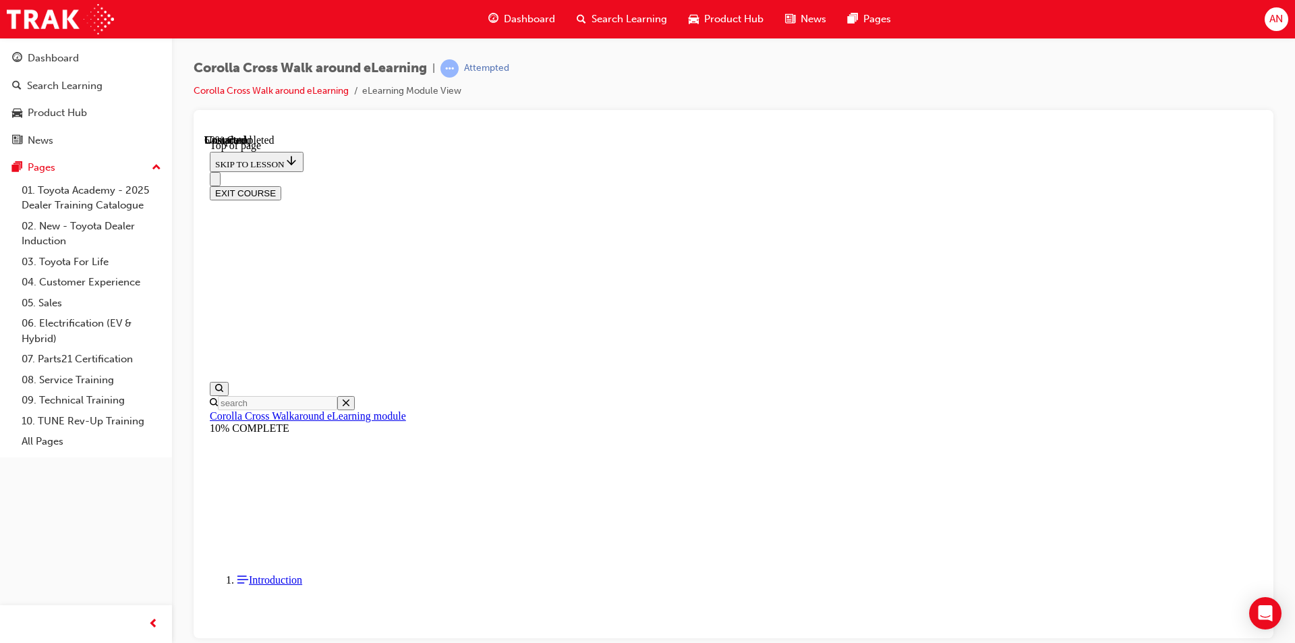
scroll to position [0, 0]
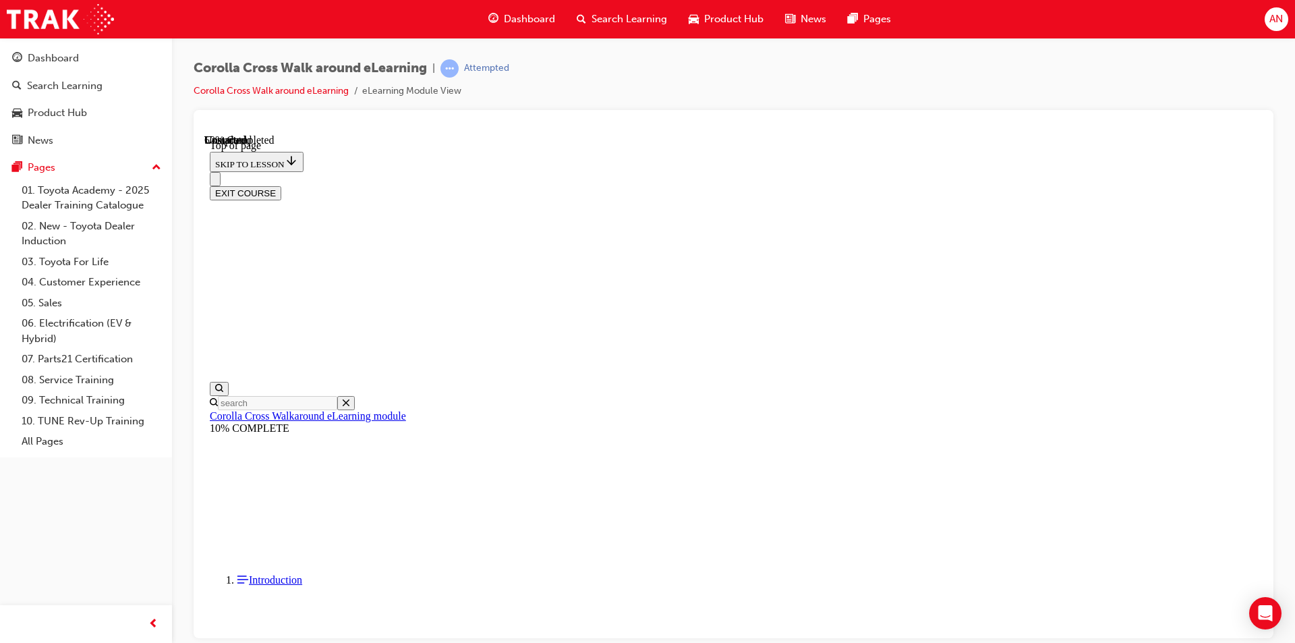
scroll to position [623, 0]
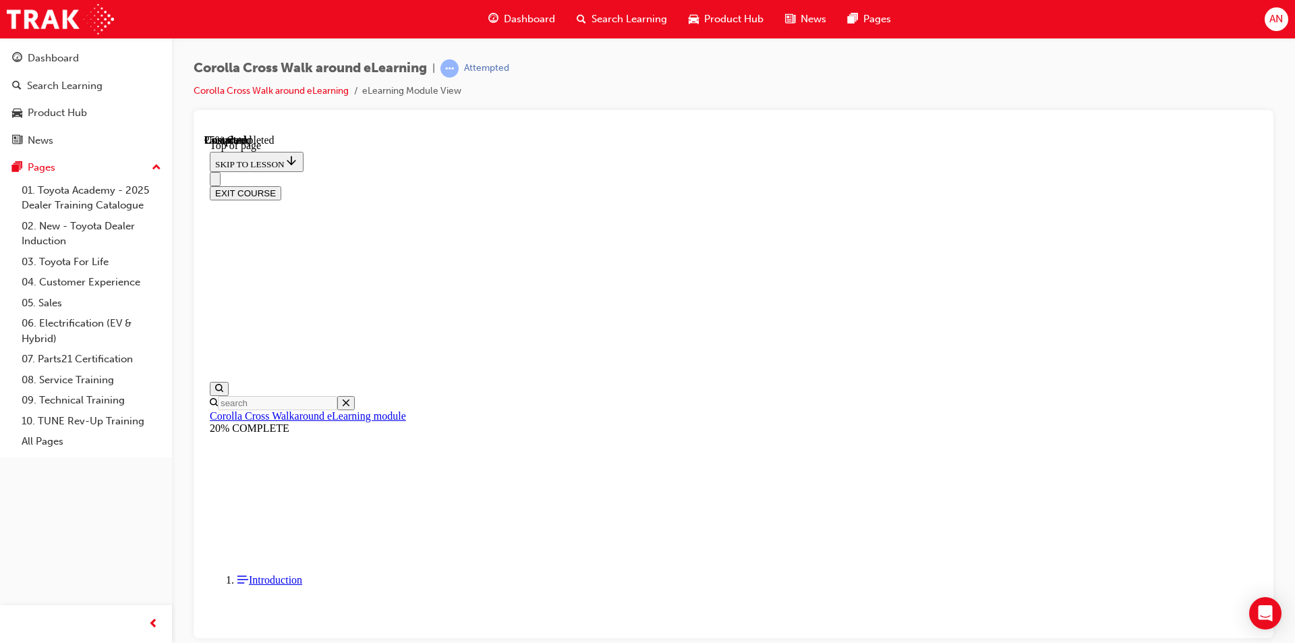
scroll to position [728, 0]
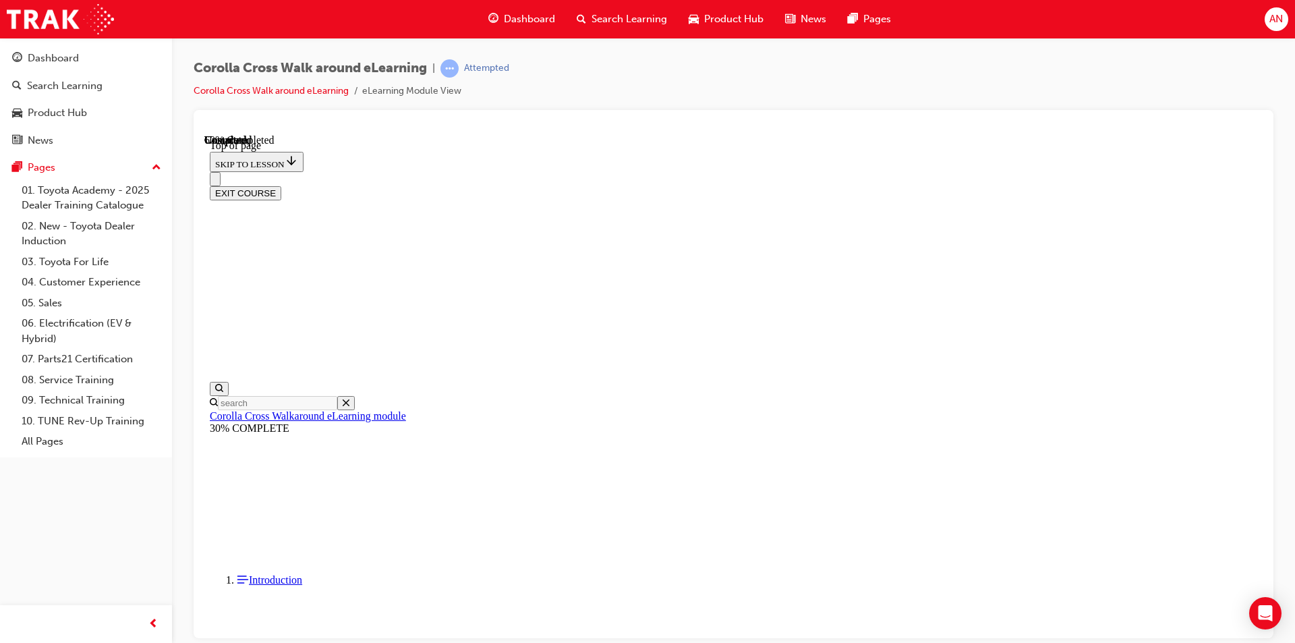
scroll to position [447, 0]
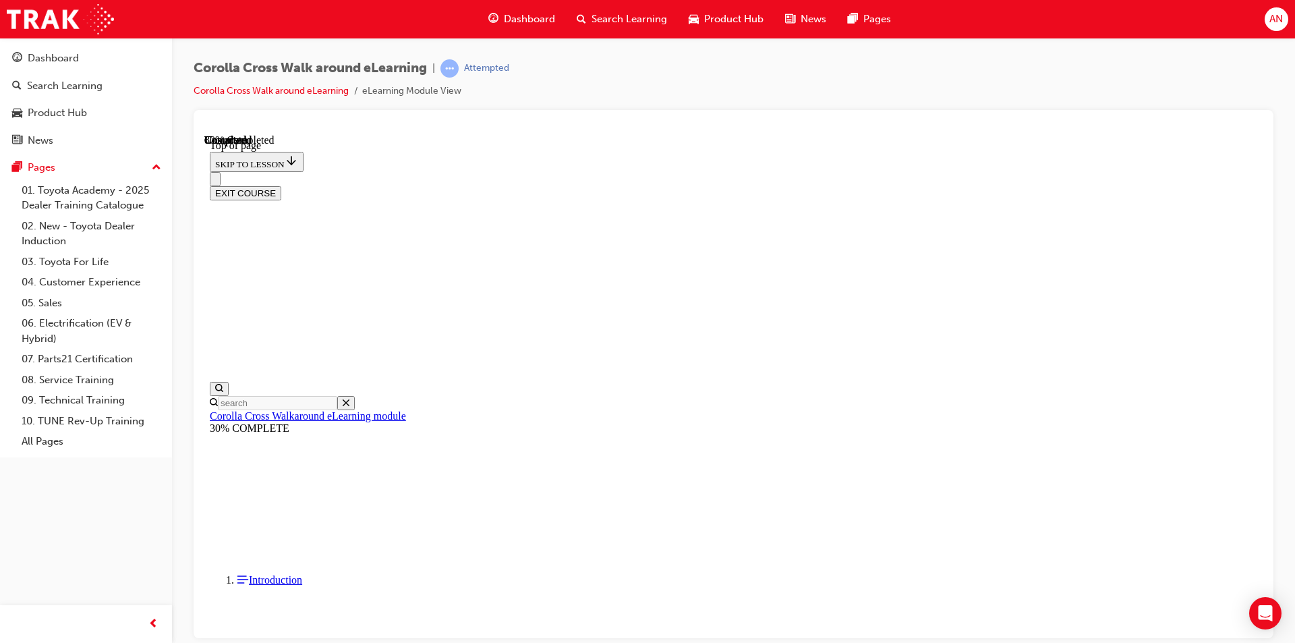
scroll to position [281, 0]
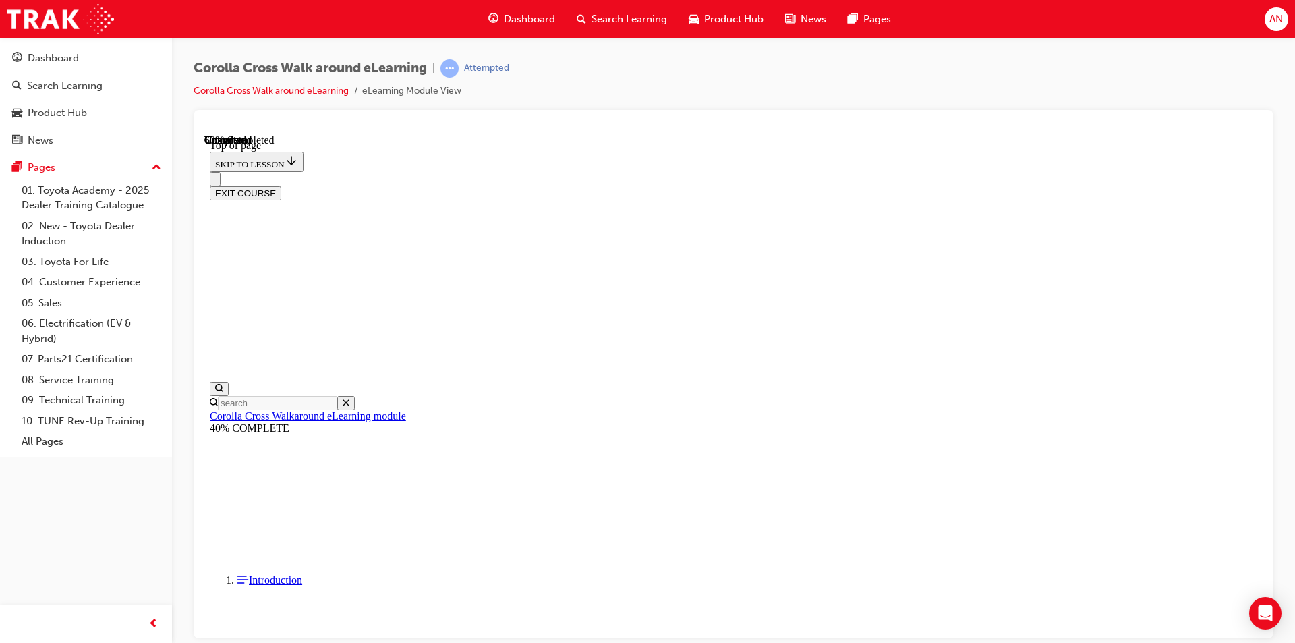
scroll to position [337, 0]
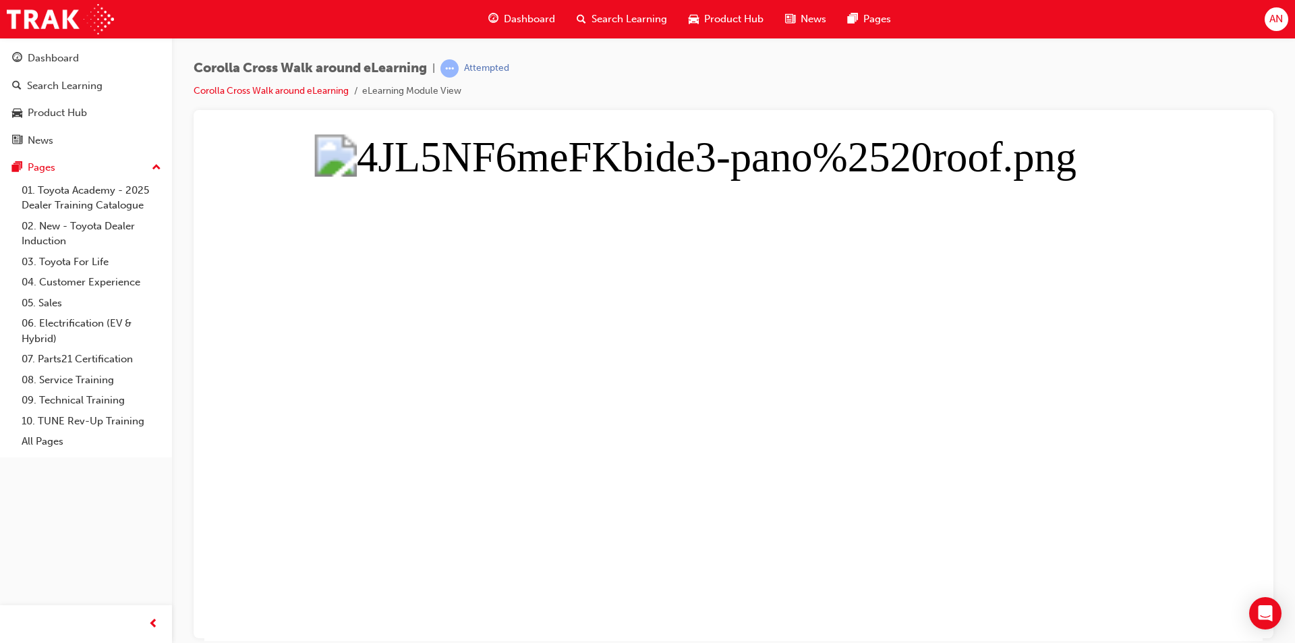
click at [676, 360] on button "Unzoom image" at bounding box center [733, 387] width 1058 height 507
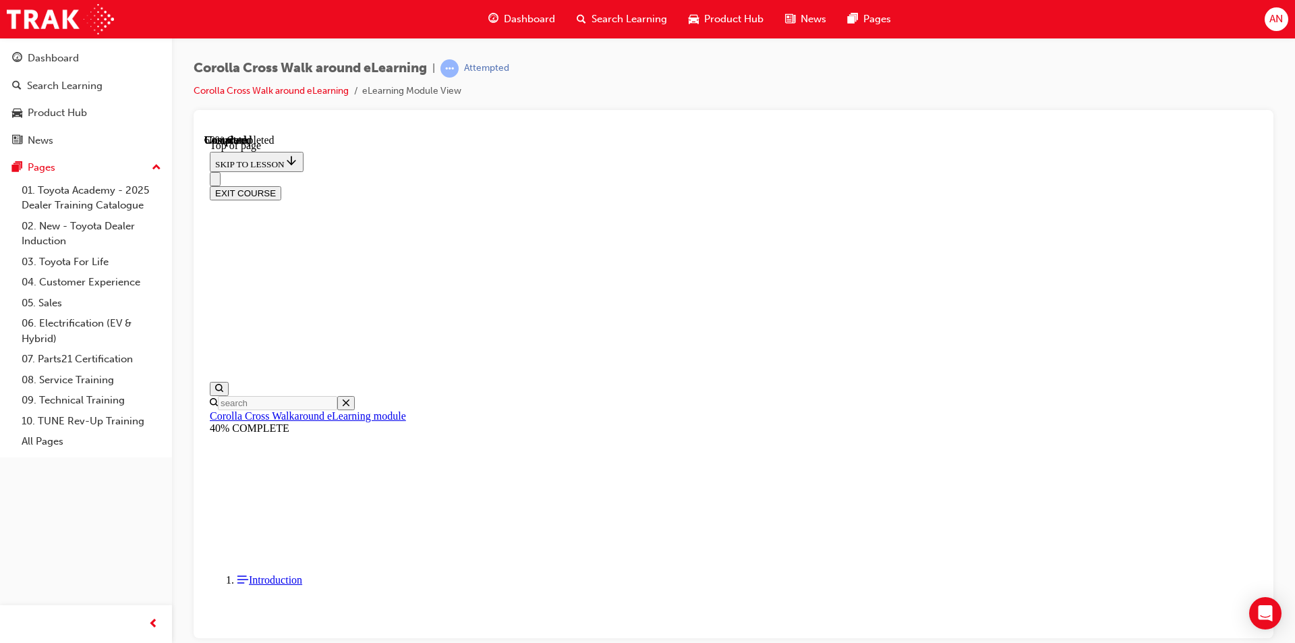
scroll to position [404, 0]
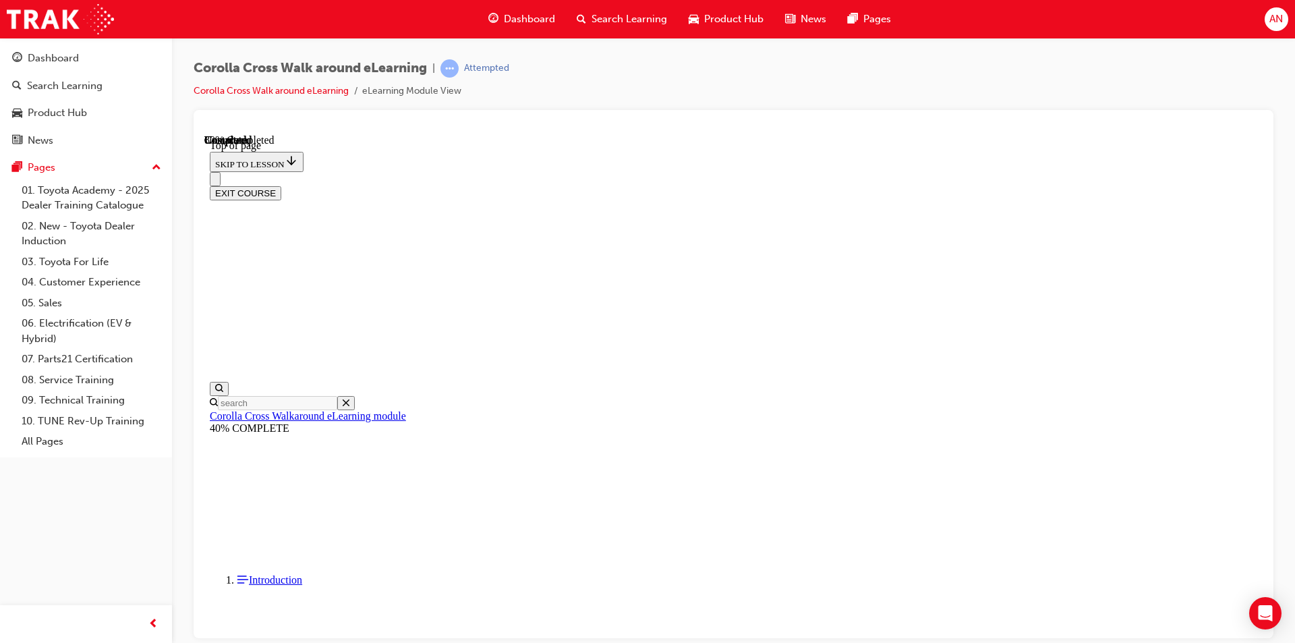
scroll to position [553, 0]
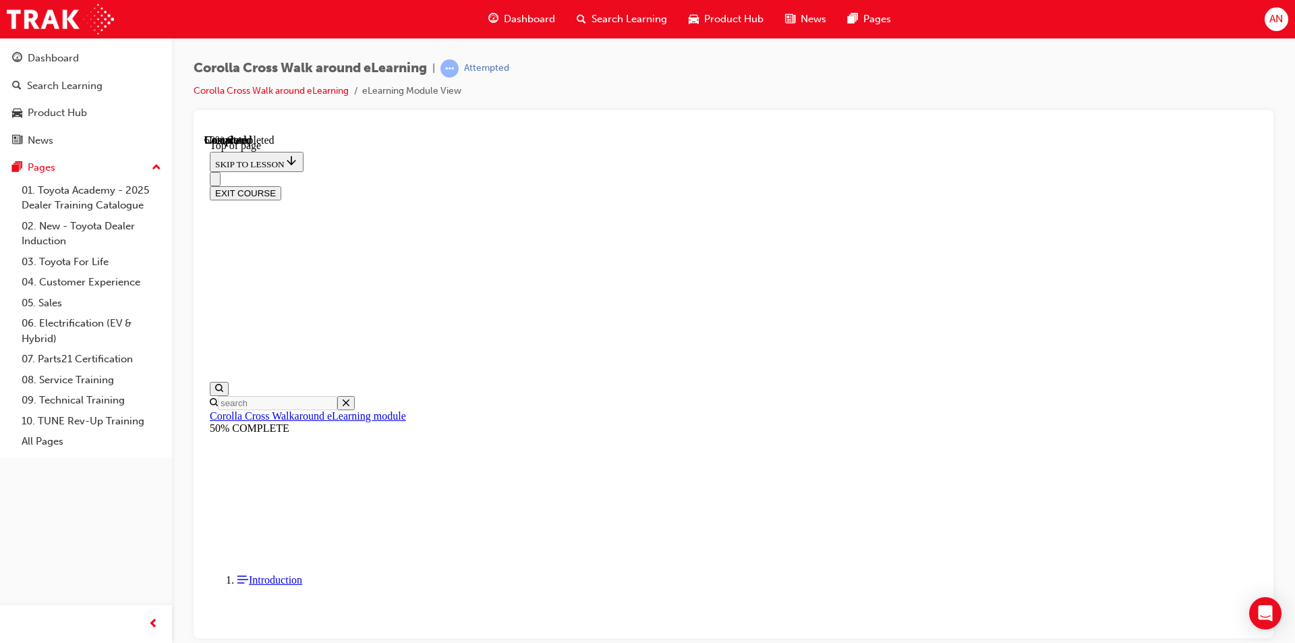
scroll to position [71, 0]
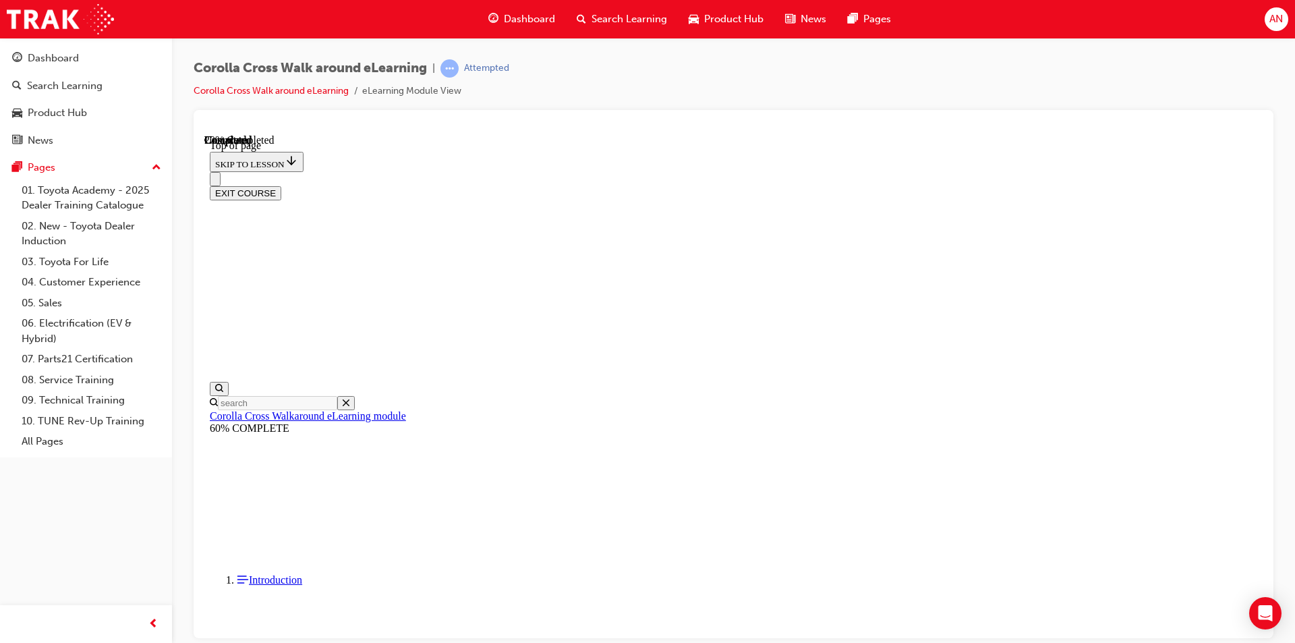
scroll to position [312, 0]
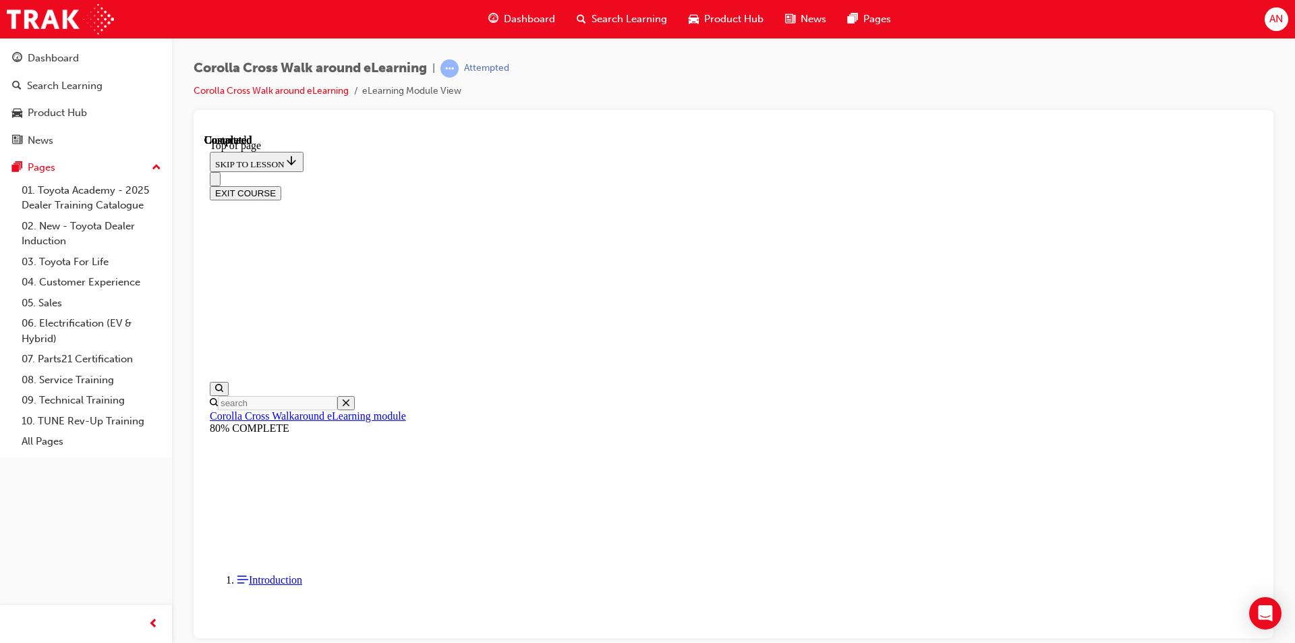
scroll to position [778, 0]
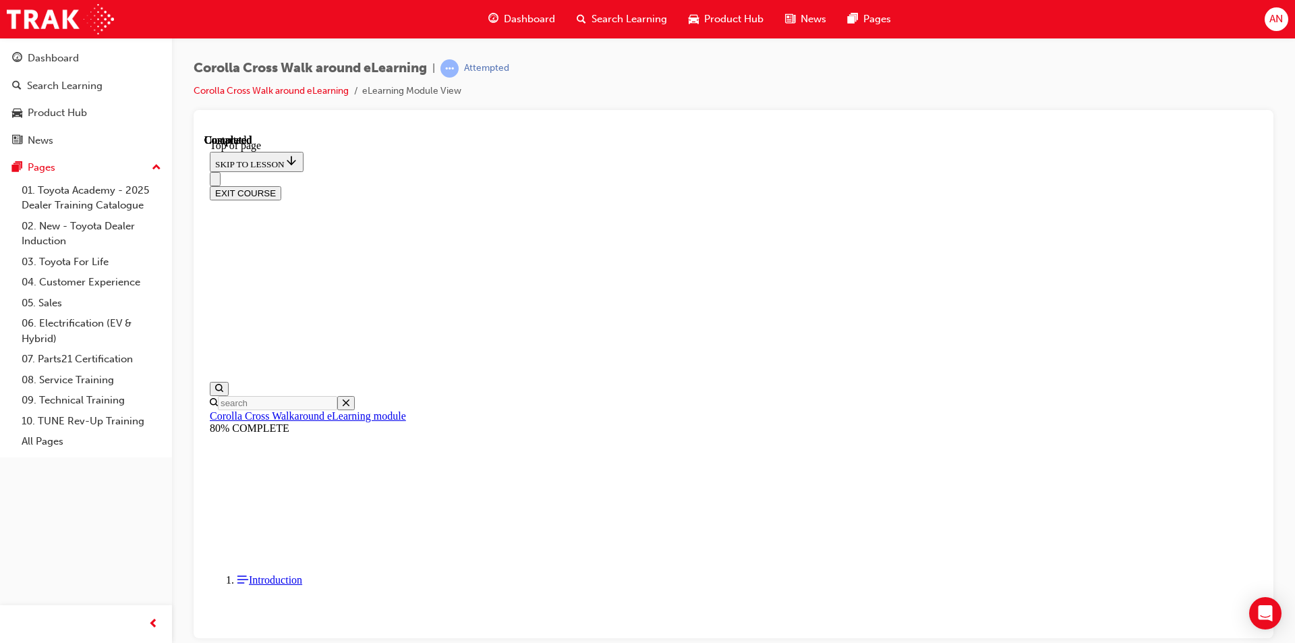
scroll to position [778, 0]
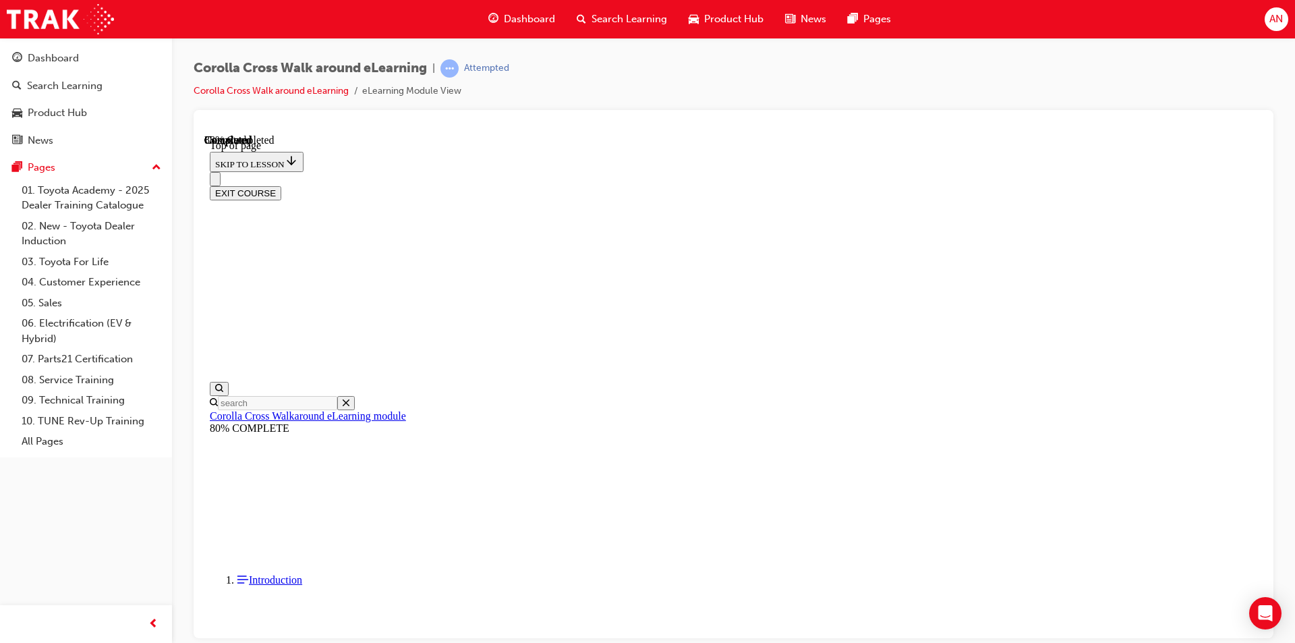
scroll to position [185, 0]
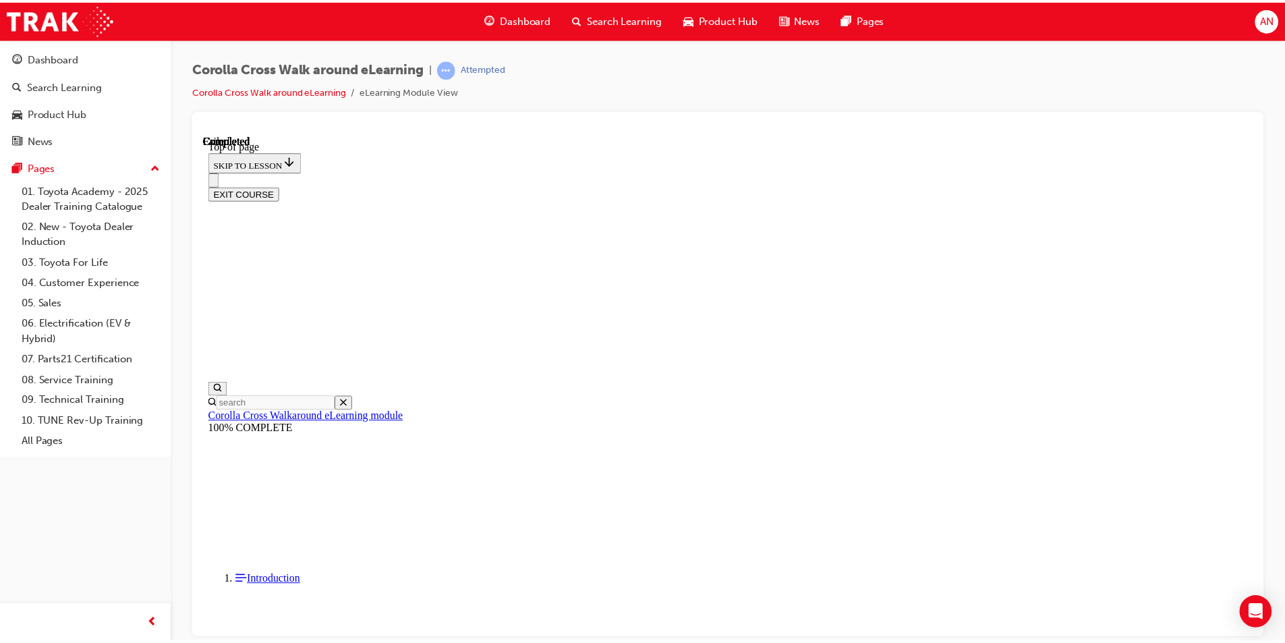
scroll to position [295, 0]
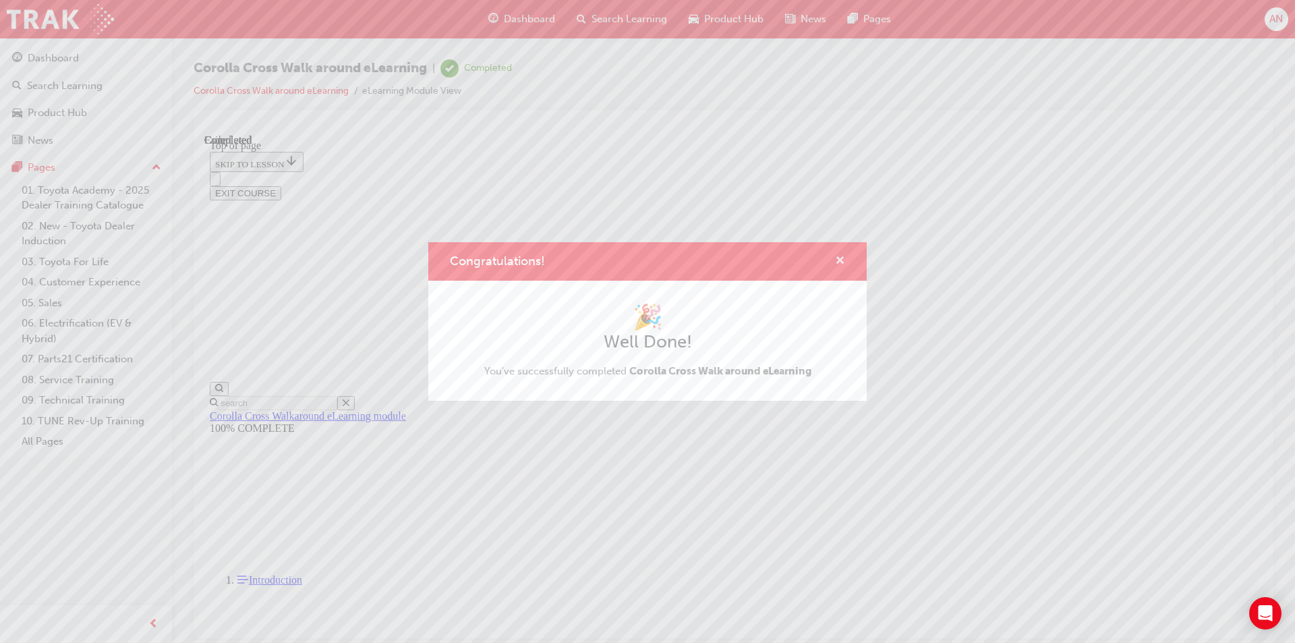
click at [842, 262] on span "cross-icon" at bounding box center [840, 262] width 10 height 12
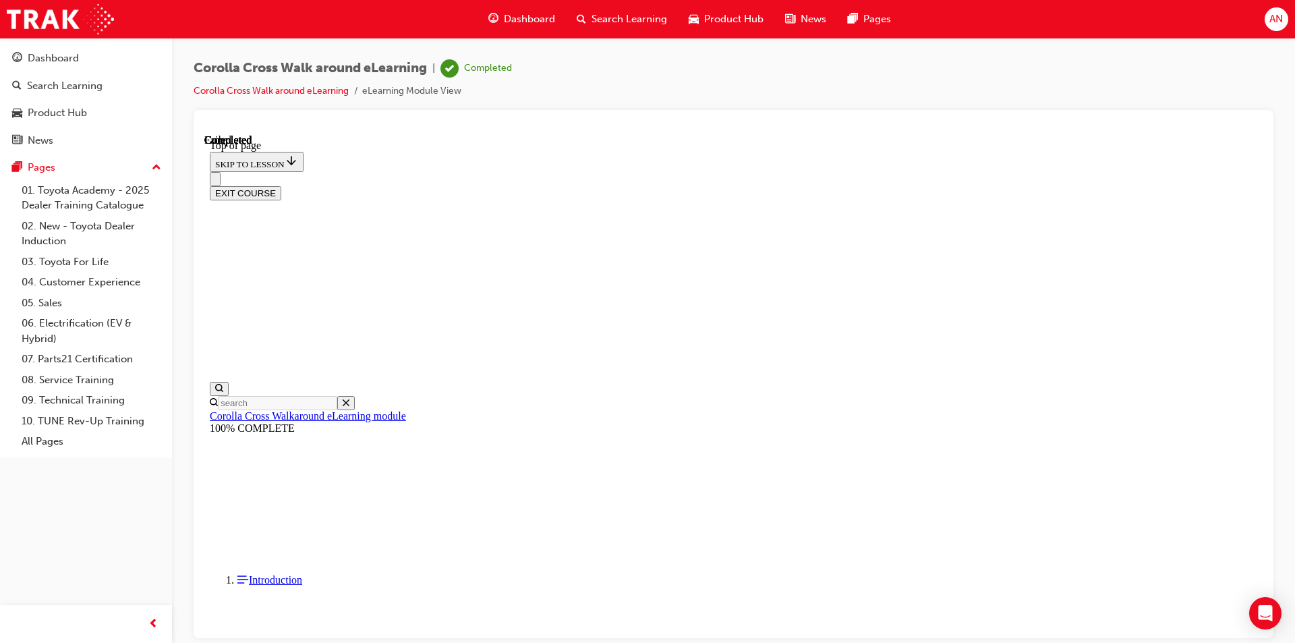
click at [527, 15] on span "Dashboard" at bounding box center [529, 19] width 51 height 16
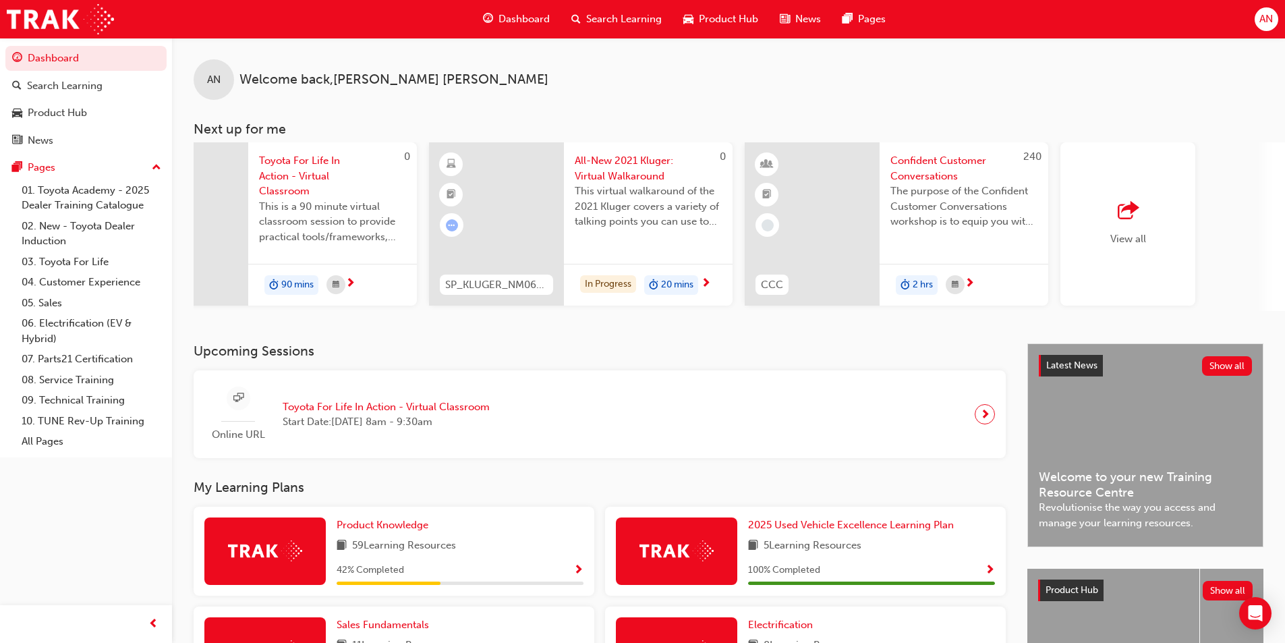
scroll to position [0, 801]
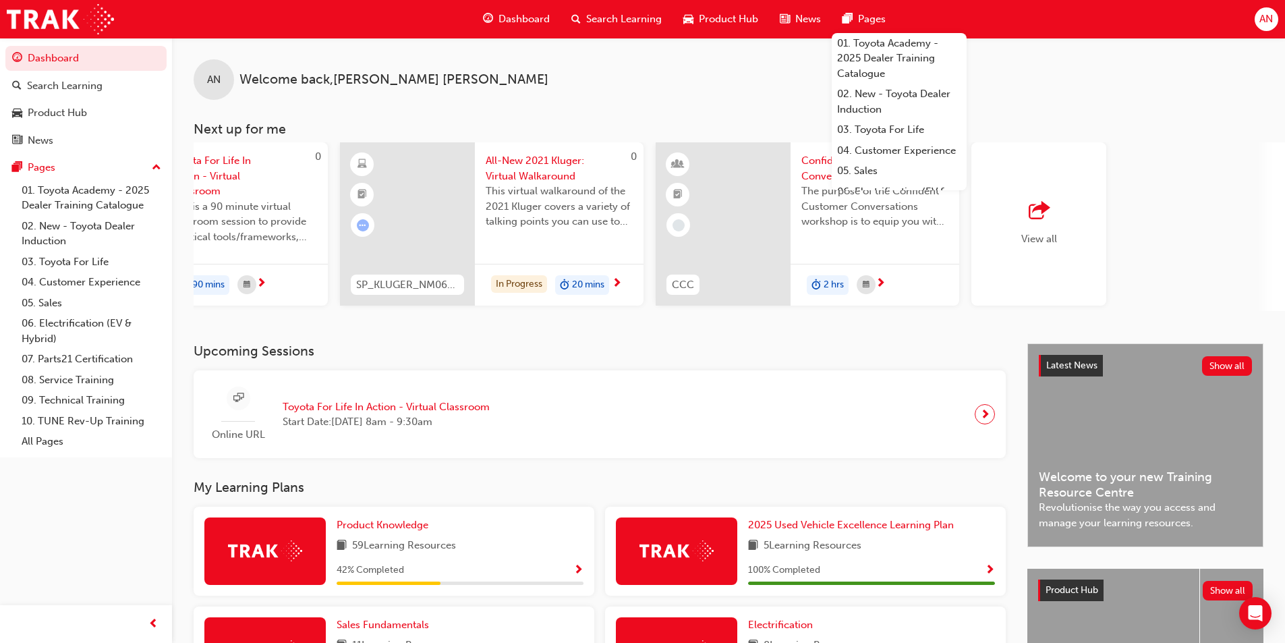
click at [725, 13] on span "Product Hub" at bounding box center [728, 19] width 59 height 16
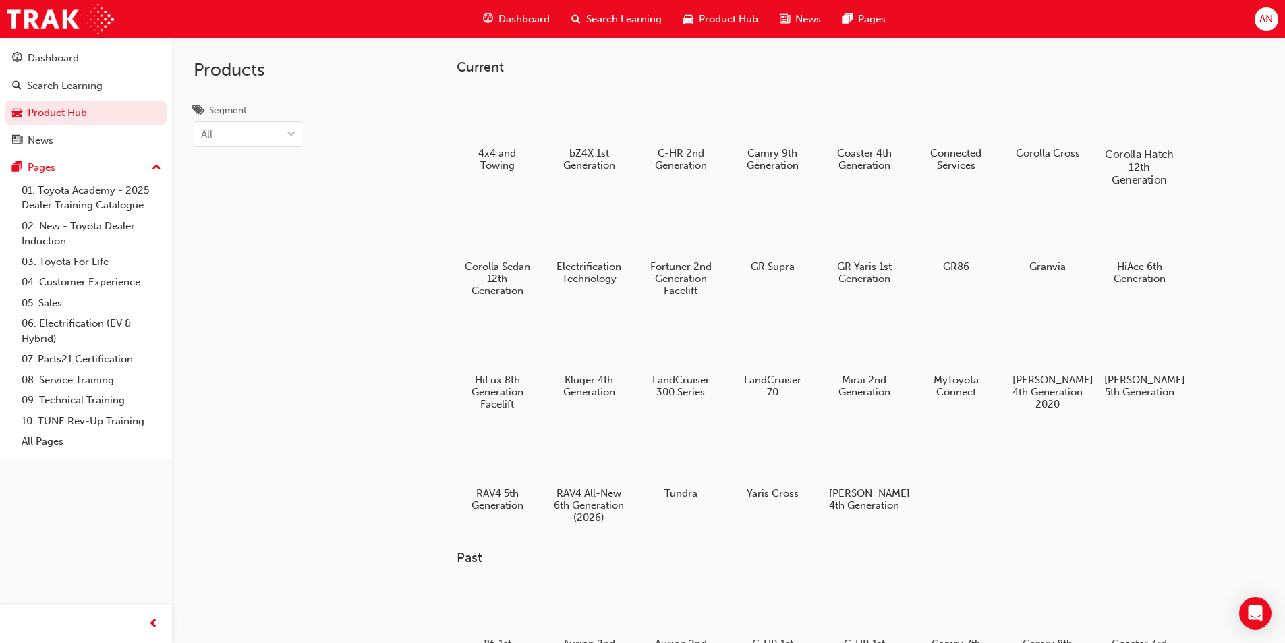
click at [1163, 134] on div at bounding box center [1139, 115] width 75 height 54
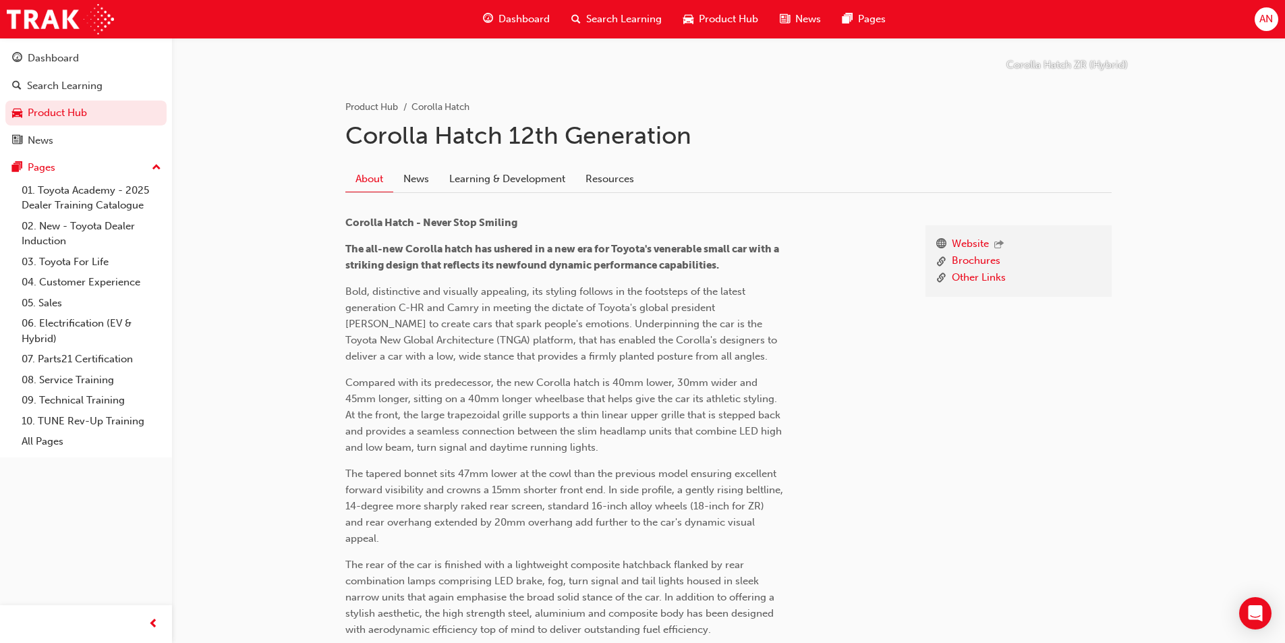
scroll to position [337, 0]
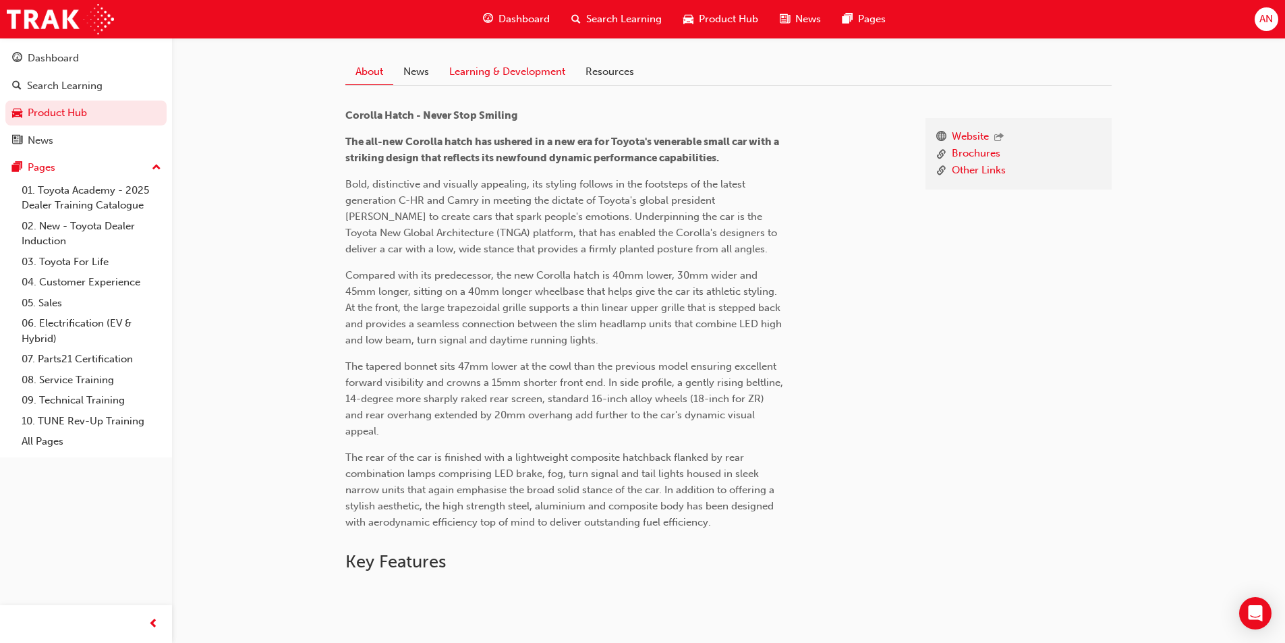
click at [482, 69] on link "Learning & Development" at bounding box center [507, 72] width 136 height 26
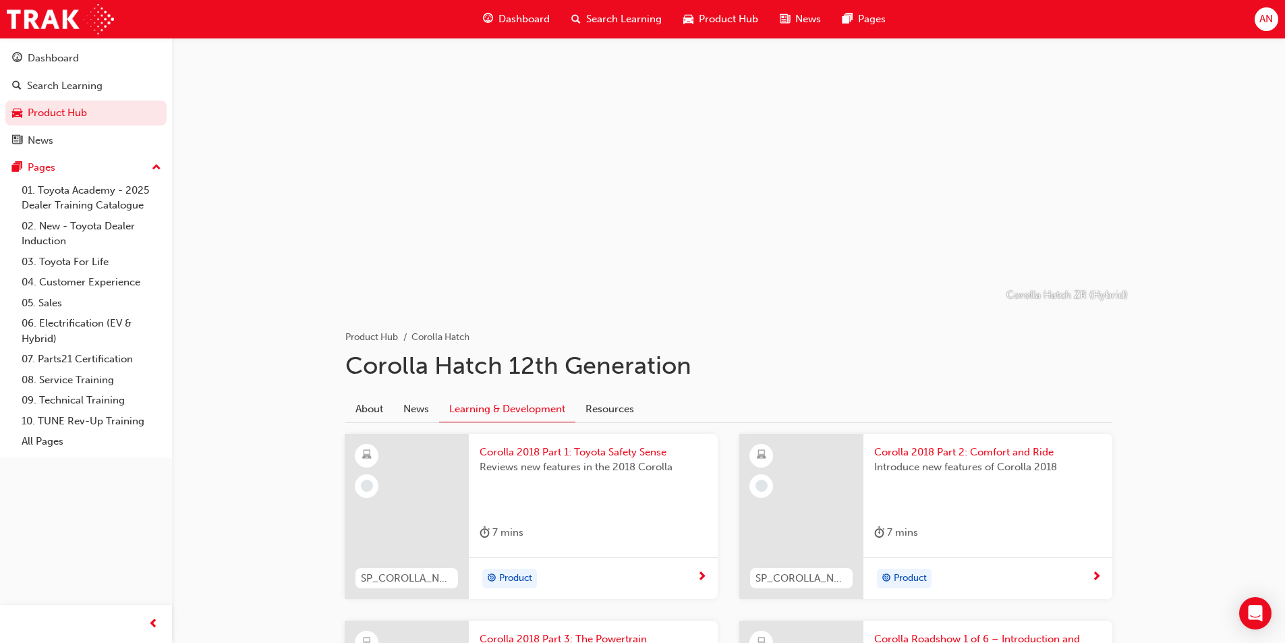
click at [723, 18] on span "Product Hub" at bounding box center [728, 19] width 59 height 16
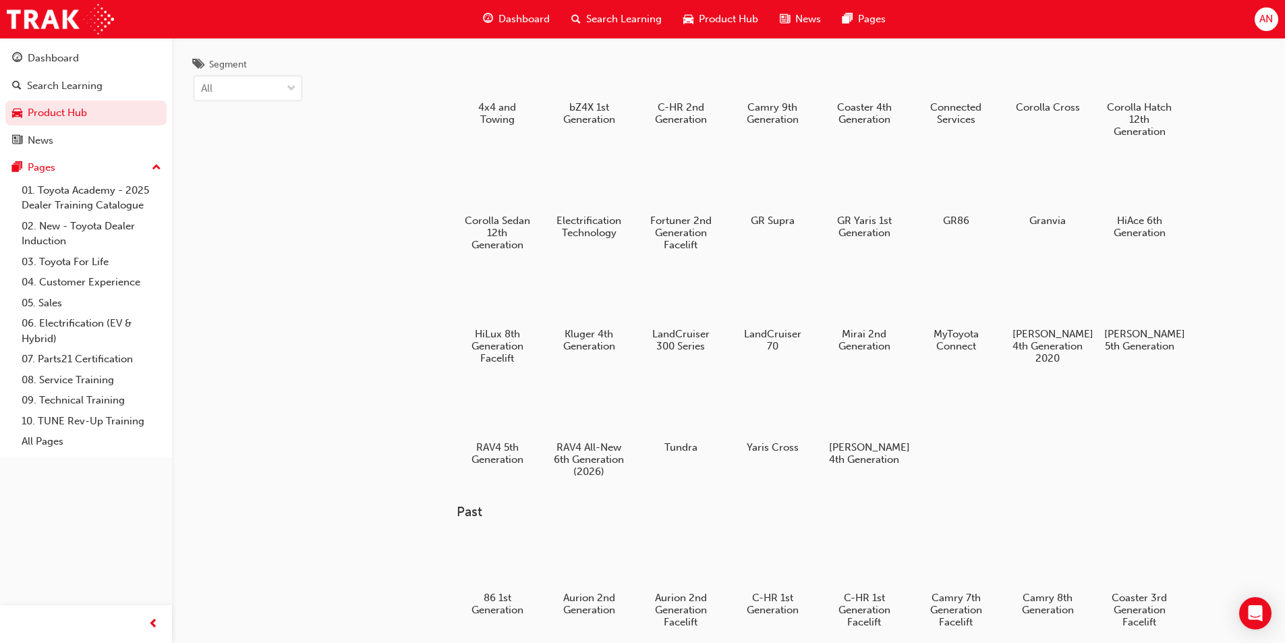
scroll to position [67, 0]
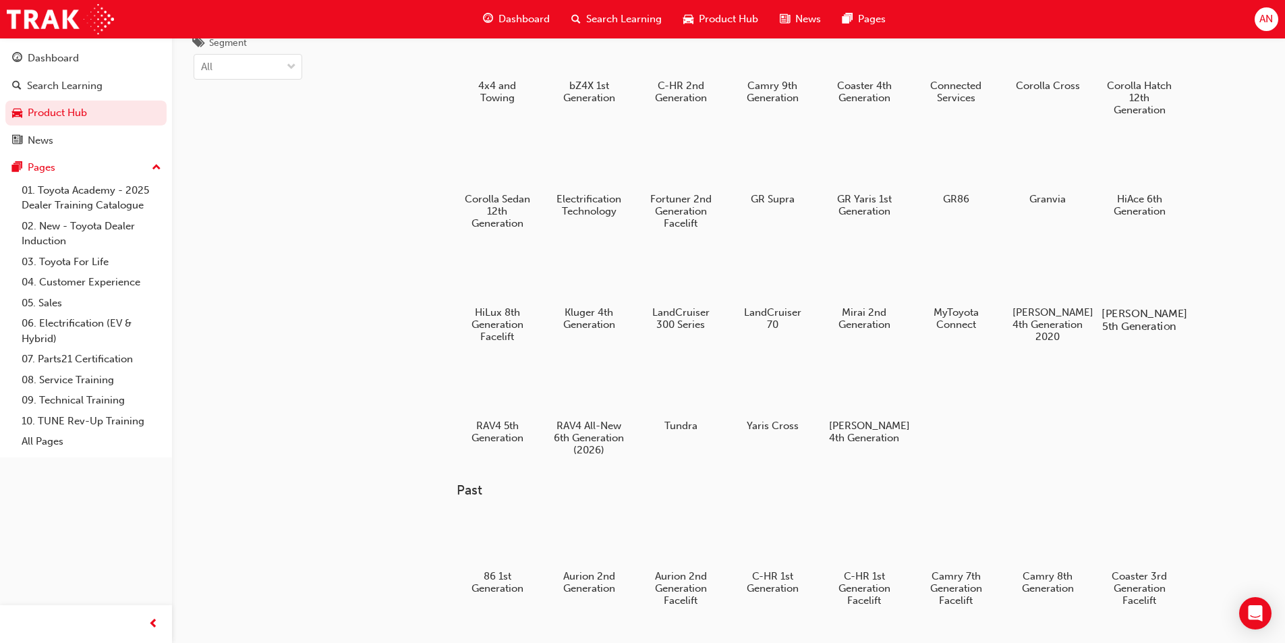
click at [1121, 266] on div at bounding box center [1139, 275] width 75 height 54
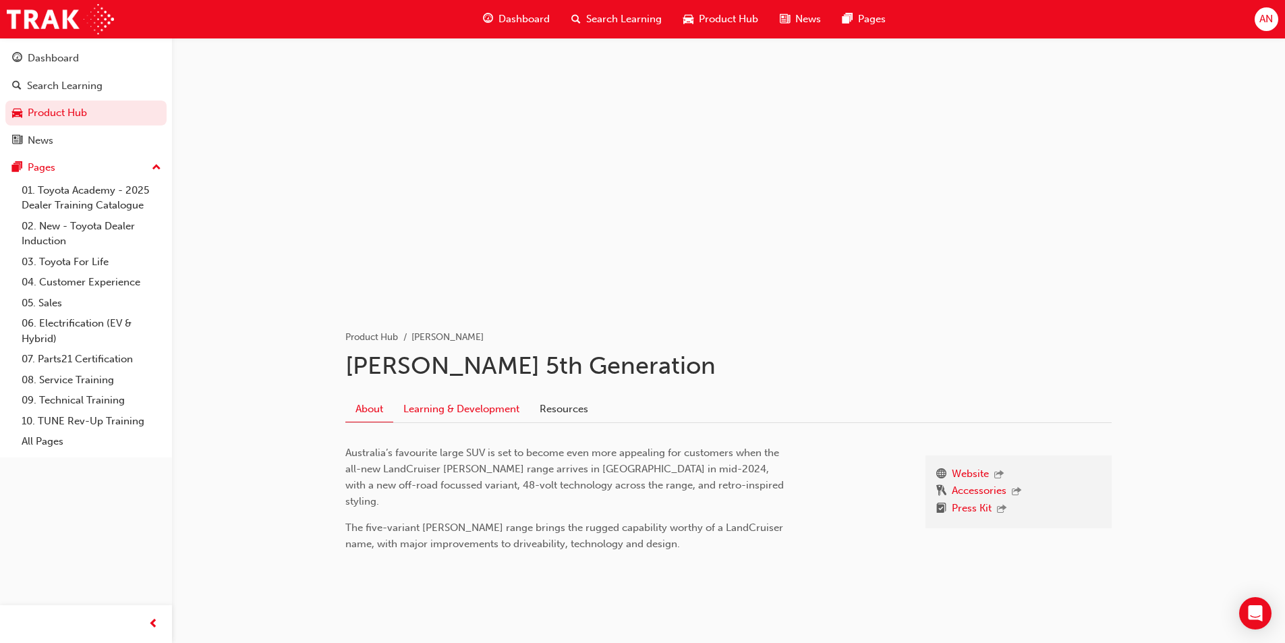
click at [461, 408] on link "Learning & Development" at bounding box center [461, 409] width 136 height 26
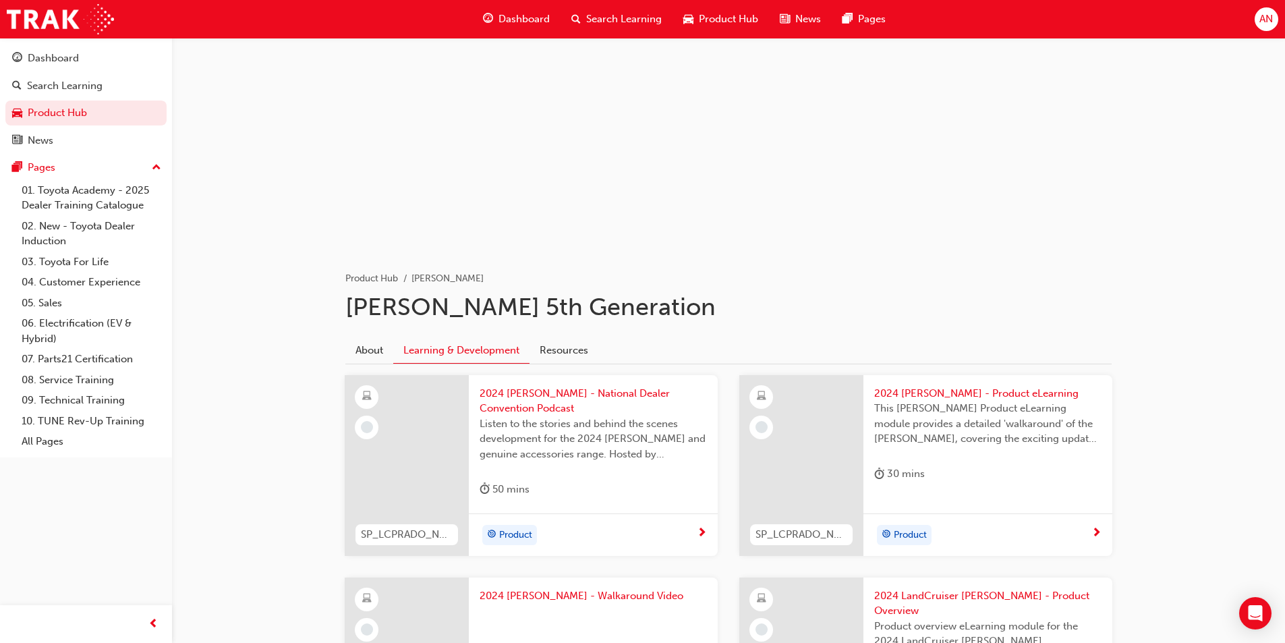
scroll to position [135, 0]
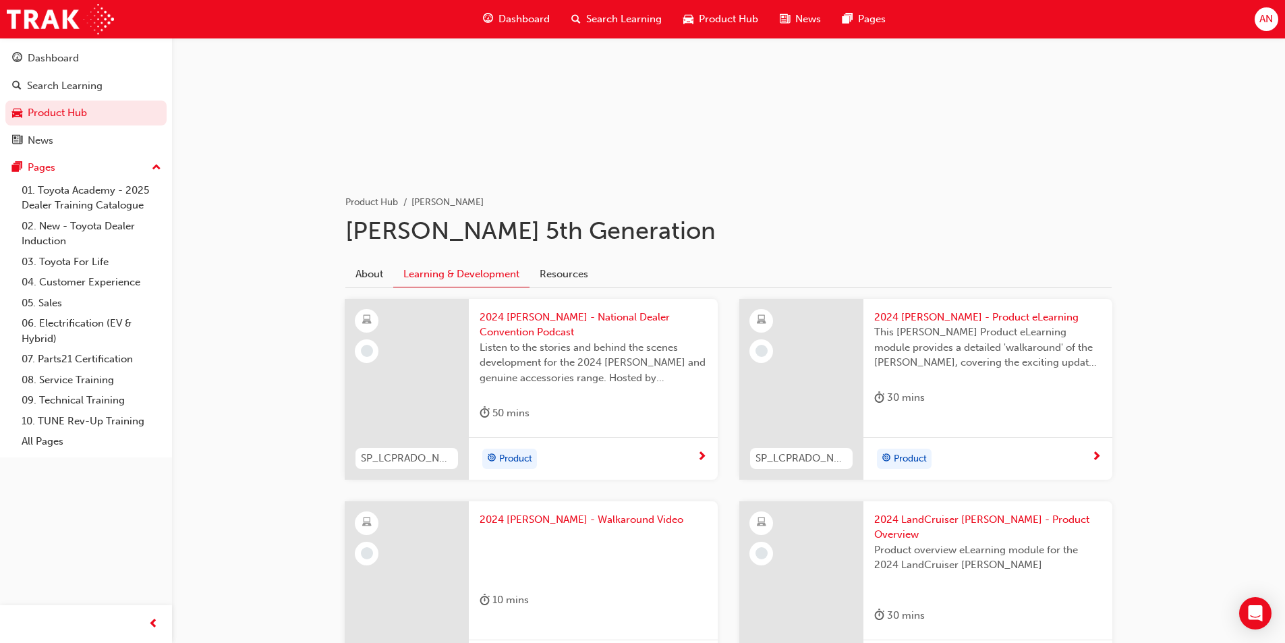
click at [947, 310] on span "2024 LC Prado - Product eLearning" at bounding box center [987, 318] width 227 height 16
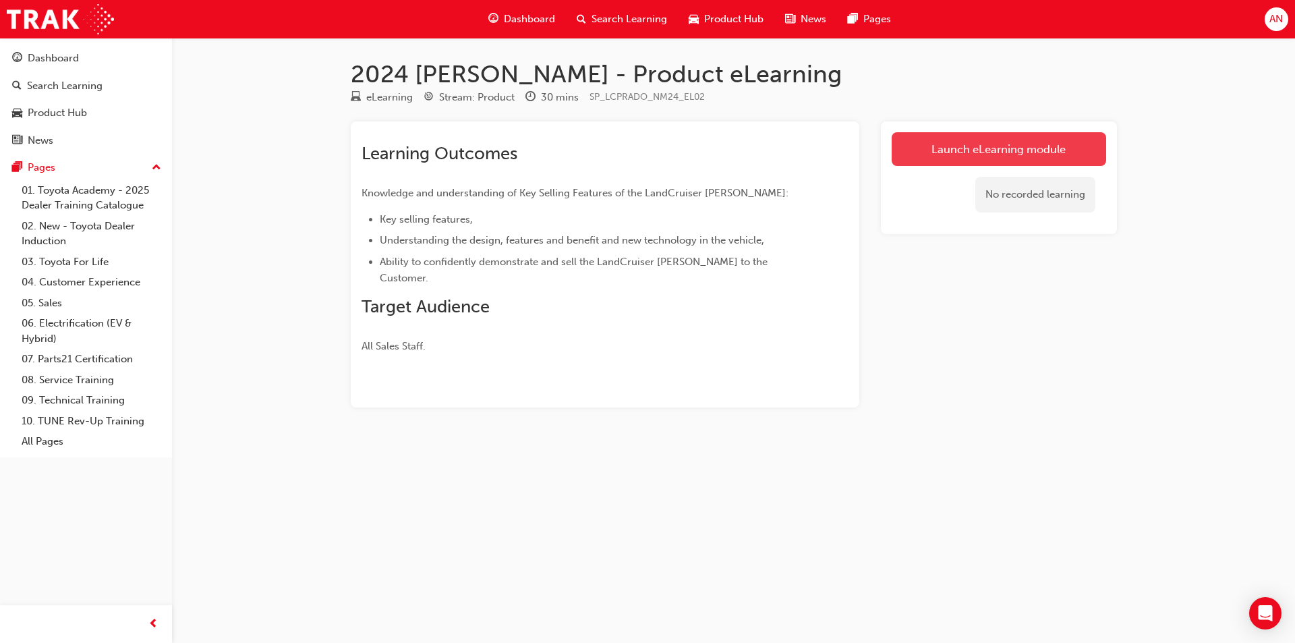
click at [997, 148] on link "Launch eLearning module" at bounding box center [999, 149] width 215 height 34
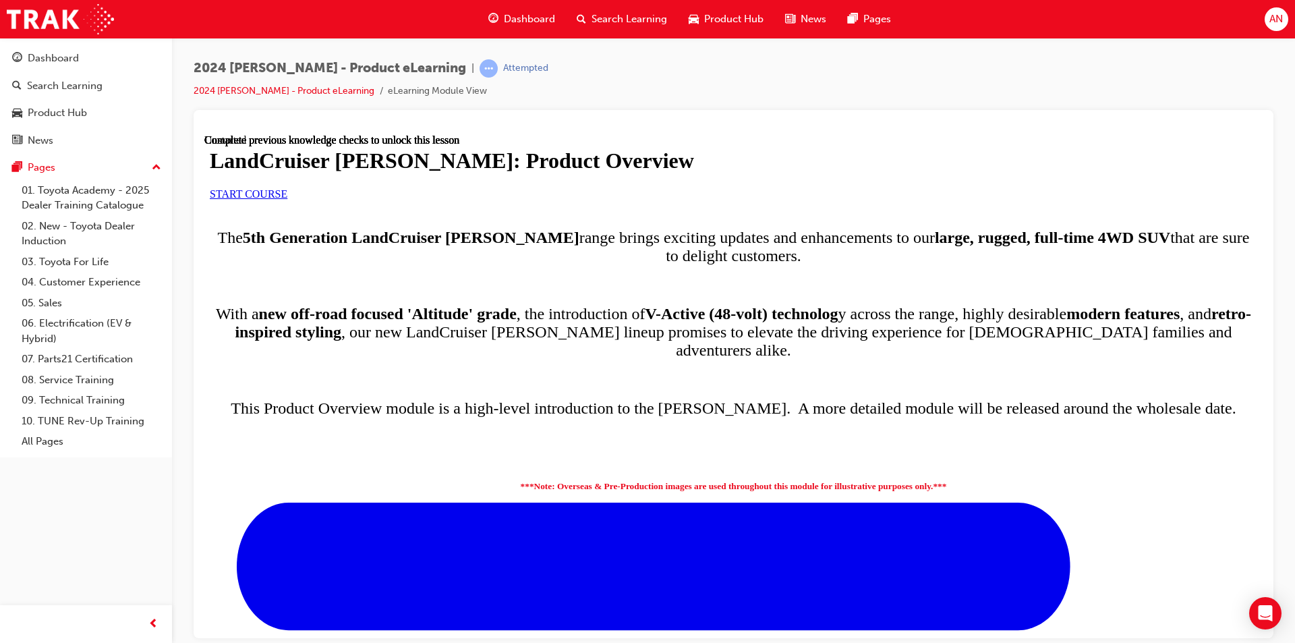
scroll to position [675, 0]
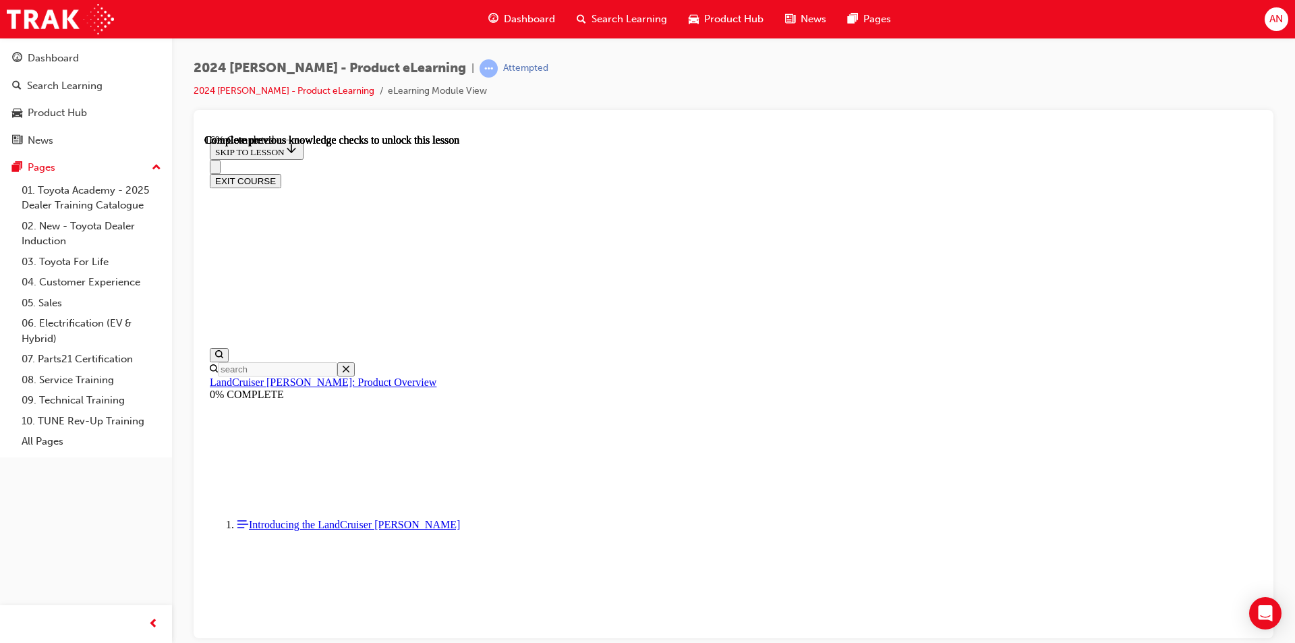
scroll to position [811, 0]
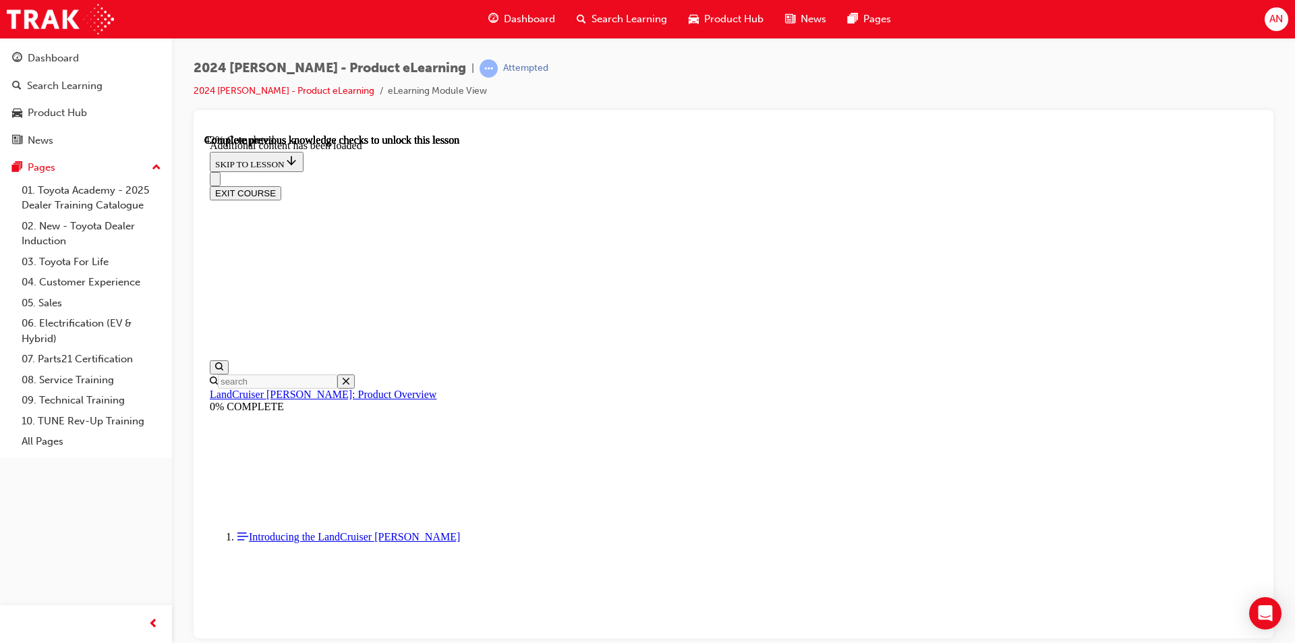
scroll to position [1702, 0]
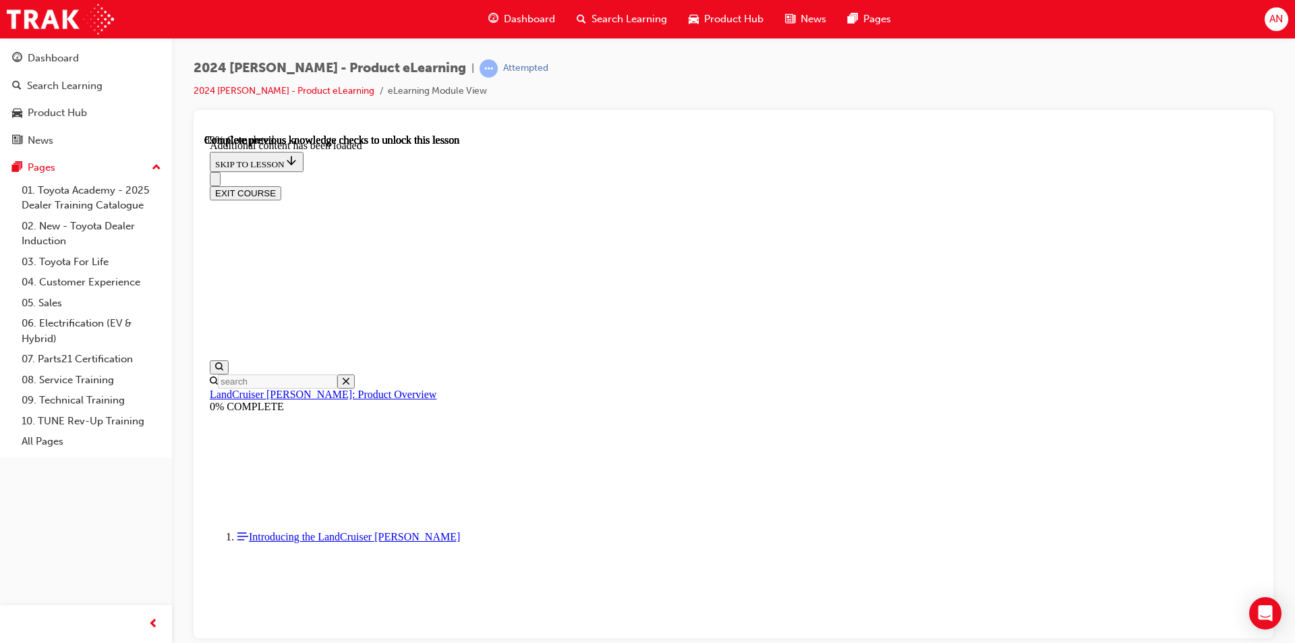
scroll to position [2826, 0]
radio input "true"
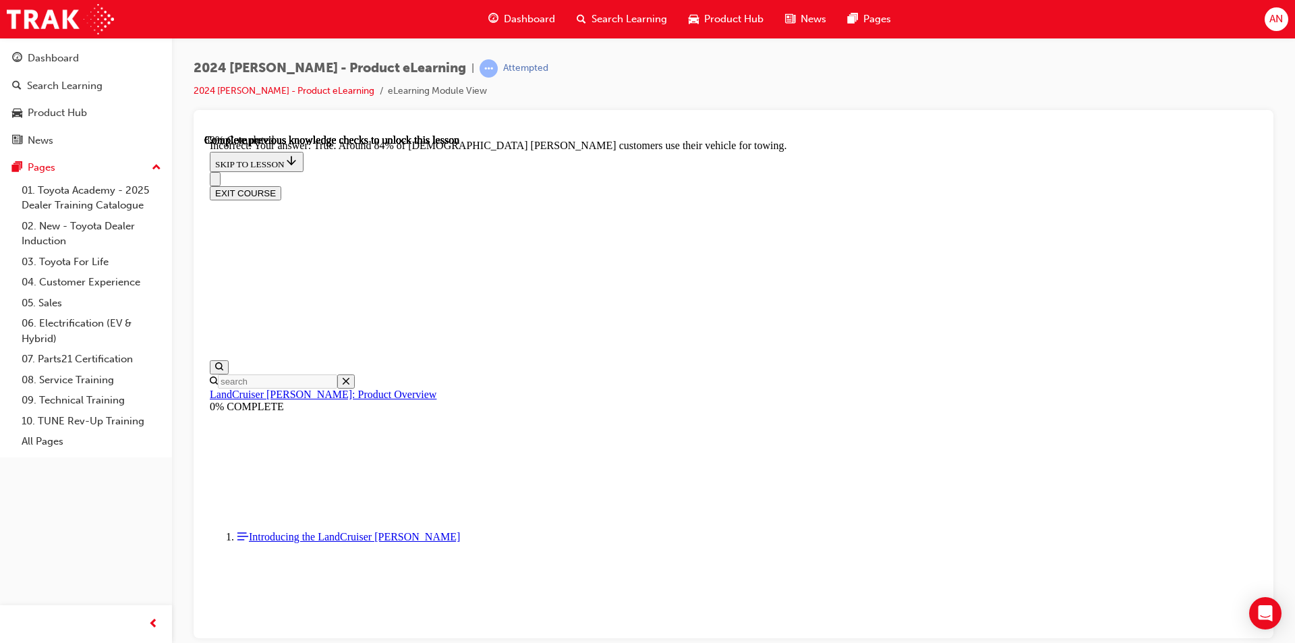
radio input "true"
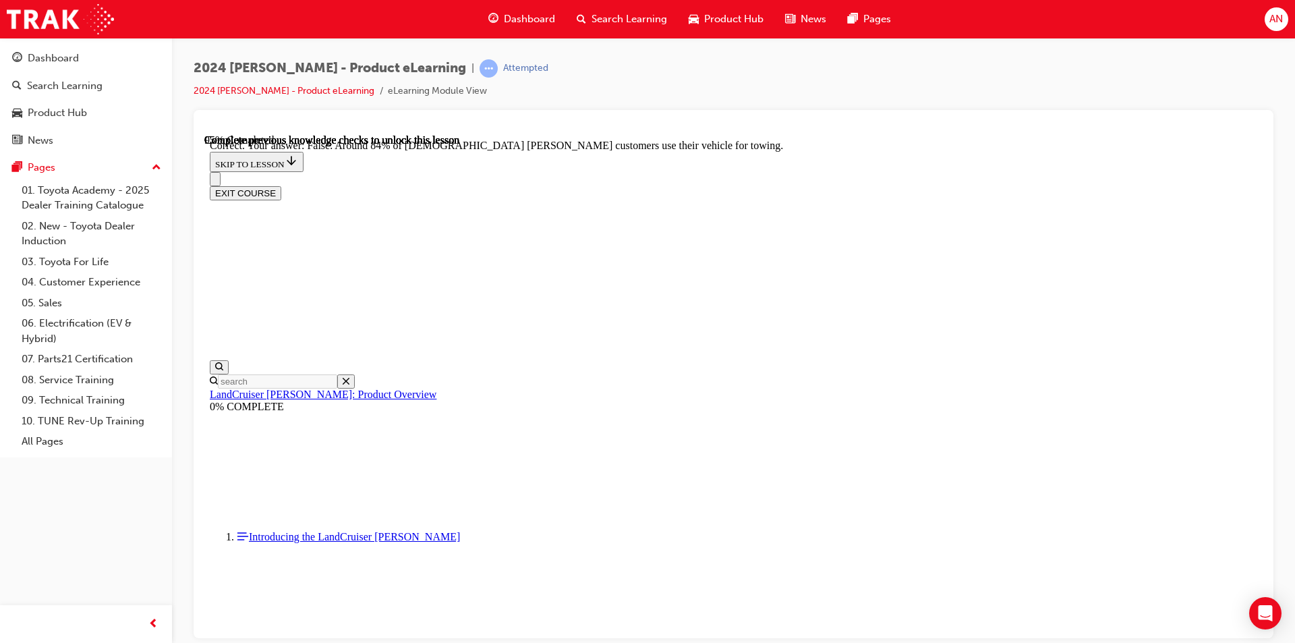
scroll to position [3083, 0]
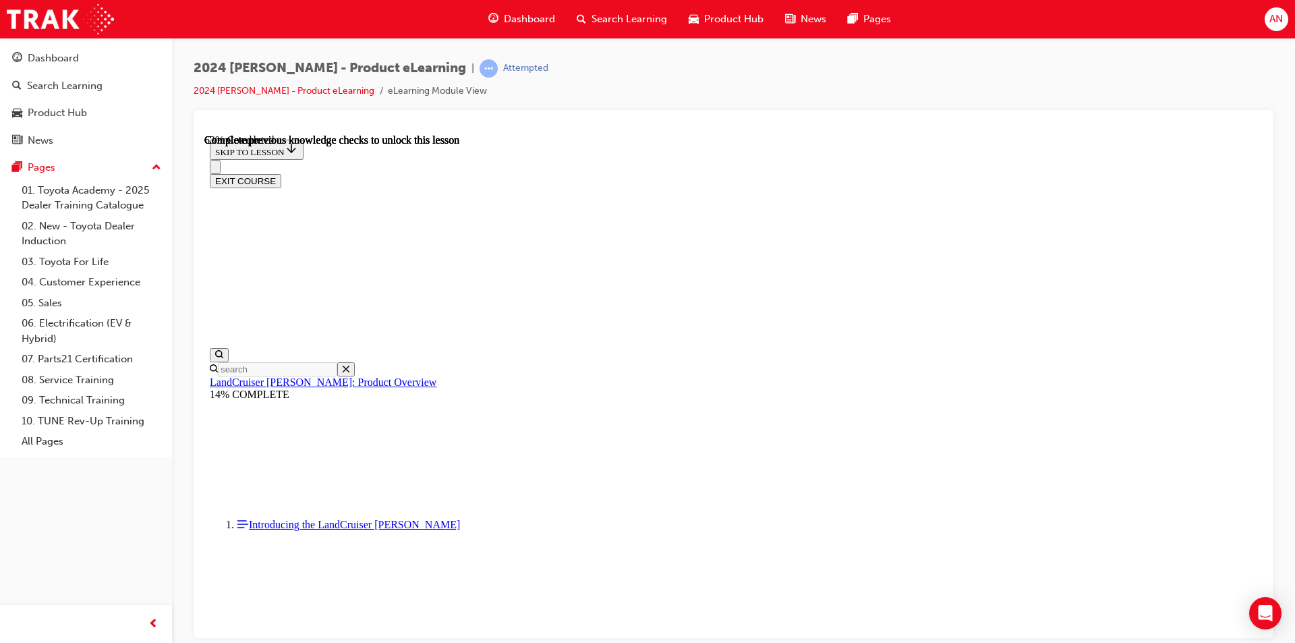
scroll to position [1920, 0]
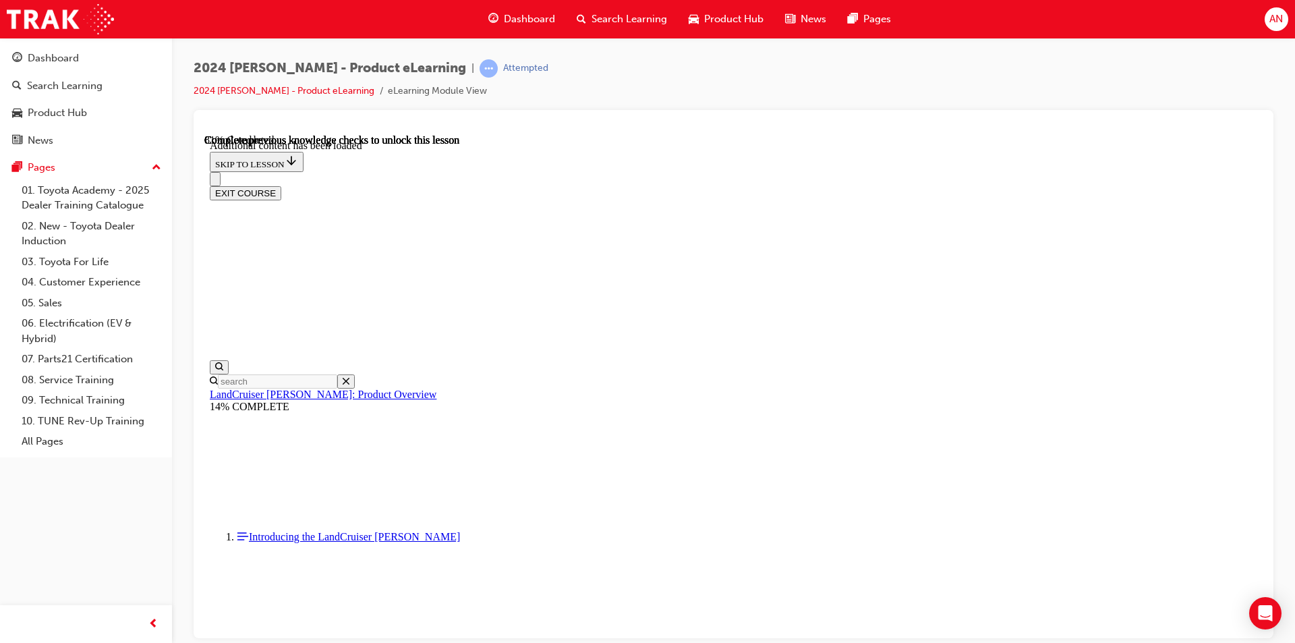
scroll to position [2350, 0]
radio input "true"
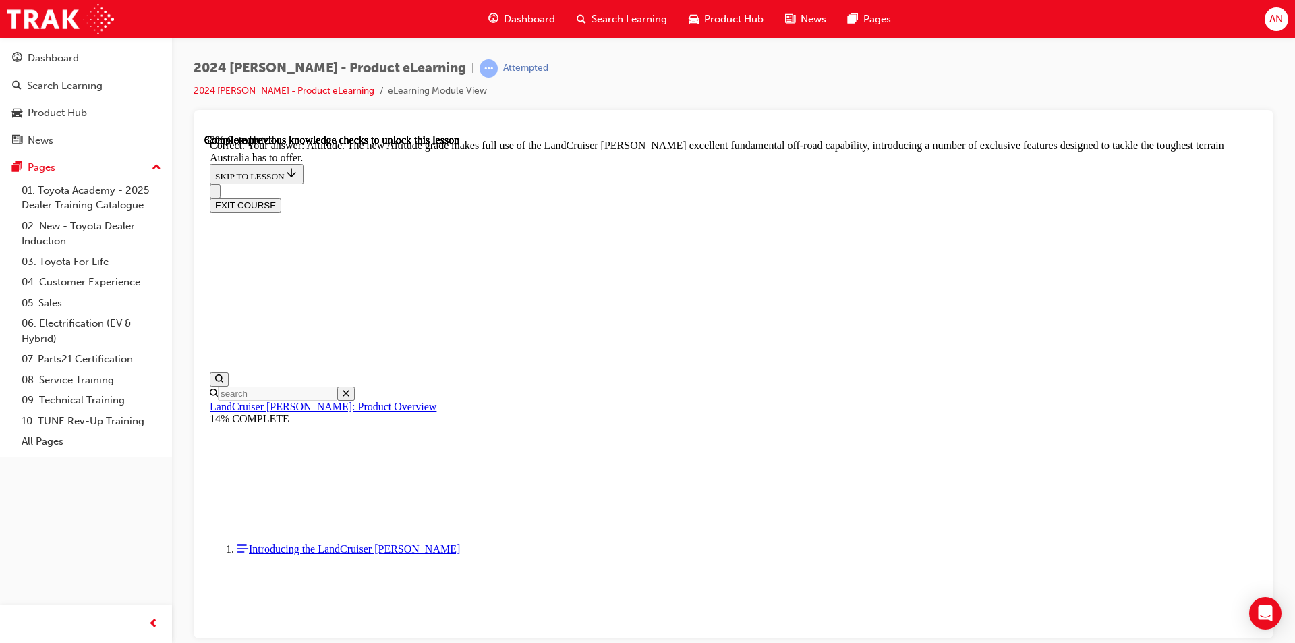
scroll to position [3092, 0]
checkbox input "true"
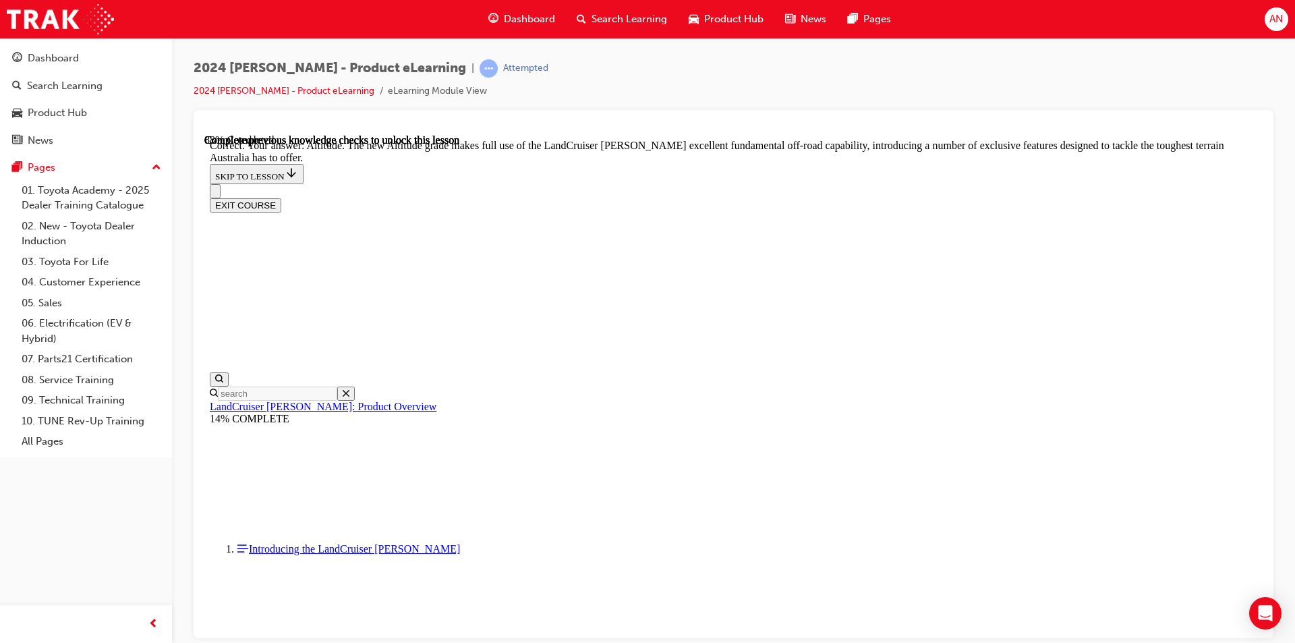
checkbox input "true"
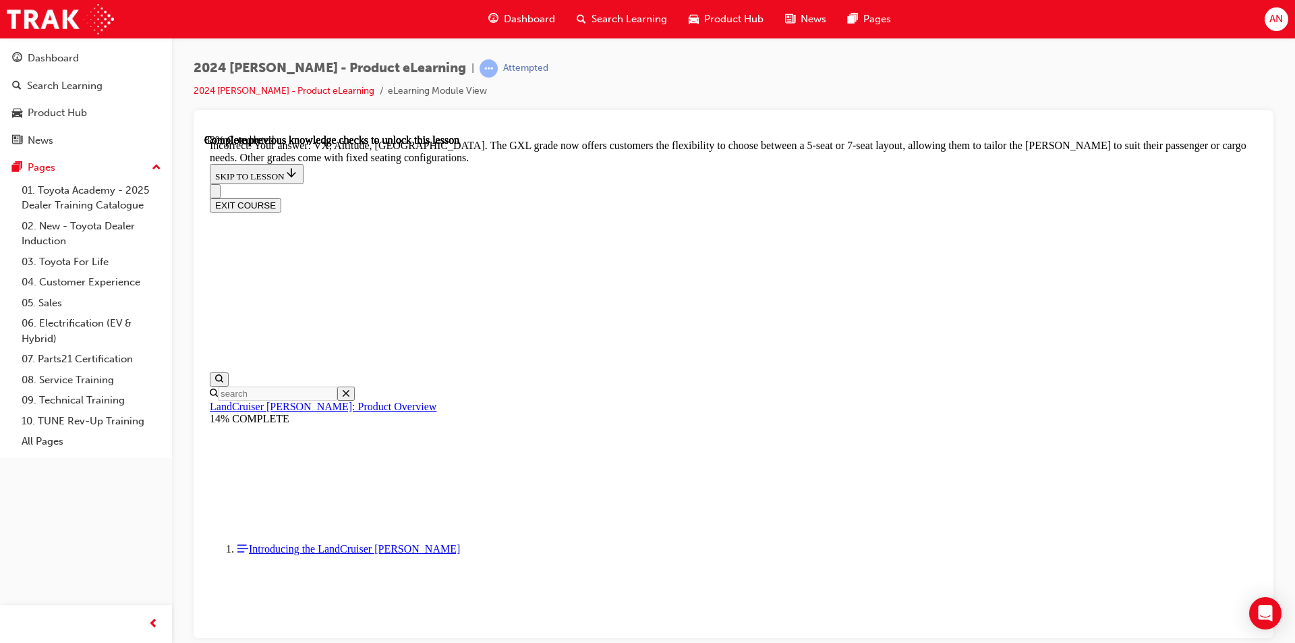
checkbox input "false"
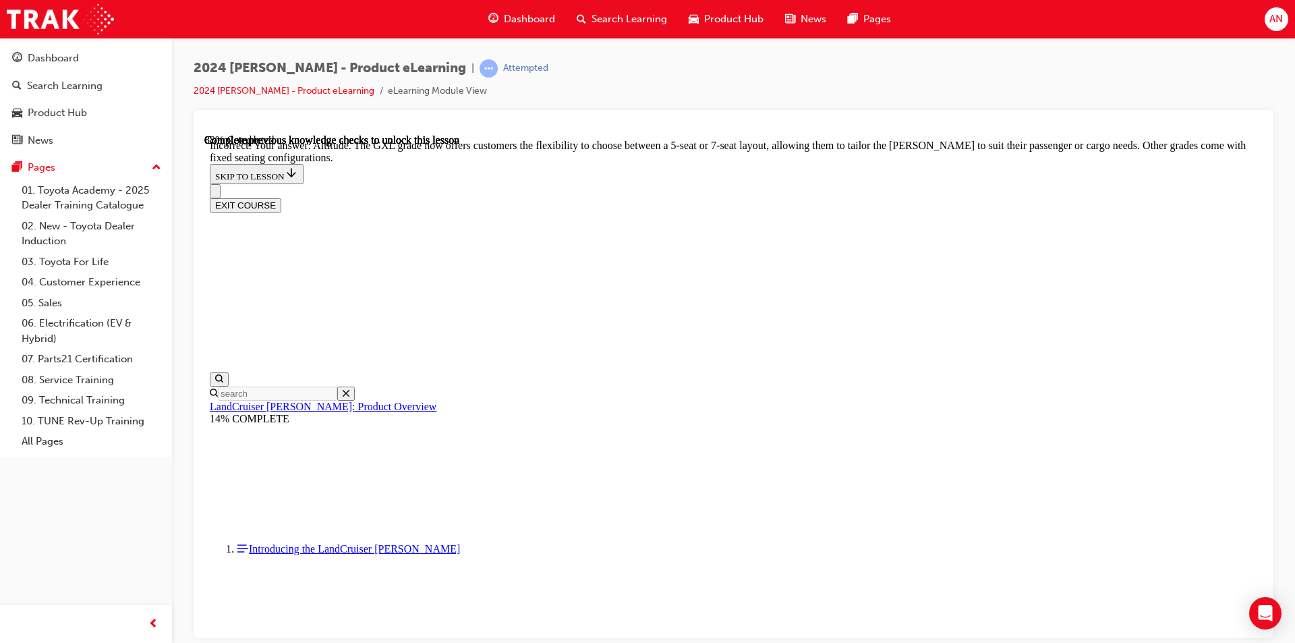
scroll to position [3317, 0]
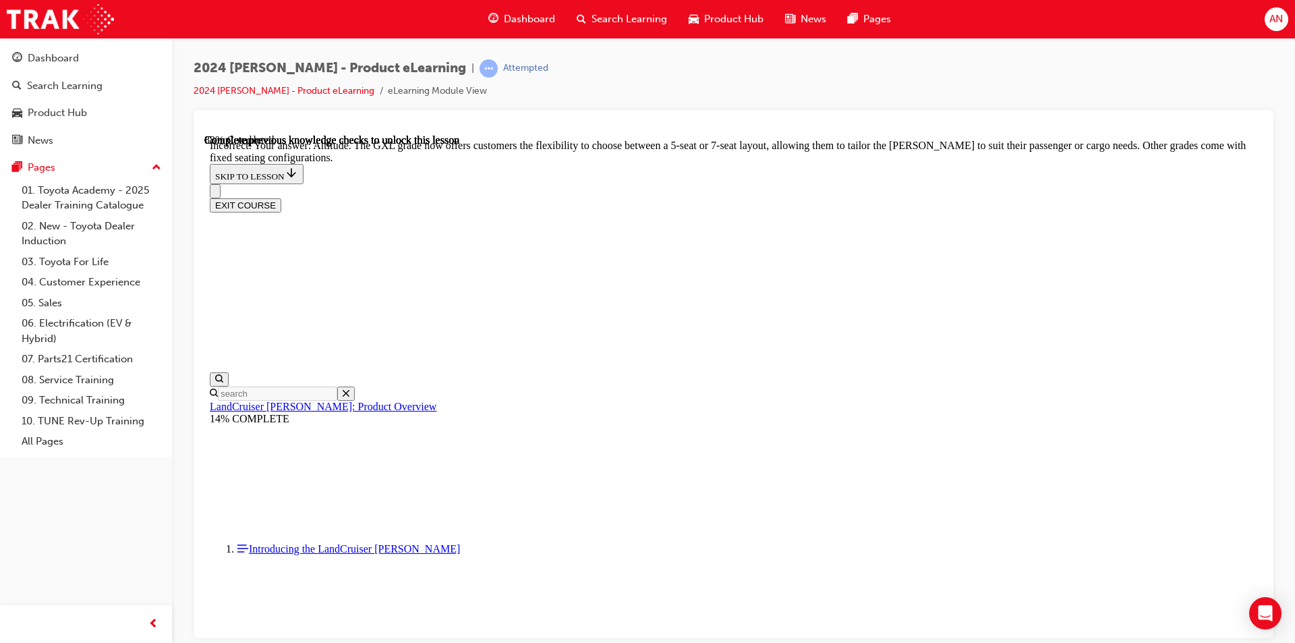
checkbox input "true"
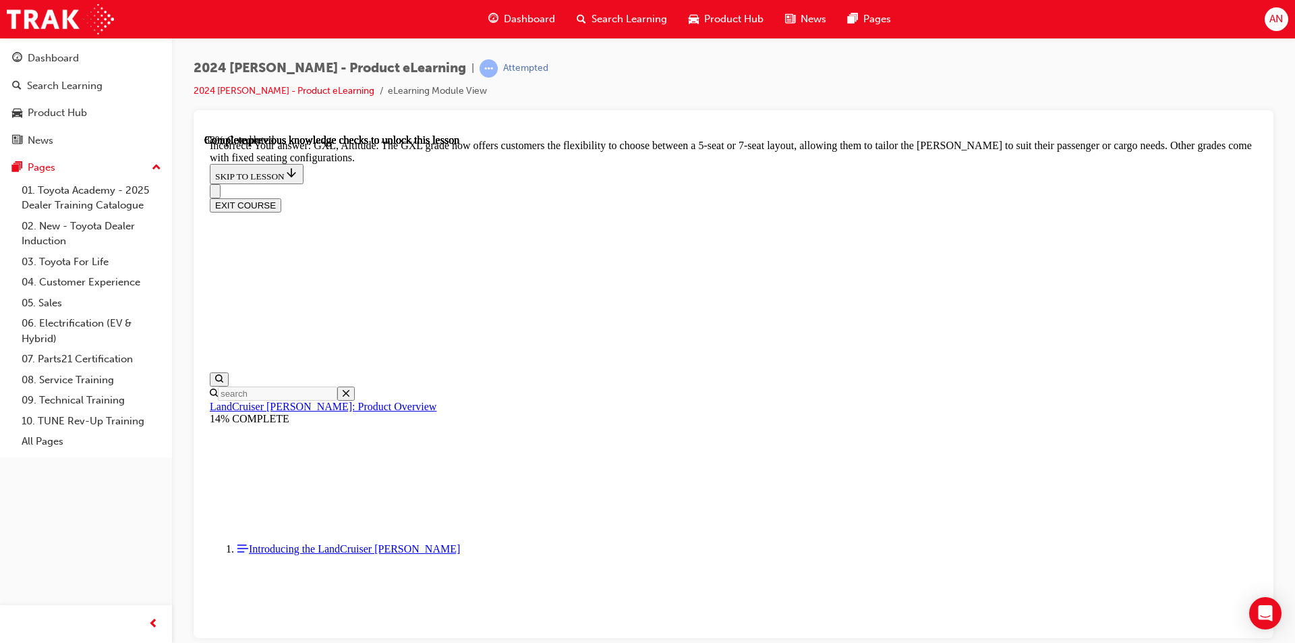
checkbox input "false"
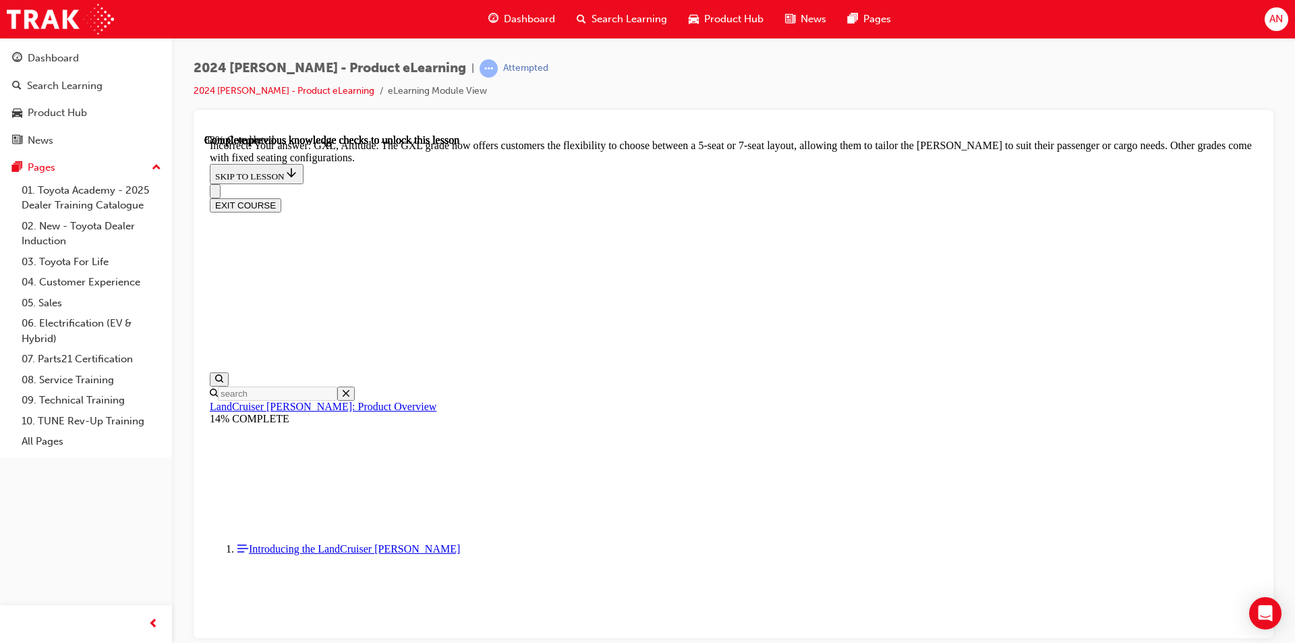
scroll to position [3104, 0]
checkbox input "false"
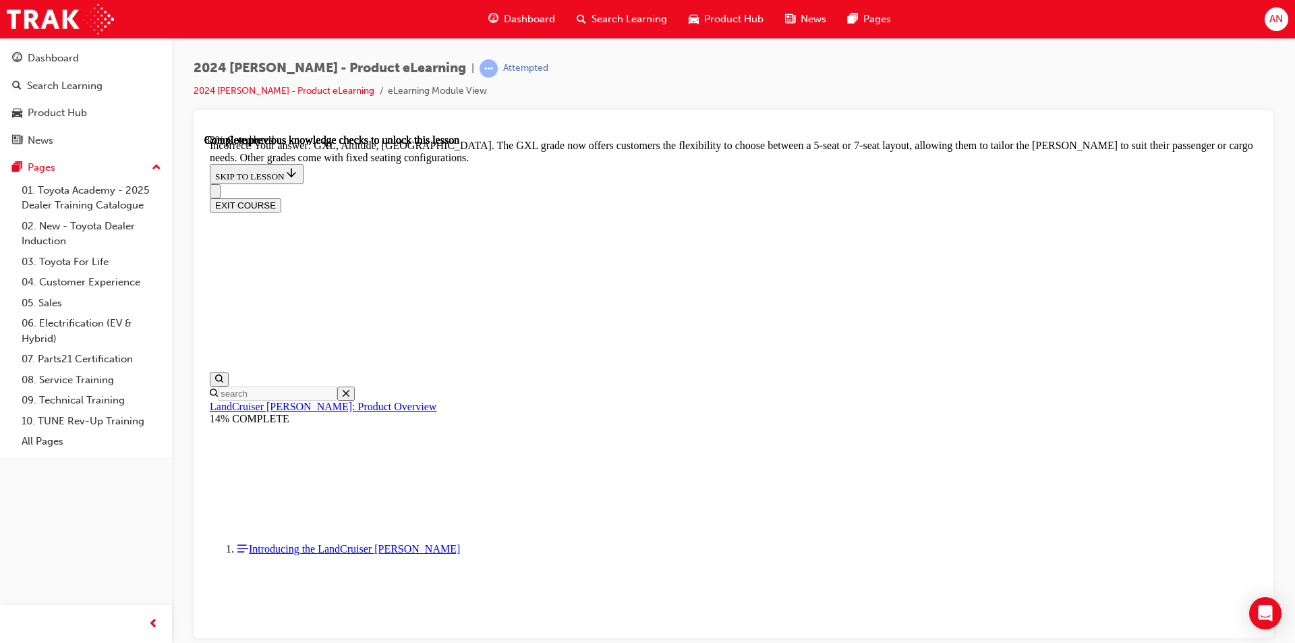
scroll to position [3387, 0]
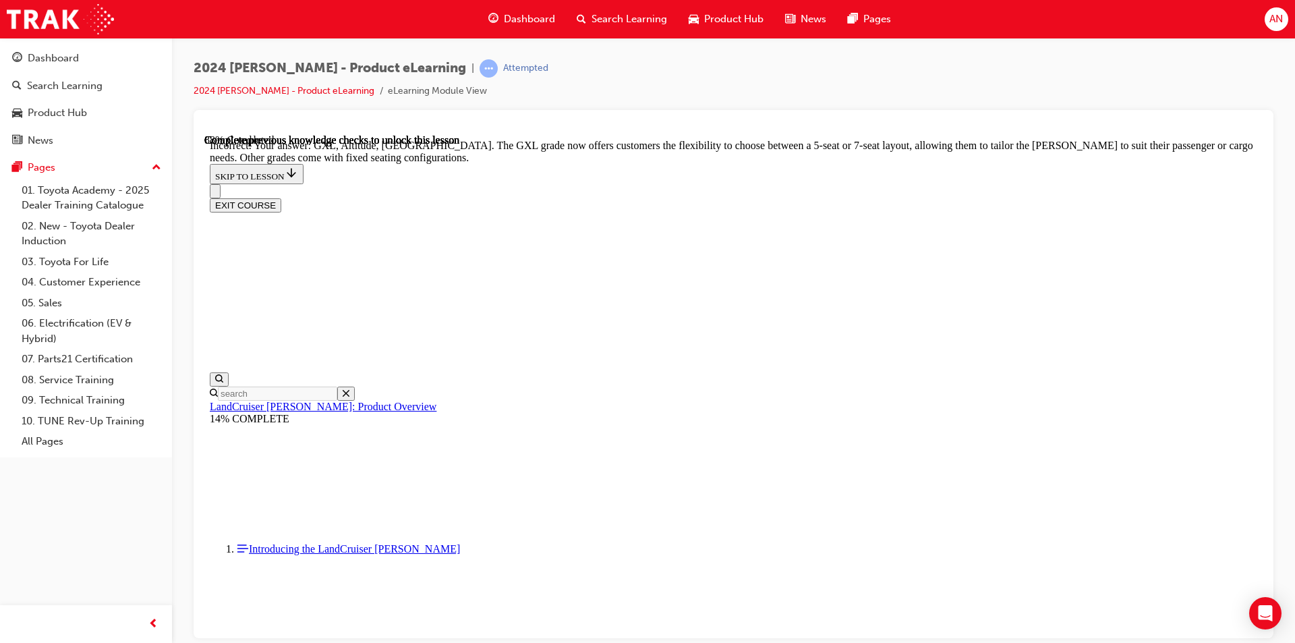
checkbox input "true"
checkbox input "false"
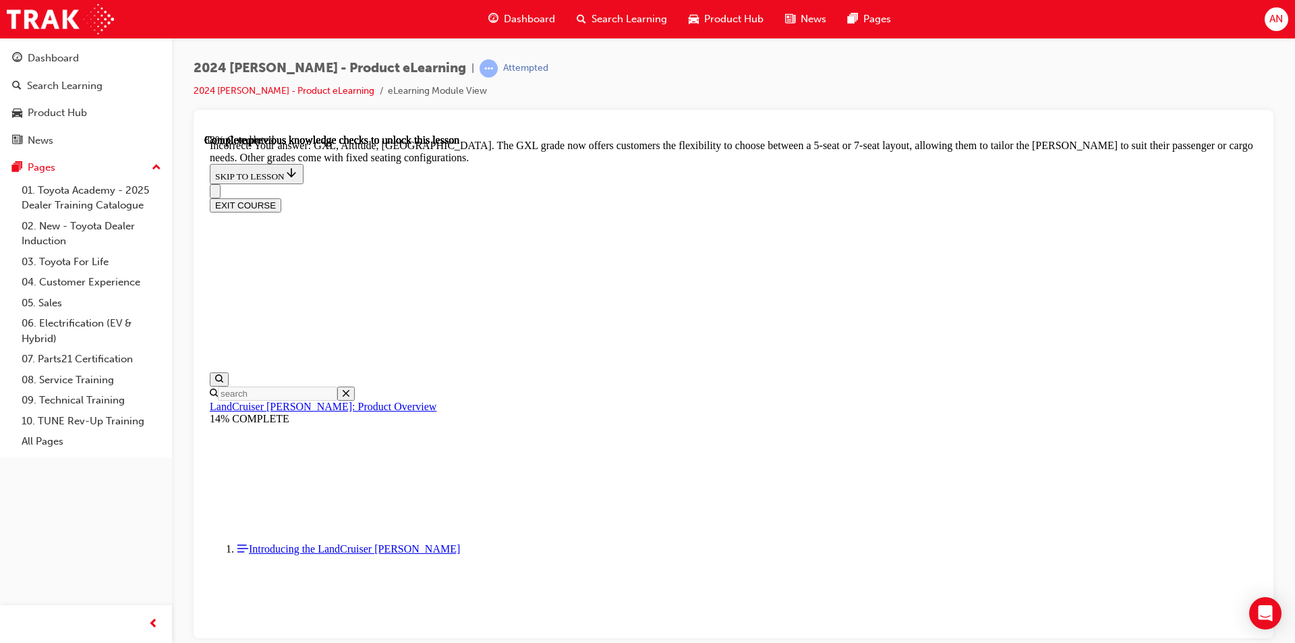
checkbox input "true"
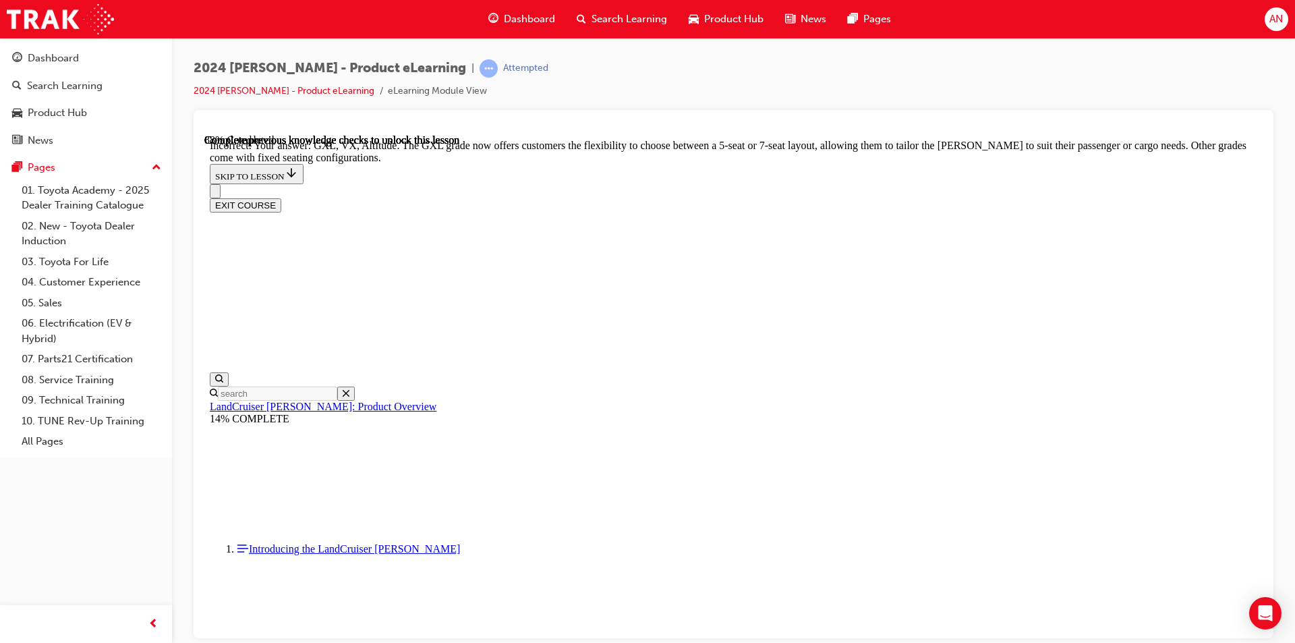
checkbox input "false"
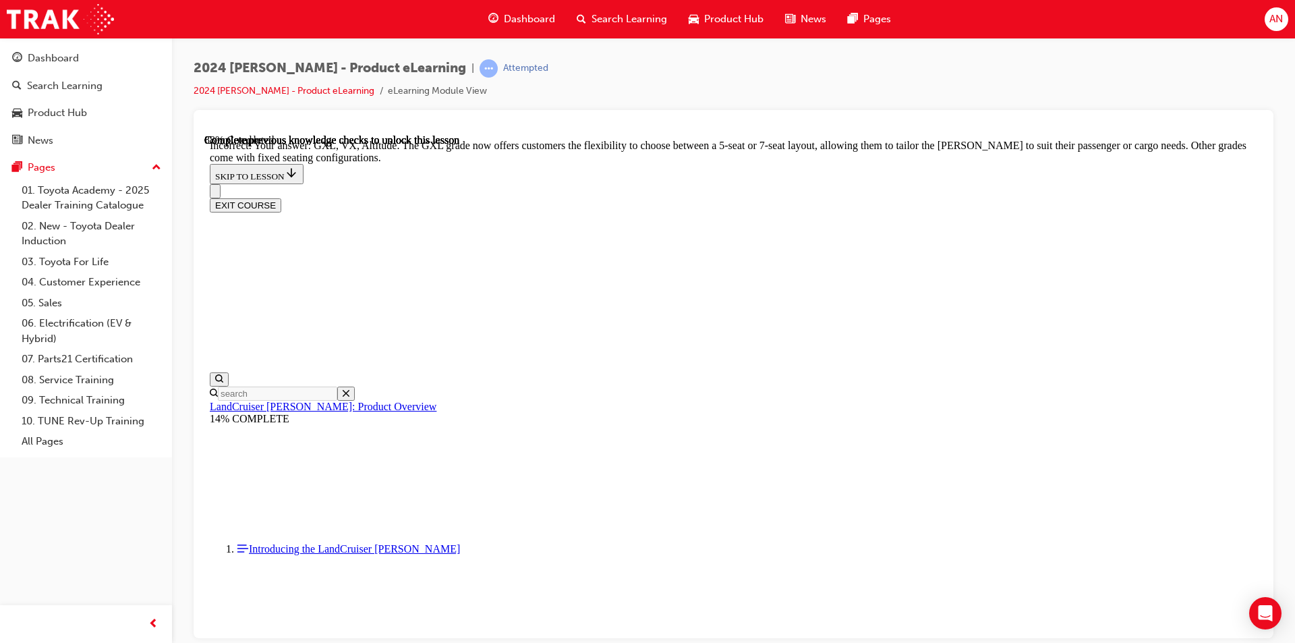
checkbox input "false"
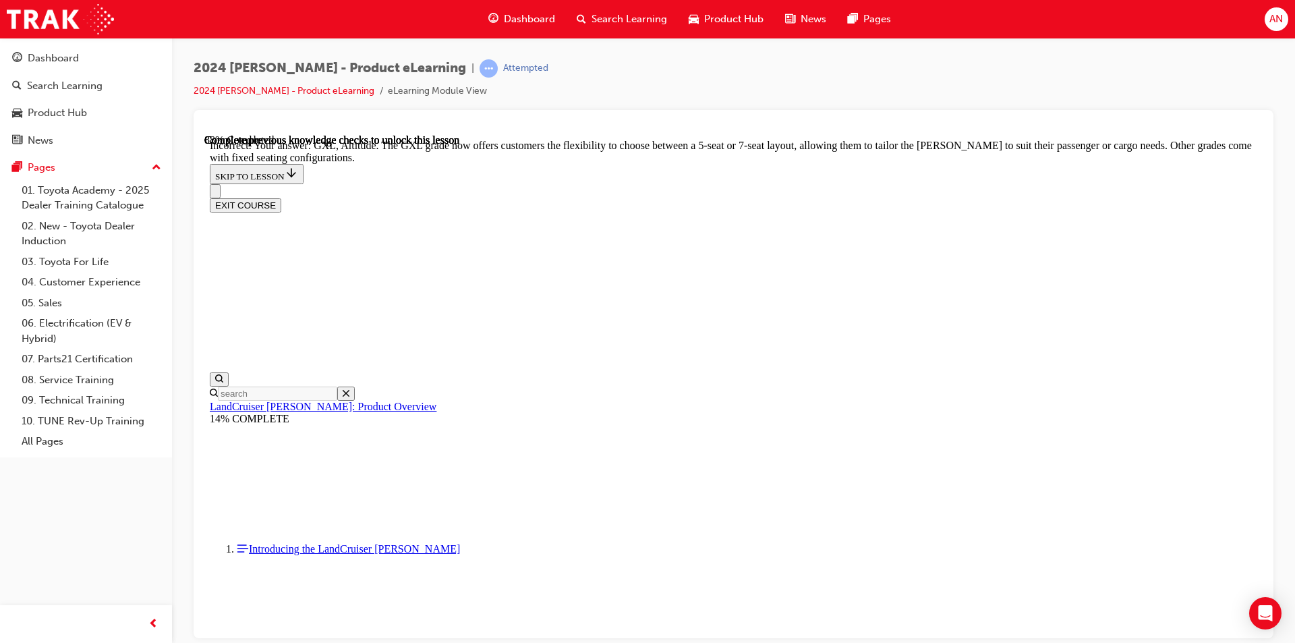
checkbox input "true"
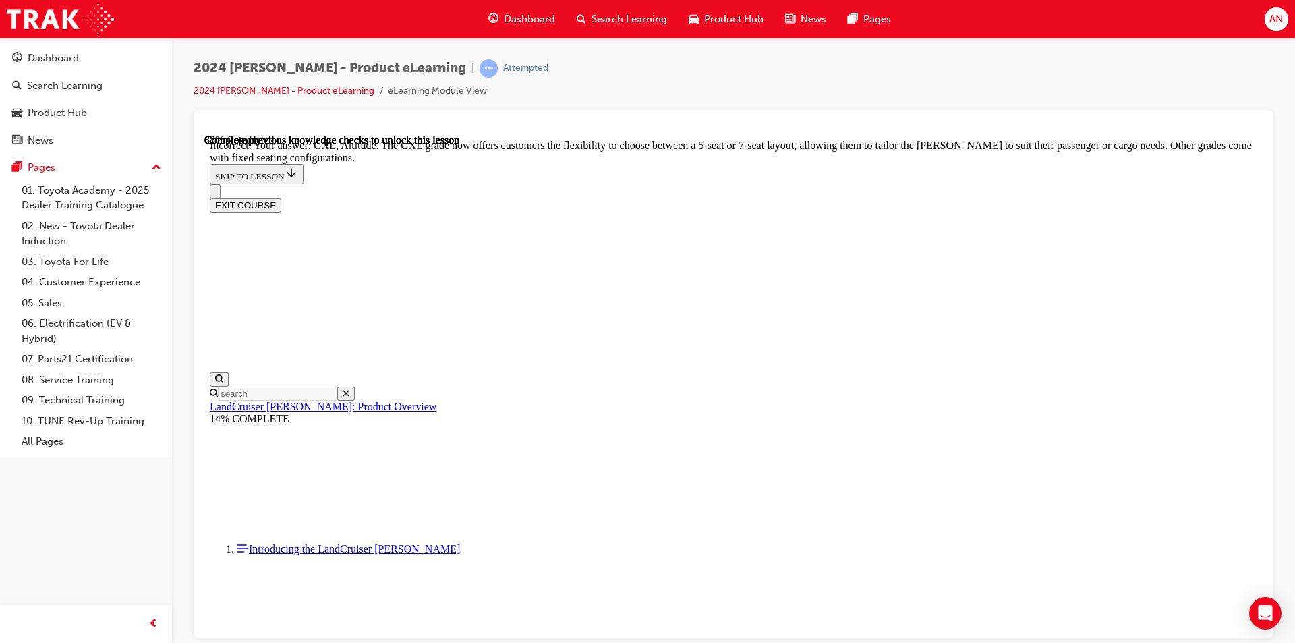
checkbox input "true"
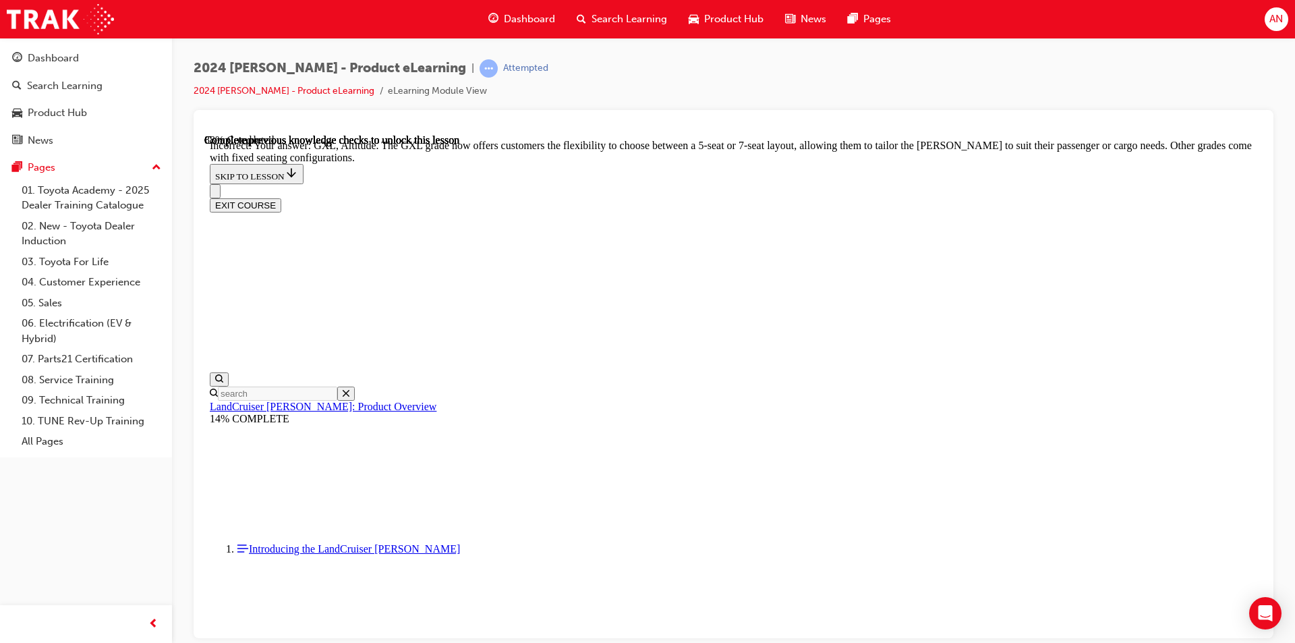
checkbox input "true"
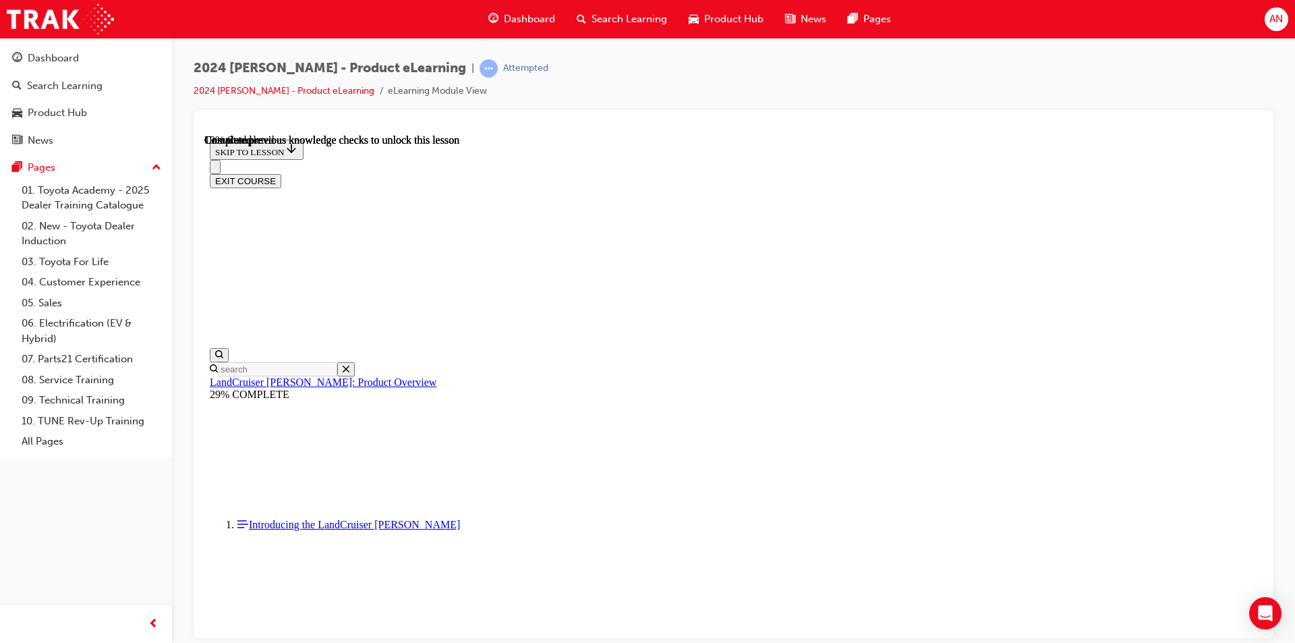
scroll to position [878, 0]
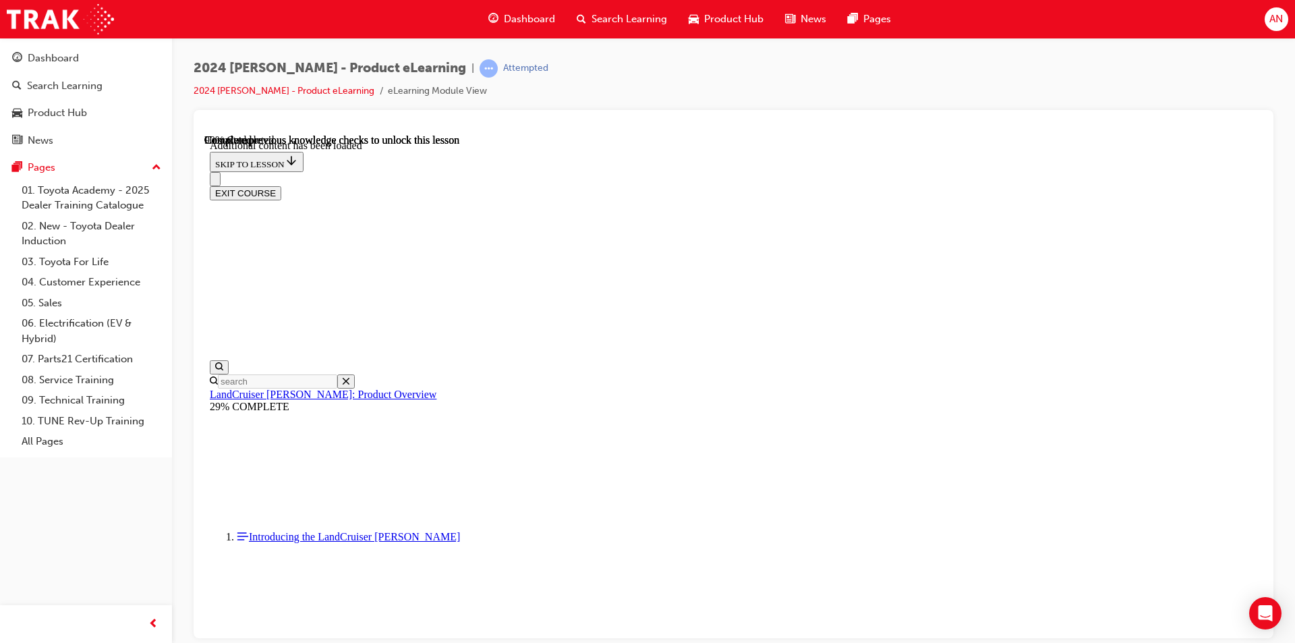
scroll to position [3409, 0]
radio input "true"
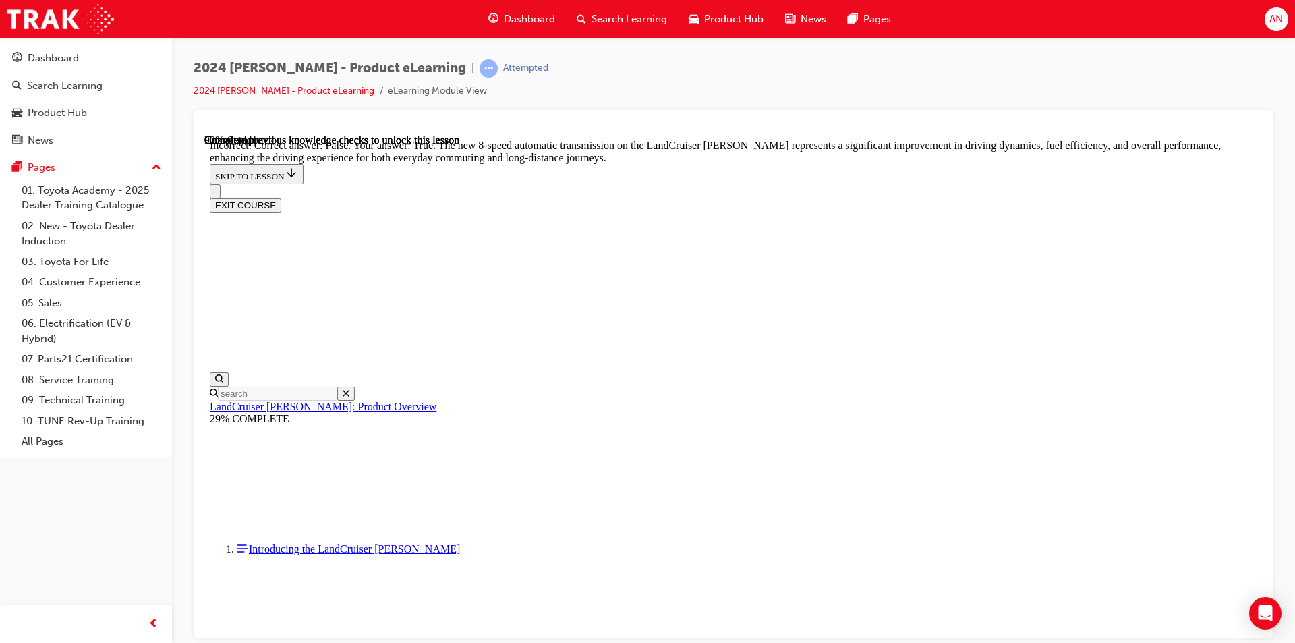
scroll to position [3611, 0]
radio input "true"
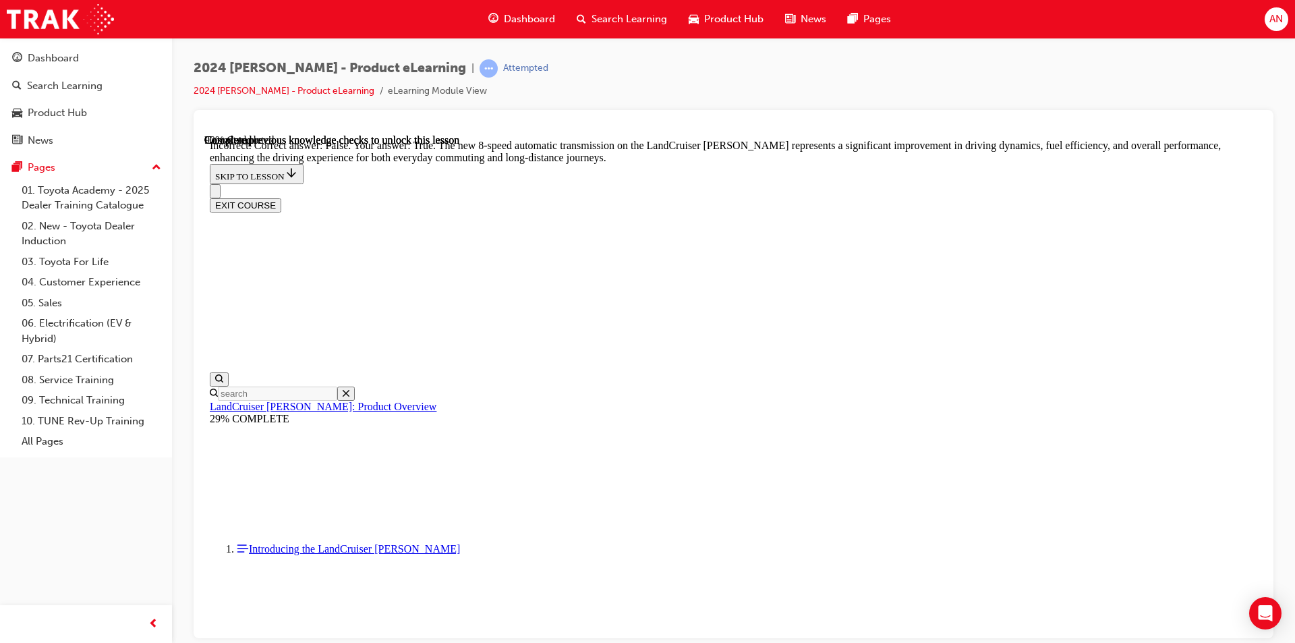
radio input "true"
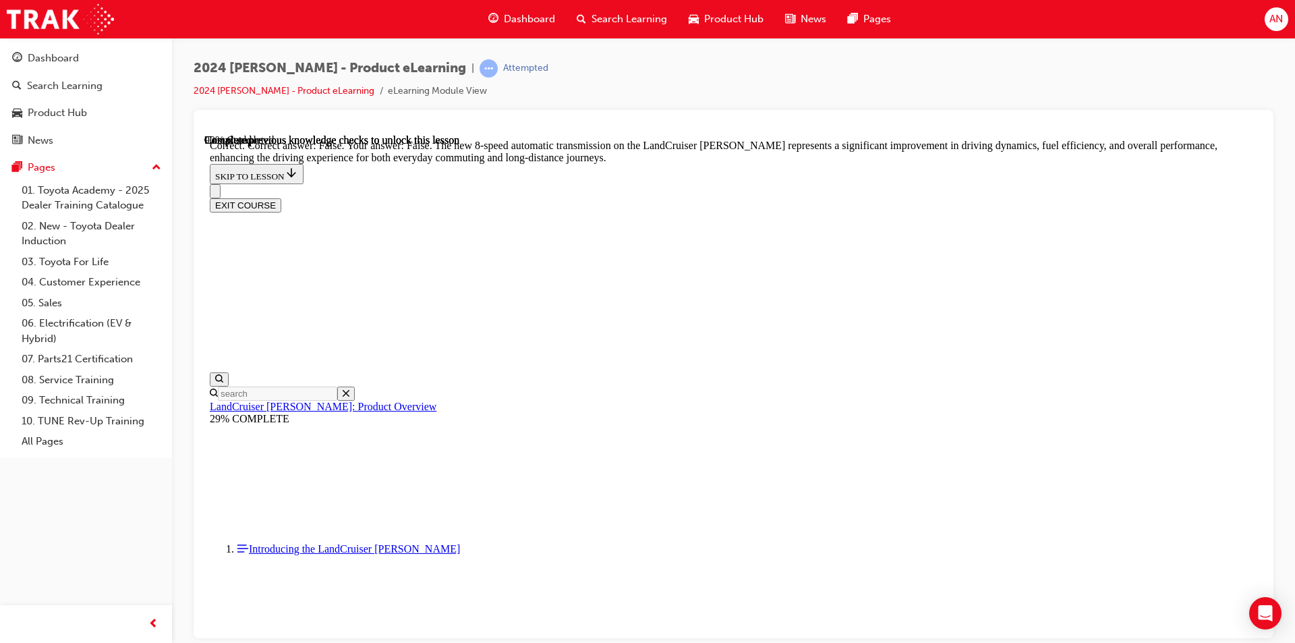
radio input "true"
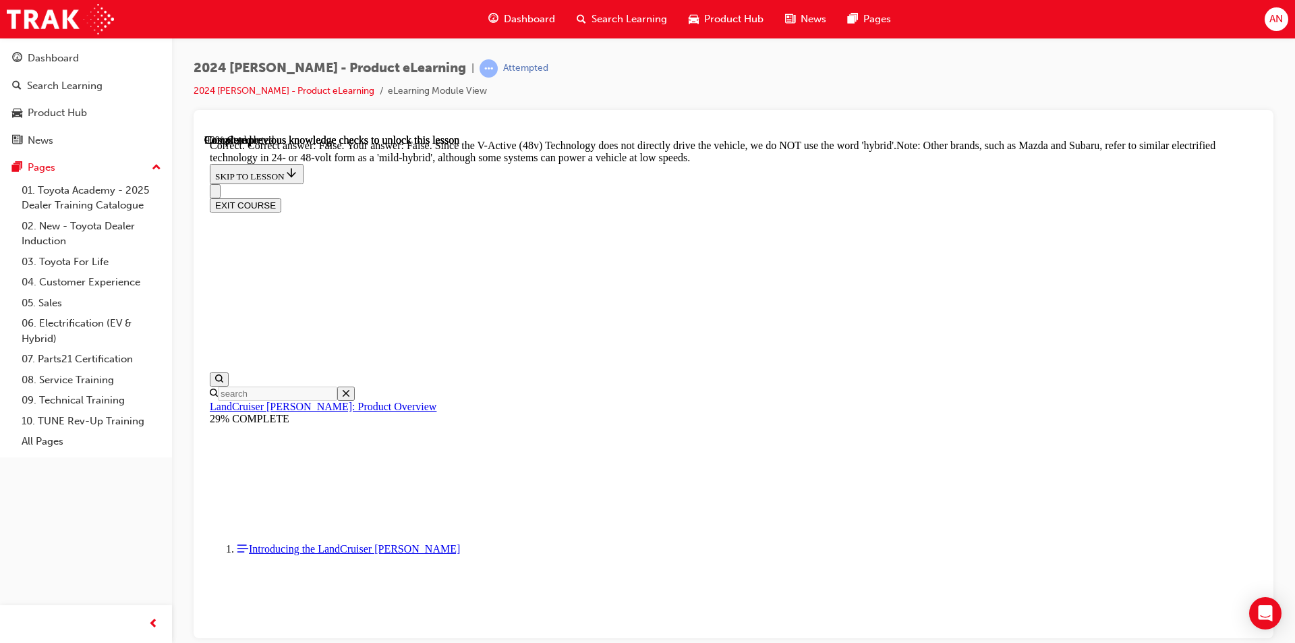
scroll to position [4758, 0]
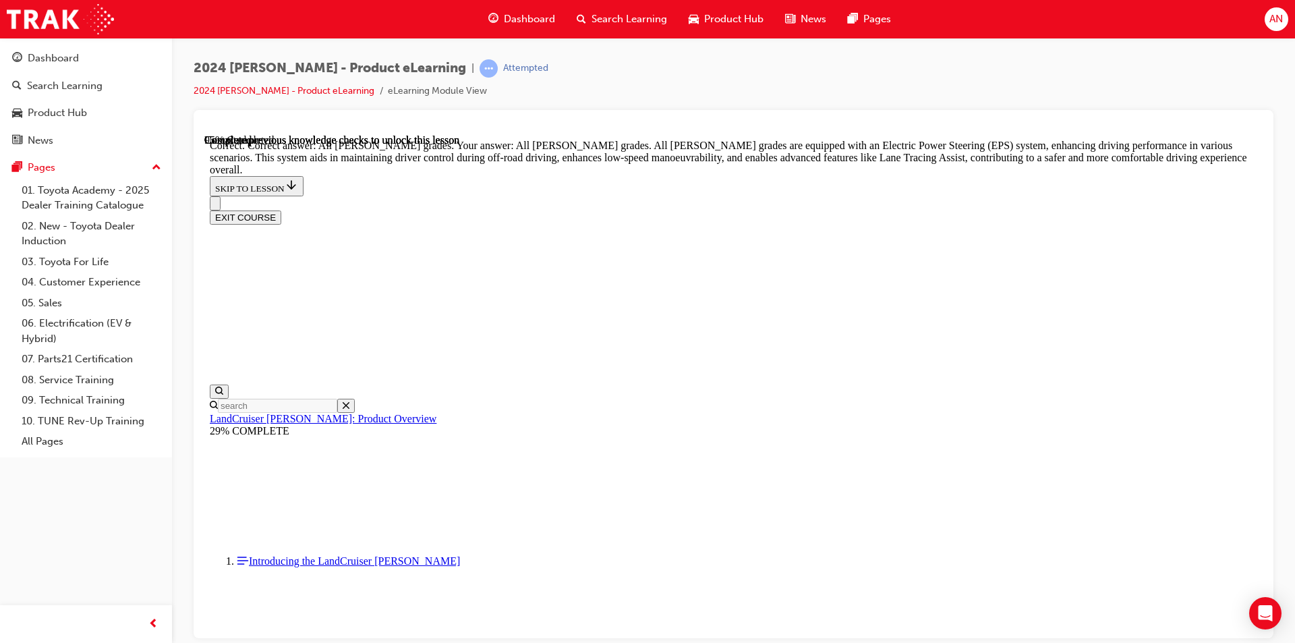
scroll to position [5029, 0]
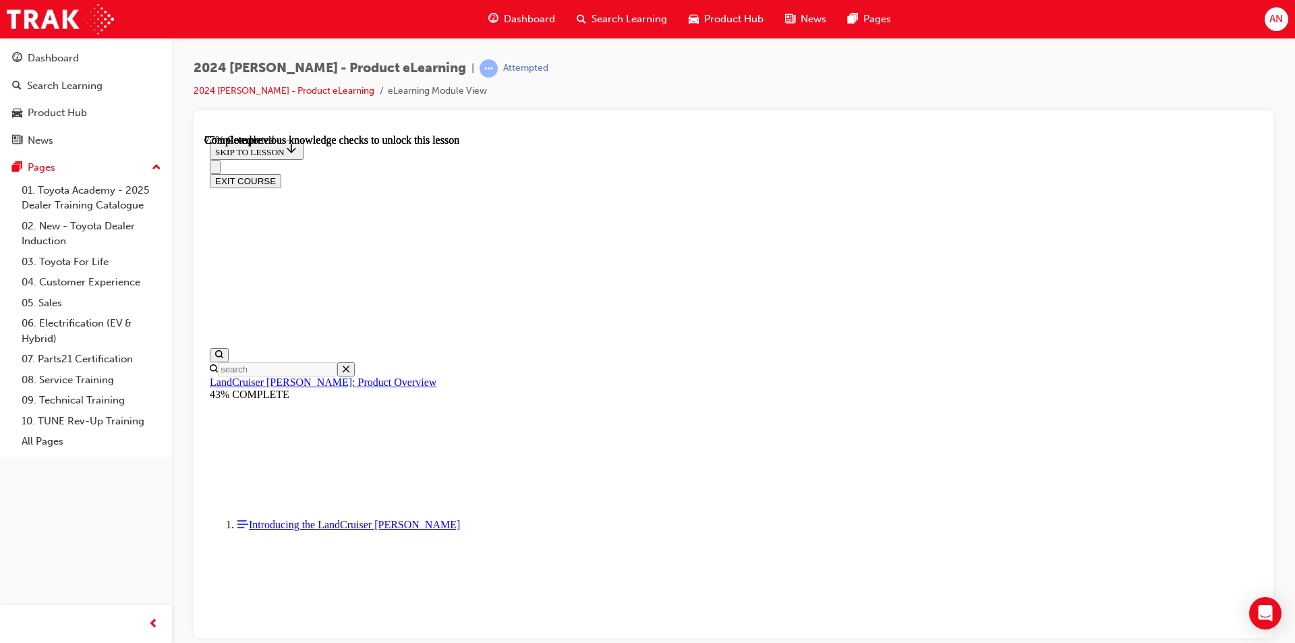
scroll to position [4328, 0]
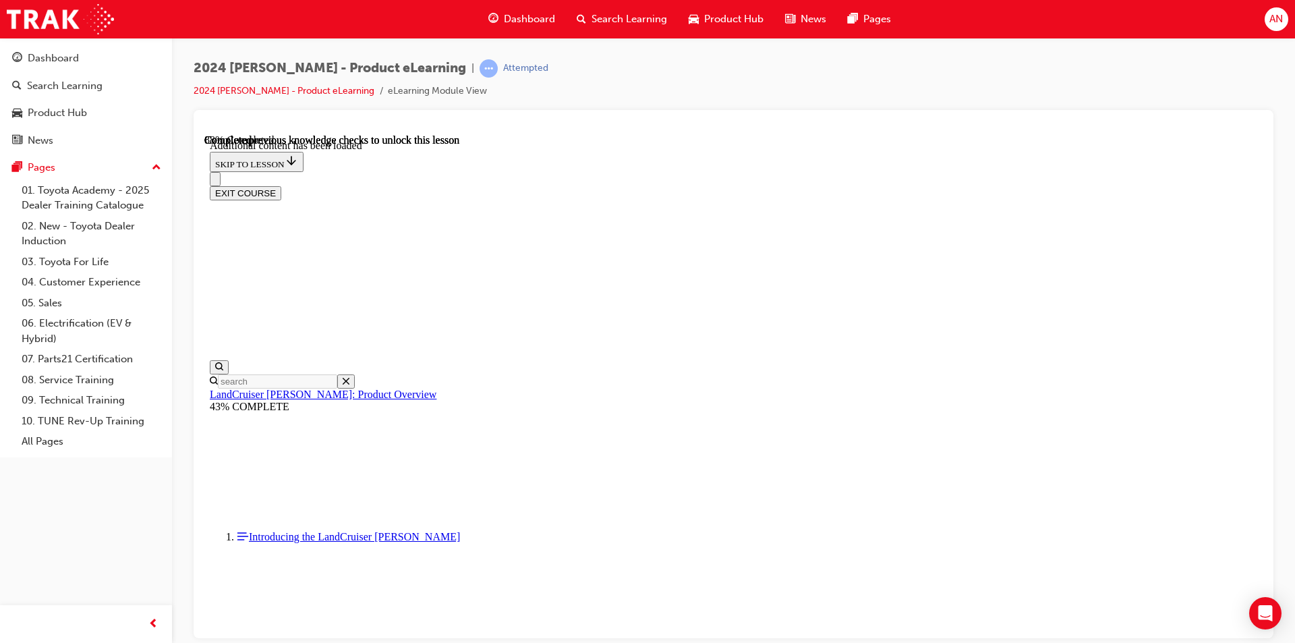
scroll to position [4758, 0]
checkbox input "true"
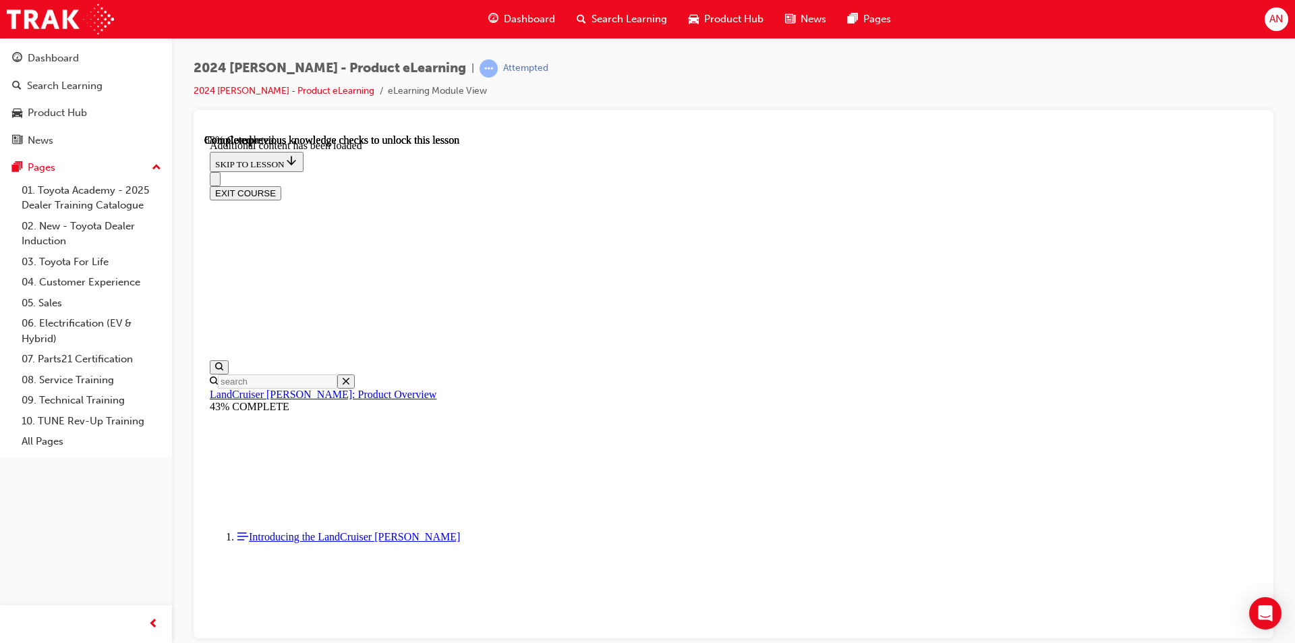
checkbox input "true"
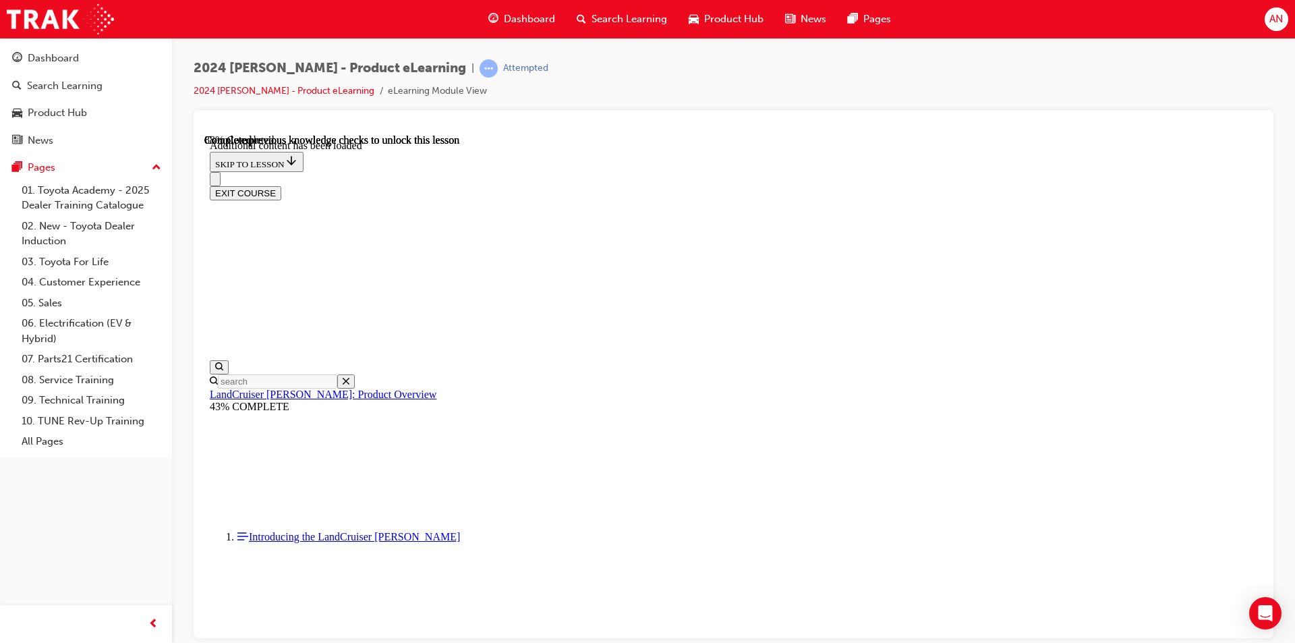
checkbox input "true"
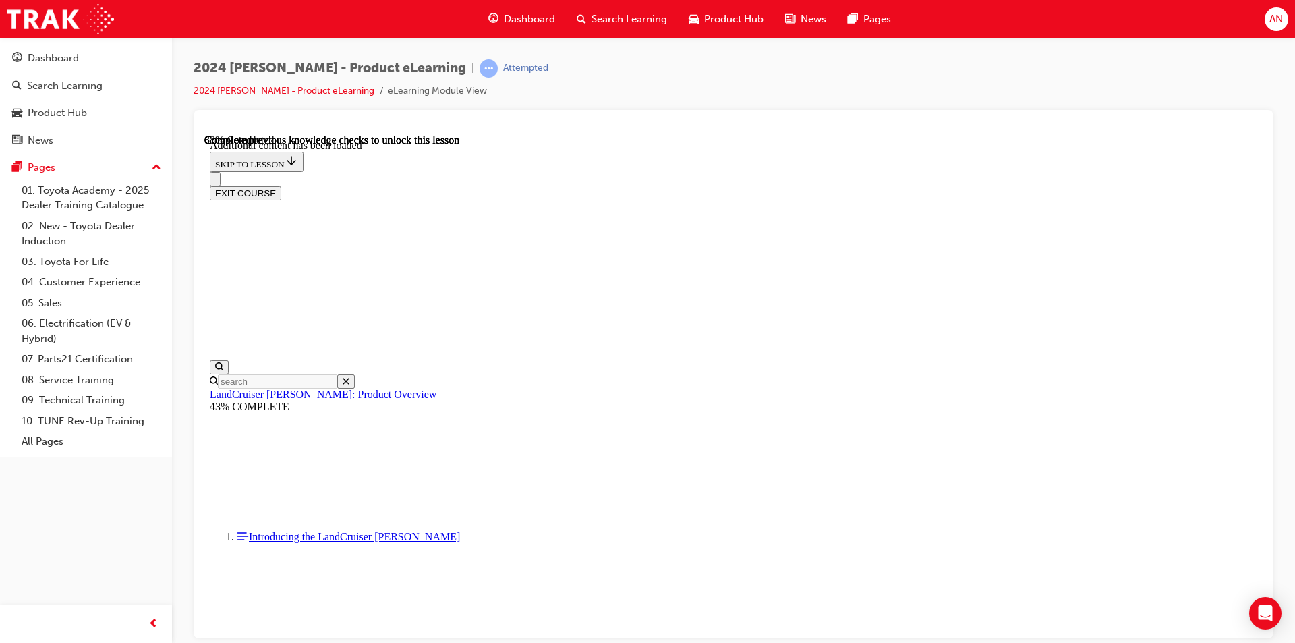
checkbox input "false"
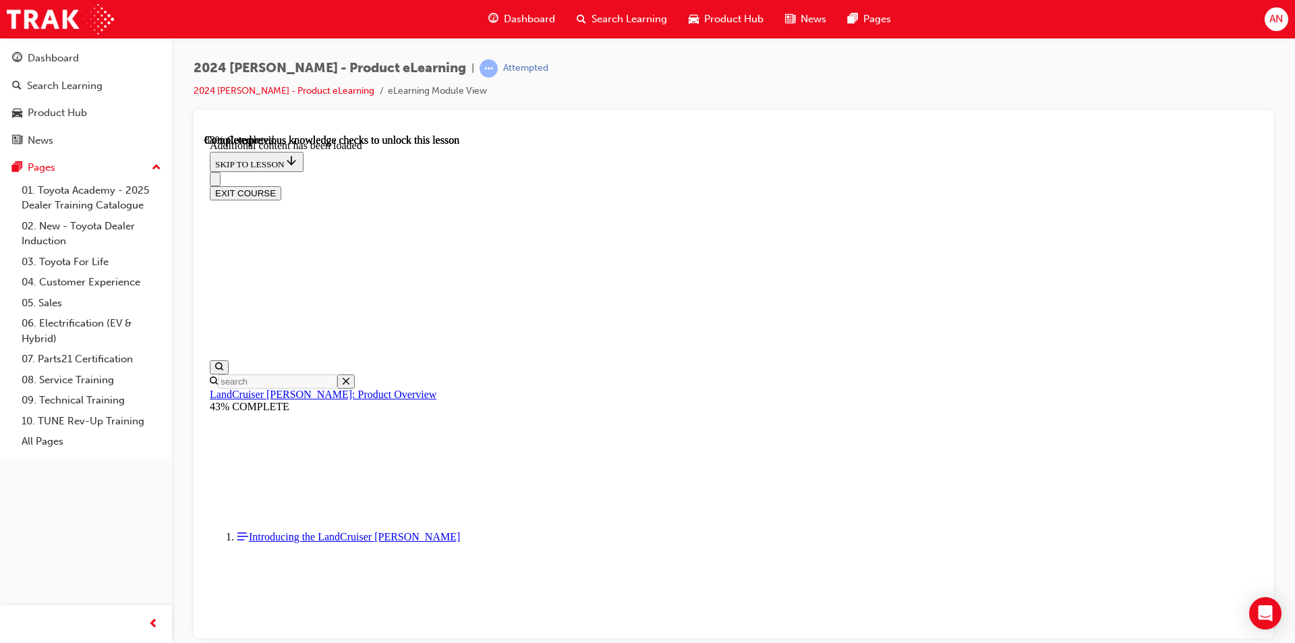
checkbox input "false"
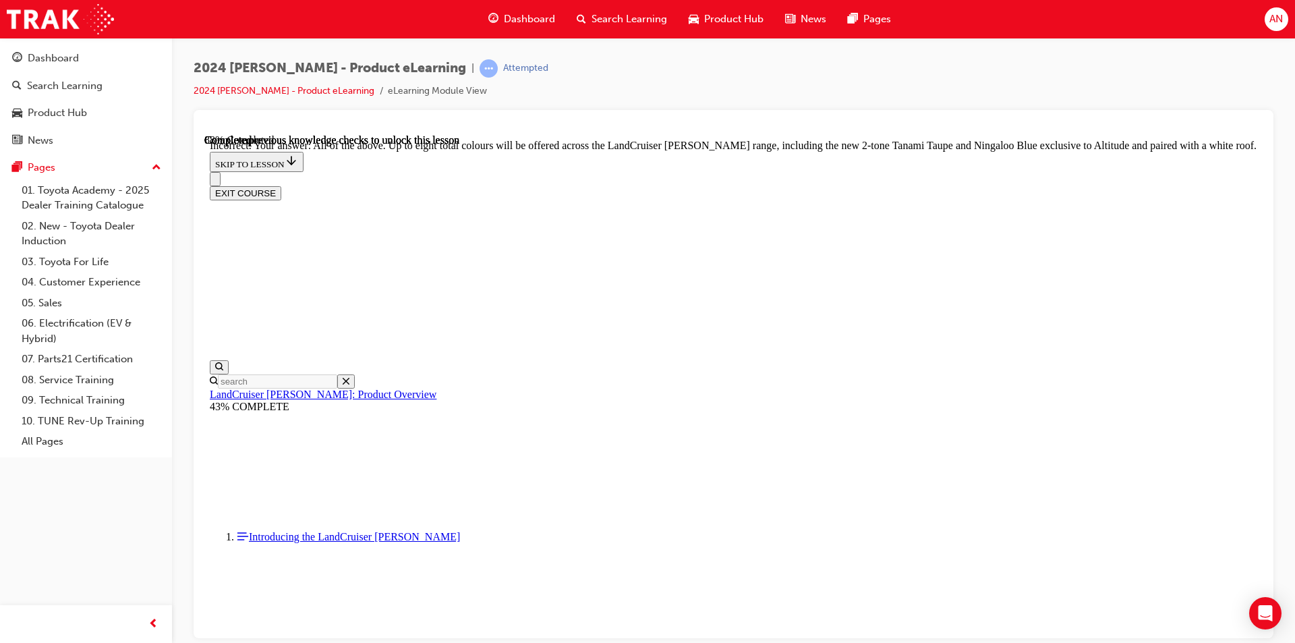
scroll to position [5049, 0]
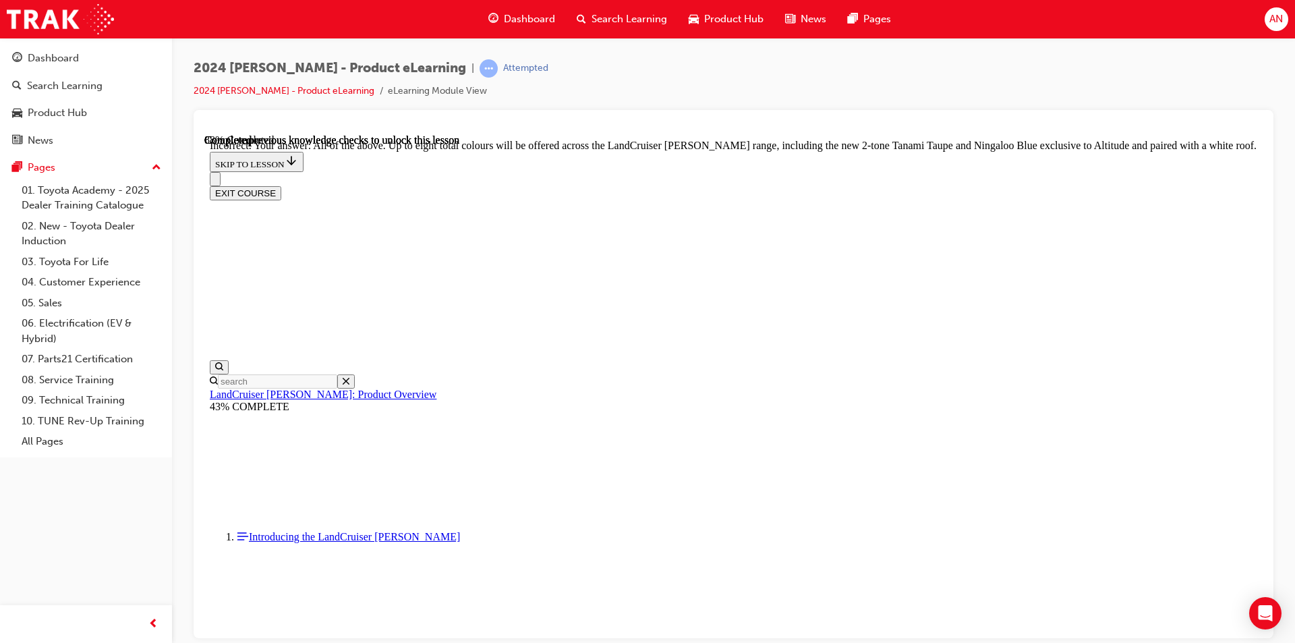
checkbox input "true"
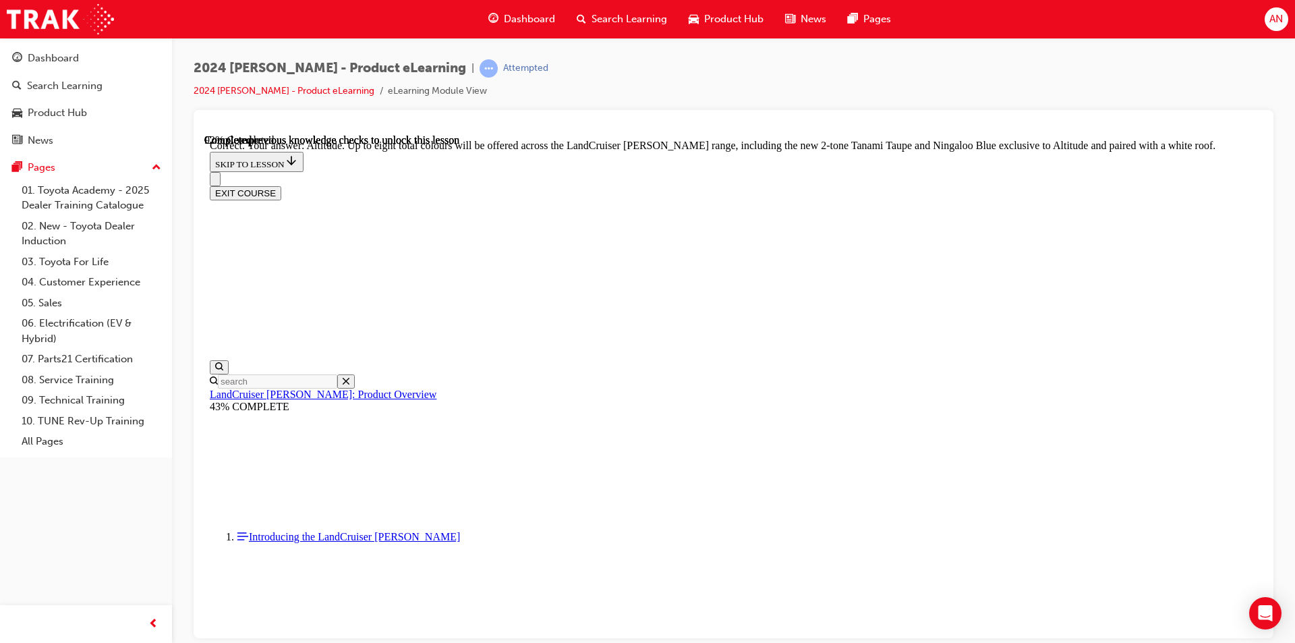
checkbox input "true"
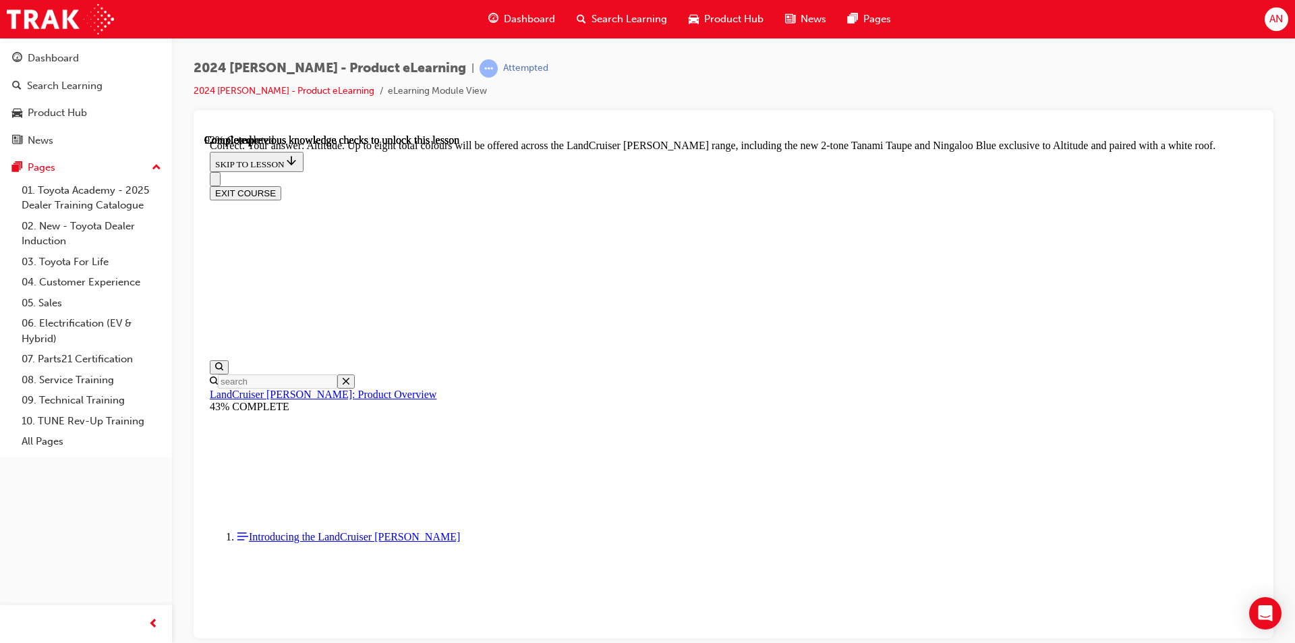
checkbox input "true"
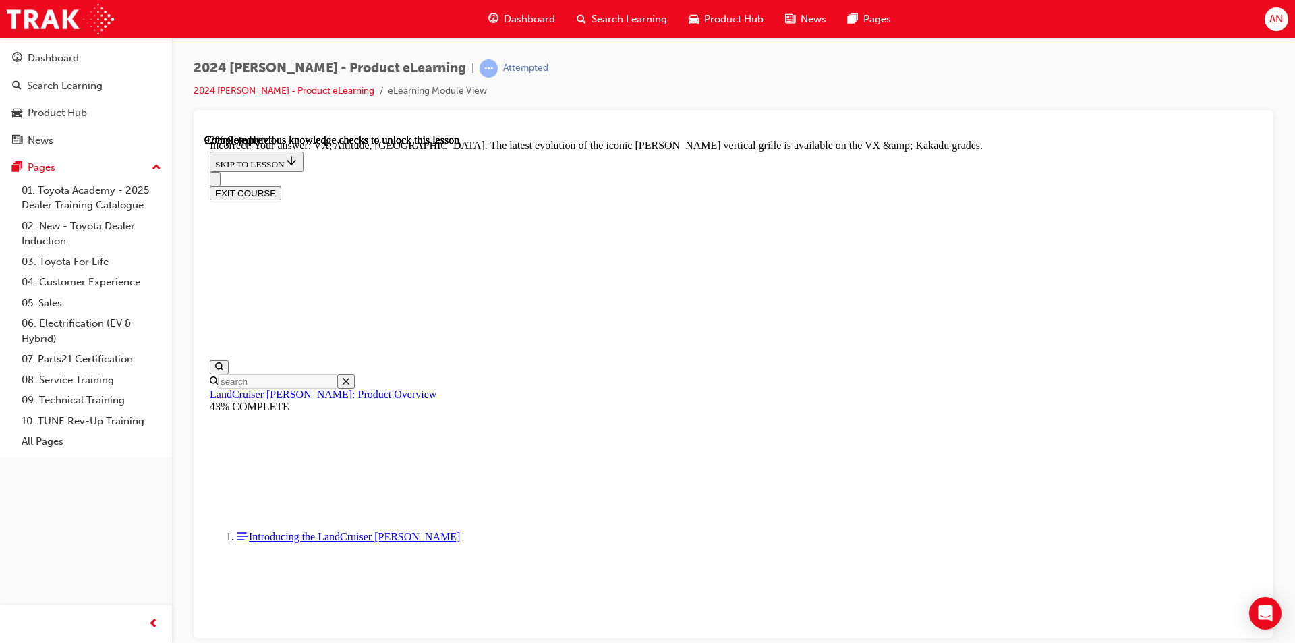
checkbox input "false"
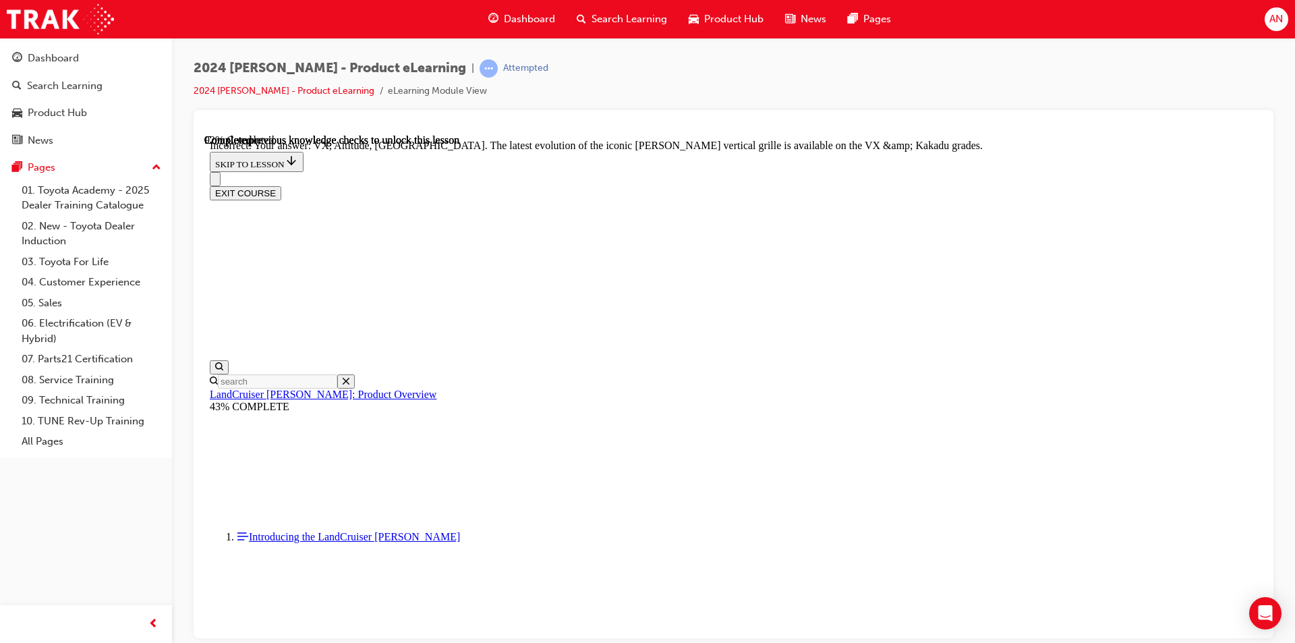
checkbox input "false"
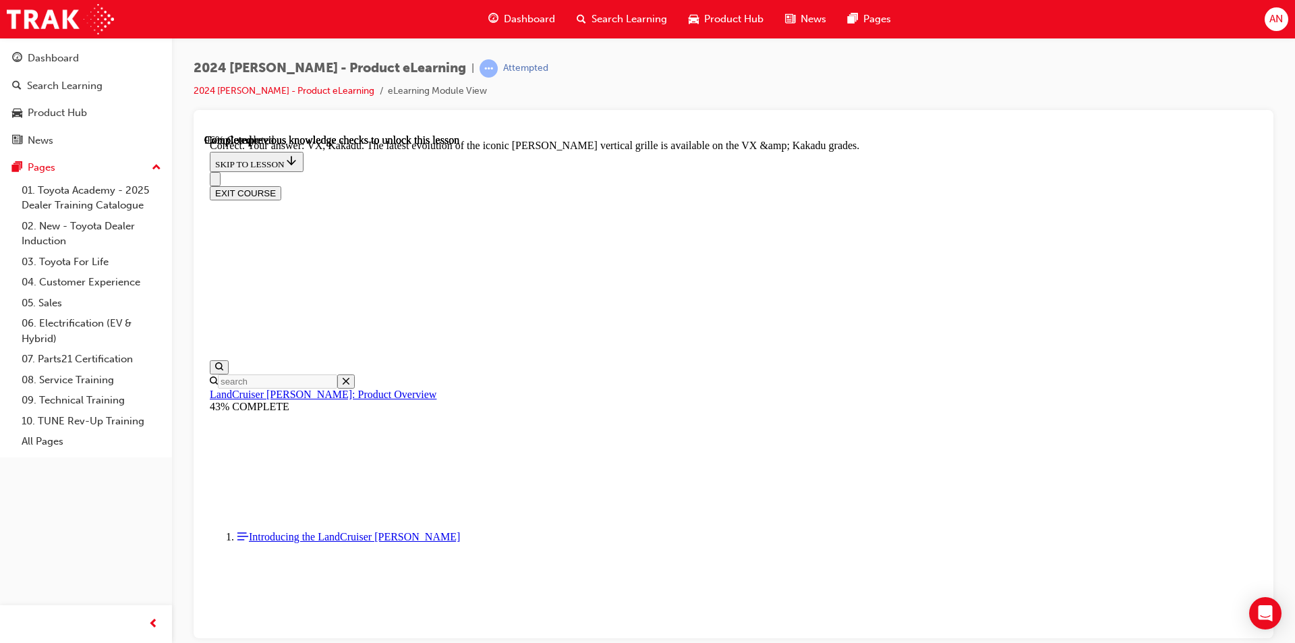
scroll to position [5831, 0]
drag, startPoint x: 929, startPoint y: 584, endPoint x: 1499, endPoint y: 358, distance: 613.0
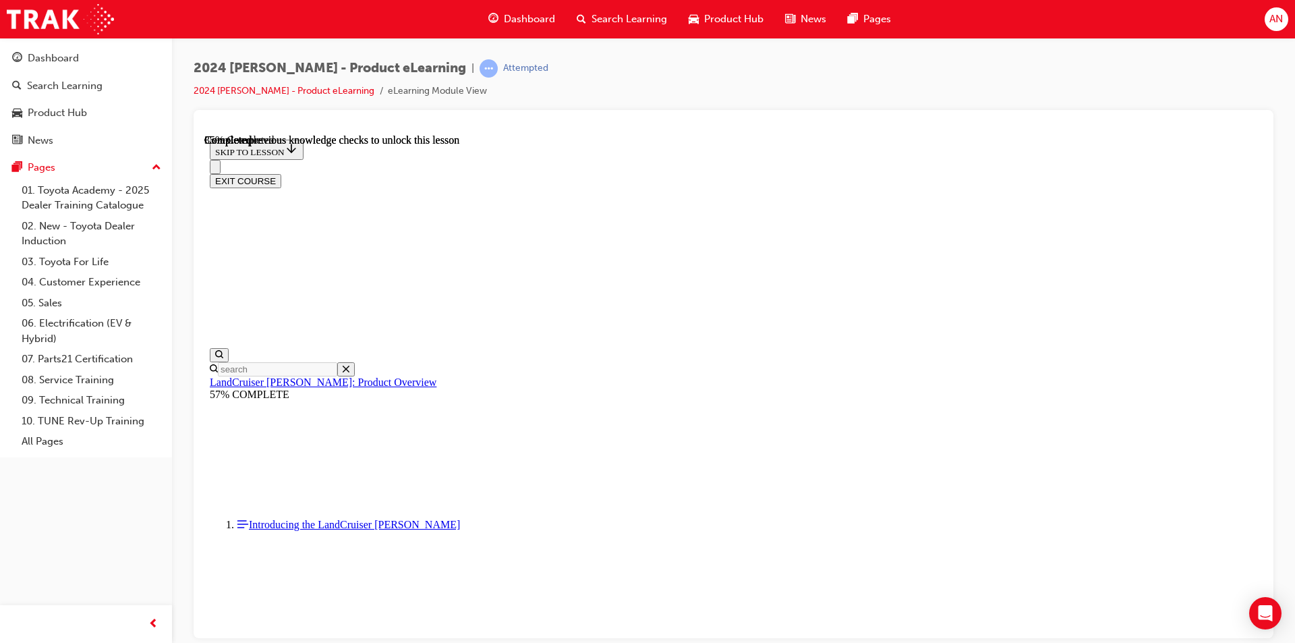
scroll to position [1216, 0]
